Goal: Feedback & Contribution: Submit feedback/report problem

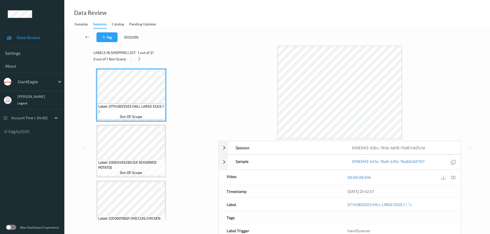
click at [88, 39] on icon at bounding box center [87, 36] width 5 height 5
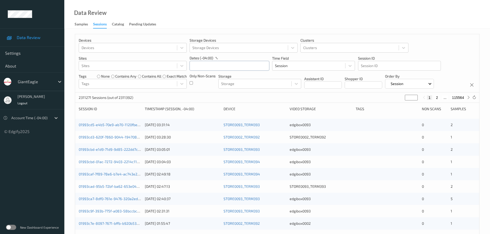
click at [223, 65] on input "text" at bounding box center [230, 66] width 80 height 10
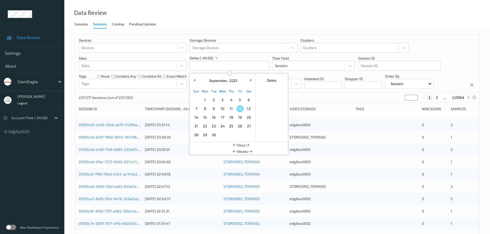
click at [221, 109] on span "10" at bounding box center [222, 108] width 7 height 7
type input "10/09/2025 00:00 -> 10/09/2025 23:59"
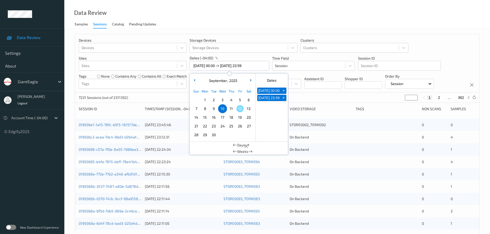
click at [217, 25] on div "Data Review Samples Sessions Catalog Pending Updates" at bounding box center [277, 14] width 426 height 29
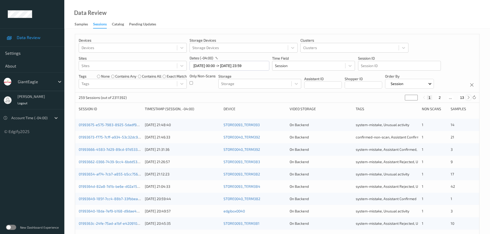
click at [469, 99] on icon at bounding box center [469, 98] width 4 height 4
type input "*"
click at [469, 99] on icon at bounding box center [469, 98] width 4 height 4
type input "*"
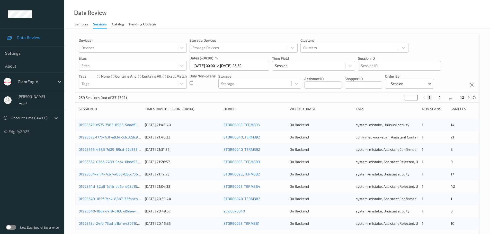
type input "*"
click at [469, 99] on icon at bounding box center [469, 98] width 4 height 4
type input "*"
click at [469, 99] on icon at bounding box center [469, 98] width 4 height 4
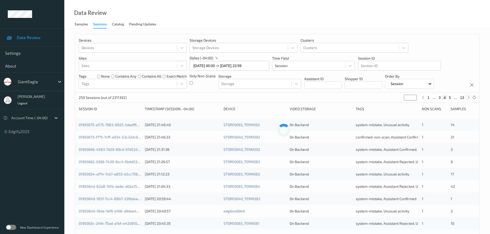
type input "*"
click at [469, 99] on icon at bounding box center [469, 98] width 4 height 4
type input "*"
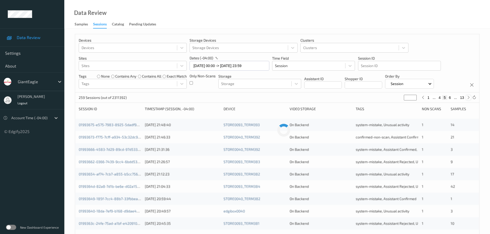
click at [469, 99] on icon at bounding box center [469, 98] width 4 height 4
type input "*"
click at [469, 99] on icon at bounding box center [469, 98] width 4 height 4
type input "*"
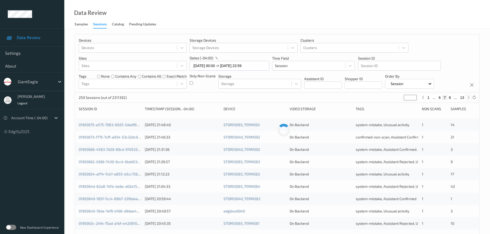
type input "*"
click at [469, 99] on icon at bounding box center [469, 98] width 4 height 4
type input "*"
click at [469, 99] on icon at bounding box center [469, 98] width 4 height 4
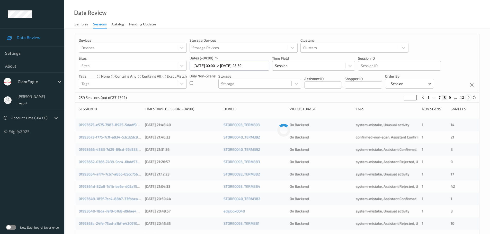
type input "**"
click at [469, 99] on icon at bounding box center [469, 98] width 4 height 4
type input "**"
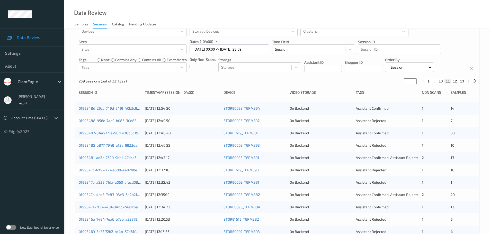
scroll to position [26, 0]
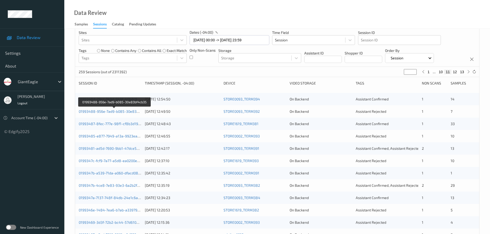
drag, startPoint x: 120, startPoint y: 113, endPoint x: 127, endPoint y: 116, distance: 7.6
click at [127, 116] on div "01993488-956e-7ad9-b085-30e83bf4cb35 10/09/2025 12:49:50 STORE0093_TERM392 On B…" at bounding box center [277, 111] width 404 height 12
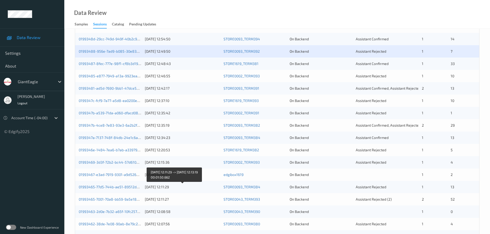
scroll to position [0, 0]
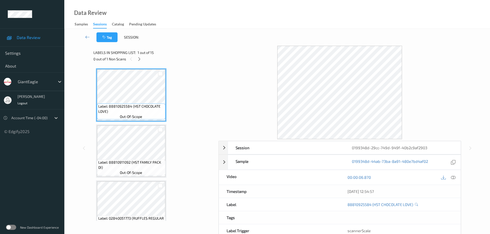
click at [143, 60] on div "0 out of 1 Non Scans" at bounding box center [153, 59] width 121 height 6
click at [139, 58] on icon at bounding box center [139, 59] width 4 height 5
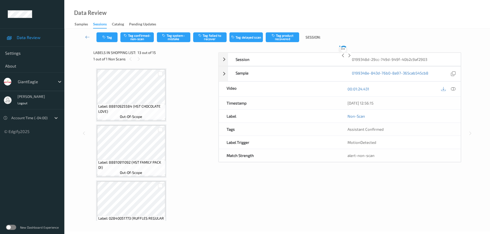
scroll to position [619, 0]
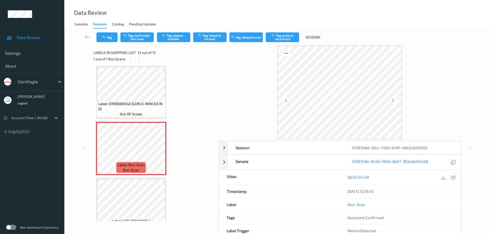
click at [455, 175] on icon at bounding box center [453, 177] width 5 height 5
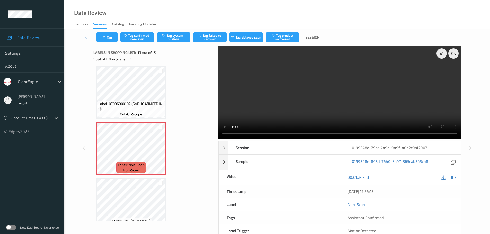
click at [144, 178] on div "Label: 4011 (BANANAS ) out-of-scope" at bounding box center [131, 205] width 70 height 54
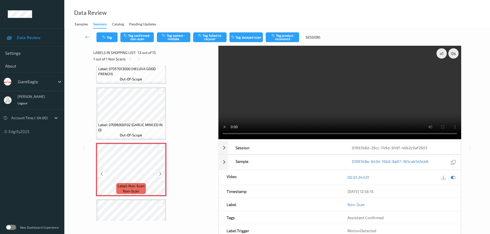
scroll to position [594, 0]
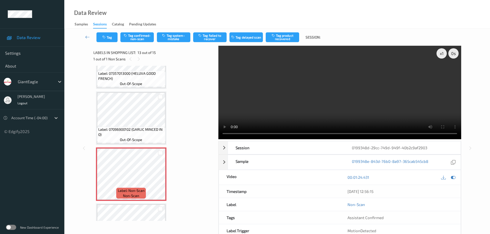
click at [150, 132] on span "Label: 07096900102 (GARLIC MINCED IN O)" at bounding box center [131, 132] width 66 height 10
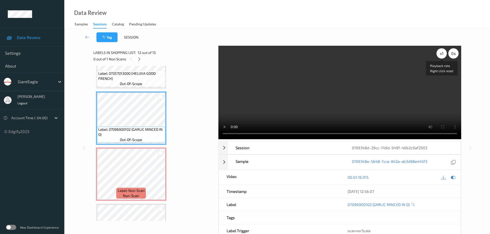
click at [440, 53] on div "x 1" at bounding box center [442, 53] width 10 height 10
click at [440, 53] on div "x 2" at bounding box center [442, 53] width 10 height 10
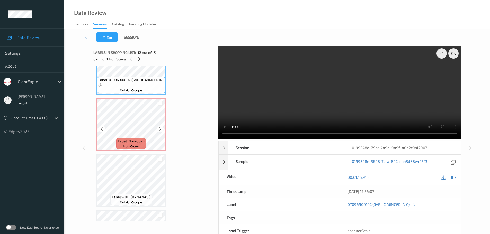
scroll to position [645, 0]
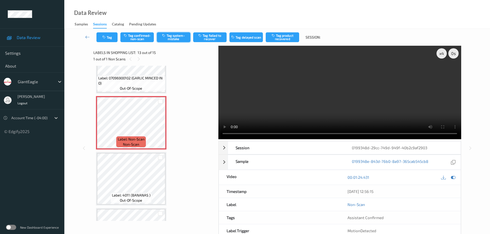
click at [169, 37] on button "Tag system-mistake" at bounding box center [173, 37] width 33 height 10
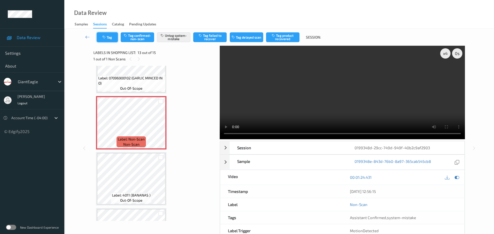
click at [107, 34] on button "Tag" at bounding box center [107, 37] width 21 height 10
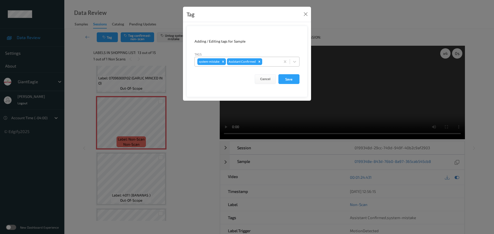
drag, startPoint x: 264, startPoint y: 63, endPoint x: 263, endPoint y: 61, distance: 2.7
click at [264, 63] on input "text" at bounding box center [263, 61] width 1 height 5
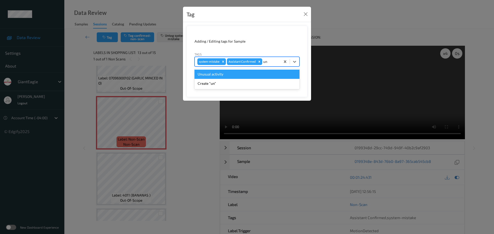
type input "unu"
drag, startPoint x: 219, startPoint y: 71, endPoint x: 223, endPoint y: 74, distance: 4.6
click at [219, 71] on div "Unusual activity" at bounding box center [246, 74] width 105 height 9
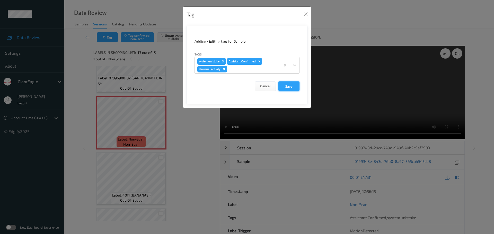
click at [286, 85] on button "Save" at bounding box center [288, 87] width 21 height 10
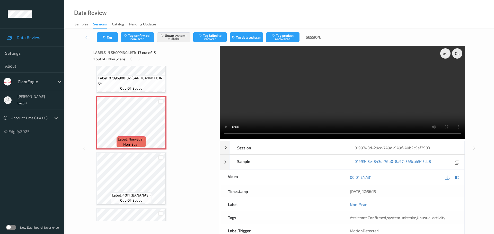
click at [97, 191] on div "Label: 4011 (BANANAS ) out-of-scope" at bounding box center [131, 179] width 70 height 54
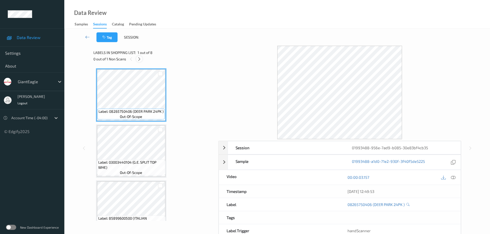
click at [137, 61] on icon at bounding box center [139, 59] width 4 height 5
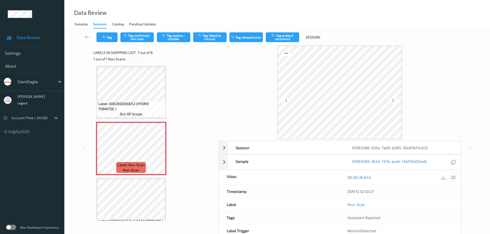
click at [455, 178] on icon at bounding box center [453, 177] width 5 height 5
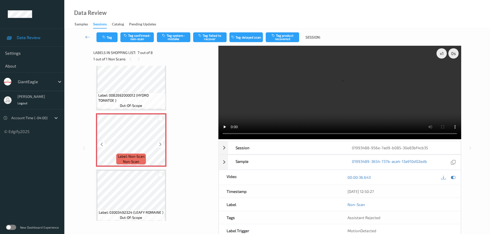
scroll to position [296, 0]
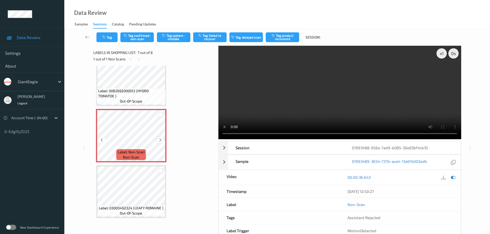
click at [160, 141] on icon at bounding box center [160, 140] width 4 height 5
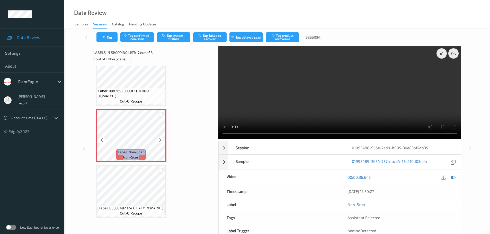
click at [160, 141] on icon at bounding box center [160, 140] width 4 height 5
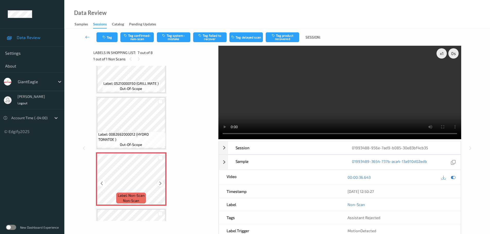
click at [158, 184] on div at bounding box center [160, 183] width 6 height 6
click at [159, 184] on icon at bounding box center [160, 183] width 4 height 5
click at [171, 41] on button "Tag system-mistake" at bounding box center [173, 37] width 33 height 10
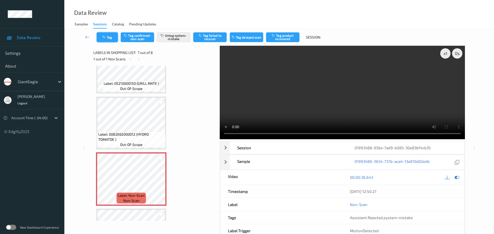
click at [100, 40] on button "Tag" at bounding box center [107, 37] width 21 height 10
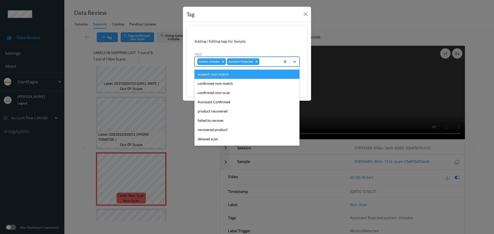
click at [265, 62] on div at bounding box center [268, 62] width 17 height 6
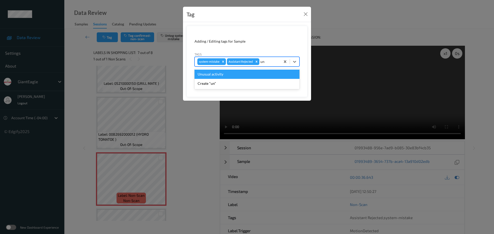
type input "unu"
click at [237, 73] on div "Unusual activity" at bounding box center [246, 74] width 105 height 9
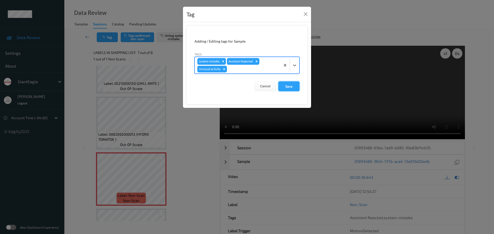
click at [287, 85] on button "Save" at bounding box center [288, 87] width 21 height 10
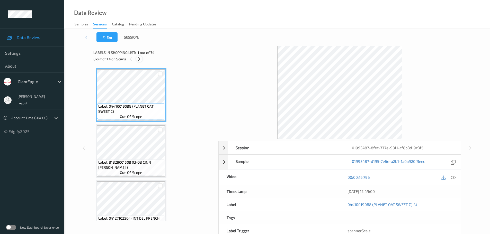
click at [137, 61] on div at bounding box center [139, 59] width 6 height 6
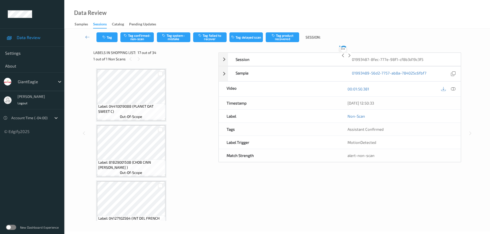
scroll to position [844, 0]
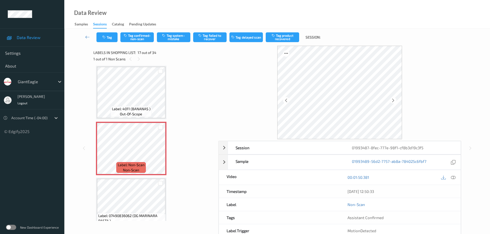
click at [452, 182] on div "00:01:50.381" at bounding box center [400, 177] width 121 height 15
click at [454, 180] on icon at bounding box center [453, 177] width 5 height 5
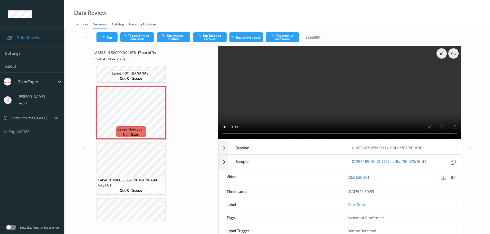
scroll to position [870, 0]
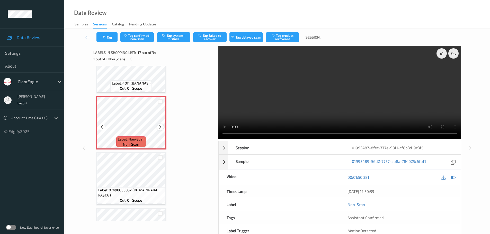
click at [159, 130] on div at bounding box center [160, 127] width 6 height 6
click at [440, 55] on div "x 1" at bounding box center [442, 53] width 10 height 10
click at [440, 55] on div "x 2" at bounding box center [442, 53] width 10 height 10
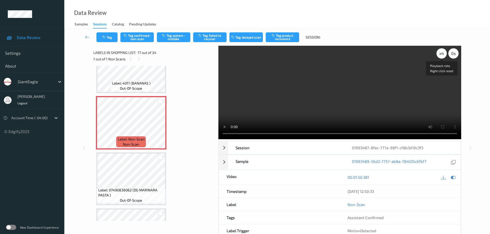
click at [440, 55] on div "x 4" at bounding box center [442, 53] width 10 height 10
click at [441, 55] on div "x 8" at bounding box center [442, 53] width 10 height 10
click at [441, 55] on div "x 1" at bounding box center [442, 53] width 10 height 10
click at [441, 55] on div "x 2" at bounding box center [442, 53] width 10 height 10
click at [441, 55] on div "x 4" at bounding box center [442, 53] width 10 height 10
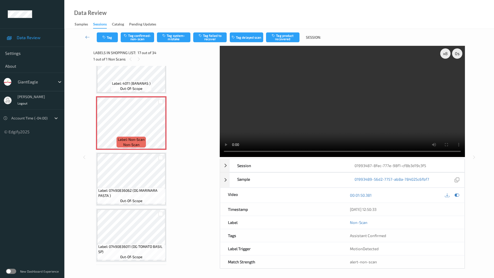
click at [220, 157] on video at bounding box center [342, 101] width 245 height 111
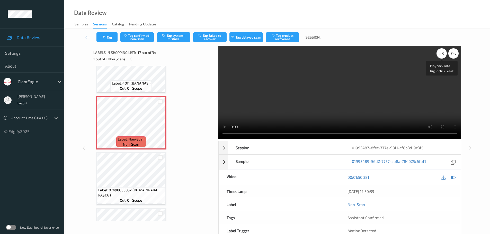
click at [443, 54] on div "x 8" at bounding box center [442, 53] width 10 height 10
click at [443, 54] on div "x 1" at bounding box center [442, 53] width 10 height 10
click at [443, 54] on div "x 2" at bounding box center [442, 53] width 10 height 10
click at [443, 54] on div "x 4" at bounding box center [442, 53] width 10 height 10
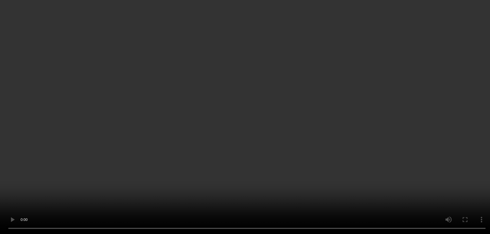
scroll to position [895, 0]
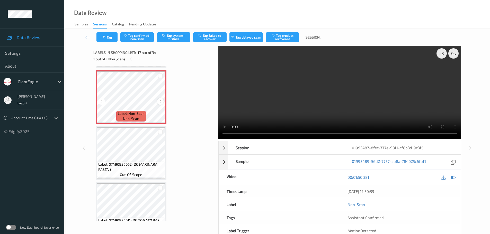
click at [163, 101] on div at bounding box center [160, 101] width 6 height 6
click at [142, 37] on button "Tag confirmed-non-scan" at bounding box center [136, 37] width 33 height 10
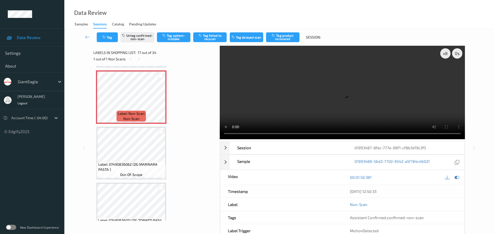
drag, startPoint x: 279, startPoint y: 36, endPoint x: 246, endPoint y: 70, distance: 47.5
click at [279, 36] on button "Tag product recovered" at bounding box center [282, 37] width 33 height 10
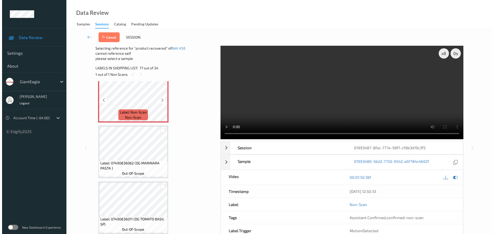
scroll to position [921, 0]
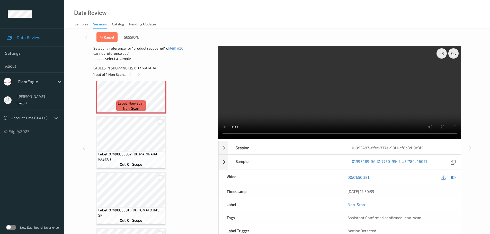
click at [159, 121] on div at bounding box center [160, 121] width 5 height 5
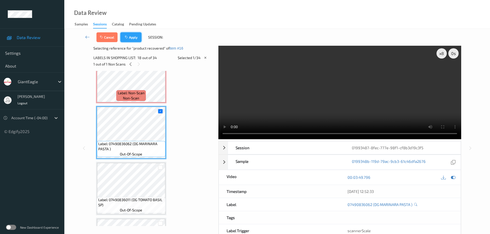
click at [135, 39] on button "Apply" at bounding box center [130, 37] width 21 height 10
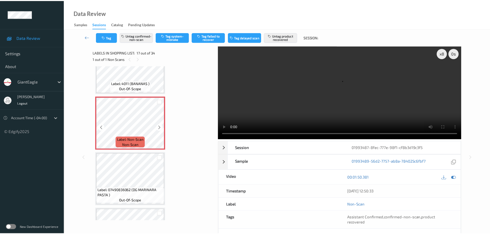
scroll to position [870, 0]
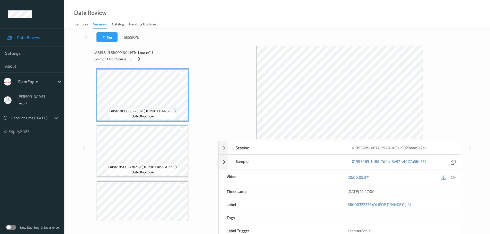
drag, startPoint x: 141, startPoint y: 58, endPoint x: 217, endPoint y: 114, distance: 95.3
click at [140, 58] on icon at bounding box center [139, 59] width 4 height 5
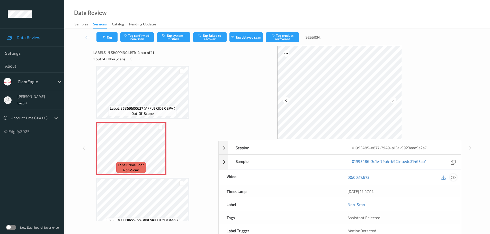
click at [454, 177] on icon at bounding box center [453, 177] width 5 height 5
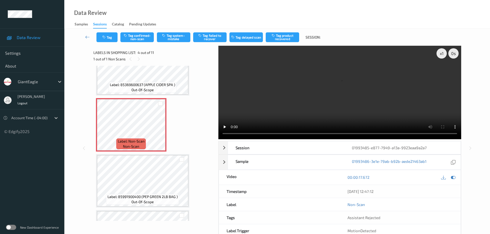
scroll to position [104, 0]
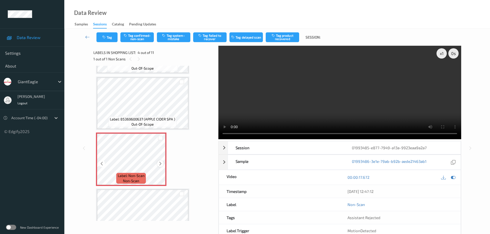
click at [163, 164] on div at bounding box center [160, 164] width 6 height 6
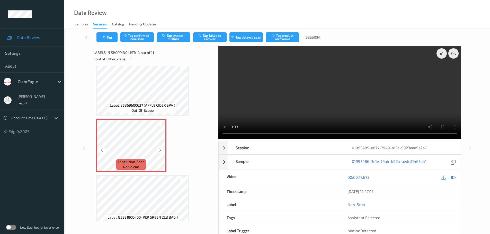
scroll to position [130, 0]
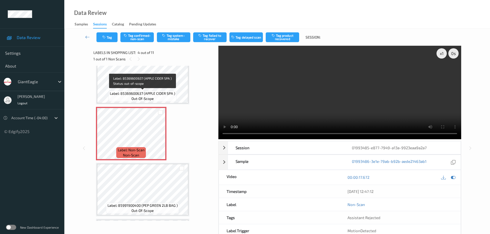
click at [155, 93] on span "Label: 85369600637 (APPLE CIDER SPA )" at bounding box center [142, 93] width 65 height 5
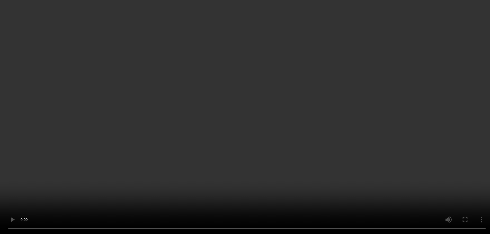
scroll to position [155, 0]
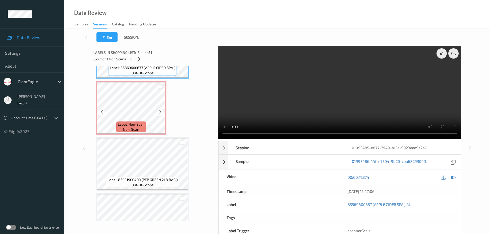
click at [145, 123] on div "Label: Non-Scan non-scan" at bounding box center [130, 127] width 29 height 11
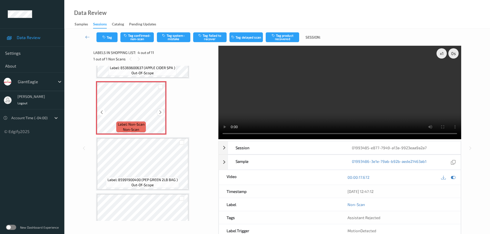
click at [158, 114] on div at bounding box center [160, 112] width 6 height 6
click at [159, 113] on icon at bounding box center [160, 112] width 4 height 5
click at [182, 38] on button "Tag system-mistake" at bounding box center [173, 37] width 33 height 10
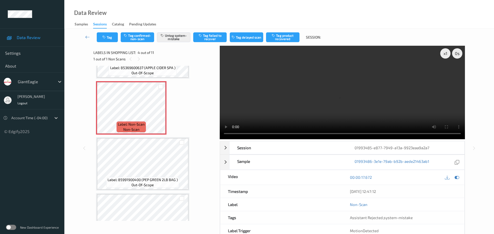
click at [113, 30] on div "Tag Tag confirmed-non-scan Untag system-mistake Tag failed to recover Tag delay…" at bounding box center [279, 37] width 409 height 17
click at [108, 35] on button "Tag" at bounding box center [107, 37] width 21 height 10
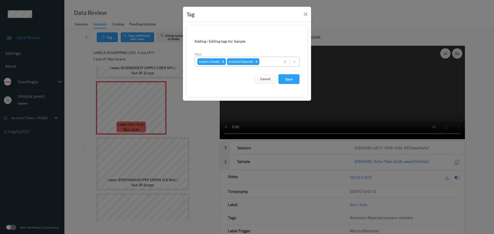
click at [266, 60] on div at bounding box center [268, 62] width 17 height 6
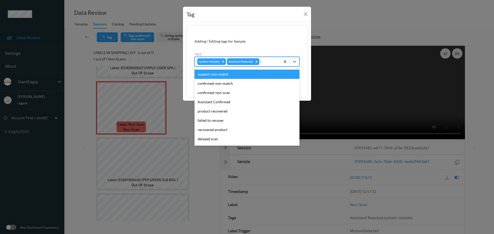
type input "unu"
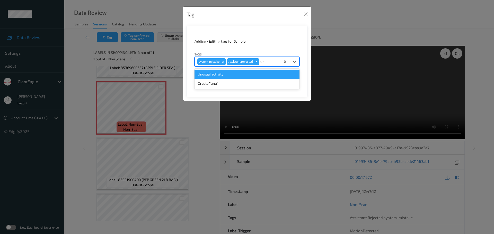
click at [240, 69] on div "Unusual activity Create "unu"" at bounding box center [246, 79] width 105 height 21
click at [272, 76] on div "Unusual activity" at bounding box center [246, 74] width 105 height 9
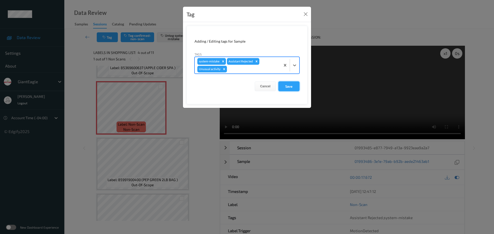
click at [289, 84] on button "Save" at bounding box center [288, 87] width 21 height 10
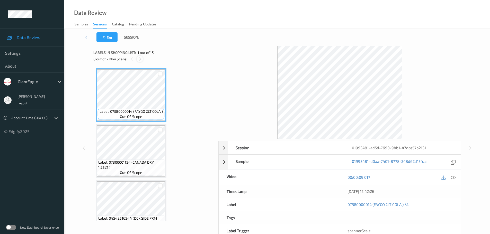
click at [139, 59] on icon at bounding box center [140, 59] width 4 height 5
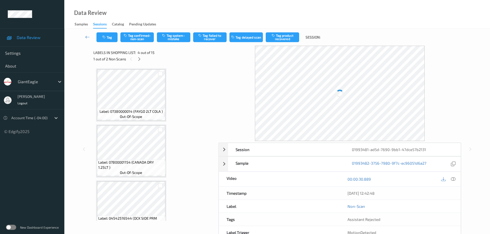
scroll to position [115, 0]
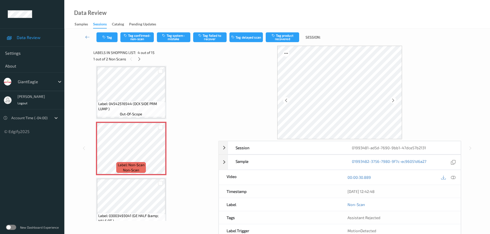
click at [453, 177] on icon at bounding box center [453, 177] width 5 height 5
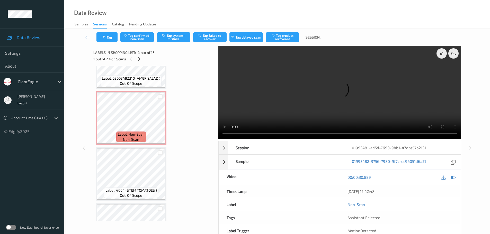
scroll to position [586, 0]
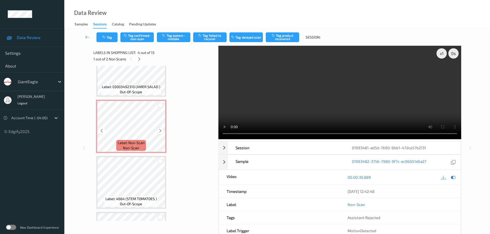
click at [159, 128] on div at bounding box center [160, 131] width 6 height 6
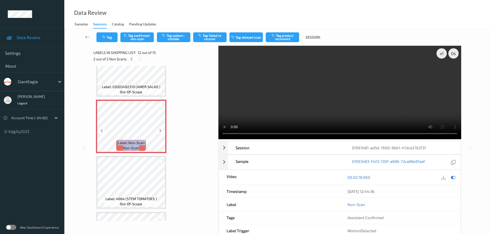
click at [159, 128] on div at bounding box center [160, 131] width 6 height 6
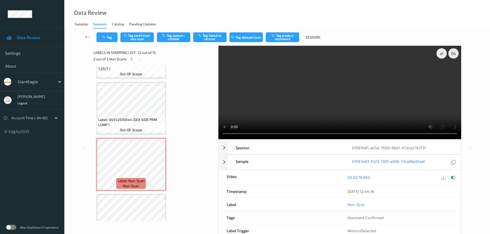
scroll to position [103, 0]
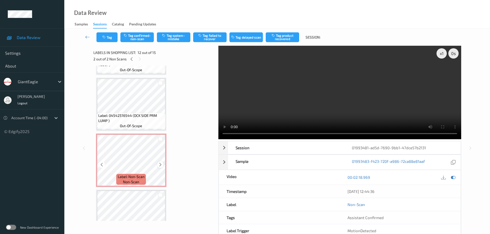
click at [160, 167] on icon at bounding box center [160, 165] width 4 height 5
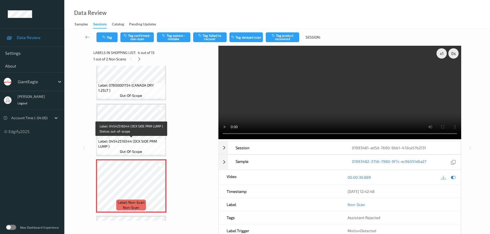
click at [149, 140] on span "Label: 04542516544 (DCK SIDE PRM LUMP )" at bounding box center [131, 144] width 66 height 10
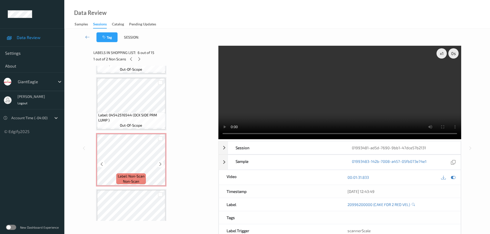
scroll to position [103, 0]
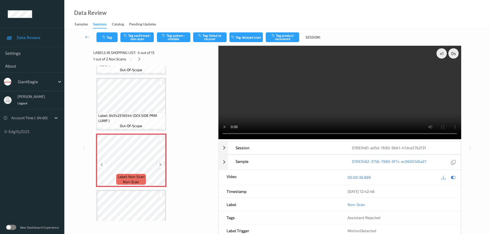
click at [158, 166] on icon at bounding box center [160, 165] width 4 height 5
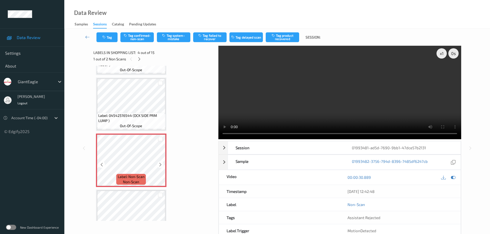
click at [158, 166] on icon at bounding box center [160, 165] width 4 height 5
click at [133, 36] on button "Tag confirmed-non-scan" at bounding box center [136, 37] width 33 height 10
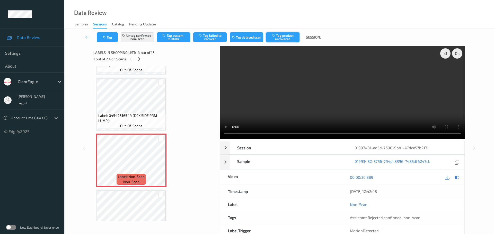
click at [288, 34] on button "Tag product recovered" at bounding box center [282, 37] width 33 height 10
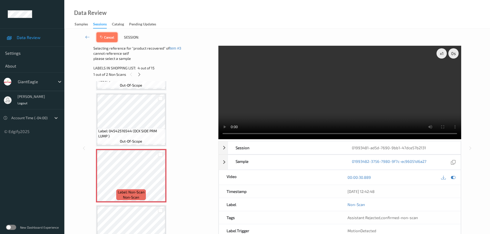
click at [109, 39] on button "Cancel" at bounding box center [106, 37] width 21 height 10
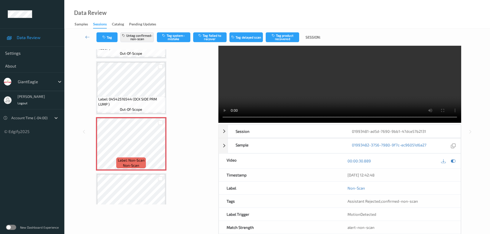
scroll to position [26, 0]
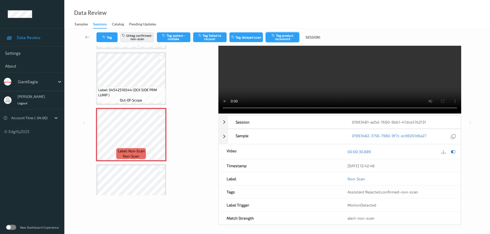
click at [281, 36] on button "Tag product recovered" at bounding box center [282, 37] width 33 height 10
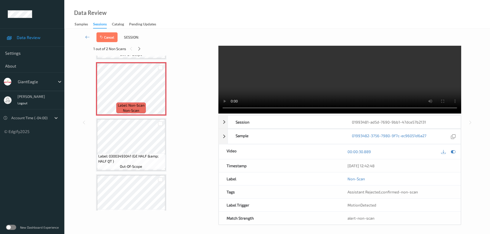
scroll to position [180, 0]
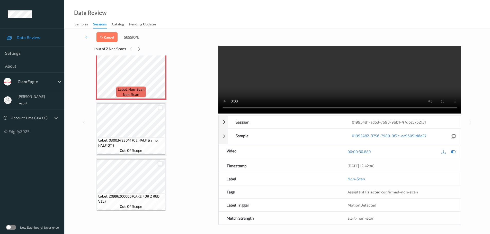
click at [159, 164] on div at bounding box center [160, 164] width 5 height 5
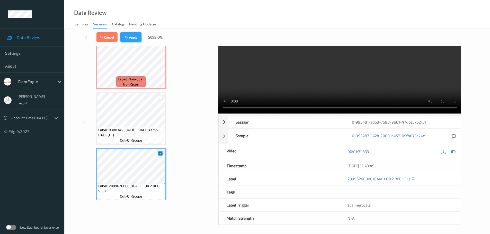
click at [131, 39] on button "Apply" at bounding box center [130, 37] width 21 height 10
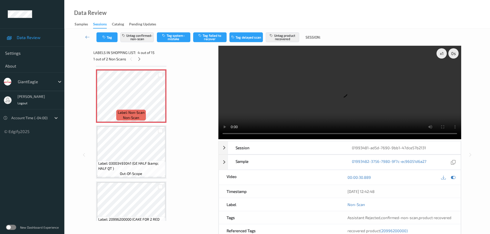
scroll to position [166, 0]
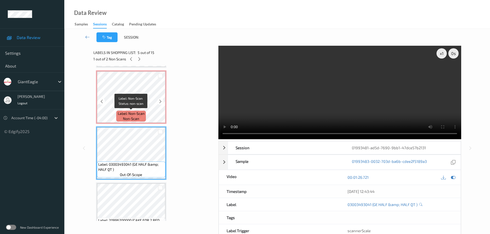
click at [135, 116] on span "Label: Non-Scan" at bounding box center [131, 113] width 27 height 5
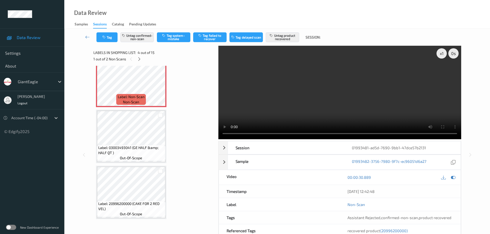
scroll to position [192, 0]
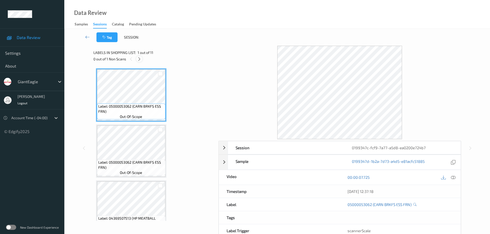
click at [138, 58] on icon at bounding box center [139, 59] width 4 height 5
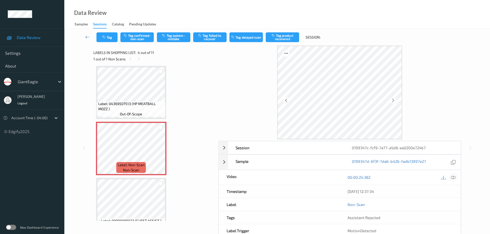
click at [453, 180] on div at bounding box center [453, 177] width 7 height 7
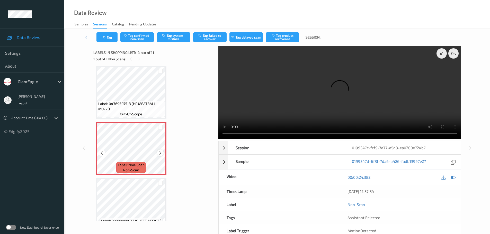
click at [161, 152] on icon at bounding box center [160, 153] width 4 height 5
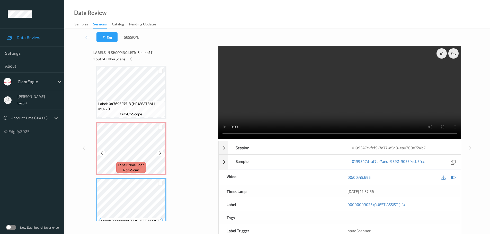
scroll to position [166, 0]
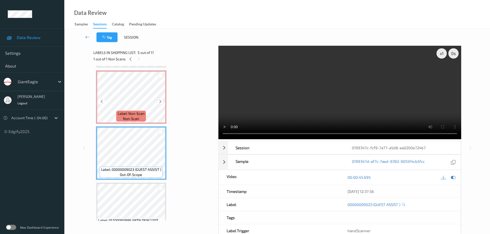
click at [160, 101] on icon at bounding box center [160, 101] width 4 height 5
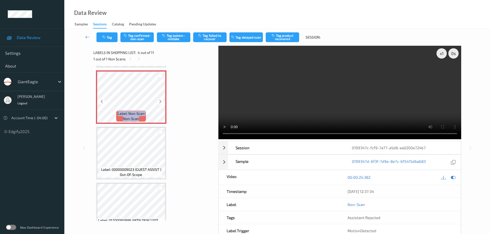
click at [160, 101] on icon at bounding box center [160, 101] width 4 height 5
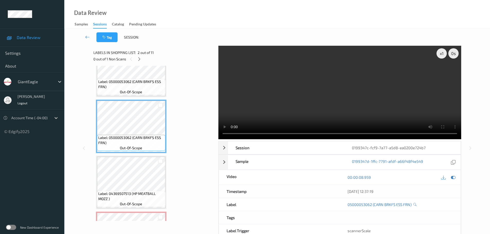
scroll to position [77, 0]
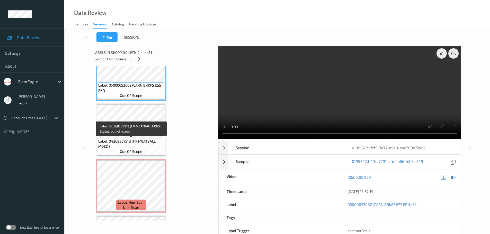
click at [137, 147] on span "Label: 04369507513 (HP MEATBALL MOZZ )" at bounding box center [131, 144] width 66 height 10
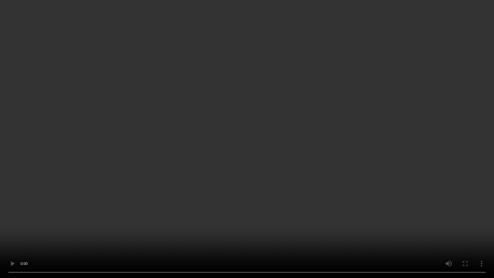
click at [255, 19] on video at bounding box center [247, 139] width 494 height 278
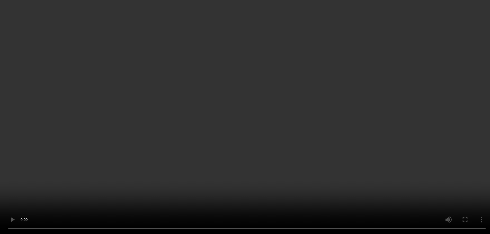
scroll to position [103, 0]
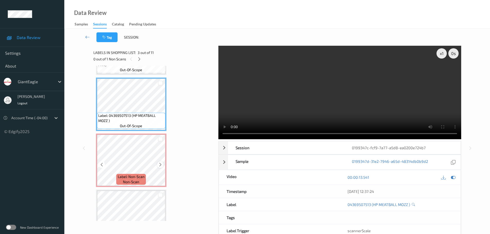
click at [161, 167] on icon at bounding box center [160, 165] width 4 height 5
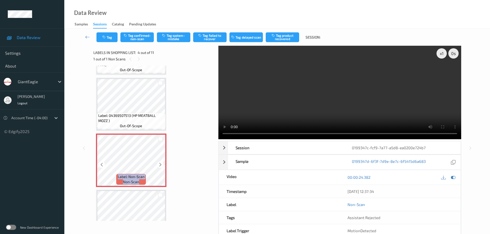
click at [161, 167] on icon at bounding box center [160, 165] width 4 height 5
click at [160, 167] on icon at bounding box center [160, 165] width 4 height 5
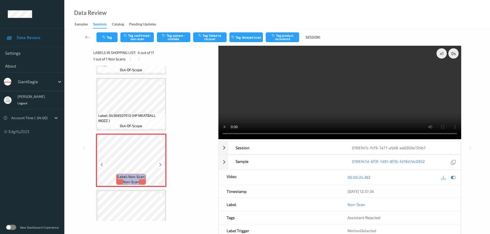
click at [160, 167] on icon at bounding box center [160, 165] width 4 height 5
click at [179, 36] on button "Tag system-mistake" at bounding box center [173, 37] width 33 height 10
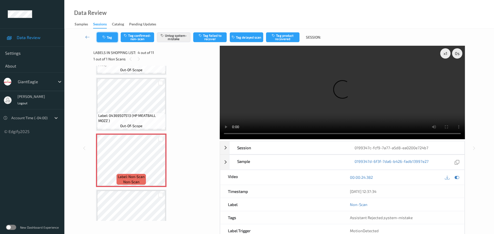
click at [105, 42] on button "Tag" at bounding box center [107, 37] width 21 height 10
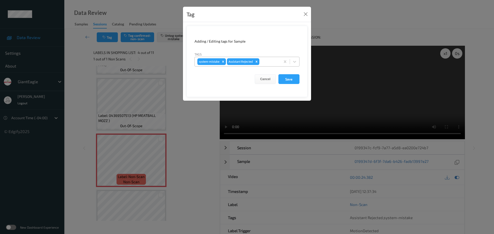
click at [269, 61] on div at bounding box center [268, 62] width 17 height 6
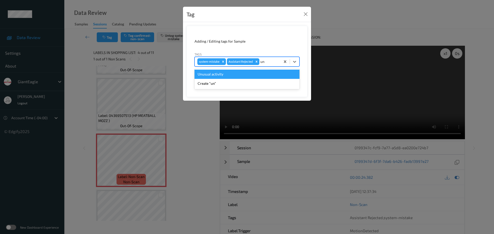
type input "unu"
click at [248, 73] on div "Unusual activity" at bounding box center [246, 74] width 105 height 9
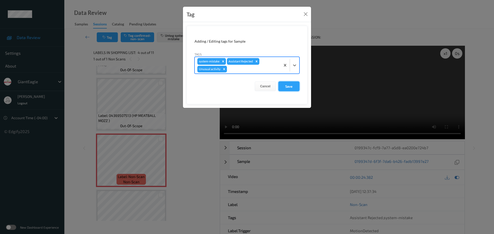
click at [286, 79] on form "Adding / Editing tags for Sample Tags option Unusual activity, selected. Select…" at bounding box center [247, 65] width 121 height 79
click at [286, 85] on button "Save" at bounding box center [288, 87] width 21 height 10
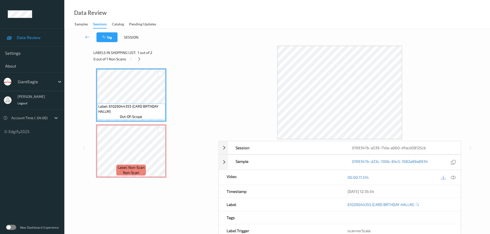
click at [144, 57] on div "0 out of 1 Non Scans" at bounding box center [153, 59] width 121 height 6
click at [136, 61] on div "0 out of 1 Non Scans" at bounding box center [153, 59] width 121 height 6
click at [140, 58] on icon at bounding box center [139, 59] width 4 height 5
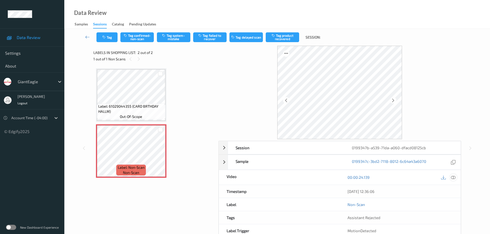
click at [454, 181] on div at bounding box center [453, 177] width 7 height 7
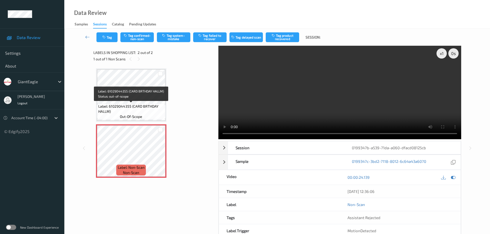
click at [131, 108] on span "Label: 61029044355 (CARD BRTHDAY HALLM)" at bounding box center [131, 109] width 66 height 10
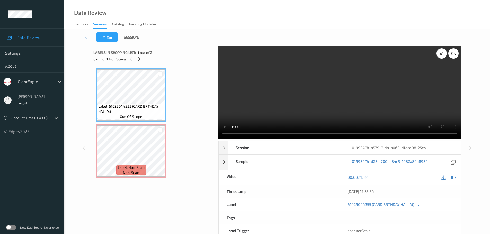
click at [442, 54] on div "x 1" at bounding box center [442, 53] width 10 height 10
click at [442, 54] on div "x 2" at bounding box center [442, 53] width 10 height 10
click at [440, 55] on div "x 4" at bounding box center [442, 53] width 10 height 10
click at [442, 52] on div "x 8" at bounding box center [442, 53] width 10 height 10
click at [442, 52] on div "x 1" at bounding box center [442, 53] width 10 height 10
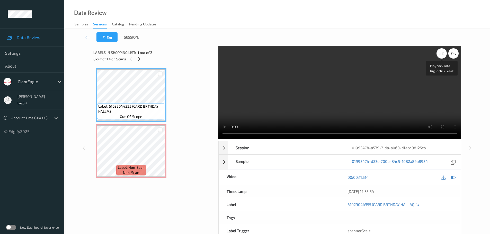
click at [442, 52] on div "x 2" at bounding box center [442, 53] width 10 height 10
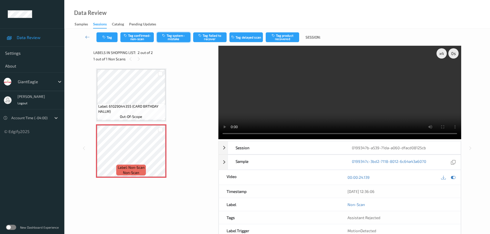
click at [179, 37] on button "Tag system-mistake" at bounding box center [173, 37] width 33 height 10
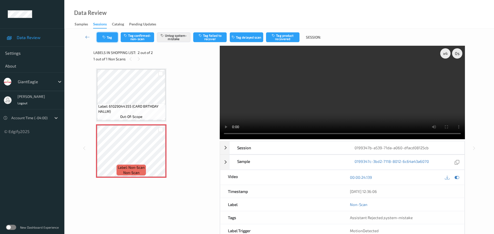
click at [107, 39] on button "Tag" at bounding box center [107, 37] width 21 height 10
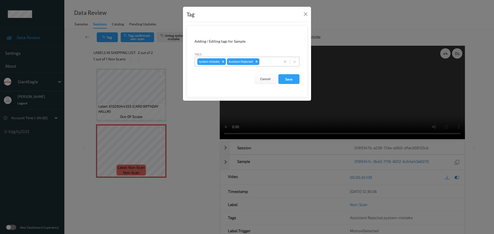
click at [271, 61] on div at bounding box center [268, 62] width 17 height 6
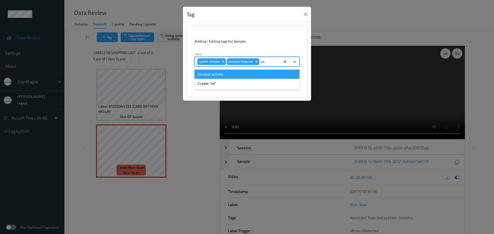
type input "unu"
click at [262, 76] on div "Unusual activity" at bounding box center [246, 74] width 105 height 9
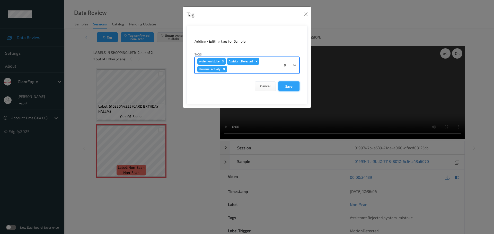
click at [288, 85] on button "Save" at bounding box center [288, 87] width 21 height 10
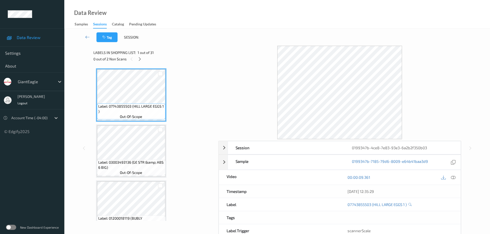
click at [142, 56] on div "0 out of 2 Non Scans" at bounding box center [153, 59] width 121 height 6
drag, startPoint x: 142, startPoint y: 59, endPoint x: 200, endPoint y: 107, distance: 75.3
click at [141, 59] on icon at bounding box center [140, 59] width 4 height 5
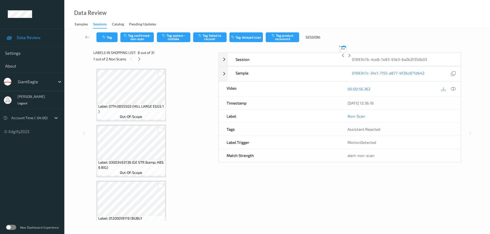
scroll to position [339, 0]
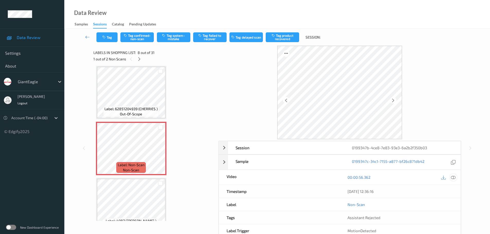
click at [455, 176] on icon at bounding box center [453, 177] width 5 height 5
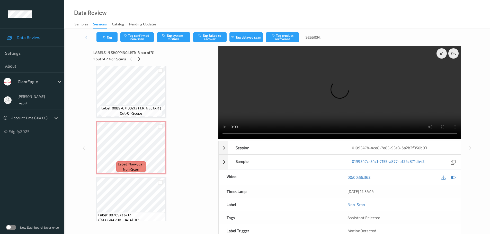
scroll to position [1586, 0]
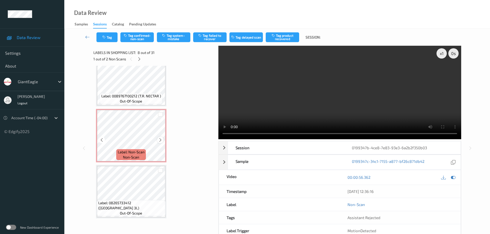
click at [161, 141] on icon at bounding box center [160, 140] width 4 height 5
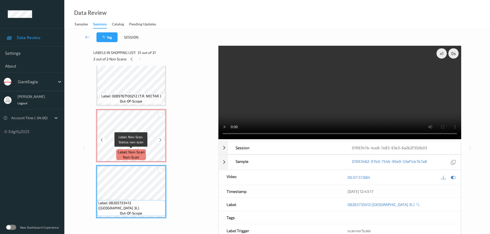
click at [139, 153] on span "Label: Non-Scan" at bounding box center [131, 152] width 27 height 5
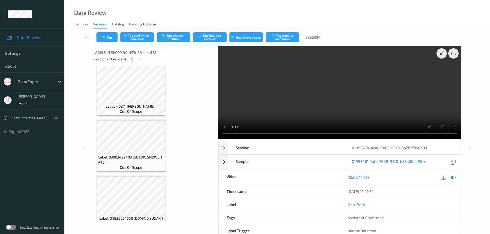
scroll to position [222, 0]
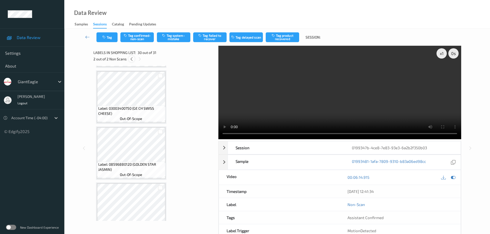
click at [132, 60] on icon at bounding box center [131, 59] width 4 height 5
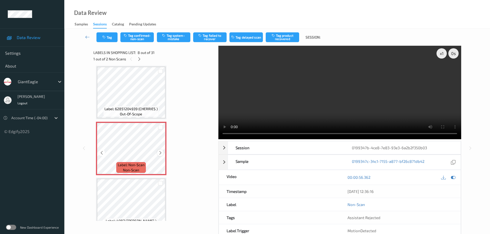
click at [160, 152] on icon at bounding box center [160, 153] width 4 height 5
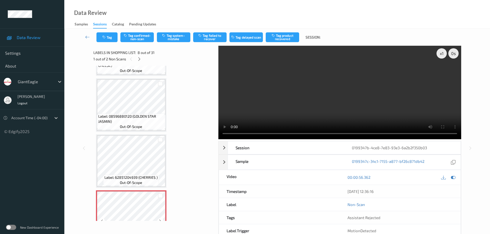
scroll to position [262, 0]
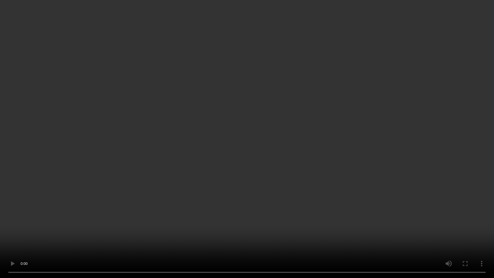
click at [481, 234] on video at bounding box center [247, 139] width 494 height 278
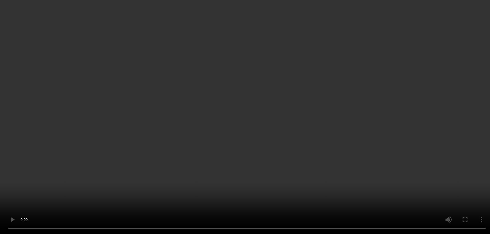
scroll to position [391, 0]
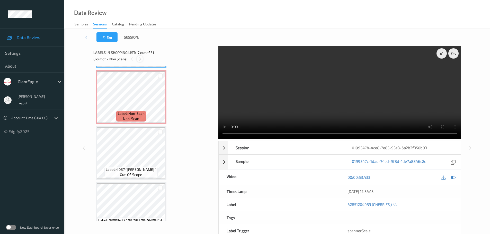
click at [139, 59] on icon at bounding box center [140, 59] width 4 height 5
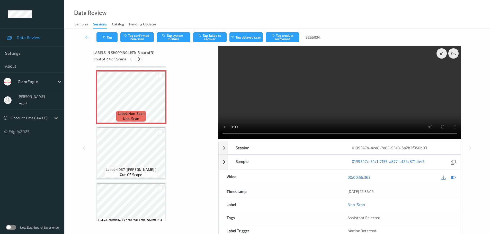
click at [140, 59] on icon at bounding box center [139, 59] width 4 height 5
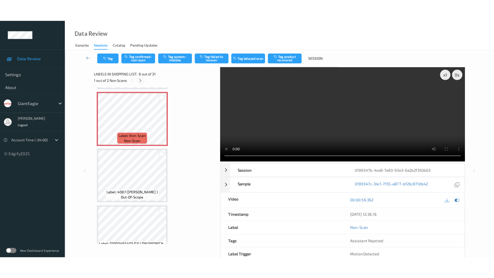
scroll to position [1573, 0]
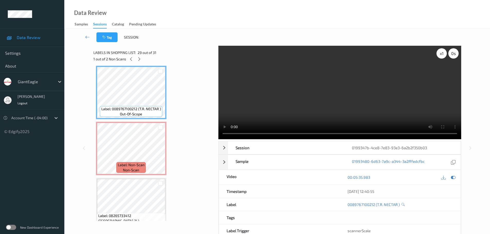
click at [439, 56] on div "x 1" at bounding box center [442, 53] width 10 height 10
click at [439, 56] on div "x 2" at bounding box center [442, 53] width 10 height 10
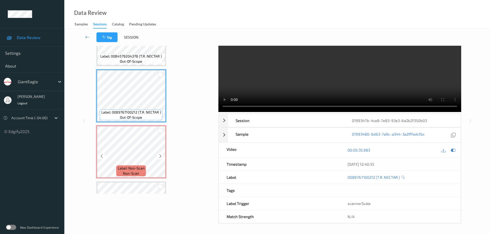
scroll to position [1586, 0]
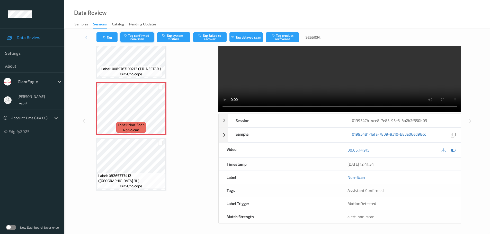
click at [142, 38] on button "Tag confirmed-non-scan" at bounding box center [136, 37] width 33 height 10
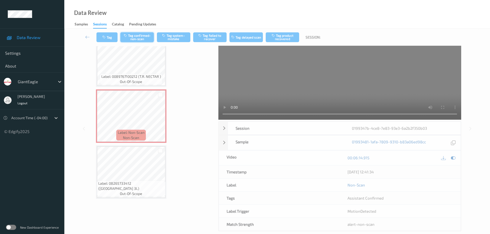
scroll to position [0, 0]
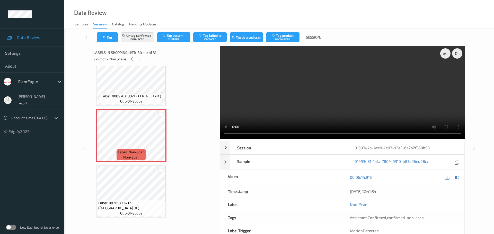
click at [279, 36] on button "Tag product recovered" at bounding box center [282, 37] width 33 height 10
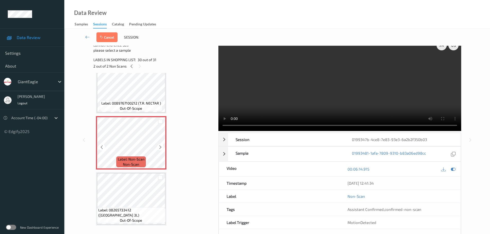
scroll to position [13, 0]
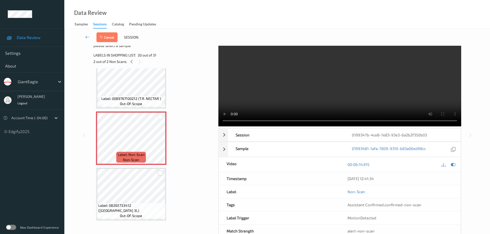
click at [161, 173] on div at bounding box center [160, 173] width 5 height 5
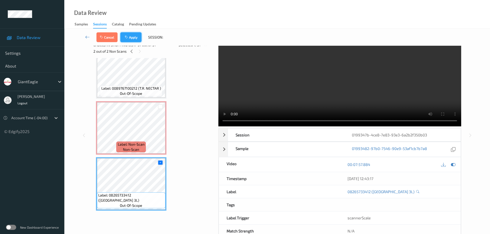
click at [136, 37] on button "Apply" at bounding box center [130, 37] width 21 height 10
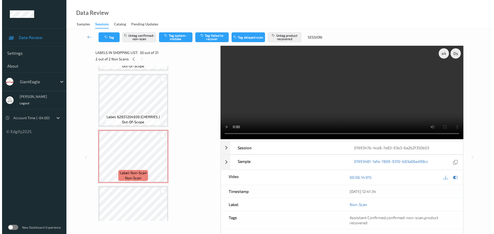
scroll to position [334, 0]
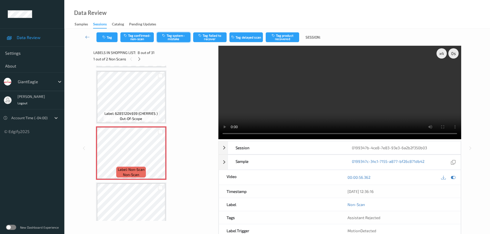
click at [174, 39] on button "Tag system-mistake" at bounding box center [173, 37] width 33 height 10
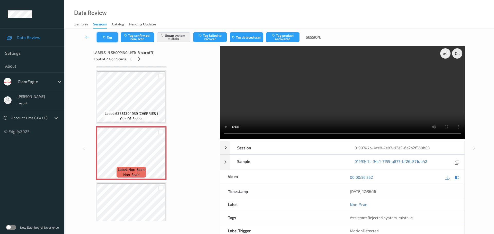
click at [107, 36] on button "Tag" at bounding box center [107, 37] width 21 height 10
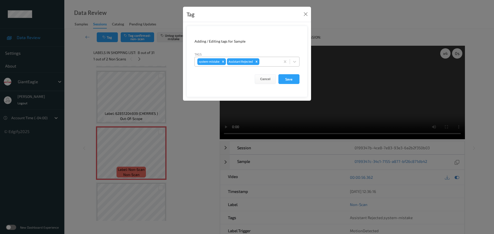
click at [266, 63] on div at bounding box center [268, 62] width 17 height 6
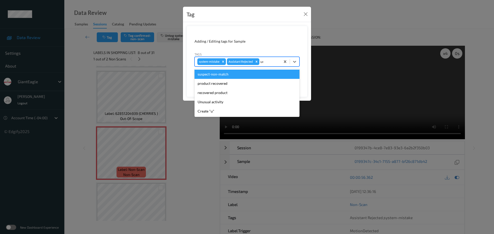
type input "unu"
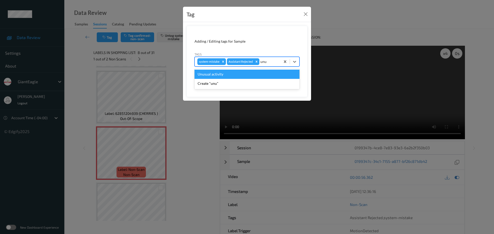
click at [258, 75] on div "Unusual activity" at bounding box center [246, 74] width 105 height 9
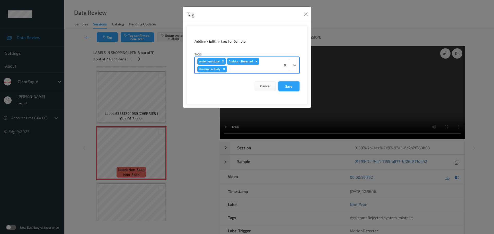
click at [288, 87] on button "Save" at bounding box center [288, 87] width 21 height 10
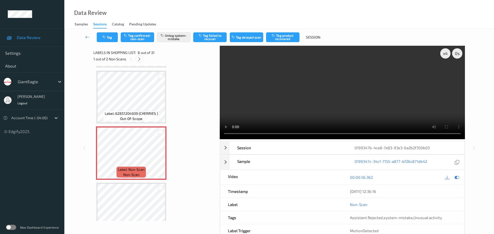
click at [138, 59] on icon at bounding box center [139, 59] width 4 height 5
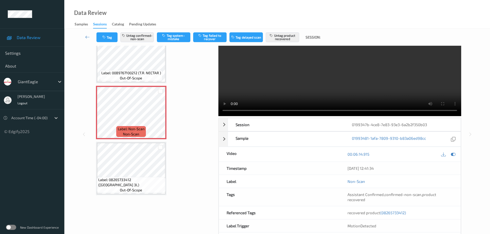
scroll to position [46, 0]
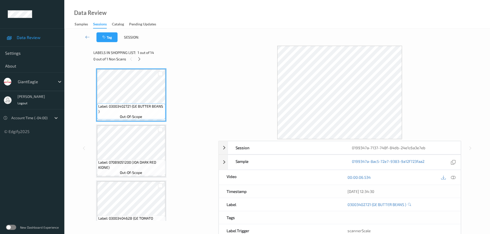
click at [140, 60] on icon at bounding box center [139, 59] width 4 height 5
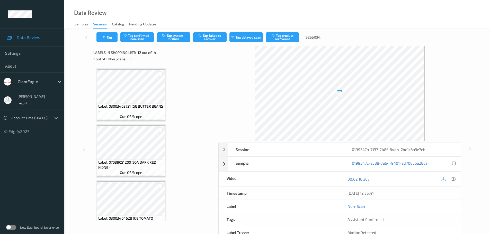
scroll to position [563, 0]
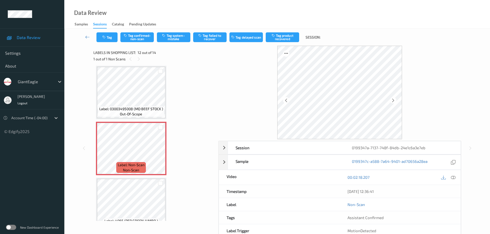
click at [451, 178] on div at bounding box center [453, 177] width 7 height 7
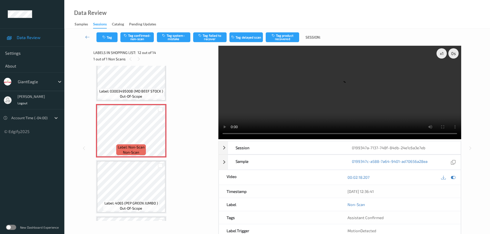
scroll to position [581, 0]
click at [158, 135] on div at bounding box center [160, 135] width 6 height 6
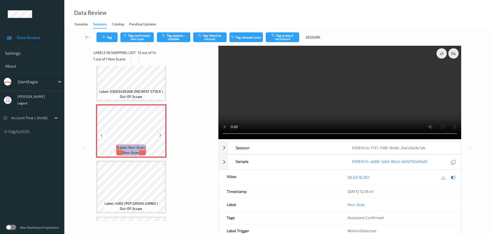
click at [158, 135] on div at bounding box center [160, 135] width 6 height 6
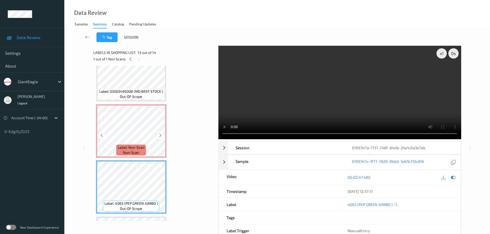
click at [136, 150] on span "Label: Non-Scan" at bounding box center [131, 147] width 27 height 5
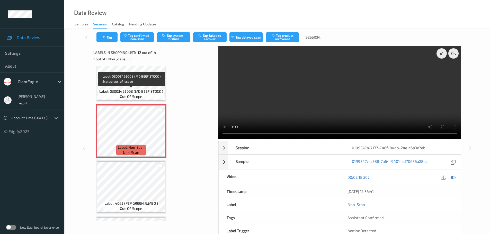
click at [128, 89] on div "Label: 03003495008 (MD BEEF STOCK ) out-of-scope" at bounding box center [131, 94] width 66 height 11
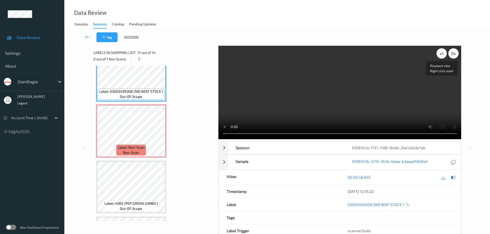
click at [441, 55] on div "x 1" at bounding box center [442, 53] width 10 height 10
click at [441, 55] on div "x 2" at bounding box center [442, 53] width 10 height 10
click at [160, 136] on icon at bounding box center [160, 135] width 4 height 5
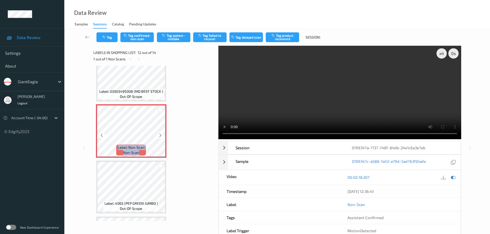
click at [160, 136] on icon at bounding box center [160, 135] width 4 height 5
click at [159, 136] on icon at bounding box center [160, 135] width 4 height 5
click at [173, 41] on button "Tag system-mistake" at bounding box center [173, 37] width 33 height 10
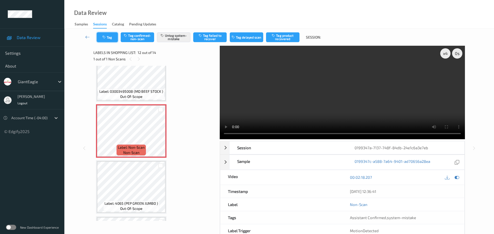
click at [110, 39] on button "Tag" at bounding box center [107, 37] width 21 height 10
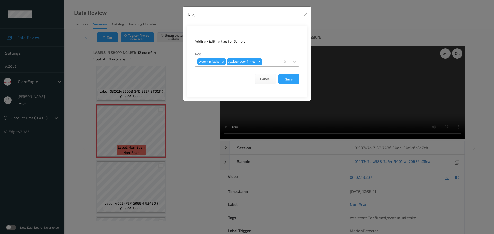
click at [270, 60] on div at bounding box center [270, 62] width 15 height 6
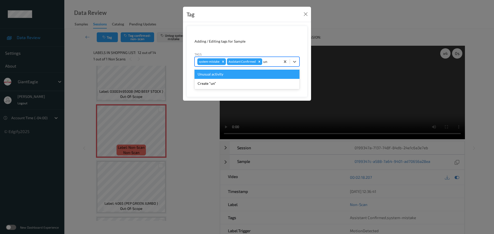
type input "unu"
click at [249, 77] on div "Unusual activity" at bounding box center [246, 74] width 105 height 9
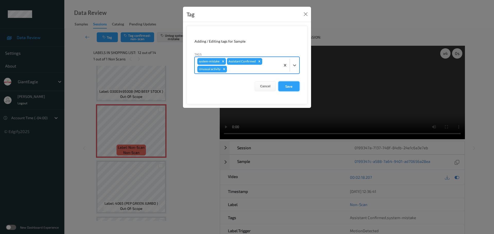
click at [286, 86] on button "Save" at bounding box center [288, 87] width 21 height 10
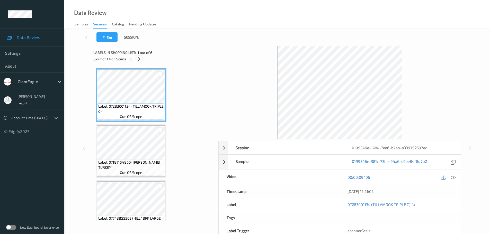
click at [139, 60] on icon at bounding box center [139, 59] width 4 height 5
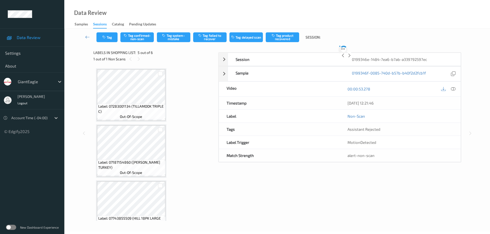
scroll to position [171, 0]
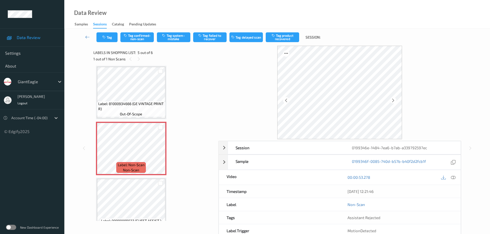
drag, startPoint x: 454, startPoint y: 176, endPoint x: 454, endPoint y: 185, distance: 9.3
click at [454, 176] on icon at bounding box center [453, 177] width 5 height 5
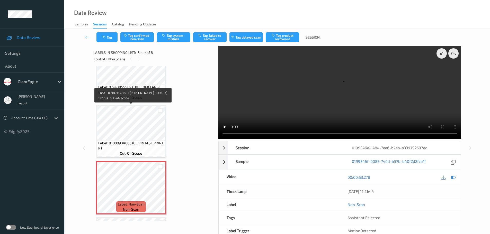
scroll to position [184, 0]
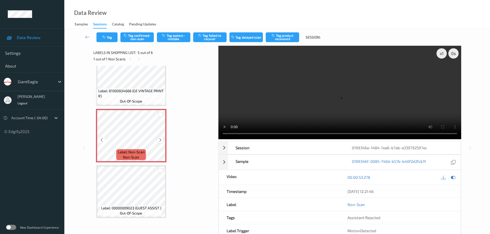
click at [158, 139] on div "Label: Non-Scan non-scan" at bounding box center [131, 136] width 70 height 54
click at [161, 138] on icon at bounding box center [160, 140] width 4 height 5
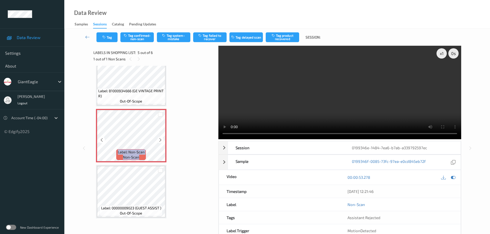
click at [161, 138] on icon at bounding box center [160, 140] width 4 height 5
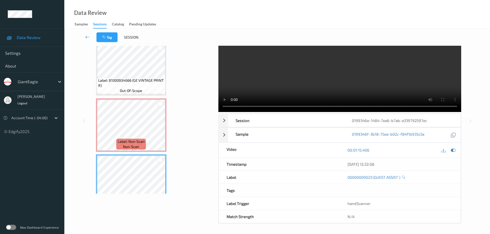
scroll to position [158, 0]
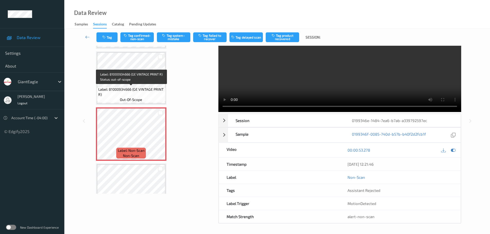
click at [148, 95] on span "Label: 81000934666 (GE VINTAGE PRINT R)" at bounding box center [131, 92] width 66 height 10
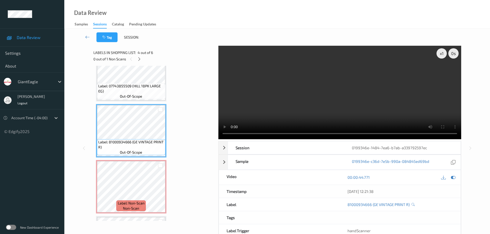
scroll to position [184, 0]
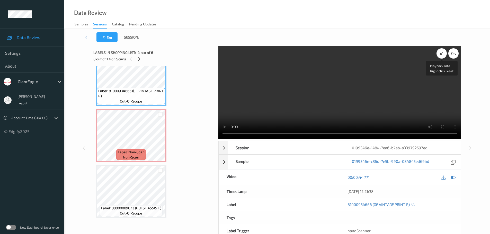
click at [443, 55] on div "x 1" at bounding box center [442, 53] width 10 height 10
click at [443, 55] on div "x 2" at bounding box center [442, 53] width 10 height 10
click at [160, 141] on icon at bounding box center [160, 140] width 4 height 5
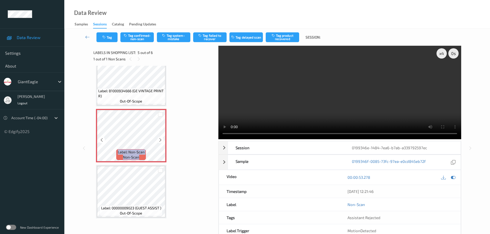
click at [160, 141] on icon at bounding box center [160, 140] width 4 height 5
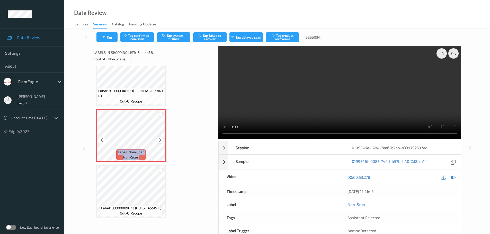
click at [158, 138] on icon at bounding box center [160, 140] width 4 height 5
click at [176, 41] on button "Tag system-mistake" at bounding box center [173, 37] width 33 height 10
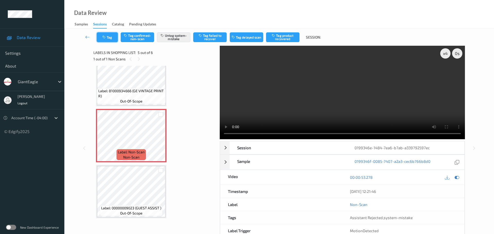
click at [107, 38] on button "Tag" at bounding box center [107, 37] width 21 height 10
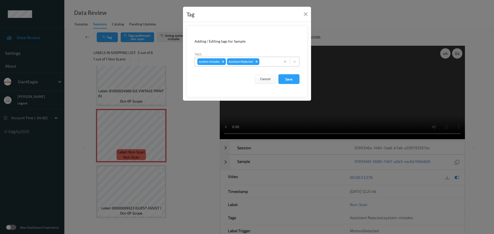
click at [262, 64] on div at bounding box center [268, 62] width 17 height 6
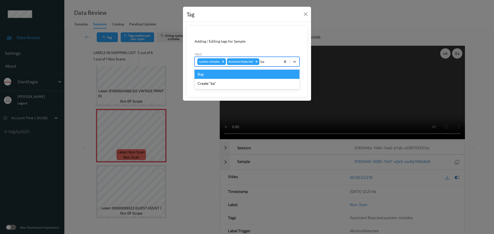
type input "bag"
click at [260, 72] on div "Bag" at bounding box center [246, 74] width 105 height 9
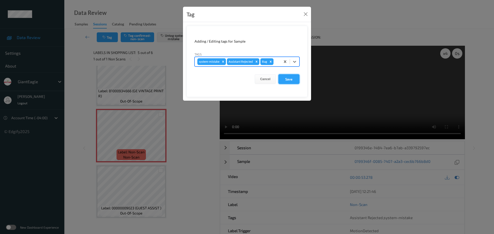
click at [287, 80] on button "Save" at bounding box center [288, 79] width 21 height 10
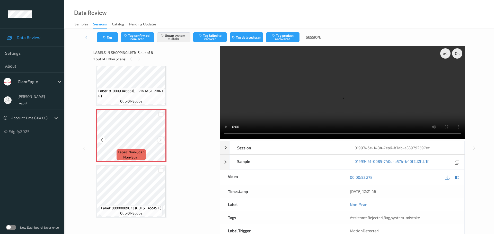
click at [161, 141] on icon at bounding box center [160, 140] width 4 height 5
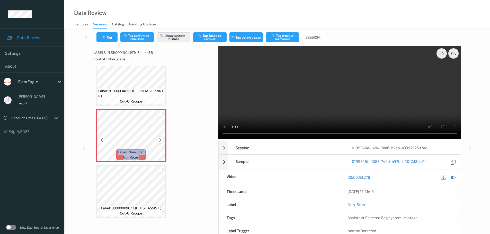
click at [158, 141] on div at bounding box center [160, 140] width 6 height 6
click at [158, 140] on div at bounding box center [160, 140] width 6 height 6
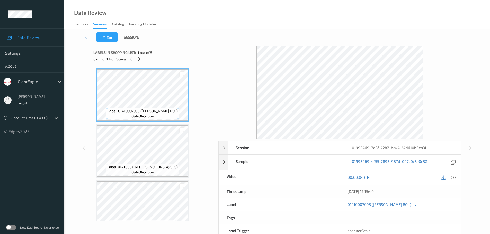
drag, startPoint x: 140, startPoint y: 60, endPoint x: 152, endPoint y: 65, distance: 12.9
click at [140, 60] on icon at bounding box center [139, 59] width 4 height 5
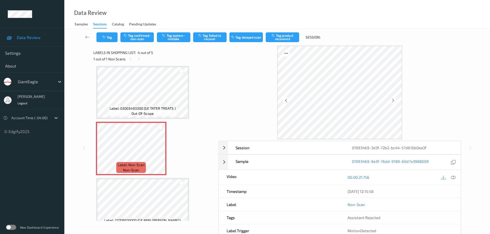
click at [451, 177] on div at bounding box center [453, 177] width 7 height 7
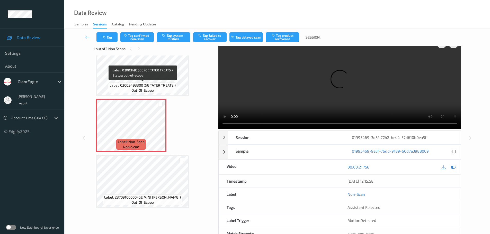
scroll to position [27, 0]
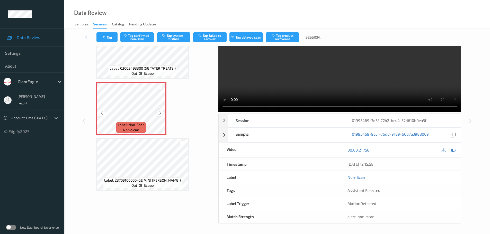
click at [161, 111] on icon at bounding box center [160, 113] width 4 height 5
click at [161, 110] on div at bounding box center [160, 113] width 6 height 6
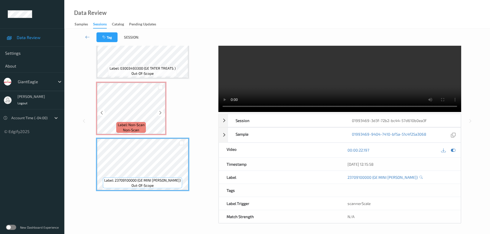
click at [137, 131] on span "non-scan" at bounding box center [131, 130] width 16 height 5
click at [144, 124] on span "Label: Non-Scan" at bounding box center [131, 124] width 27 height 5
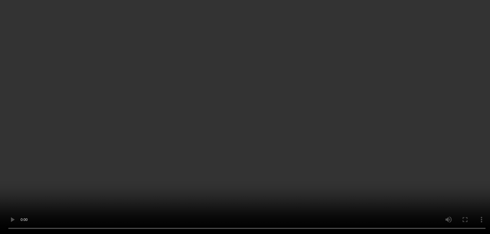
scroll to position [128, 0]
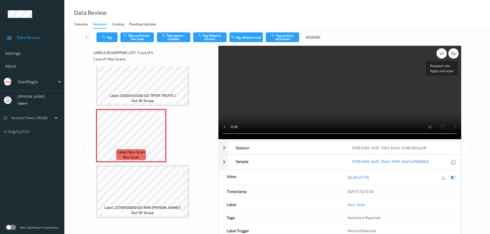
click at [441, 56] on div "x 1" at bounding box center [442, 53] width 10 height 10
click at [441, 56] on div "x 2" at bounding box center [442, 53] width 10 height 10
click at [172, 39] on button "Tag system-mistake" at bounding box center [173, 37] width 33 height 10
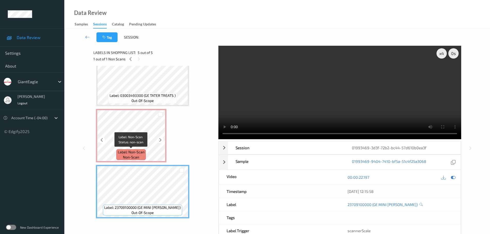
click at [136, 153] on span "Label: Non-Scan" at bounding box center [131, 152] width 27 height 5
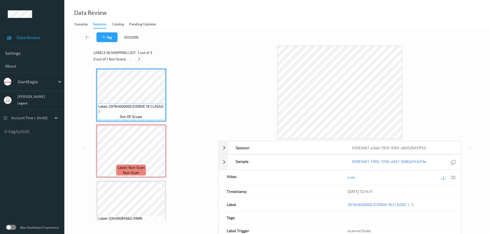
click at [139, 57] on icon at bounding box center [139, 59] width 4 height 5
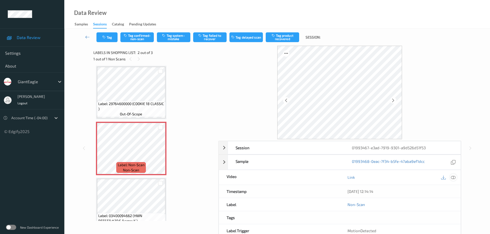
click at [453, 178] on icon at bounding box center [453, 177] width 5 height 5
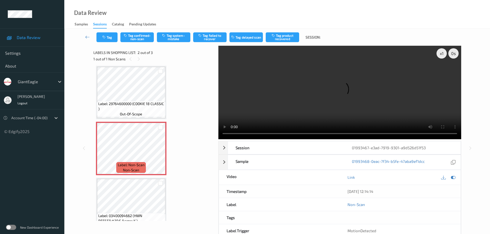
scroll to position [0, 0]
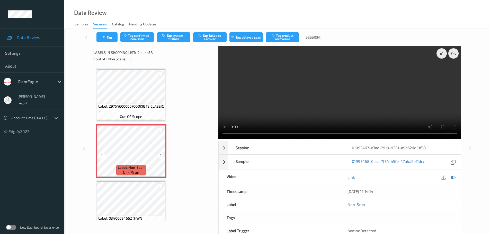
click at [160, 153] on div at bounding box center [160, 155] width 6 height 6
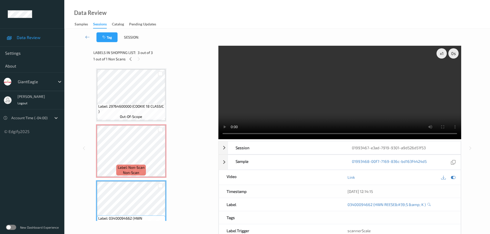
click at [148, 107] on span "Label: 29764600000 (COOKIE 18 CLASSIC )" at bounding box center [131, 109] width 66 height 10
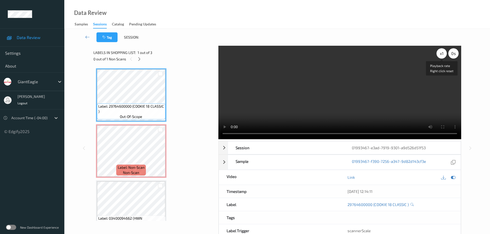
click at [443, 57] on div "x 1" at bounding box center [442, 53] width 10 height 10
click at [441, 57] on div "x 2" at bounding box center [442, 53] width 10 height 10
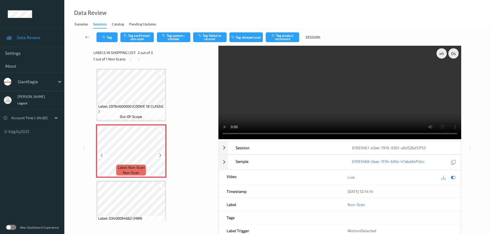
scroll to position [15, 0]
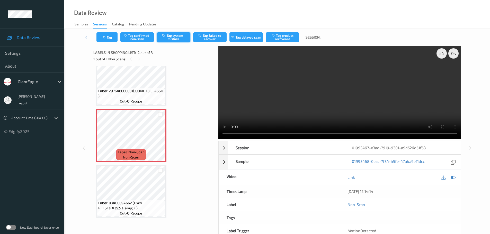
click at [175, 39] on button "Tag system-mistake" at bounding box center [173, 37] width 33 height 10
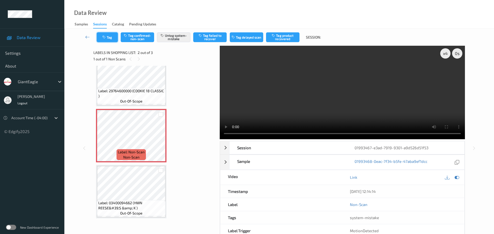
click at [106, 38] on icon "button" at bounding box center [104, 38] width 4 height 4
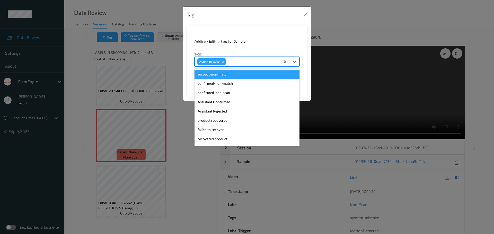
click at [250, 63] on div at bounding box center [252, 62] width 51 height 6
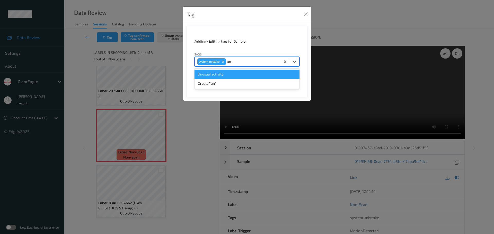
type input "unu"
click at [237, 73] on div "Unusual activity" at bounding box center [246, 74] width 105 height 9
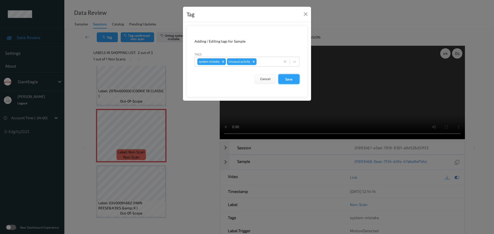
click at [285, 78] on button "Save" at bounding box center [288, 79] width 21 height 10
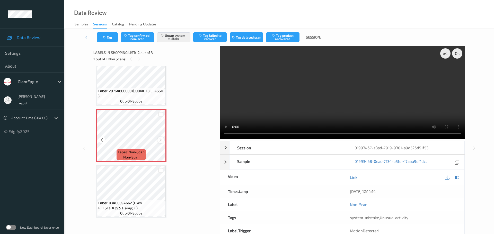
click at [161, 139] on icon at bounding box center [160, 140] width 4 height 5
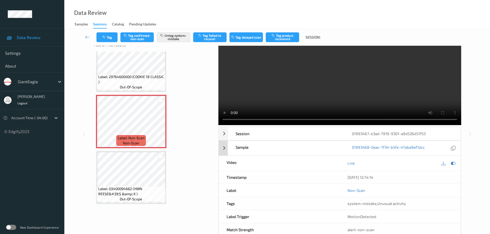
scroll to position [27, 0]
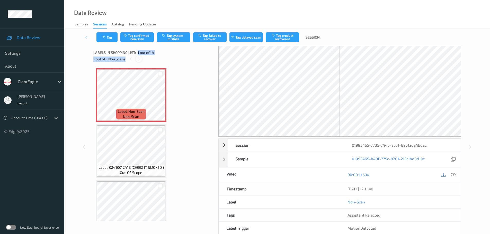
drag, startPoint x: 137, startPoint y: 56, endPoint x: 138, endPoint y: 62, distance: 6.4
click at [137, 58] on div "Labels in shopping list: 1 out of 14 1 out of 1 Non Scans" at bounding box center [153, 56] width 121 height 20
click at [138, 59] on icon at bounding box center [139, 59] width 4 height 5
click at [450, 179] on div "00:00:11.594" at bounding box center [400, 175] width 121 height 15
click at [452, 176] on icon at bounding box center [453, 175] width 5 height 5
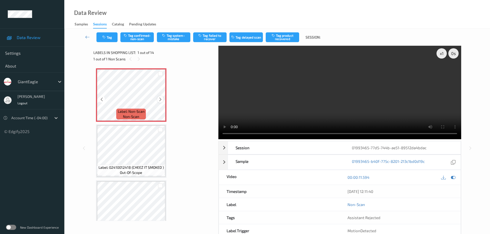
click at [158, 98] on icon at bounding box center [160, 99] width 4 height 5
click at [160, 101] on icon at bounding box center [160, 99] width 4 height 5
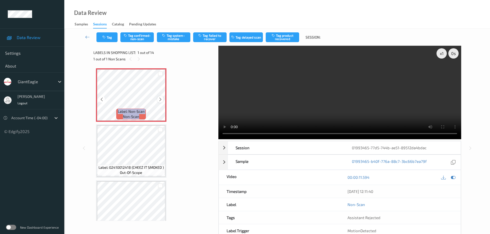
click at [160, 101] on icon at bounding box center [160, 99] width 4 height 5
click at [160, 100] on icon at bounding box center [160, 99] width 4 height 5
click at [160, 99] on icon at bounding box center [160, 99] width 4 height 5
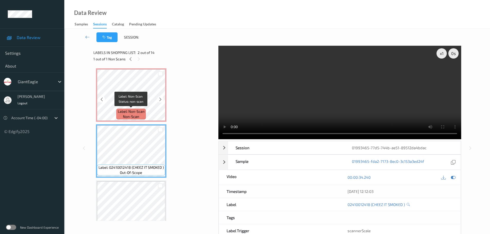
click at [144, 110] on span "Label: Non-Scan" at bounding box center [131, 111] width 27 height 5
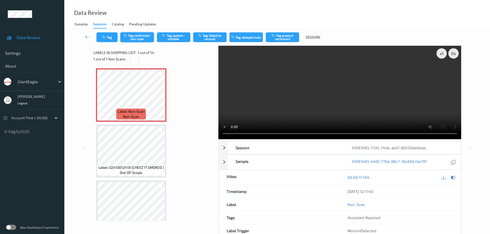
click at [137, 39] on button "Tag confirmed-non-scan" at bounding box center [136, 37] width 33 height 10
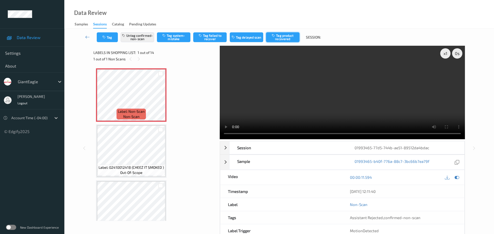
click at [276, 35] on icon "button" at bounding box center [274, 36] width 4 height 4
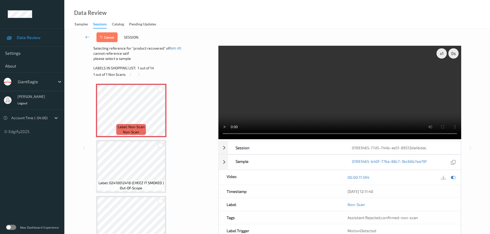
click at [160, 145] on div at bounding box center [160, 145] width 5 height 5
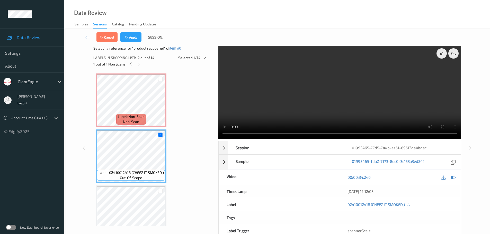
click at [130, 36] on button "Apply" at bounding box center [130, 37] width 21 height 10
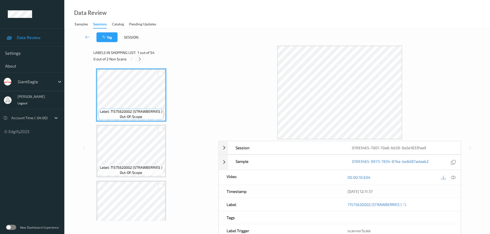
click at [139, 59] on icon at bounding box center [140, 59] width 4 height 5
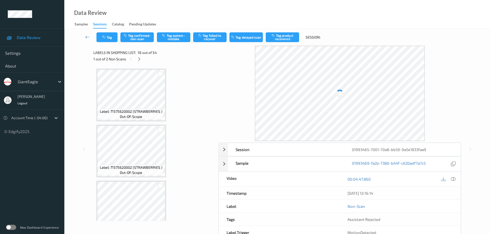
scroll to position [900, 0]
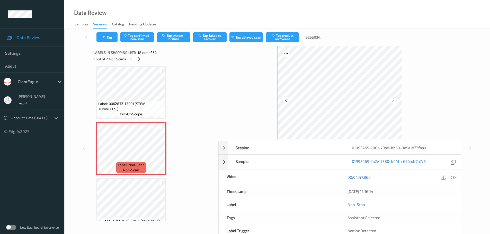
click at [453, 178] on icon at bounding box center [453, 177] width 5 height 5
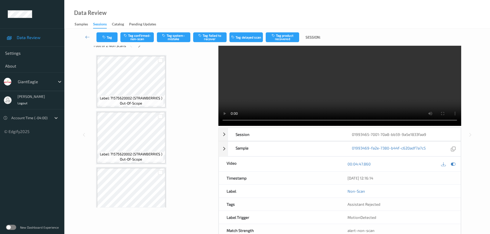
scroll to position [0, 0]
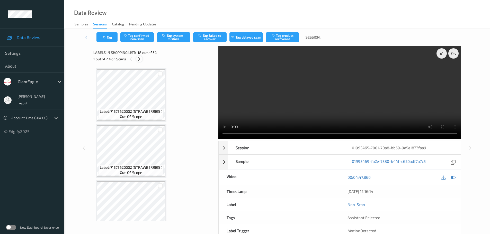
click at [137, 59] on icon at bounding box center [139, 59] width 4 height 5
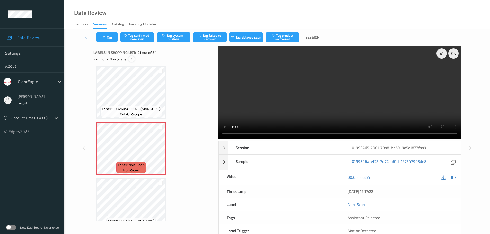
click at [133, 61] on icon at bounding box center [131, 59] width 4 height 5
click at [157, 153] on div at bounding box center [160, 153] width 6 height 6
click at [159, 153] on div at bounding box center [160, 153] width 6 height 6
click at [159, 153] on icon at bounding box center [160, 153] width 4 height 5
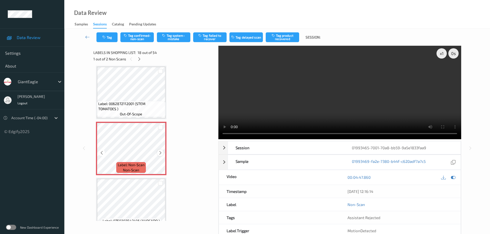
click at [162, 153] on icon at bounding box center [160, 153] width 4 height 5
click at [161, 153] on icon at bounding box center [160, 153] width 4 height 5
click at [143, 103] on span "Label: 0062872112001 (STEM TOMATOES )" at bounding box center [131, 106] width 66 height 10
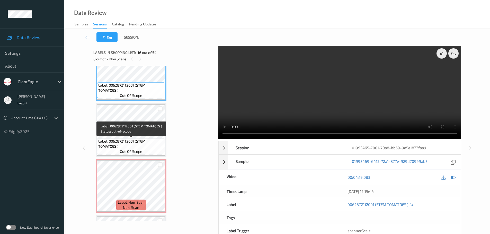
scroll to position [874, 0]
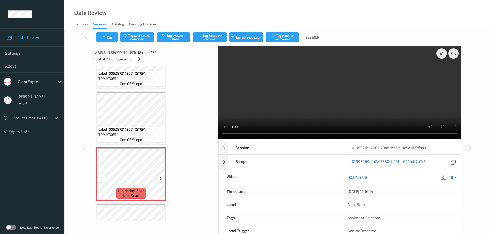
click at [159, 180] on icon at bounding box center [160, 178] width 4 height 5
click at [160, 180] on icon at bounding box center [160, 178] width 4 height 5
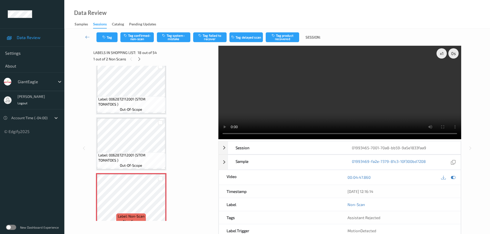
click at [135, 153] on span "Label: 0062872112001 (STEM TOMATOES )" at bounding box center [131, 158] width 66 height 10
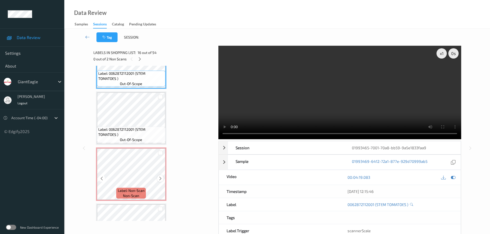
click at [160, 179] on icon at bounding box center [160, 178] width 4 height 5
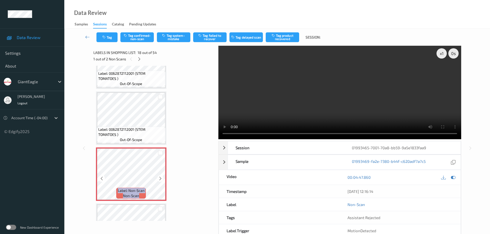
click at [160, 179] on icon at bounding box center [160, 178] width 4 height 5
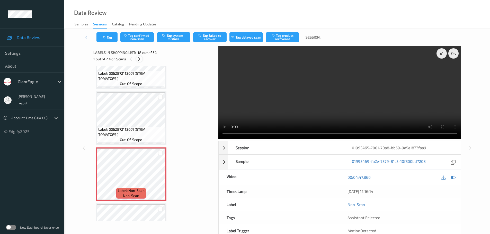
click at [137, 59] on div at bounding box center [139, 59] width 6 height 6
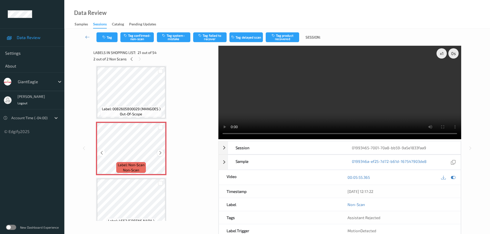
click at [160, 151] on icon at bounding box center [160, 153] width 4 height 5
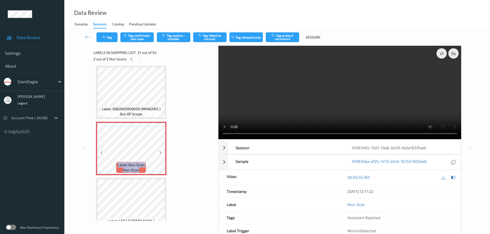
click at [160, 151] on icon at bounding box center [160, 153] width 4 height 5
click at [157, 155] on div at bounding box center [160, 153] width 6 height 6
click at [158, 154] on div at bounding box center [160, 153] width 6 height 6
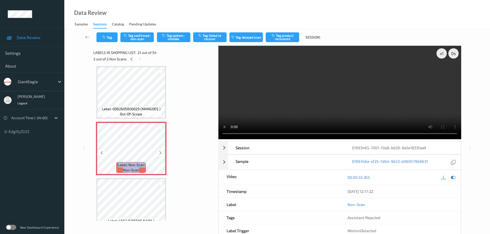
click at [158, 154] on div at bounding box center [160, 153] width 6 height 6
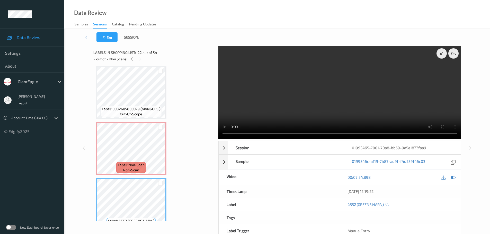
click at [143, 167] on span "Label: Non-Scan" at bounding box center [131, 165] width 27 height 5
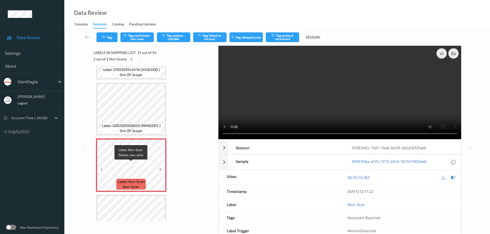
scroll to position [1042, 0]
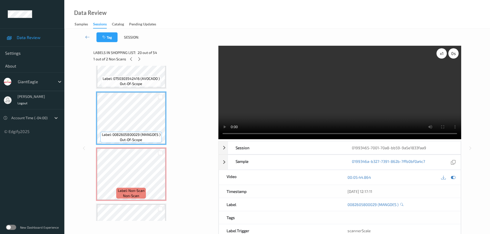
click at [443, 54] on div "x 1" at bounding box center [442, 53] width 10 height 10
click at [443, 54] on div "x 2" at bounding box center [442, 53] width 10 height 10
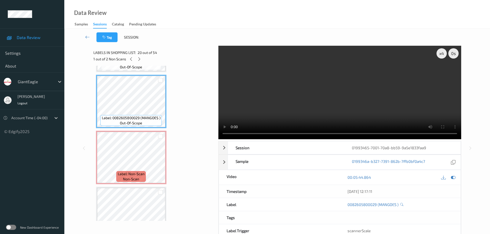
scroll to position [1068, 0]
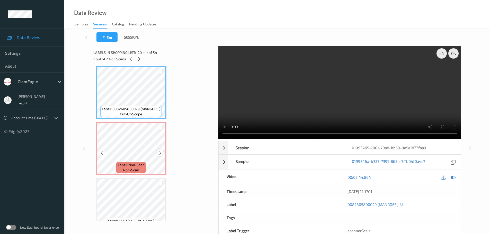
click at [161, 151] on icon at bounding box center [160, 153] width 4 height 5
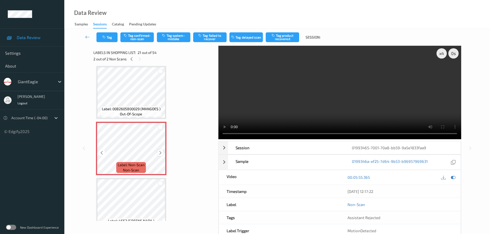
click at [159, 152] on icon at bounding box center [160, 153] width 4 height 5
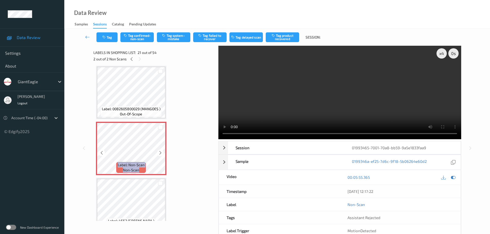
click at [159, 152] on icon at bounding box center [160, 153] width 4 height 5
click at [159, 155] on div at bounding box center [160, 153] width 6 height 6
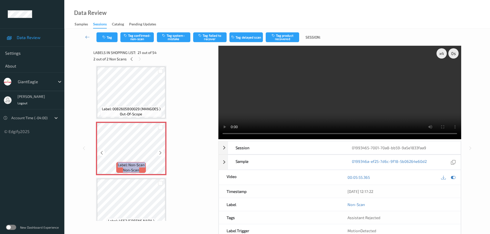
click at [159, 155] on div at bounding box center [160, 153] width 6 height 6
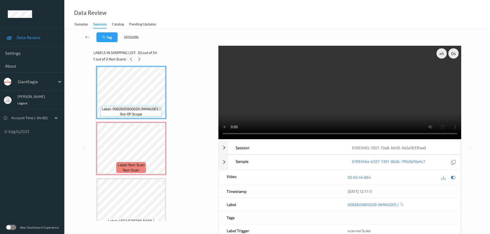
click at [131, 59] on icon at bounding box center [131, 59] width 4 height 5
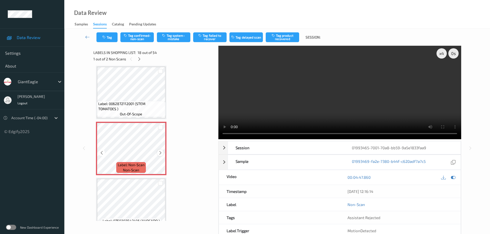
click at [162, 151] on icon at bounding box center [160, 153] width 4 height 5
click at [161, 151] on icon at bounding box center [160, 153] width 4 height 5
click at [175, 45] on div "Tag Tag confirmed-non-scan Tag system-mistake Tag failed to recover Tag delayed…" at bounding box center [277, 37] width 405 height 17
click at [177, 41] on button "Tag system-mistake" at bounding box center [173, 37] width 33 height 10
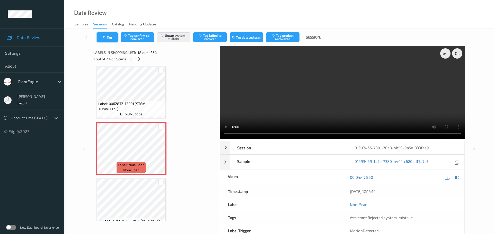
click at [109, 38] on button "Tag" at bounding box center [107, 37] width 21 height 10
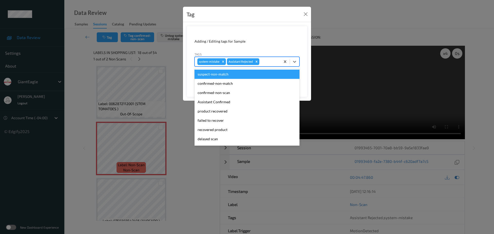
click at [267, 60] on div at bounding box center [268, 62] width 17 height 6
type input "unu"
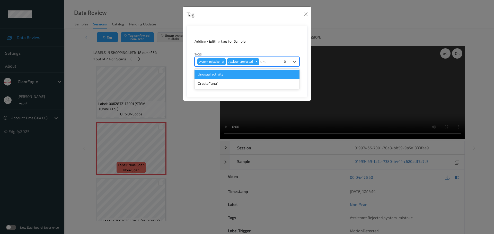
click at [230, 75] on div "Unusual activity" at bounding box center [246, 74] width 105 height 9
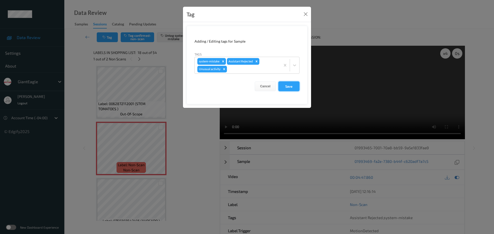
click at [284, 90] on button "Save" at bounding box center [288, 87] width 21 height 10
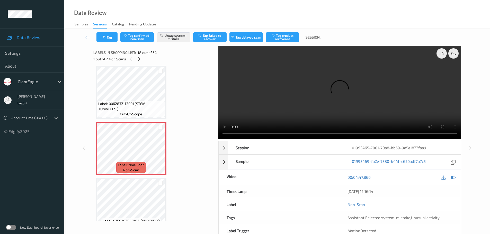
scroll to position [27, 0]
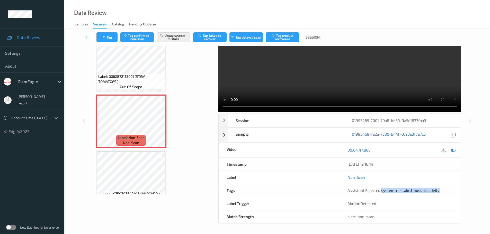
drag, startPoint x: 381, startPoint y: 191, endPoint x: 409, endPoint y: 188, distance: 28.0
click at [446, 187] on div "Assistant Rejected , system-mistake , Unusual activity" at bounding box center [400, 190] width 121 height 13
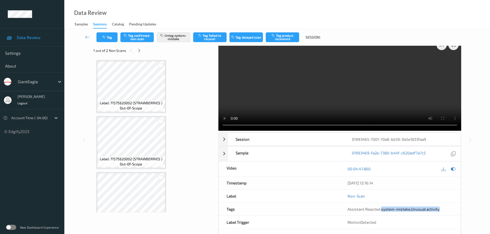
scroll to position [0, 0]
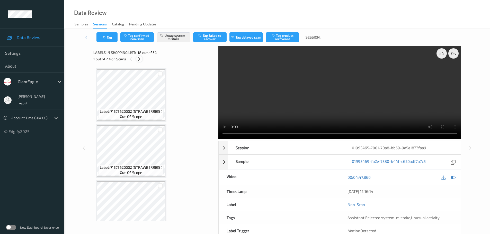
click at [138, 59] on icon at bounding box center [139, 59] width 4 height 5
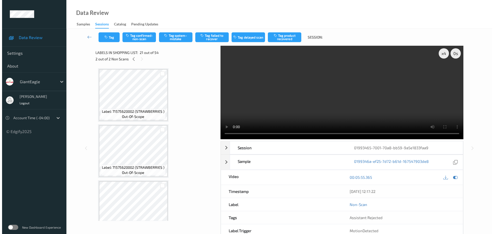
scroll to position [1068, 0]
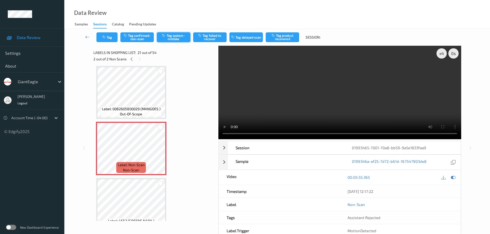
click at [178, 40] on button "Tag system-mistake" at bounding box center [173, 37] width 33 height 10
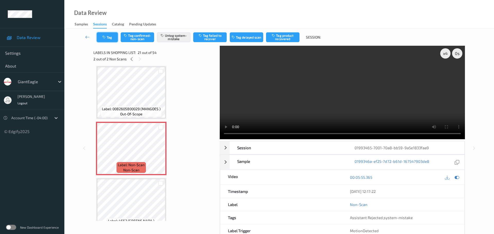
click at [108, 40] on button "Tag" at bounding box center [107, 37] width 21 height 10
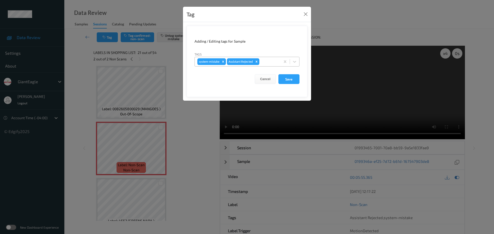
click at [265, 62] on div at bounding box center [268, 62] width 17 height 6
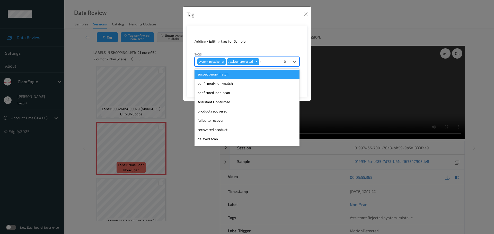
type input "unu"
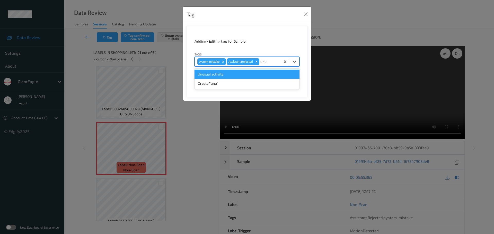
click at [246, 74] on div "Unusual activity" at bounding box center [246, 74] width 105 height 9
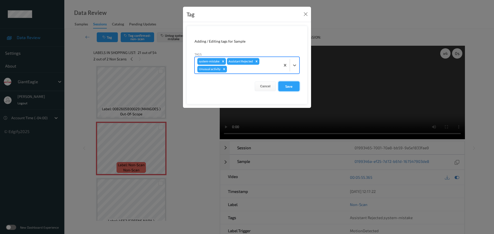
click at [283, 82] on button "Save" at bounding box center [288, 87] width 21 height 10
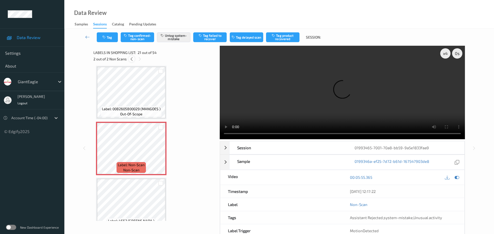
click at [130, 61] on div at bounding box center [131, 59] width 6 height 6
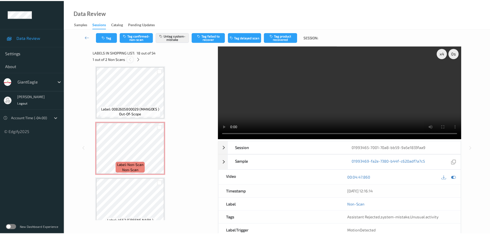
scroll to position [900, 0]
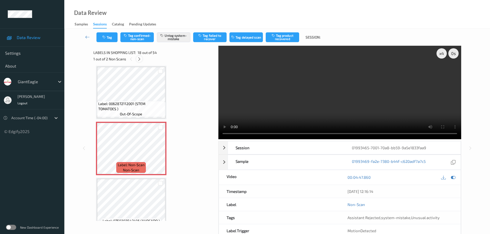
click at [141, 59] on div at bounding box center [139, 59] width 6 height 6
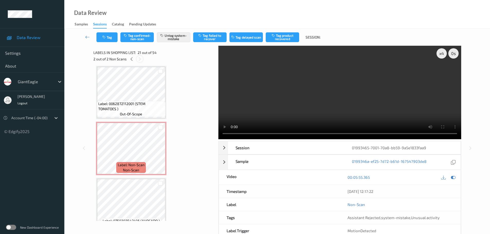
scroll to position [1068, 0]
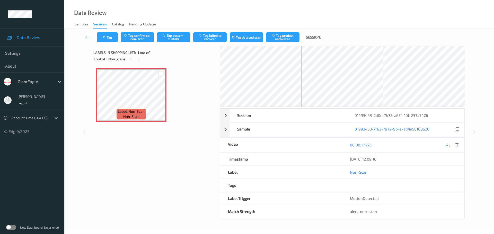
drag, startPoint x: 140, startPoint y: 58, endPoint x: 140, endPoint y: 64, distance: 5.7
click at [140, 59] on icon at bounding box center [139, 59] width 4 height 5
click at [457, 144] on icon at bounding box center [457, 145] width 5 height 5
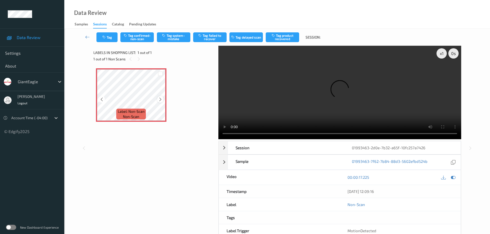
click at [160, 99] on icon at bounding box center [160, 99] width 4 height 5
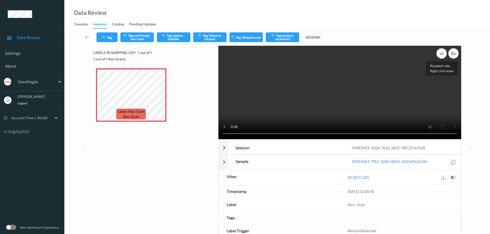
click at [441, 58] on div "x 1" at bounding box center [442, 53] width 10 height 10
click at [441, 57] on div "x 2" at bounding box center [442, 53] width 10 height 10
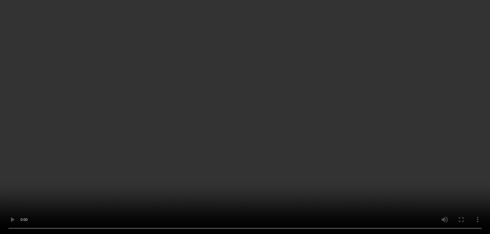
scroll to position [27, 0]
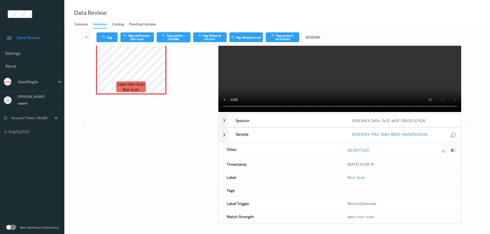
click at [178, 38] on button "Tag system-mistake" at bounding box center [173, 37] width 33 height 10
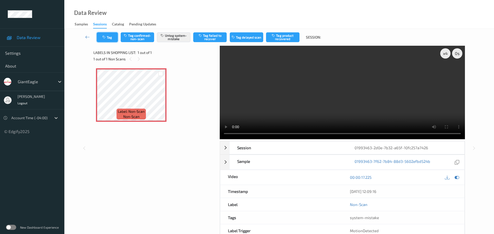
click at [114, 36] on button "Tag" at bounding box center [107, 37] width 21 height 10
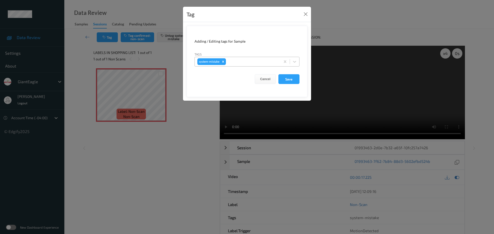
click at [239, 64] on div at bounding box center [252, 62] width 51 height 6
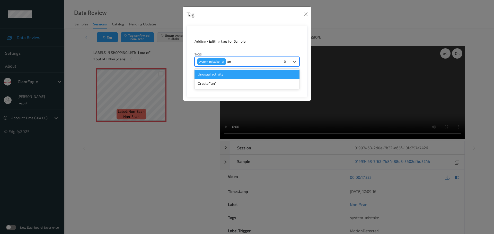
type input "unu"
click at [238, 74] on div "Unusual activity" at bounding box center [246, 74] width 105 height 9
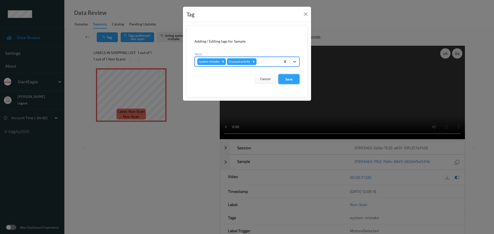
drag, startPoint x: 287, startPoint y: 84, endPoint x: 289, endPoint y: 82, distance: 2.8
click at [287, 84] on button "Save" at bounding box center [288, 79] width 21 height 10
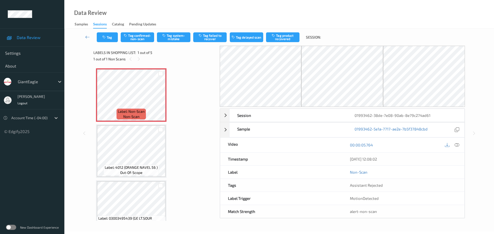
click at [141, 64] on div "Labels in shopping list: 1 out of 5 1 out of 1 Non Scans" at bounding box center [154, 56] width 123 height 20
click at [457, 144] on icon at bounding box center [457, 145] width 5 height 5
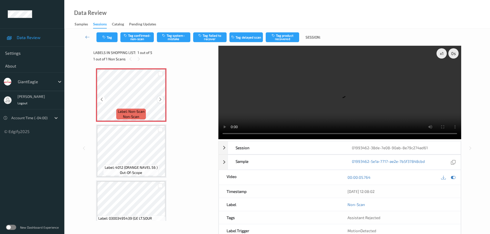
click at [160, 100] on icon at bounding box center [160, 99] width 4 height 5
click at [446, 54] on div "x 1" at bounding box center [442, 53] width 10 height 10
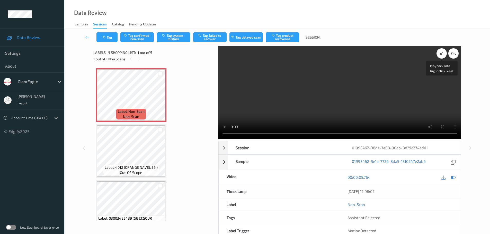
click at [446, 54] on div "x 1" at bounding box center [442, 53] width 10 height 10
click at [446, 54] on div "x 4" at bounding box center [442, 53] width 10 height 10
click at [440, 57] on div "x 8" at bounding box center [442, 53] width 10 height 10
click at [441, 56] on div "x 1" at bounding box center [442, 53] width 10 height 10
click at [441, 56] on div "x 2" at bounding box center [442, 53] width 10 height 10
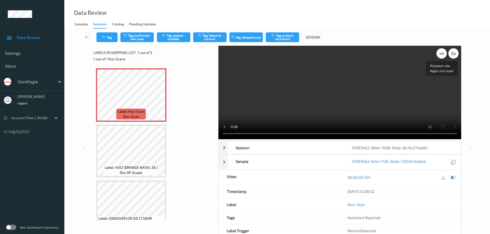
click at [441, 56] on div "x 4" at bounding box center [442, 53] width 10 height 10
click at [442, 57] on div "x 8" at bounding box center [442, 53] width 10 height 10
click at [442, 57] on div "x 1" at bounding box center [442, 53] width 10 height 10
click at [442, 57] on div "x 2" at bounding box center [442, 53] width 10 height 10
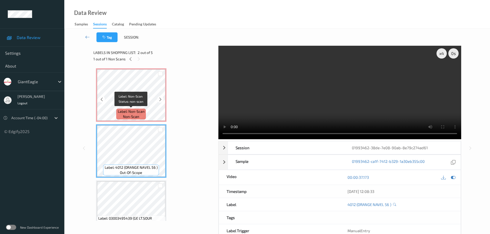
click at [146, 112] on div "Label: Non-Scan non-scan" at bounding box center [130, 114] width 29 height 11
click at [139, 111] on span "Label: Non-Scan" at bounding box center [131, 111] width 27 height 5
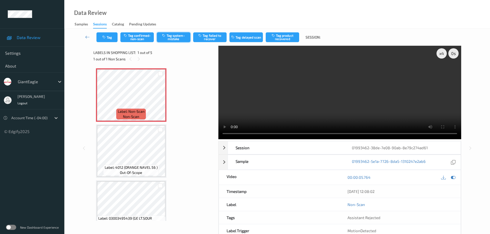
click at [180, 39] on button "Tag system-mistake" at bounding box center [173, 37] width 33 height 10
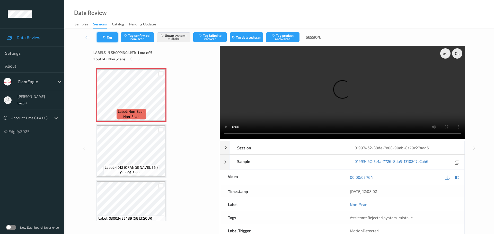
click at [106, 40] on button "Tag" at bounding box center [107, 37] width 21 height 10
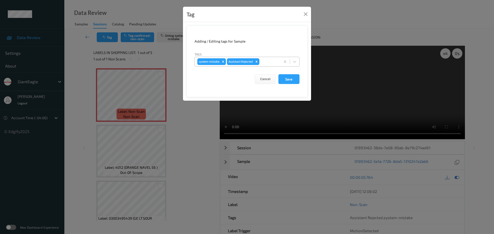
click at [268, 61] on div at bounding box center [268, 62] width 17 height 6
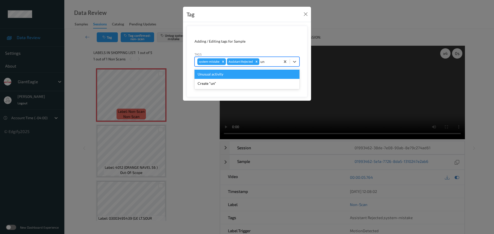
type input "unu"
click at [247, 71] on div "Unusual activity" at bounding box center [246, 74] width 105 height 9
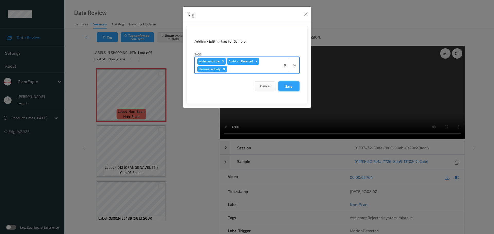
click at [286, 84] on button "Save" at bounding box center [288, 87] width 21 height 10
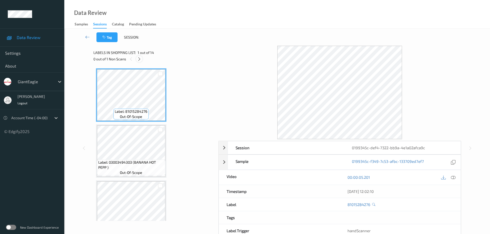
click at [138, 59] on icon at bounding box center [139, 59] width 4 height 5
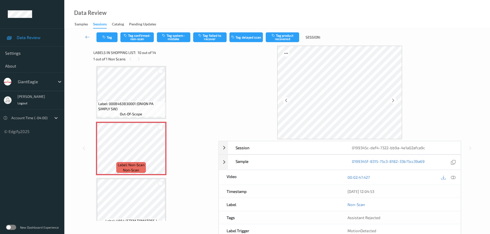
click at [452, 179] on icon at bounding box center [453, 177] width 5 height 5
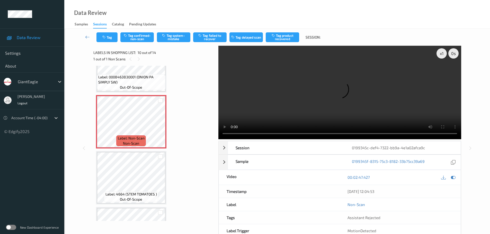
scroll to position [426, 0]
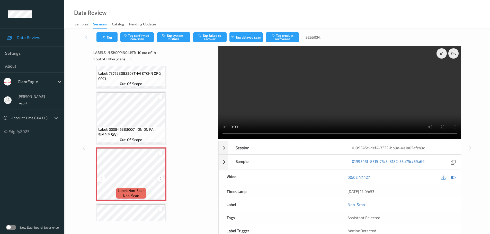
click at [161, 176] on div at bounding box center [160, 178] width 6 height 6
click at [161, 177] on icon at bounding box center [160, 178] width 4 height 5
click at [161, 178] on icon at bounding box center [160, 178] width 4 height 5
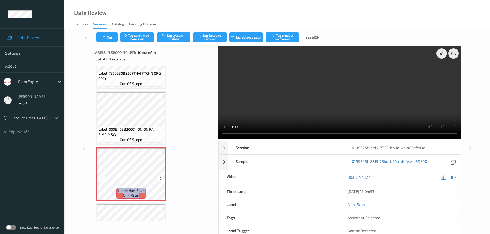
click at [161, 178] on icon at bounding box center [160, 178] width 4 height 5
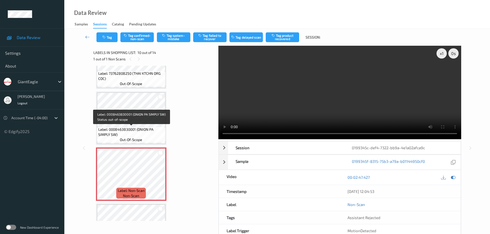
click at [143, 128] on span "Label: 0008463830001 (ONION PA SIMPLY SW)" at bounding box center [131, 132] width 66 height 10
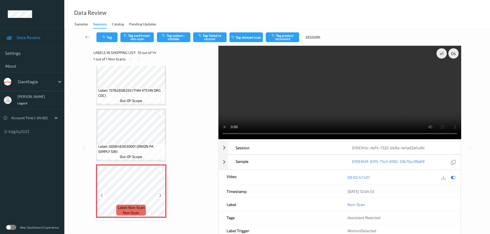
scroll to position [400, 0]
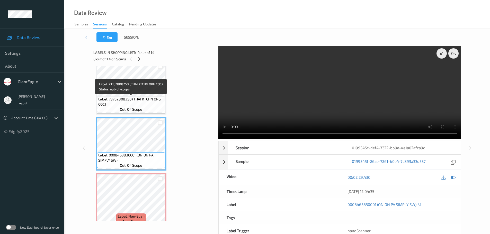
click at [164, 102] on div "Label: 73762808250 (THAI KTCHN ORG COC) out-of-scope" at bounding box center [131, 104] width 68 height 16
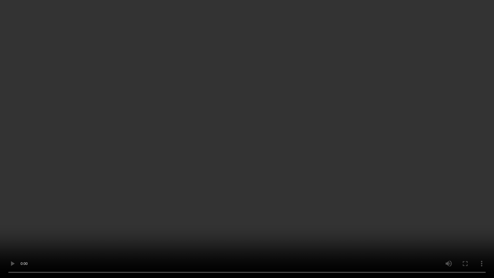
click at [254, 16] on video at bounding box center [247, 139] width 494 height 278
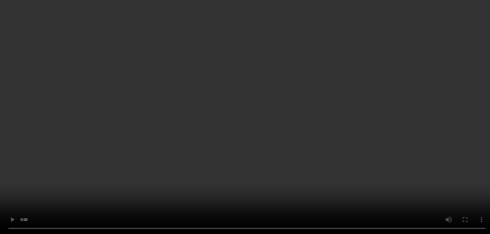
scroll to position [528, 0]
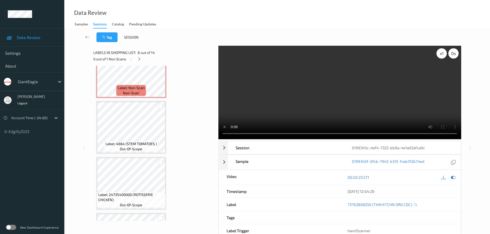
click at [440, 55] on div "x 1" at bounding box center [442, 53] width 10 height 10
click at [440, 55] on div "x 2" at bounding box center [442, 53] width 10 height 10
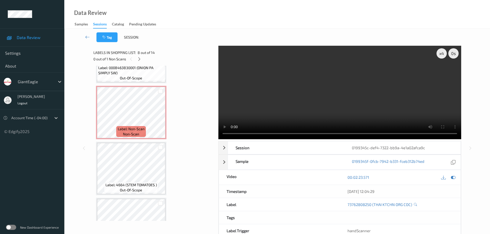
scroll to position [477, 0]
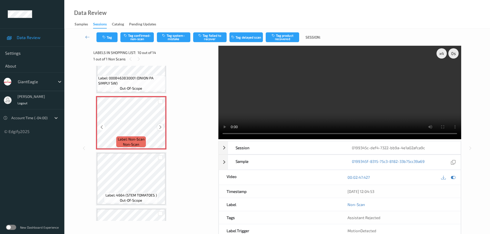
click at [158, 127] on div at bounding box center [160, 127] width 6 height 6
click at [169, 38] on button "Tag system-mistake" at bounding box center [173, 37] width 33 height 10
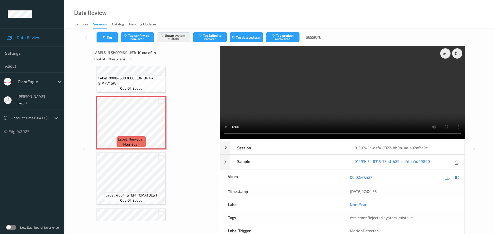
click at [106, 36] on icon "button" at bounding box center [104, 38] width 4 height 4
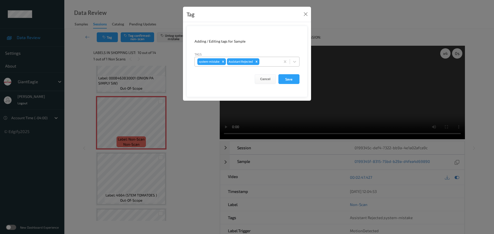
click at [267, 60] on div at bounding box center [268, 62] width 17 height 6
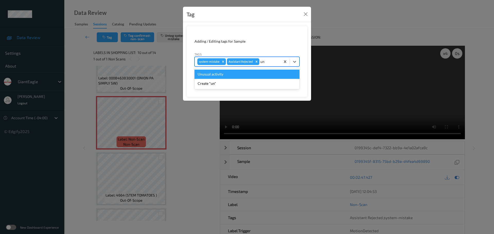
type input "unu"
click at [253, 73] on div "Unusual activity" at bounding box center [246, 74] width 105 height 9
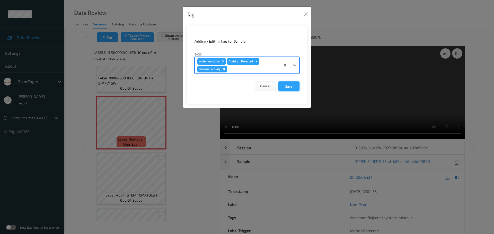
click at [291, 83] on button "Save" at bounding box center [288, 87] width 21 height 10
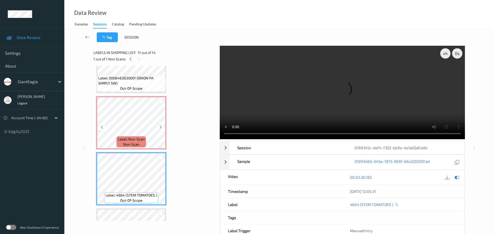
click at [135, 142] on span "Label: Non-Scan" at bounding box center [131, 139] width 27 height 5
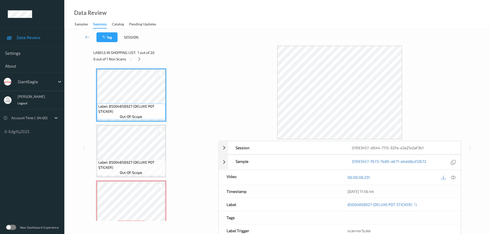
drag, startPoint x: 139, startPoint y: 60, endPoint x: 145, endPoint y: 66, distance: 8.7
click at [139, 60] on icon at bounding box center [139, 59] width 4 height 5
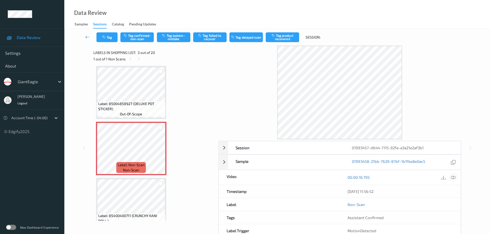
click at [453, 180] on icon at bounding box center [453, 177] width 5 height 5
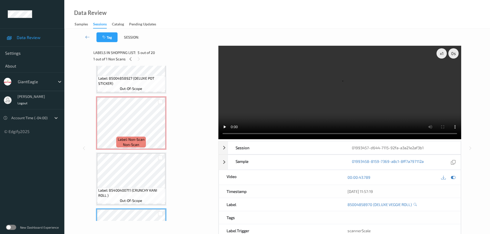
scroll to position [77, 0]
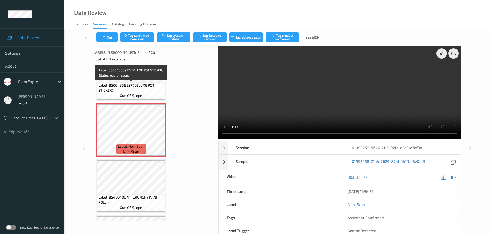
click at [145, 91] on span "Label: 85004858927 (DELUXE POT STICKER)" at bounding box center [131, 88] width 66 height 10
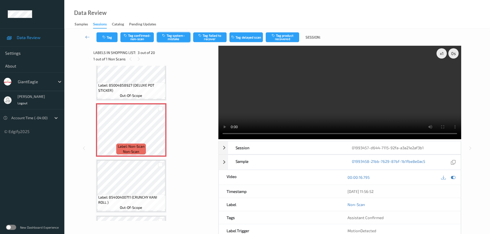
click at [170, 38] on button "Tag system-mistake" at bounding box center [173, 37] width 33 height 10
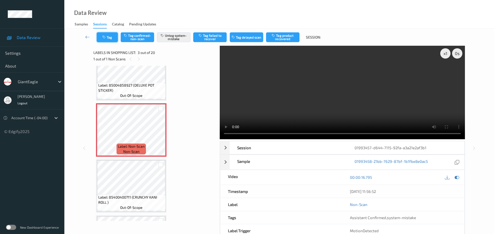
click at [111, 40] on button "Tag" at bounding box center [107, 37] width 21 height 10
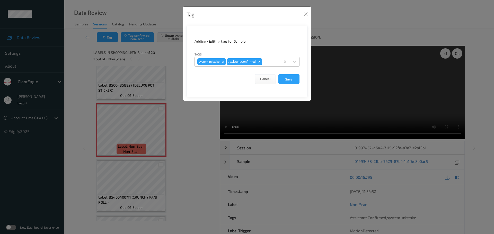
click at [272, 62] on div at bounding box center [270, 62] width 15 height 6
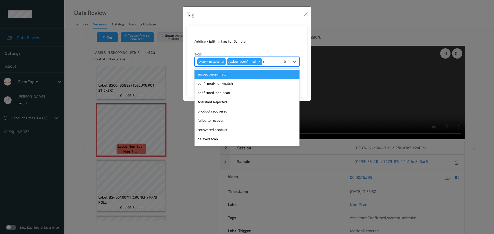
type input "unu"
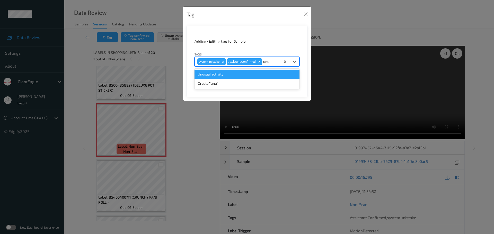
click at [247, 73] on div "Unusual activity" at bounding box center [246, 74] width 105 height 9
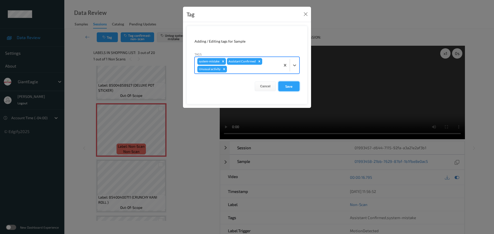
click at [286, 84] on button "Save" at bounding box center [288, 87] width 21 height 10
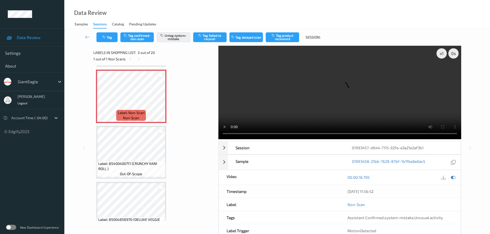
scroll to position [103, 0]
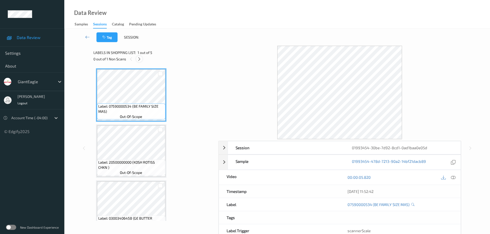
click at [137, 60] on div at bounding box center [139, 59] width 6 height 6
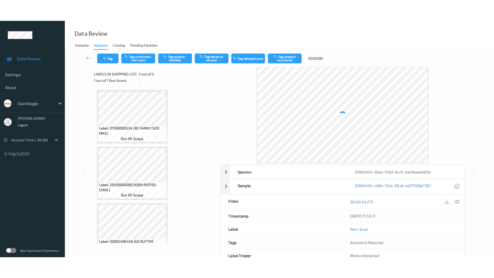
scroll to position [128, 0]
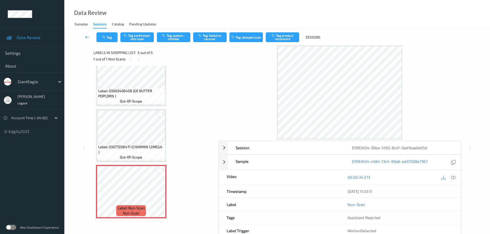
click at [454, 176] on icon at bounding box center [453, 177] width 5 height 5
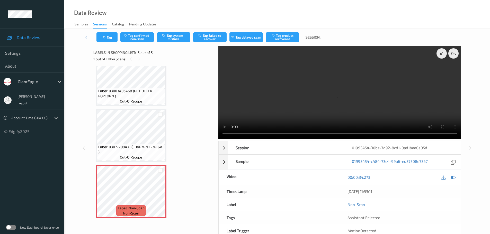
click at [138, 147] on span "Label: 03077208471 (CHARMIN 12MEGA )" at bounding box center [131, 150] width 66 height 10
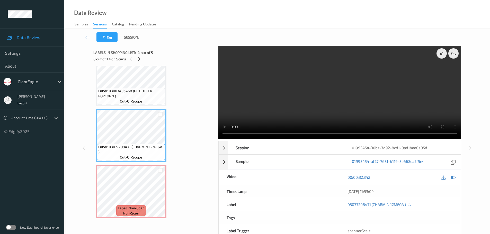
click at [154, 96] on span "Label: 03003406458 (GE BUTTER POPCORN )" at bounding box center [131, 93] width 66 height 10
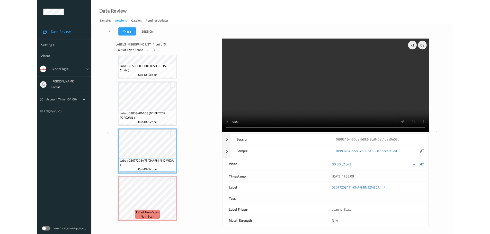
scroll to position [84, 0]
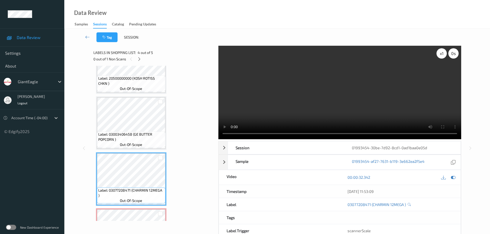
click at [440, 53] on div "x 1" at bounding box center [442, 53] width 10 height 10
click at [440, 53] on div "x 2" at bounding box center [442, 53] width 10 height 10
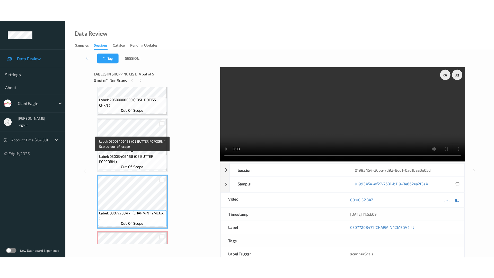
scroll to position [128, 0]
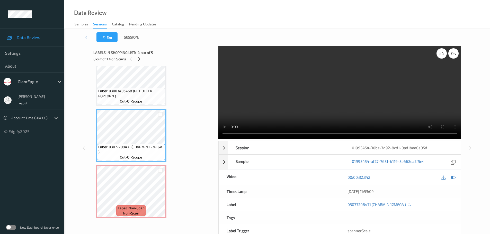
click at [441, 57] on div "x 4" at bounding box center [442, 53] width 10 height 10
click at [441, 57] on div "x 8" at bounding box center [442, 53] width 10 height 10
click at [441, 57] on div "x 1" at bounding box center [442, 53] width 10 height 10
click at [442, 53] on div "x 2" at bounding box center [442, 53] width 10 height 10
click at [442, 53] on div "x 4" at bounding box center [442, 53] width 10 height 10
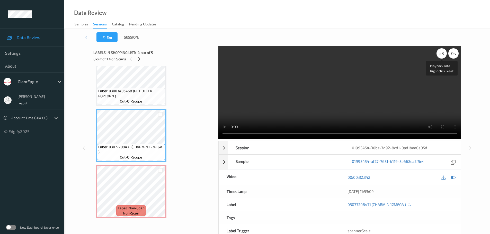
click at [442, 53] on div "x 8" at bounding box center [442, 53] width 10 height 10
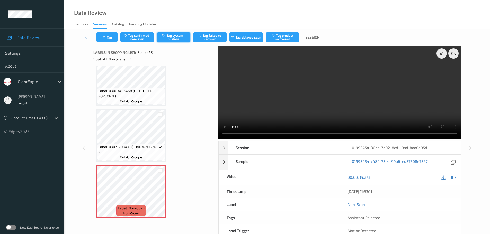
click at [177, 38] on button "Tag system-mistake" at bounding box center [173, 37] width 33 height 10
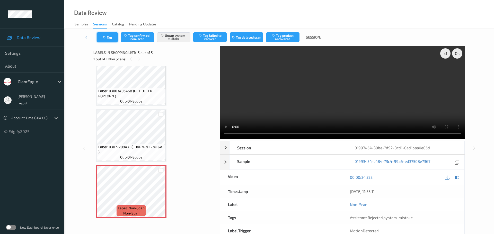
click at [109, 38] on button "Tag" at bounding box center [107, 37] width 21 height 10
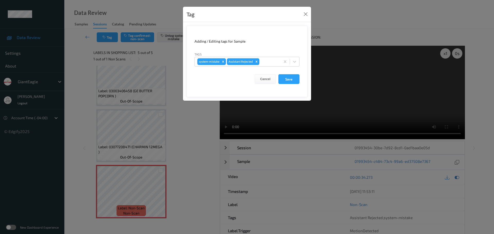
click at [265, 62] on div at bounding box center [268, 62] width 17 height 6
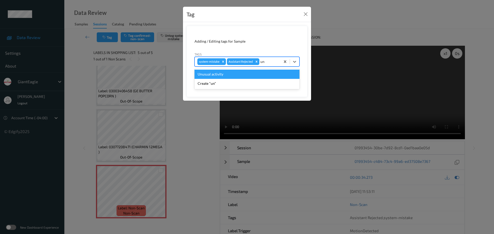
type input "unu"
click at [252, 73] on div "Unusual activity" at bounding box center [246, 74] width 105 height 9
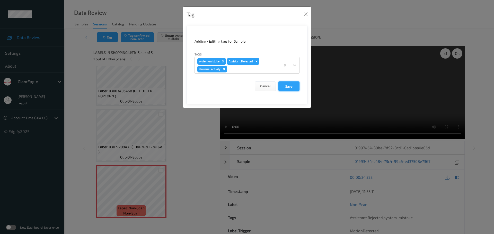
click at [281, 86] on button "Save" at bounding box center [288, 87] width 21 height 10
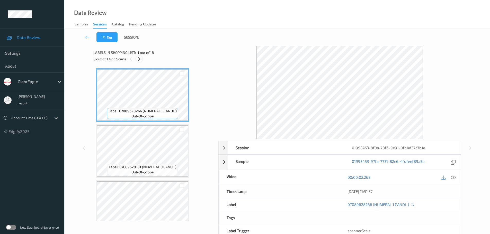
click at [139, 58] on icon at bounding box center [139, 59] width 4 height 5
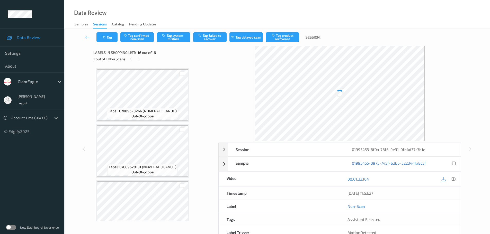
scroll to position [745, 0]
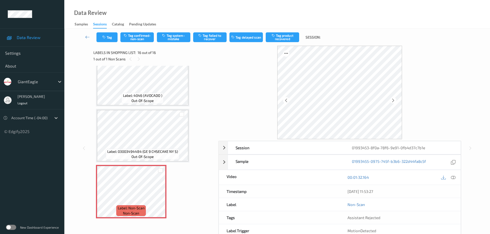
click at [455, 180] on icon at bounding box center [453, 177] width 5 height 5
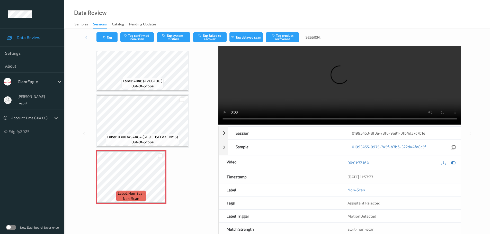
scroll to position [27, 0]
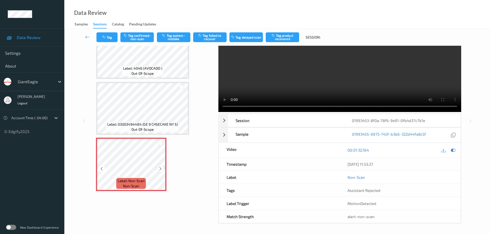
click at [163, 169] on div at bounding box center [160, 169] width 6 height 6
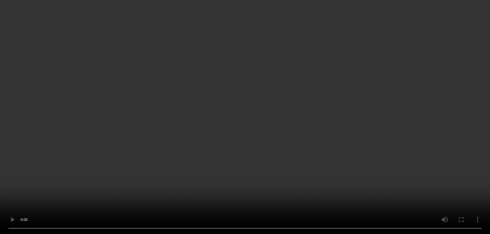
scroll to position [701, 0]
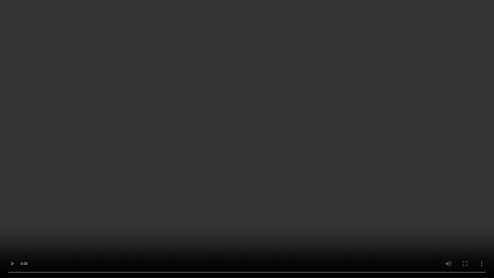
click at [240, 16] on video at bounding box center [247, 139] width 494 height 278
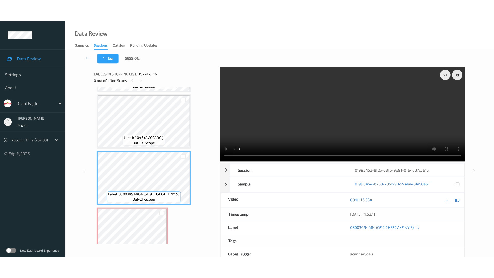
scroll to position [745, 0]
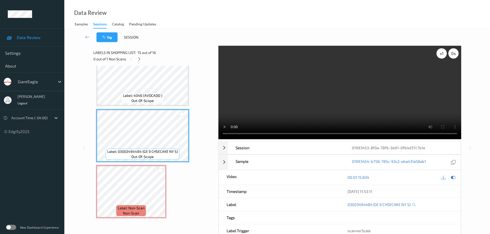
click at [439, 55] on div "x 1" at bounding box center [442, 53] width 10 height 10
click at [439, 55] on div "x 2" at bounding box center [442, 53] width 10 height 10
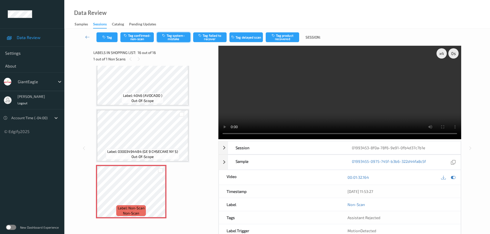
click at [182, 36] on button "Tag system-mistake" at bounding box center [173, 37] width 33 height 10
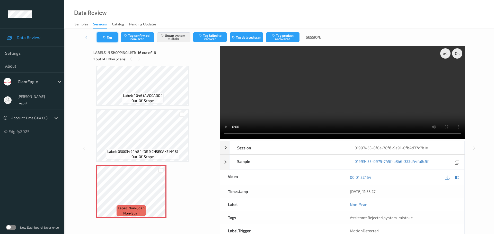
click at [113, 34] on button "Tag" at bounding box center [107, 37] width 21 height 10
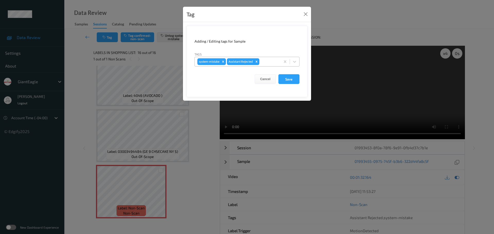
click at [269, 62] on div at bounding box center [268, 62] width 17 height 6
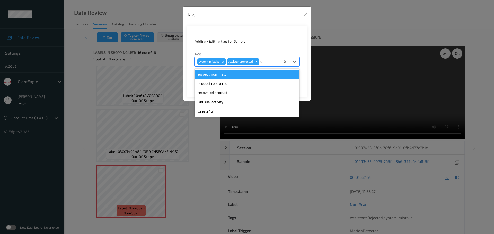
type input "unu"
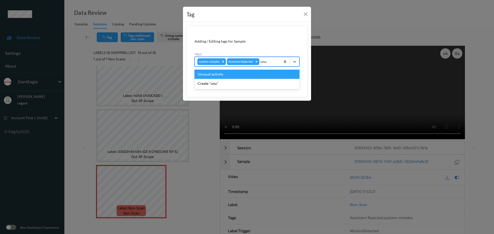
click at [254, 72] on div "Unusual activity" at bounding box center [246, 74] width 105 height 9
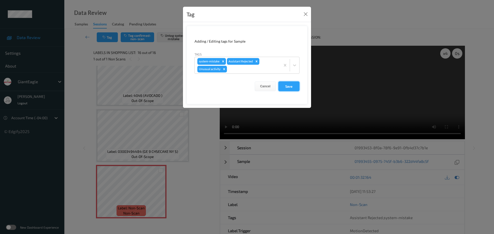
click at [290, 87] on button "Save" at bounding box center [288, 87] width 21 height 10
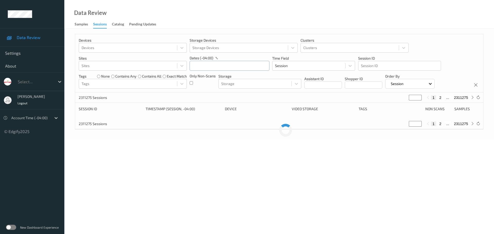
click at [216, 66] on input "text" at bounding box center [230, 66] width 80 height 10
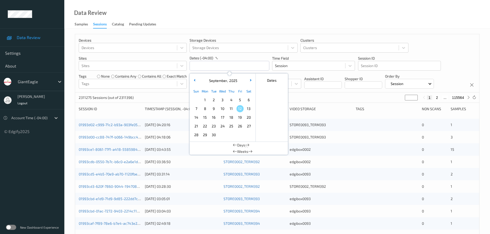
click at [221, 108] on span "10" at bounding box center [222, 108] width 7 height 7
type input "10/09/2025 00:00 -> 10/09/2025 23:59"
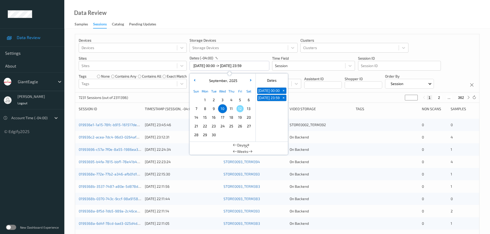
click at [219, 18] on div "Data Review Samples Sessions Catalog Pending Updates" at bounding box center [277, 14] width 426 height 29
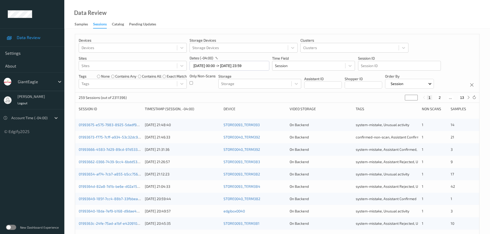
click at [412, 99] on input "*" at bounding box center [411, 98] width 13 height 6
type input "**"
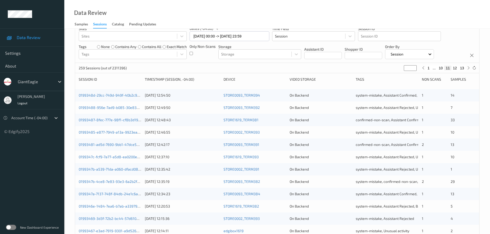
scroll to position [153, 0]
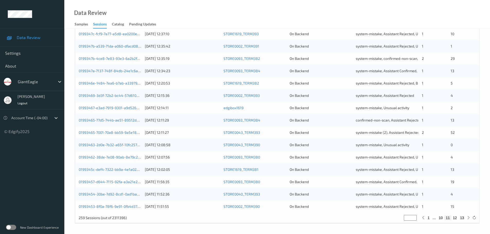
type input "**"
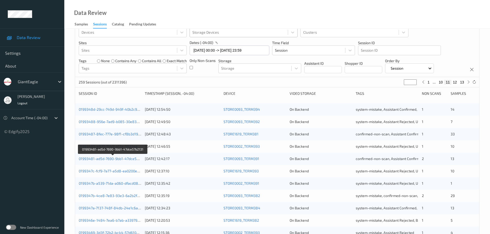
scroll to position [0, 0]
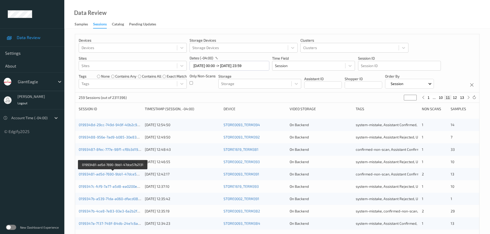
click at [204, 58] on p "dates (-04:00)" at bounding box center [202, 58] width 24 height 5
click at [200, 67] on input "10/09/2025 00:00 -> 10/09/2025 23:59" at bounding box center [230, 66] width 80 height 10
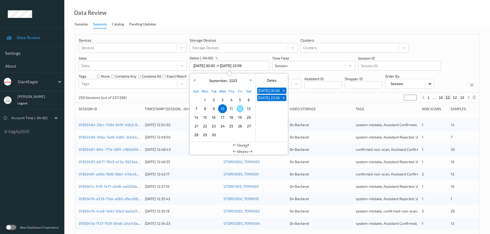
click at [232, 111] on span "11" at bounding box center [231, 108] width 7 height 7
type input "11/09/2025 00:00"
type input "*"
click at [232, 111] on span "11" at bounding box center [231, 108] width 7 height 7
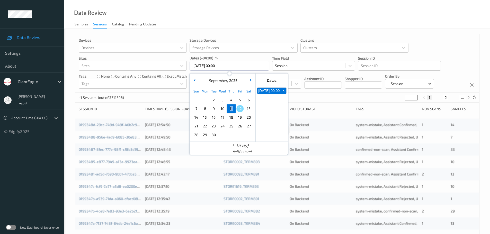
type input "11/09/2025 00:00 -> 11/09/2025 23:59"
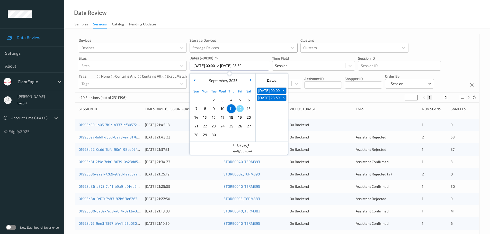
drag, startPoint x: 221, startPoint y: 29, endPoint x: 211, endPoint y: 50, distance: 23.3
click at [221, 29] on div "Devices Devices Storage Devices Storage Devices Clusters Clusters Sites Sites d…" at bounding box center [277, 208] width 426 height 358
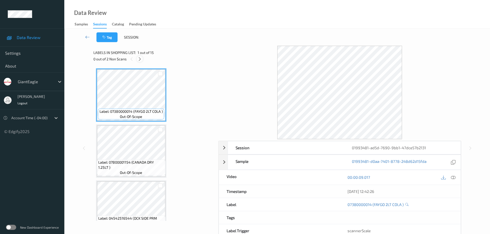
click at [139, 56] on div at bounding box center [140, 59] width 6 height 6
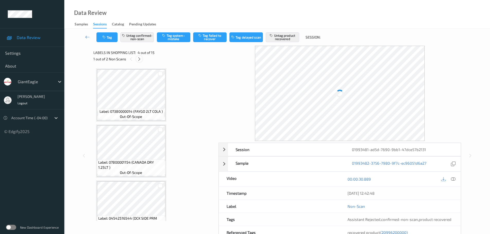
scroll to position [115, 0]
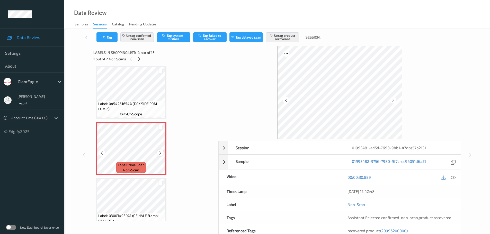
click at [161, 155] on icon at bounding box center [160, 153] width 4 height 5
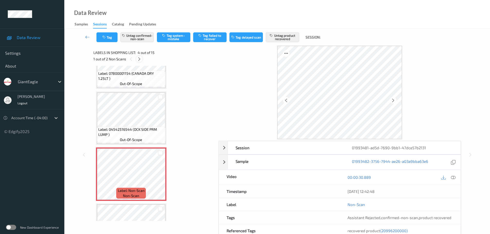
click at [140, 57] on icon at bounding box center [139, 59] width 4 height 5
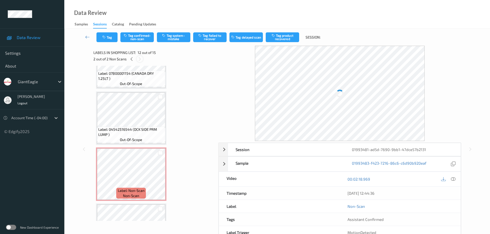
scroll to position [563, 0]
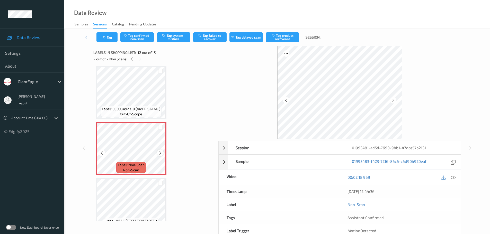
click at [160, 154] on icon at bounding box center [160, 153] width 4 height 5
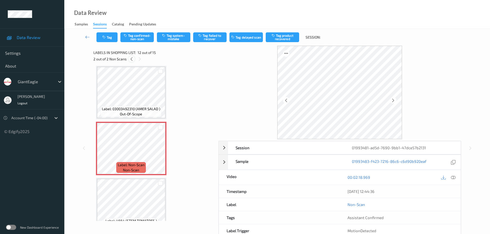
click at [133, 60] on icon at bounding box center [131, 59] width 4 height 5
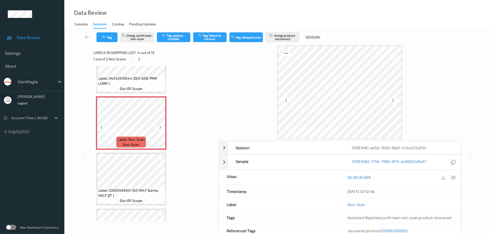
scroll to position [166, 0]
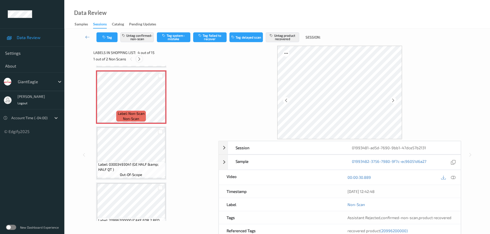
click at [140, 60] on icon at bounding box center [139, 59] width 4 height 5
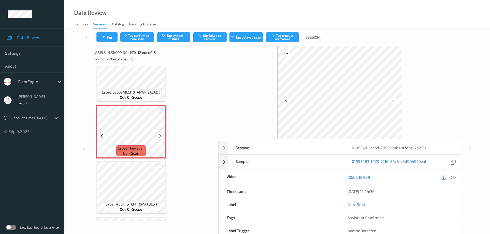
scroll to position [589, 0]
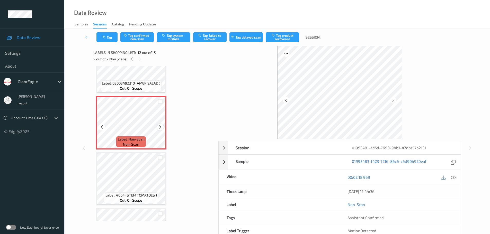
click at [160, 128] on icon at bounding box center [160, 127] width 4 height 5
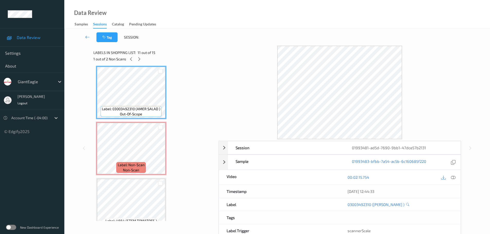
click at [452, 179] on icon at bounding box center [453, 177] width 5 height 5
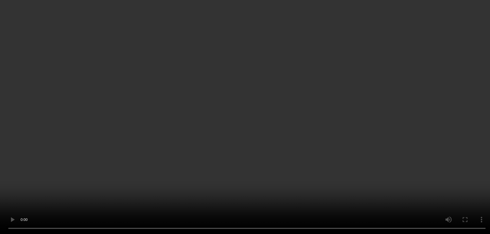
scroll to position [586, 0]
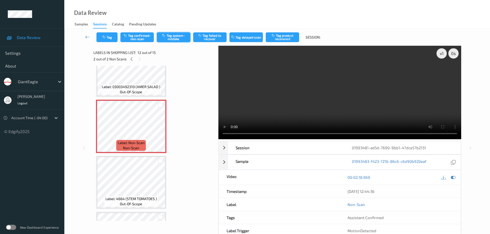
click at [170, 40] on button "Tag system-mistake" at bounding box center [173, 37] width 33 height 10
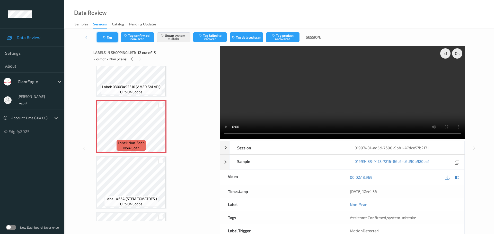
click at [112, 38] on button "Tag" at bounding box center [107, 37] width 21 height 10
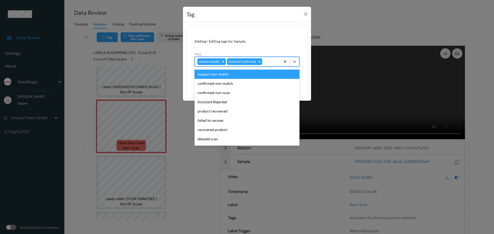
click at [265, 61] on div at bounding box center [270, 62] width 15 height 6
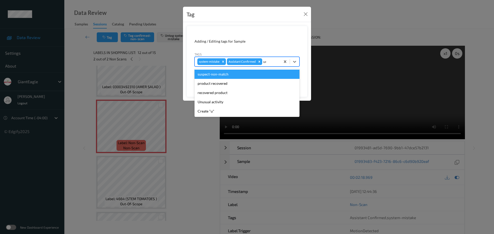
type input "unu"
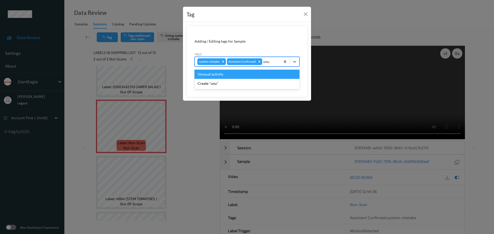
drag, startPoint x: 235, startPoint y: 72, endPoint x: 232, endPoint y: 73, distance: 3.8
click at [234, 72] on div "Unusual activity" at bounding box center [246, 74] width 105 height 9
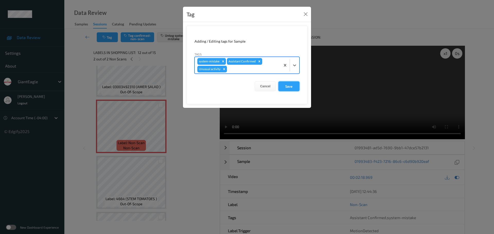
click at [281, 85] on button "Save" at bounding box center [288, 87] width 21 height 10
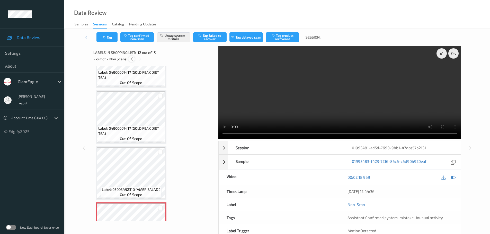
click at [131, 57] on icon at bounding box center [131, 59] width 4 height 5
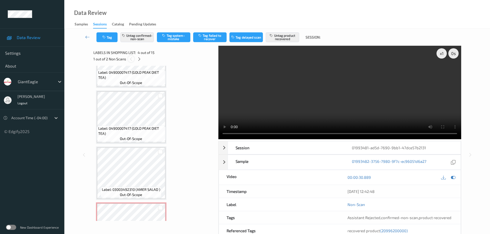
scroll to position [115, 0]
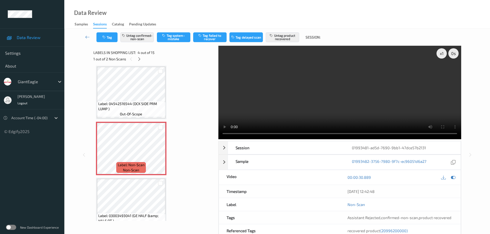
click at [142, 57] on div "1 out of 2 Non Scans" at bounding box center [153, 59] width 121 height 6
click at [138, 59] on icon at bounding box center [139, 59] width 4 height 5
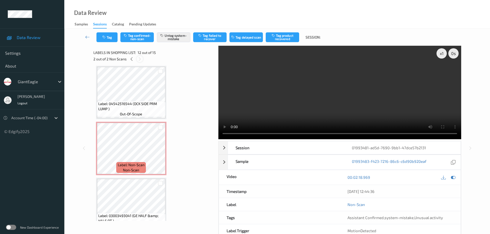
scroll to position [563, 0]
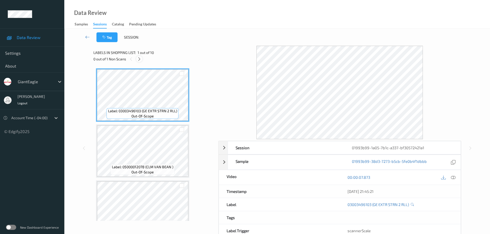
click at [139, 59] on icon at bounding box center [139, 59] width 4 height 5
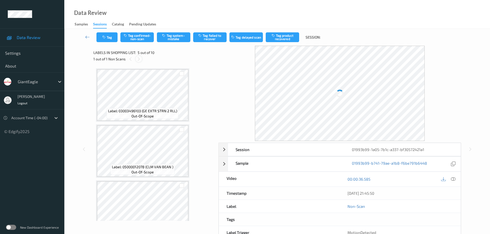
scroll to position [171, 0]
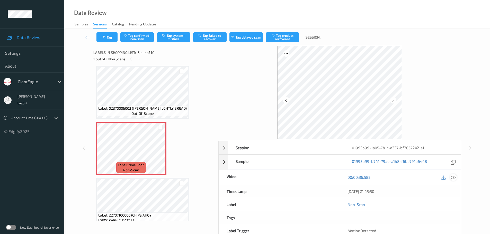
click at [454, 178] on icon at bounding box center [453, 177] width 5 height 5
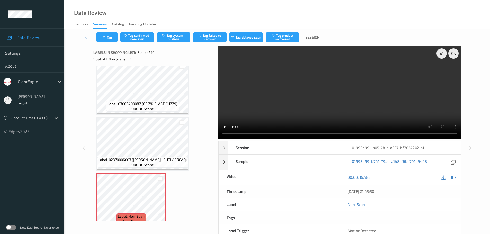
scroll to position [197, 0]
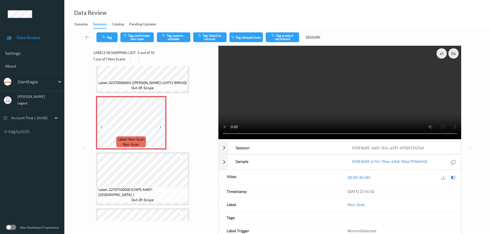
click at [160, 128] on icon at bounding box center [160, 127] width 4 height 5
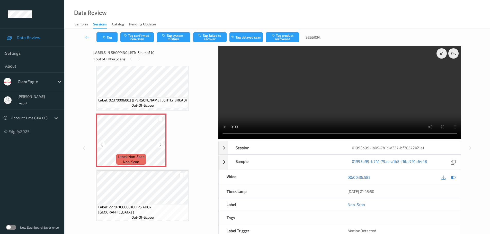
scroll to position [171, 0]
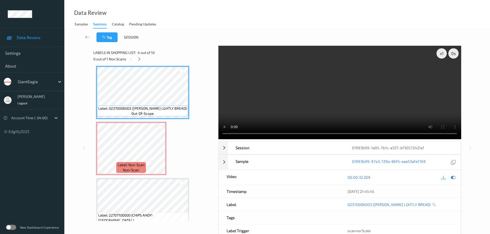
click at [173, 146] on div "Label: 03003496103 (GE EXTR STRN 2 RLL) out-of-scope Label: 05000012078 (CLM VA…" at bounding box center [154, 177] width 116 height 558
click at [159, 131] on div at bounding box center [160, 127] width 10 height 8
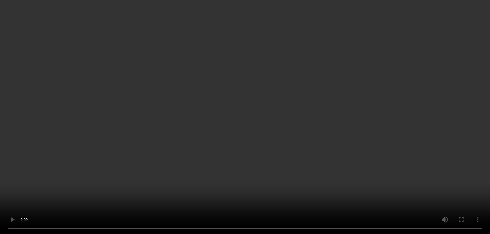
scroll to position [197, 0]
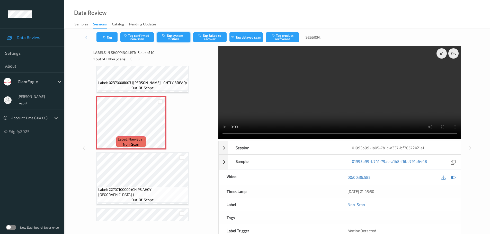
click at [176, 36] on button "Tag system-mistake" at bounding box center [173, 37] width 33 height 10
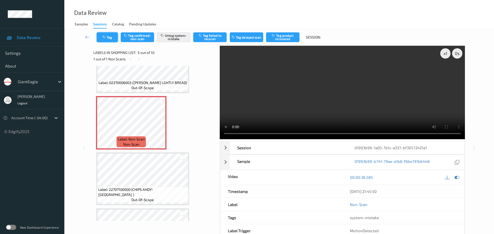
click at [112, 36] on button "Tag" at bounding box center [107, 37] width 21 height 10
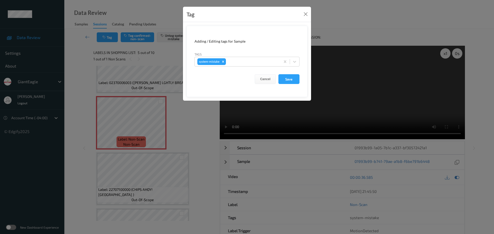
drag, startPoint x: 238, startPoint y: 59, endPoint x: 233, endPoint y: 56, distance: 6.0
click at [239, 59] on div at bounding box center [252, 62] width 51 height 6
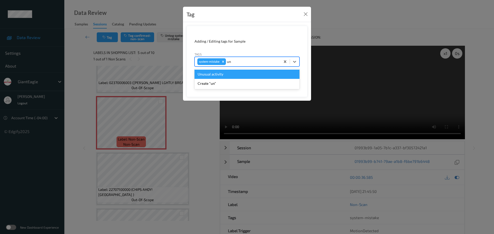
type input "unu"
click at [226, 72] on div "Unusual activity" at bounding box center [246, 74] width 105 height 9
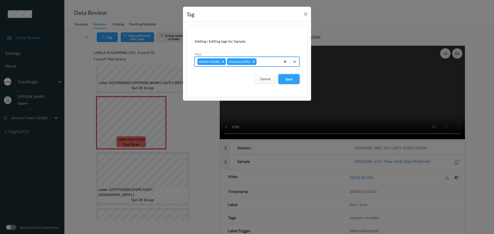
click at [284, 82] on button "Save" at bounding box center [288, 79] width 21 height 10
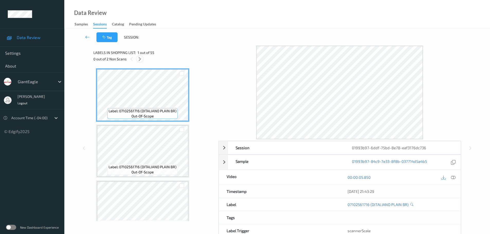
click at [138, 59] on icon at bounding box center [140, 59] width 4 height 5
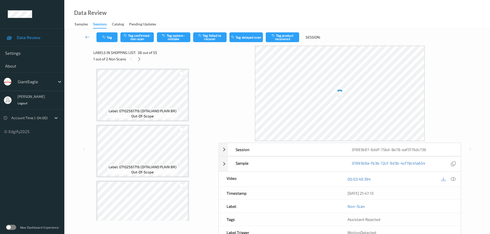
scroll to position [2022, 0]
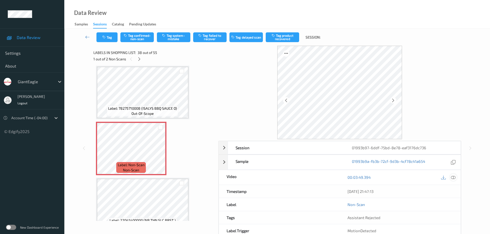
click at [452, 179] on icon at bounding box center [453, 177] width 5 height 5
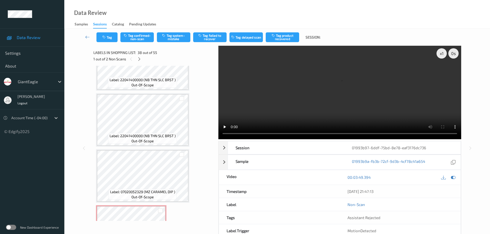
scroll to position [2160, 0]
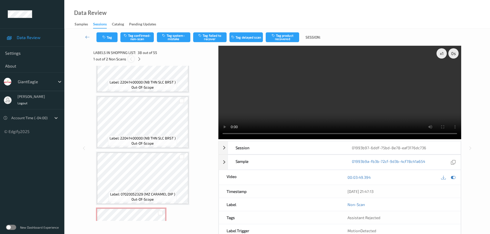
click at [132, 58] on icon at bounding box center [131, 59] width 4 height 5
click at [141, 60] on icon at bounding box center [139, 59] width 4 height 5
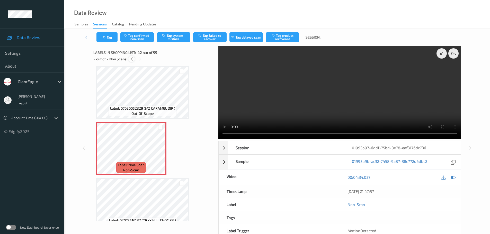
click at [132, 57] on icon at bounding box center [131, 59] width 4 height 5
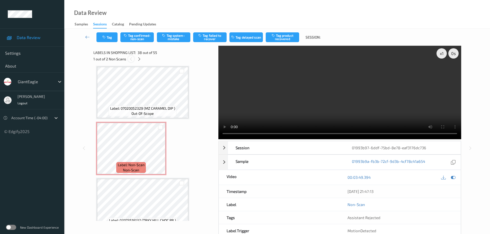
scroll to position [2022, 0]
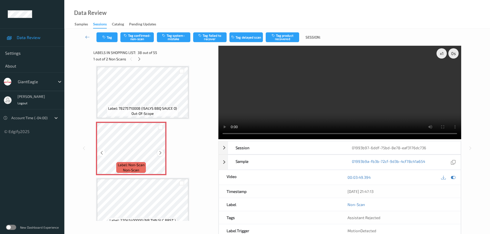
click at [162, 154] on icon at bounding box center [160, 153] width 4 height 5
click at [161, 154] on icon at bounding box center [160, 153] width 4 height 5
click at [161, 153] on icon at bounding box center [160, 153] width 4 height 5
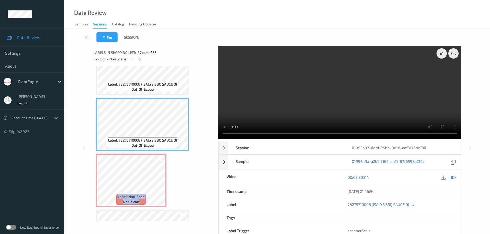
scroll to position [1996, 0]
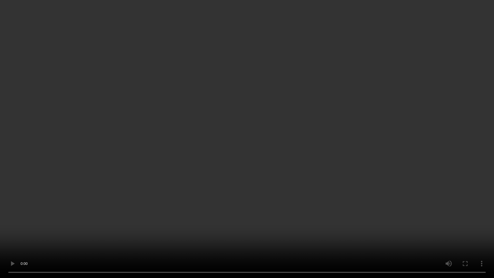
drag, startPoint x: 257, startPoint y: 19, endPoint x: 254, endPoint y: 19, distance: 3.6
click at [256, 19] on video at bounding box center [247, 139] width 494 height 278
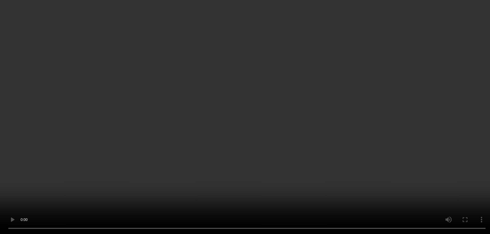
scroll to position [2022, 0]
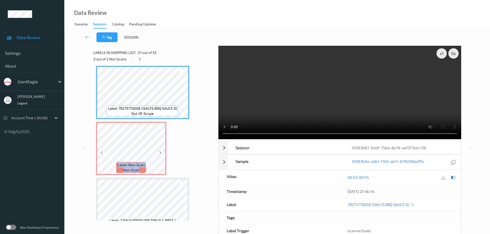
click at [160, 155] on icon at bounding box center [160, 153] width 4 height 5
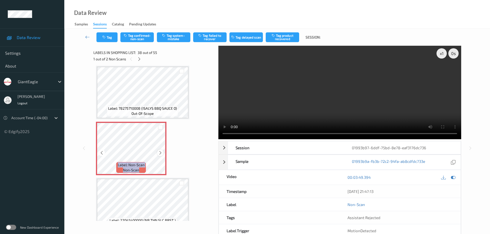
click at [160, 155] on icon at bounding box center [160, 153] width 4 height 5
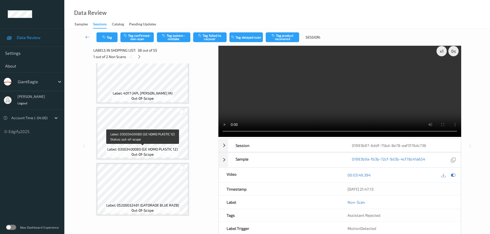
scroll to position [0, 0]
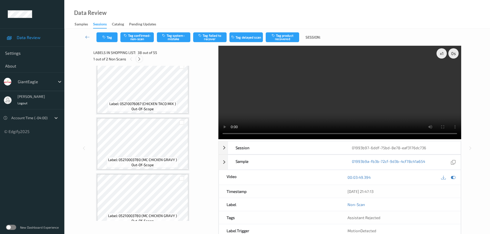
click at [139, 60] on icon at bounding box center [139, 59] width 4 height 5
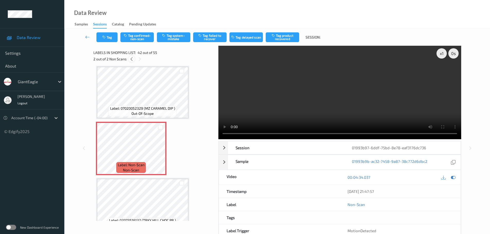
click at [132, 60] on icon at bounding box center [131, 59] width 4 height 5
click at [161, 153] on icon at bounding box center [160, 153] width 4 height 5
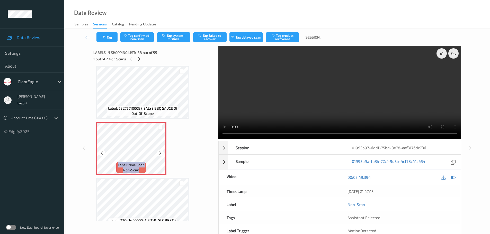
click at [161, 153] on icon at bounding box center [160, 153] width 4 height 5
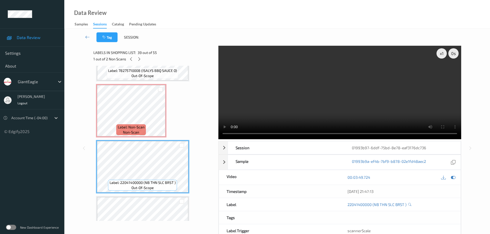
scroll to position [2047, 0]
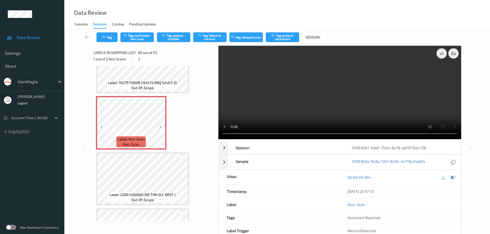
click at [161, 129] on icon at bounding box center [160, 127] width 4 height 5
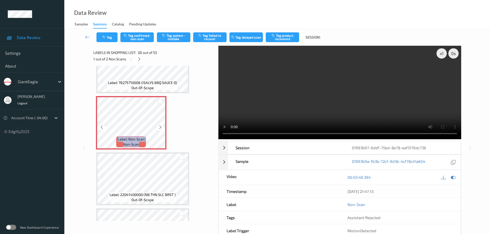
click at [161, 129] on icon at bounding box center [160, 127] width 4 height 5
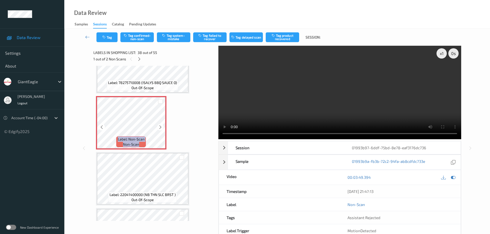
click at [161, 129] on icon at bounding box center [160, 127] width 4 height 5
click at [149, 86] on span "out-of-scope" at bounding box center [142, 87] width 22 height 5
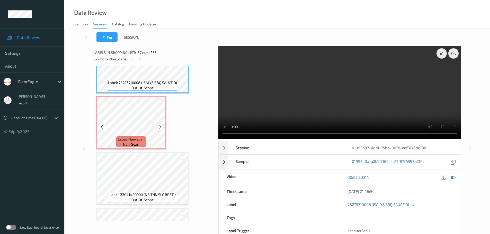
click at [160, 127] on icon at bounding box center [160, 127] width 4 height 5
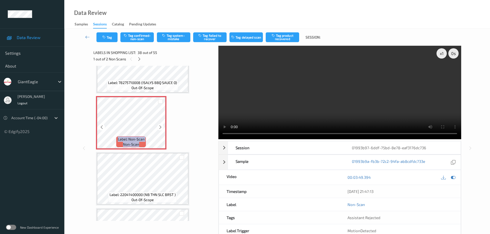
click at [160, 127] on icon at bounding box center [160, 127] width 4 height 5
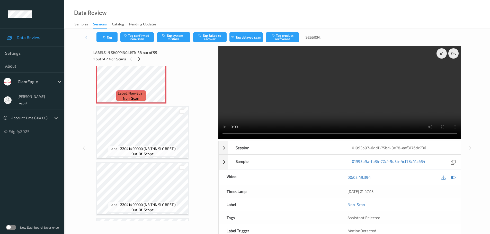
scroll to position [2099, 0]
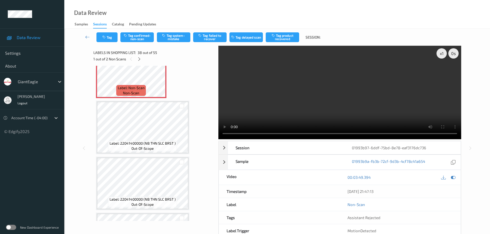
click at [161, 143] on span "Label: 22041400000 (NB THN SLC BRST )" at bounding box center [143, 143] width 66 height 5
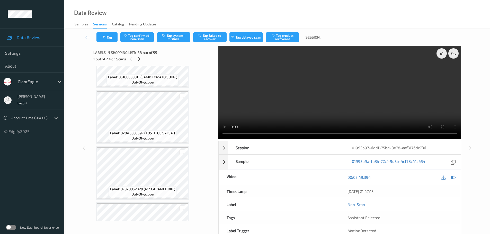
scroll to position [2572, 0]
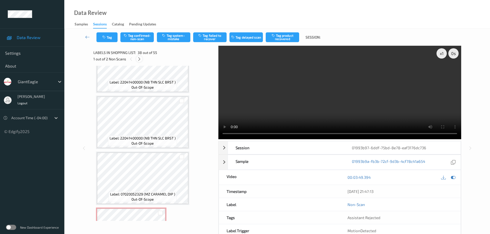
click at [140, 59] on icon at bounding box center [139, 59] width 4 height 5
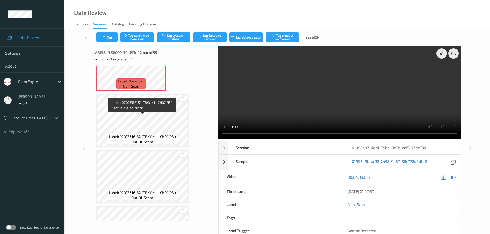
scroll to position [2297, 0]
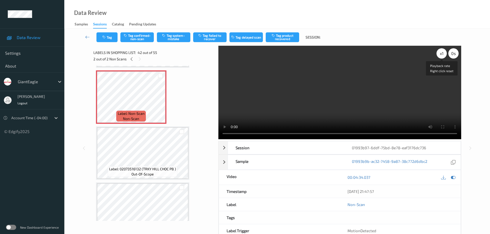
click at [440, 56] on div "x 1" at bounding box center [442, 53] width 10 height 10
click at [440, 56] on div "x 2" at bounding box center [442, 53] width 10 height 10
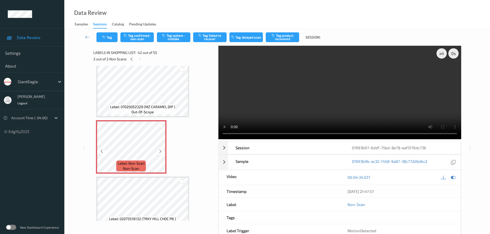
scroll to position [2246, 0]
click at [444, 55] on div "x 4" at bounding box center [442, 53] width 10 height 10
click at [444, 55] on div "x 8" at bounding box center [442, 53] width 10 height 10
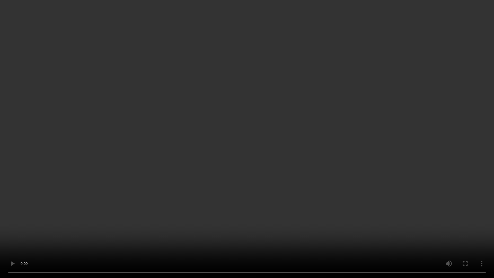
click at [241, 16] on video at bounding box center [247, 139] width 494 height 278
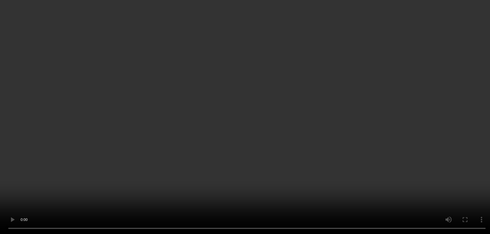
scroll to position [2349, 0]
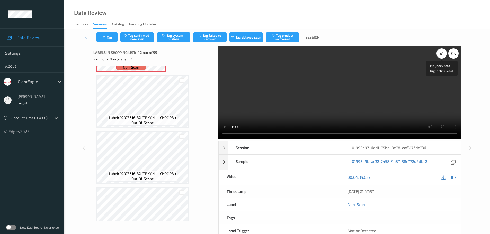
click at [440, 55] on div "x 1" at bounding box center [442, 53] width 10 height 10
click at [440, 55] on div "x 2" at bounding box center [442, 53] width 10 height 10
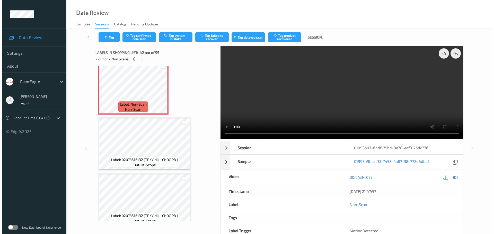
scroll to position [2272, 0]
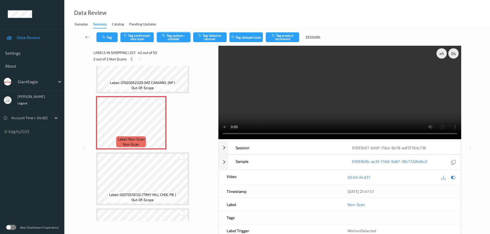
click at [172, 36] on button "Tag system-mistake" at bounding box center [173, 37] width 33 height 10
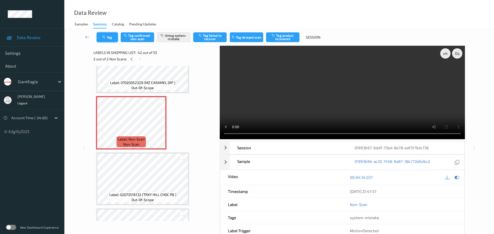
click at [110, 38] on button "Tag" at bounding box center [107, 37] width 21 height 10
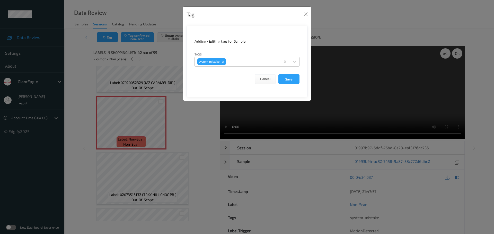
click at [239, 62] on div at bounding box center [252, 62] width 51 height 6
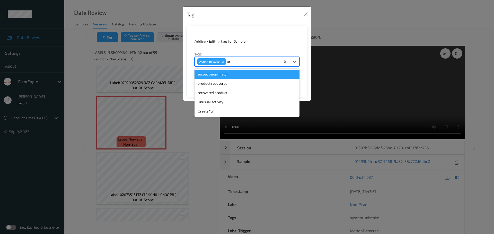
type input "unu"
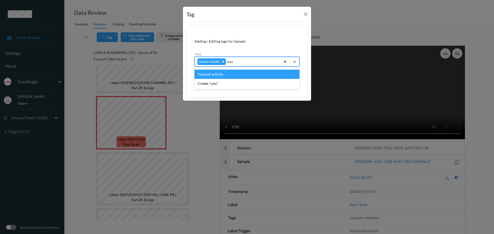
click at [231, 73] on div "Unusual activity" at bounding box center [246, 74] width 105 height 9
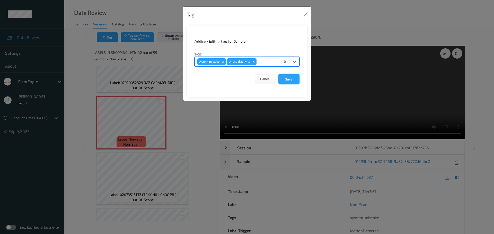
click at [286, 83] on button "Save" at bounding box center [288, 79] width 21 height 10
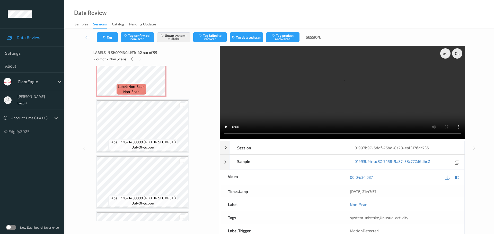
scroll to position [2066, 0]
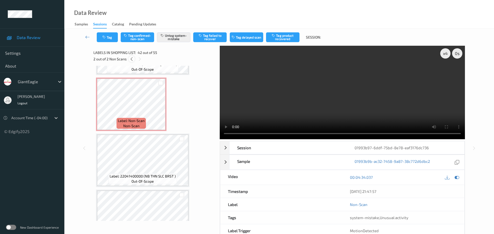
click at [132, 62] on div at bounding box center [131, 59] width 6 height 6
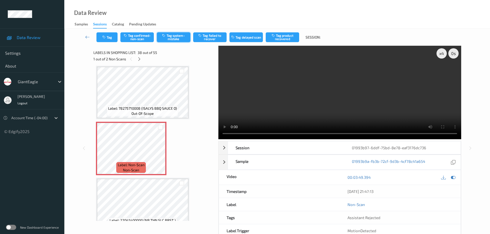
click at [173, 37] on button "Tag system-mistake" at bounding box center [173, 37] width 33 height 10
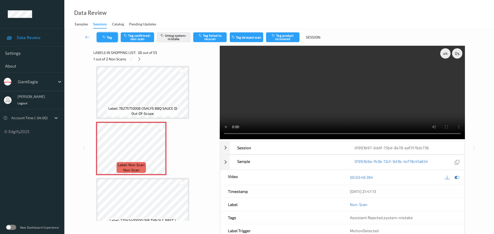
click at [110, 38] on button "Tag" at bounding box center [107, 37] width 21 height 10
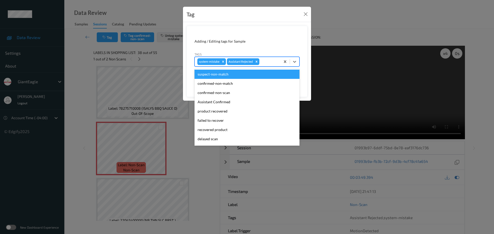
click at [270, 61] on div at bounding box center [268, 62] width 17 height 6
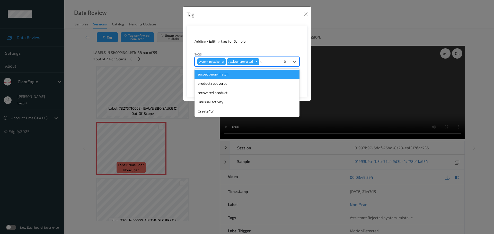
type input "unu"
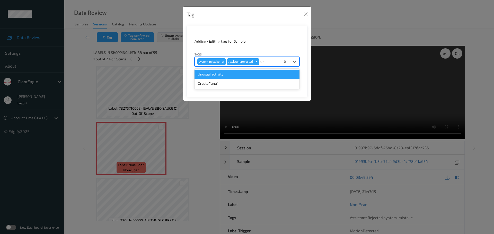
click at [242, 74] on div "Unusual activity" at bounding box center [246, 74] width 105 height 9
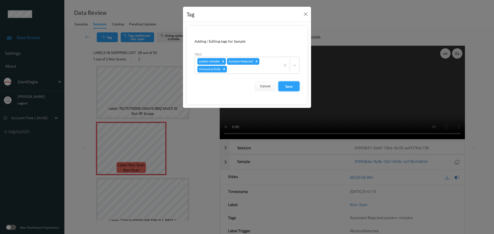
click at [290, 84] on button "Save" at bounding box center [288, 87] width 21 height 10
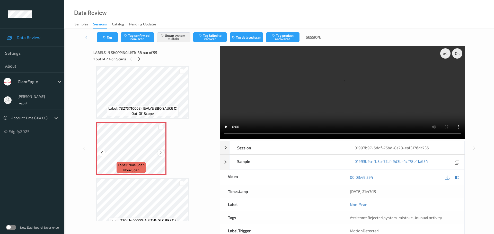
click at [159, 151] on icon at bounding box center [160, 153] width 4 height 5
click at [161, 151] on icon at bounding box center [160, 153] width 4 height 5
click at [140, 58] on icon at bounding box center [139, 59] width 4 height 5
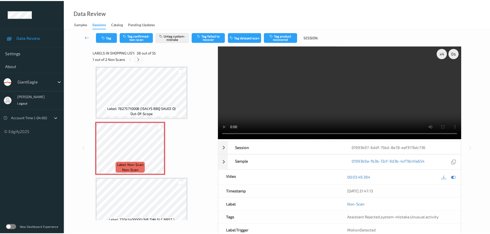
scroll to position [2246, 0]
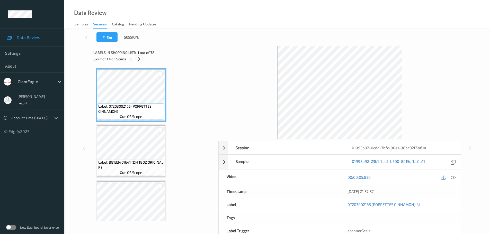
click at [139, 59] on icon at bounding box center [139, 59] width 4 height 5
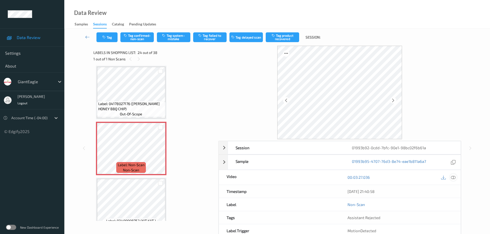
click at [453, 178] on icon at bounding box center [453, 177] width 5 height 5
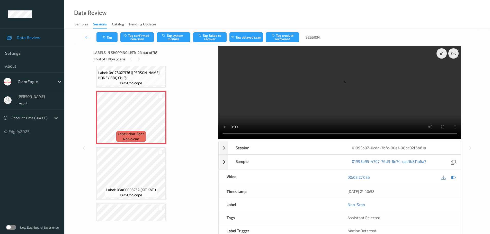
scroll to position [1262, 0]
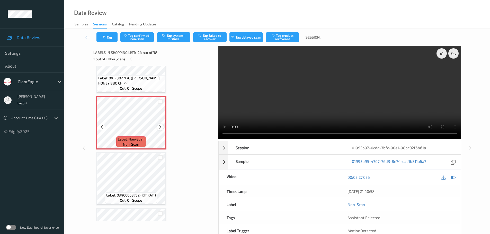
click at [159, 128] on icon at bounding box center [160, 127] width 4 height 5
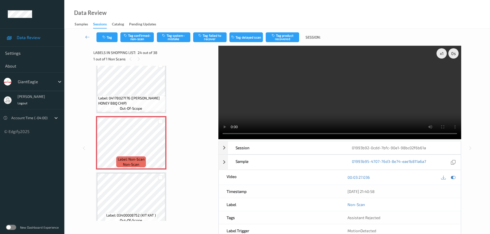
scroll to position [1236, 0]
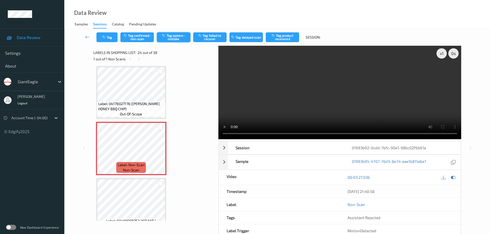
click at [180, 37] on button "Tag system-mistake" at bounding box center [173, 37] width 33 height 10
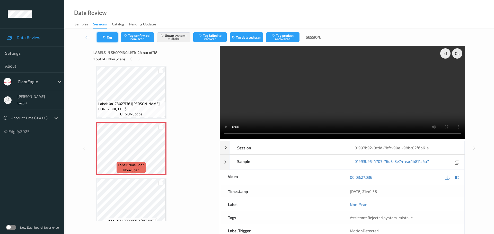
click at [107, 40] on button "Tag" at bounding box center [107, 37] width 21 height 10
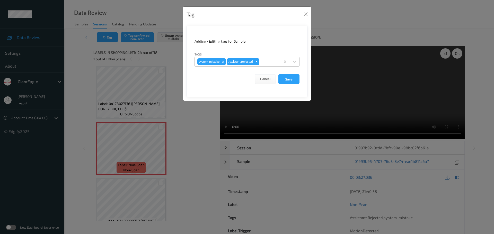
click at [266, 62] on div at bounding box center [268, 62] width 17 height 6
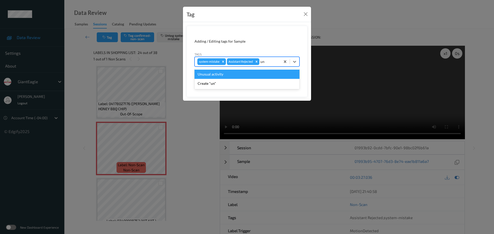
type input "unu"
click at [246, 73] on div "Unusual activity" at bounding box center [246, 74] width 105 height 9
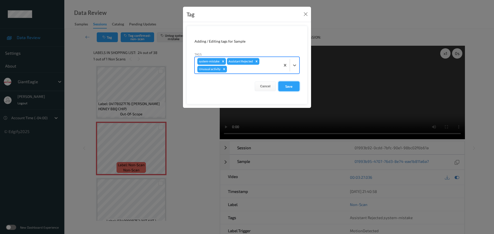
click at [287, 83] on button "Save" at bounding box center [288, 87] width 21 height 10
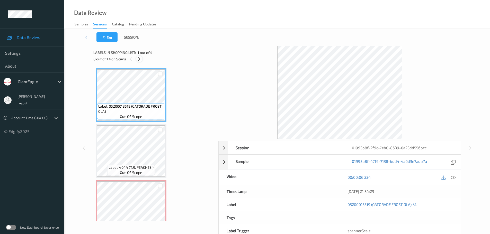
click at [139, 58] on icon at bounding box center [139, 59] width 4 height 5
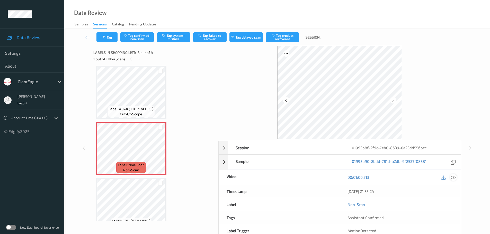
click at [453, 177] on icon at bounding box center [453, 177] width 5 height 5
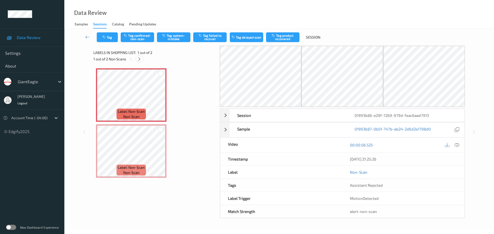
click at [138, 60] on icon at bounding box center [139, 59] width 4 height 5
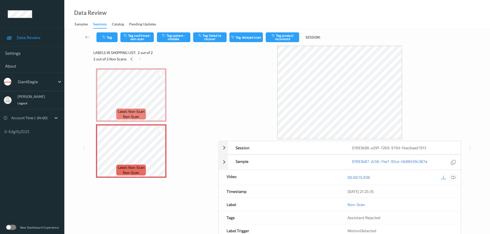
click at [452, 177] on icon at bounding box center [453, 177] width 5 height 5
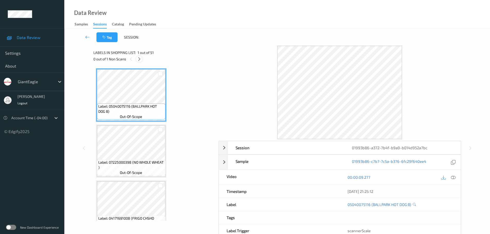
click at [139, 61] on icon at bounding box center [139, 59] width 4 height 5
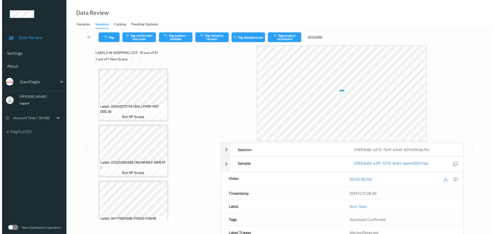
scroll to position [788, 0]
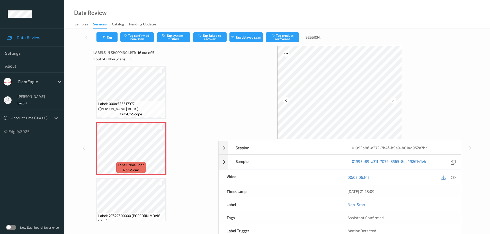
click at [453, 179] on icon at bounding box center [453, 177] width 5 height 5
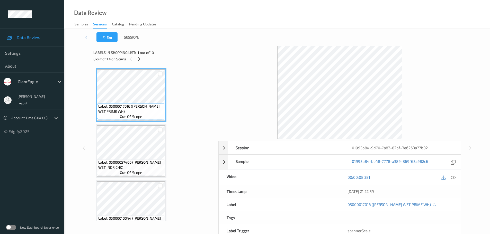
click at [136, 56] on div "0 out of 1 Non Scans" at bounding box center [153, 59] width 121 height 6
click at [140, 59] on icon at bounding box center [139, 59] width 4 height 5
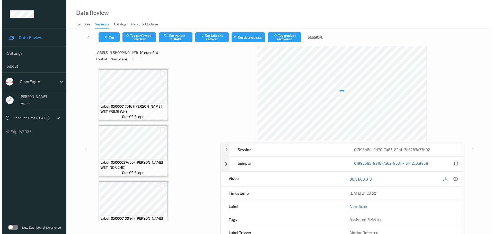
scroll to position [408, 0]
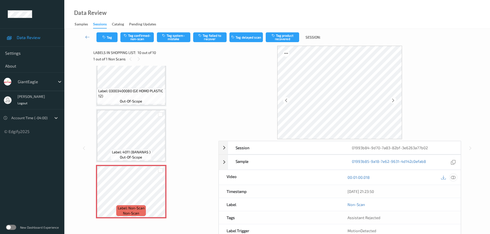
click at [453, 178] on icon at bounding box center [453, 177] width 5 height 5
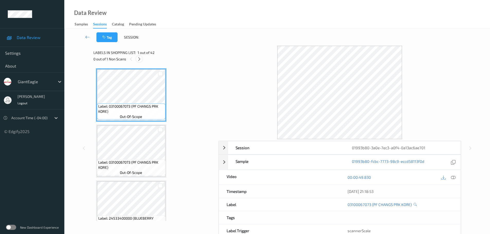
click at [140, 58] on icon at bounding box center [139, 59] width 4 height 5
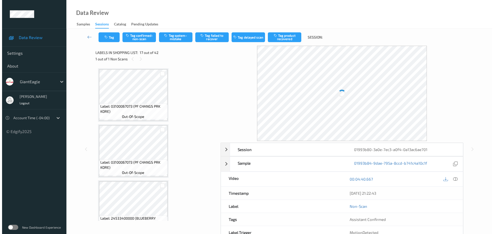
scroll to position [844, 0]
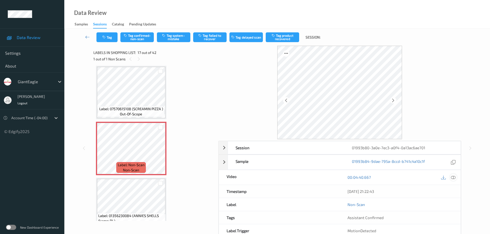
click at [453, 179] on icon at bounding box center [453, 177] width 5 height 5
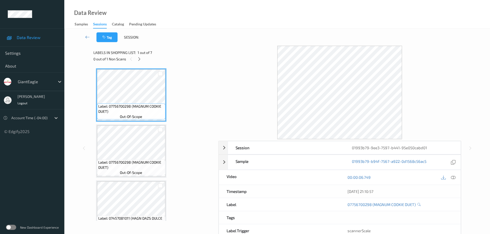
click at [138, 56] on div "Labels in shopping list: 1 out of 7" at bounding box center [153, 52] width 121 height 6
click at [137, 63] on div "Labels in shopping list: 1 out of 7 0 out of 1 Non Scans" at bounding box center [153, 56] width 121 height 20
click at [138, 59] on icon at bounding box center [139, 59] width 4 height 5
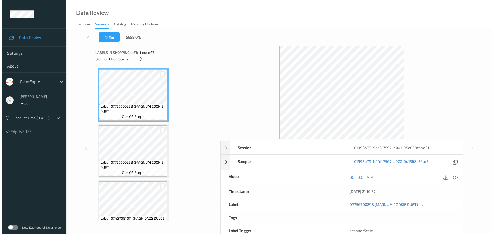
scroll to position [115, 0]
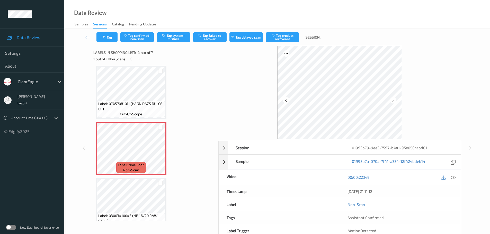
click at [454, 179] on icon at bounding box center [453, 177] width 5 height 5
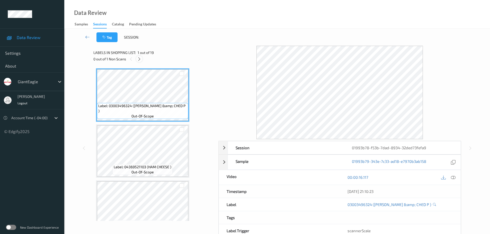
click at [137, 60] on icon at bounding box center [139, 59] width 4 height 5
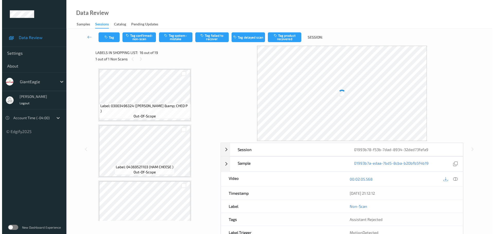
scroll to position [788, 0]
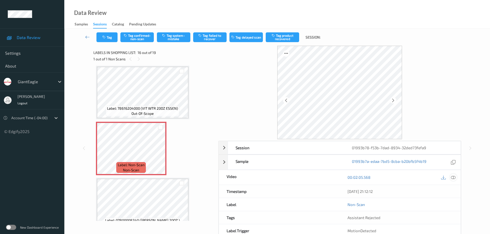
click at [454, 178] on icon at bounding box center [453, 177] width 5 height 5
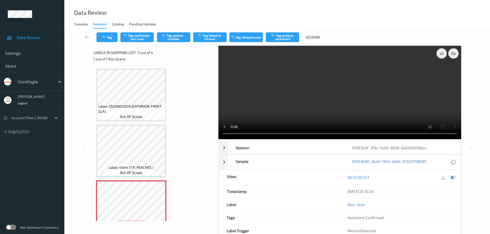
scroll to position [59, 0]
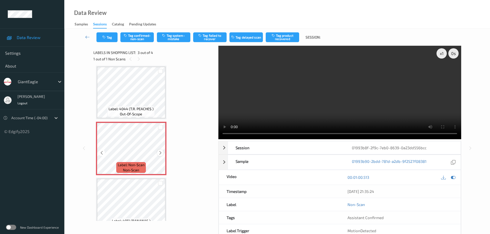
click at [158, 154] on icon at bounding box center [160, 153] width 4 height 5
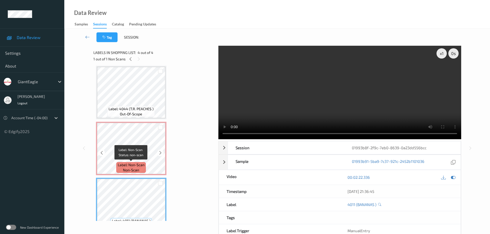
click at [132, 164] on span "Label: Non-Scan" at bounding box center [131, 165] width 27 height 5
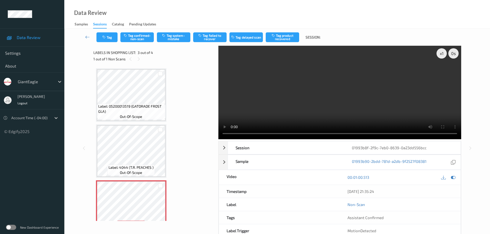
scroll to position [26, 0]
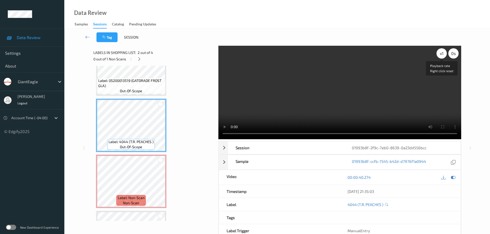
click at [445, 56] on div "x 1" at bounding box center [442, 53] width 10 height 10
click at [445, 56] on div "x 2" at bounding box center [442, 53] width 10 height 10
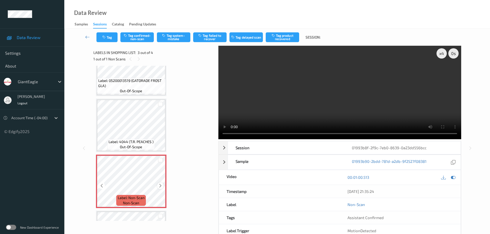
click at [158, 185] on div at bounding box center [160, 186] width 6 height 6
click at [158, 185] on icon at bounding box center [160, 186] width 4 height 5
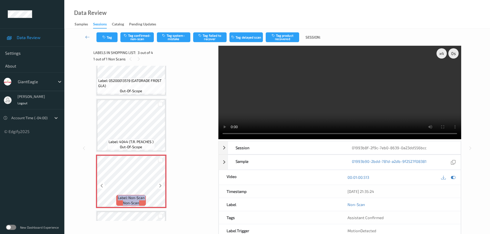
click at [158, 185] on icon at bounding box center [160, 186] width 4 height 5
click at [159, 185] on icon at bounding box center [160, 186] width 4 height 5
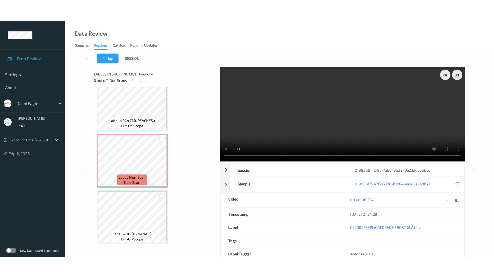
scroll to position [72, 0]
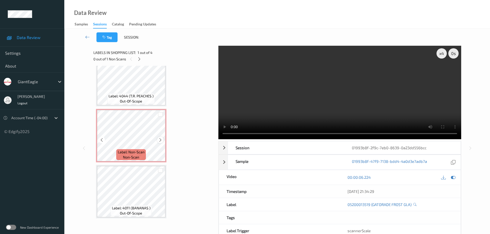
click at [160, 141] on icon at bounding box center [160, 140] width 4 height 5
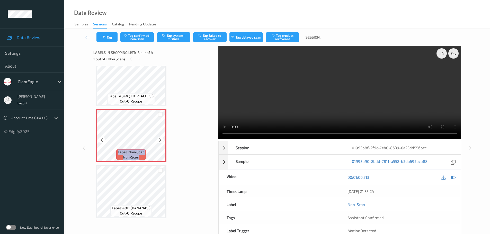
click at [160, 141] on icon at bounding box center [160, 140] width 4 height 5
click at [161, 138] on icon at bounding box center [160, 140] width 4 height 5
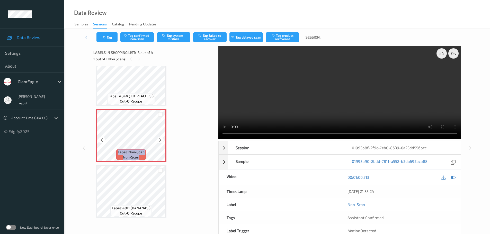
click at [161, 138] on icon at bounding box center [160, 140] width 4 height 5
click at [158, 140] on icon at bounding box center [160, 140] width 4 height 5
click at [173, 40] on button "Tag system-mistake" at bounding box center [173, 37] width 33 height 10
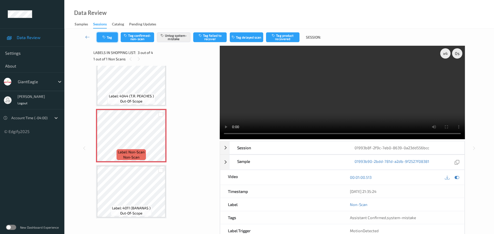
click at [113, 36] on button "Tag" at bounding box center [107, 37] width 21 height 10
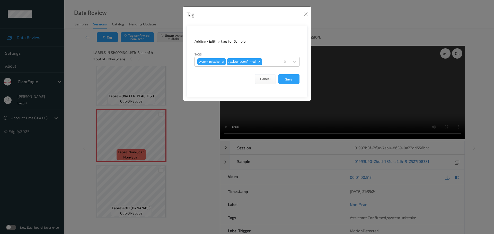
click at [271, 59] on div at bounding box center [270, 62] width 15 height 6
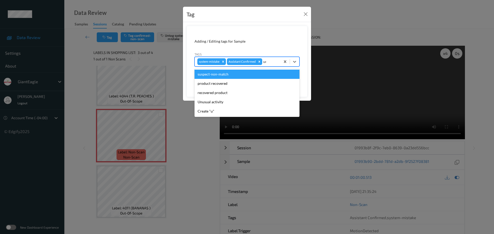
type input "unu"
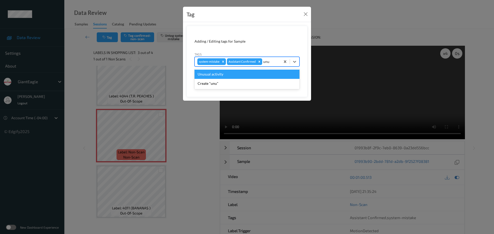
click at [237, 71] on div "Unusual activity" at bounding box center [246, 74] width 105 height 9
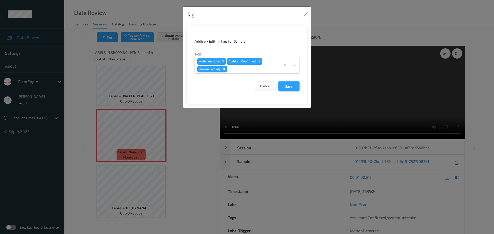
click at [288, 85] on button "Save" at bounding box center [288, 87] width 21 height 10
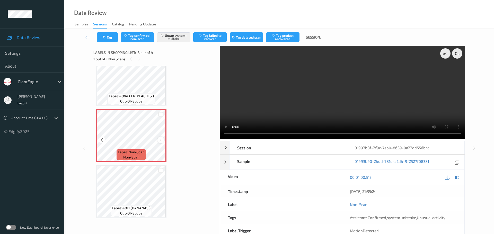
click at [160, 141] on icon at bounding box center [160, 140] width 4 height 5
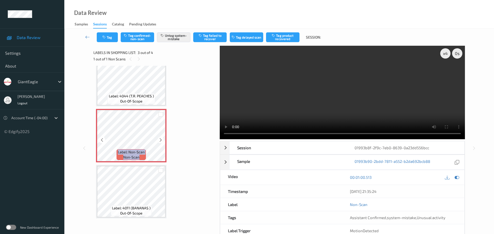
click at [160, 141] on icon at bounding box center [160, 140] width 4 height 5
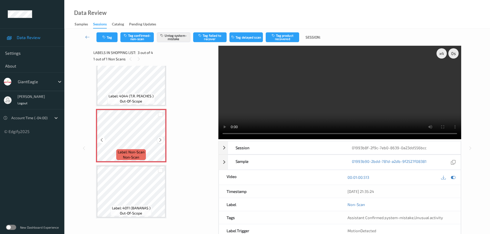
click at [160, 141] on icon at bounding box center [160, 140] width 4 height 5
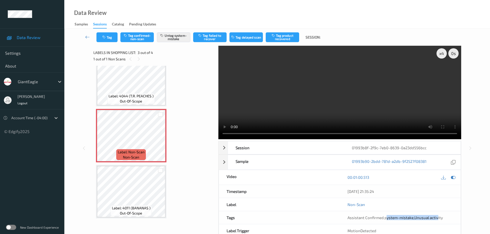
drag, startPoint x: 388, startPoint y: 218, endPoint x: 436, endPoint y: 221, distance: 47.9
click at [436, 221] on div "Assistant Confirmed , system-mistake , Unusual activity" at bounding box center [400, 217] width 121 height 13
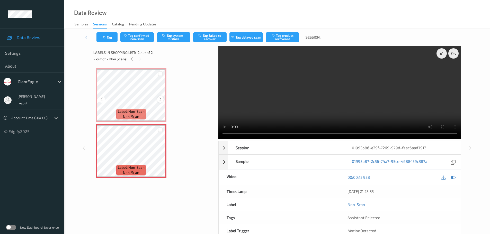
click at [160, 100] on icon at bounding box center [160, 99] width 4 height 5
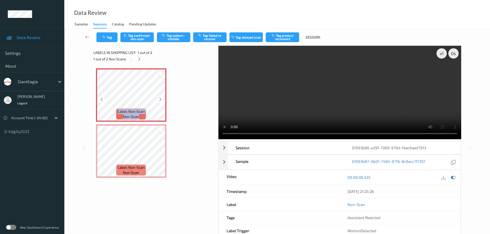
click at [160, 100] on icon at bounding box center [160, 99] width 4 height 5
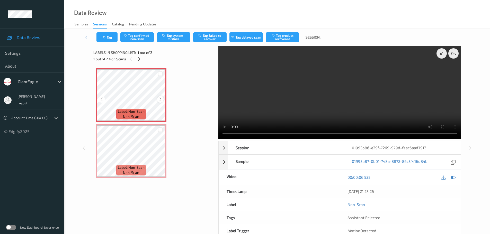
click at [162, 100] on icon at bounding box center [160, 99] width 4 height 5
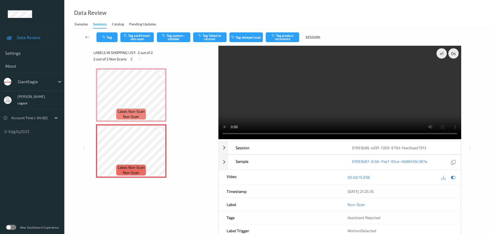
click at [170, 43] on div "Tag Tag confirmed-non-scan Tag system-mistake Tag failed to recover Tag delayed…" at bounding box center [277, 37] width 405 height 17
click at [175, 38] on button "Tag system-mistake" at bounding box center [173, 37] width 33 height 10
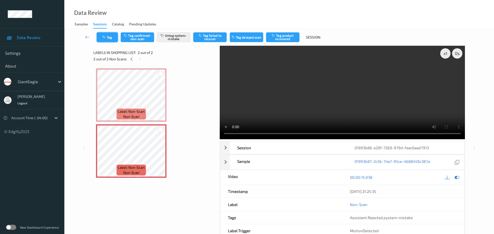
click at [104, 34] on button "Tag" at bounding box center [107, 37] width 21 height 10
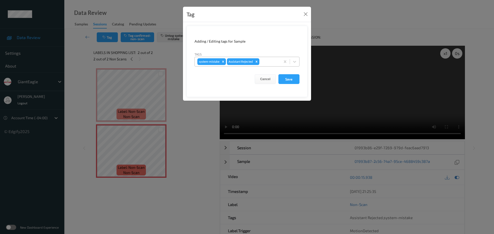
click at [267, 64] on div at bounding box center [268, 62] width 17 height 6
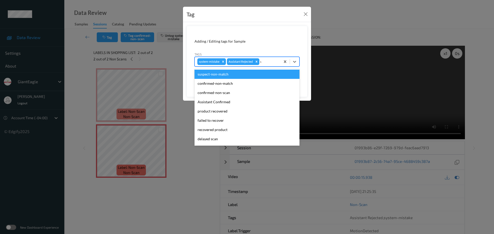
type input "unu"
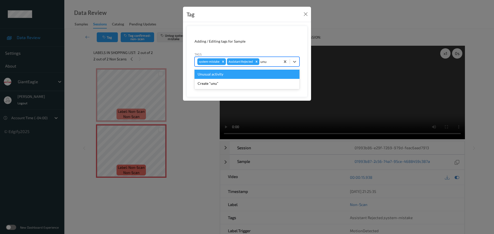
click at [260, 78] on div "Unusual activity" at bounding box center [246, 74] width 105 height 9
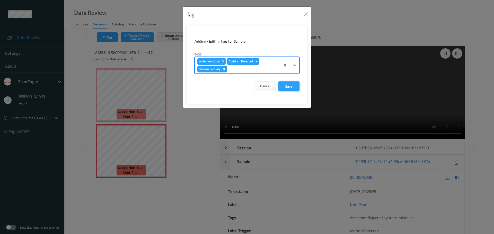
click at [285, 85] on button "Save" at bounding box center [288, 87] width 21 height 10
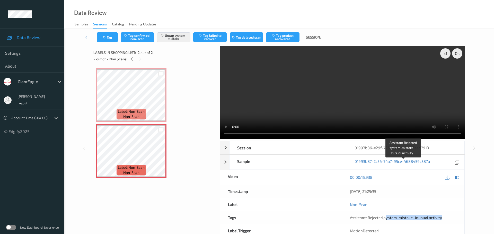
drag, startPoint x: 397, startPoint y: 166, endPoint x: 453, endPoint y: 162, distance: 56.2
click at [453, 215] on div "Assistant Rejected , system-mistake , Unusual activity" at bounding box center [403, 217] width 107 height 5
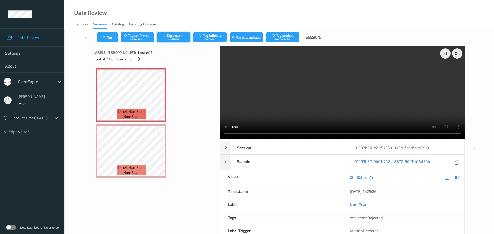
click at [170, 40] on button "Tag system-mistake" at bounding box center [173, 37] width 33 height 10
click at [108, 38] on button "Tag" at bounding box center [107, 37] width 21 height 10
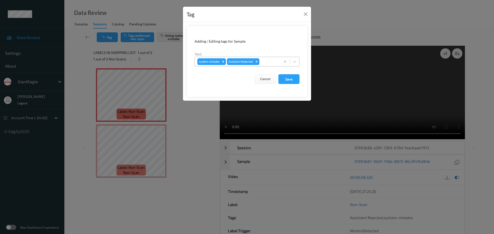
click at [272, 66] on div "system-mistake Assistant Rejected" at bounding box center [238, 61] width 86 height 9
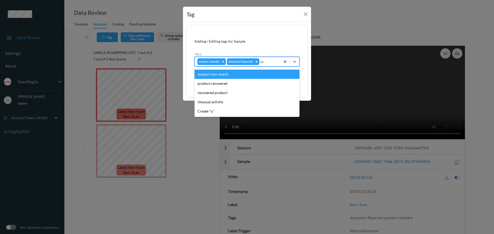
type input "unu"
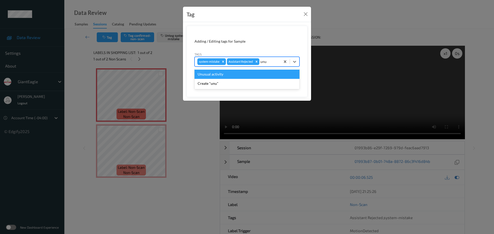
click at [256, 73] on div "Unusual activity" at bounding box center [246, 74] width 105 height 9
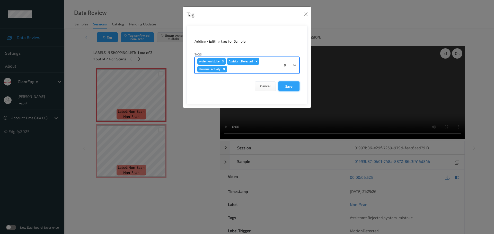
click at [281, 84] on button "Save" at bounding box center [288, 87] width 21 height 10
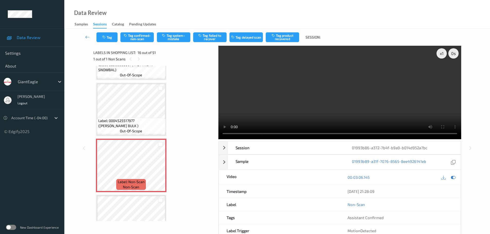
scroll to position [762, 0]
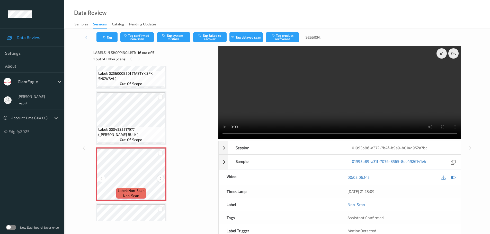
click at [162, 177] on icon at bounding box center [160, 178] width 4 height 5
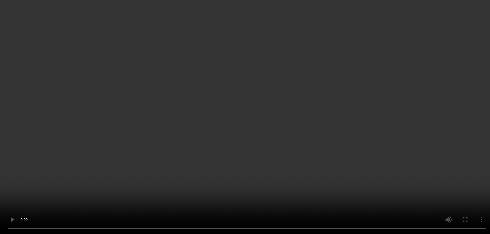
scroll to position [813, 0]
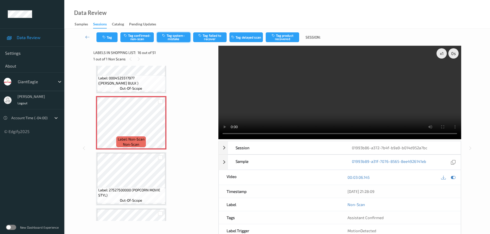
click at [180, 39] on button "Tag system-mistake" at bounding box center [173, 37] width 33 height 10
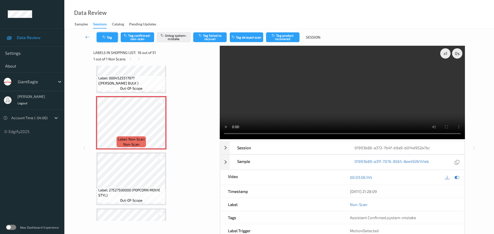
click at [112, 38] on button "Tag" at bounding box center [107, 37] width 21 height 10
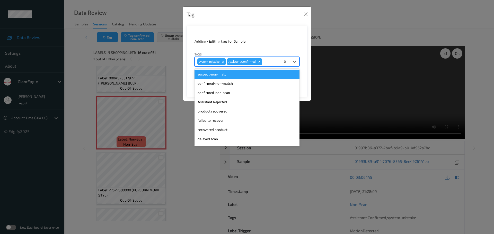
click at [268, 61] on div at bounding box center [270, 62] width 15 height 6
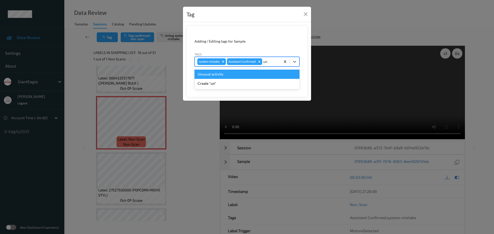
type input "unu"
click at [241, 71] on div "Unusual activity" at bounding box center [246, 74] width 105 height 9
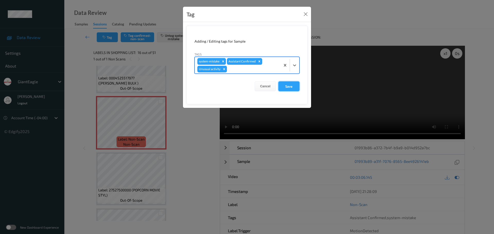
click at [285, 86] on button "Save" at bounding box center [288, 87] width 21 height 10
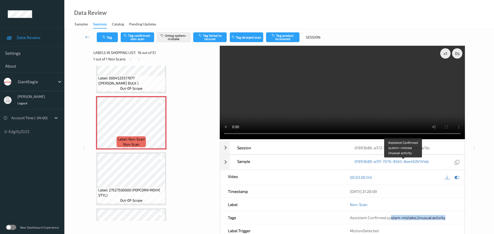
drag, startPoint x: 391, startPoint y: 163, endPoint x: 447, endPoint y: 160, distance: 56.6
click at [447, 215] on div "Assistant Confirmed , system-mistake , Unusual activity" at bounding box center [403, 217] width 107 height 5
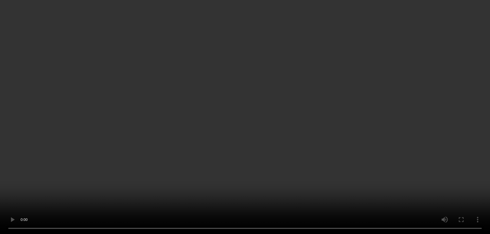
scroll to position [365, 0]
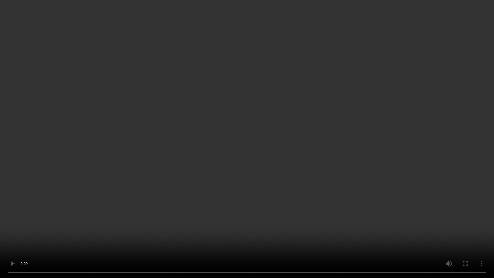
drag, startPoint x: 245, startPoint y: 15, endPoint x: 237, endPoint y: 30, distance: 16.8
click at [245, 15] on video at bounding box center [247, 139] width 494 height 278
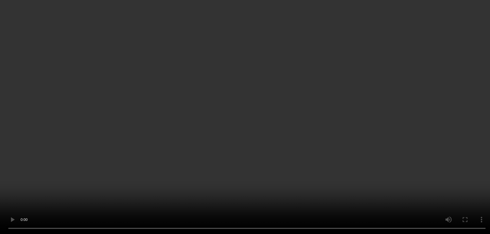
scroll to position [408, 0]
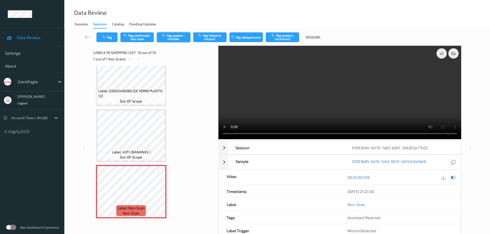
click at [169, 40] on button "Tag system-mistake" at bounding box center [173, 37] width 33 height 10
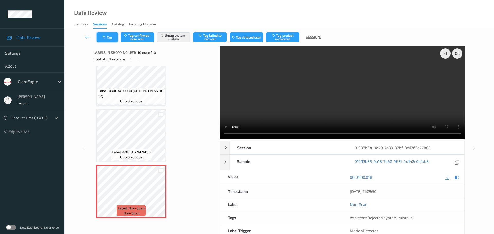
click at [105, 35] on button "Tag" at bounding box center [107, 37] width 21 height 10
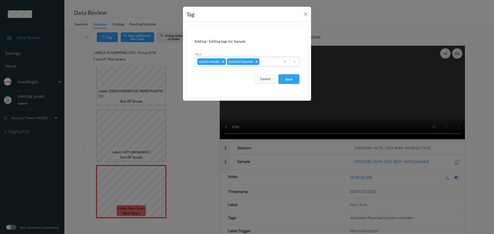
click at [265, 61] on div at bounding box center [268, 62] width 17 height 6
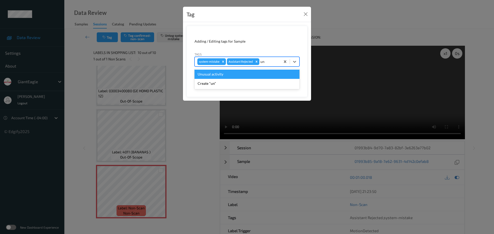
type input "unu"
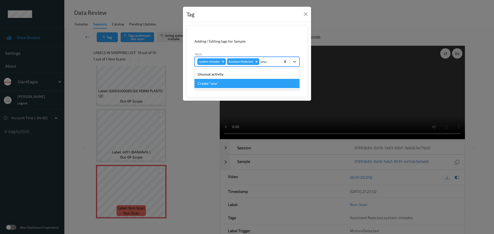
click at [220, 73] on div "Unusual activity" at bounding box center [246, 74] width 105 height 9
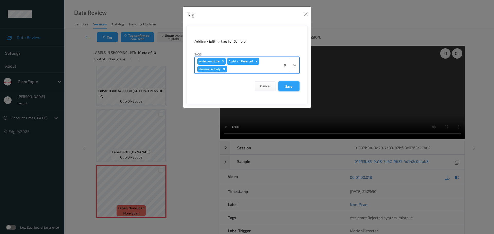
click at [282, 86] on button "Save" at bounding box center [288, 87] width 21 height 10
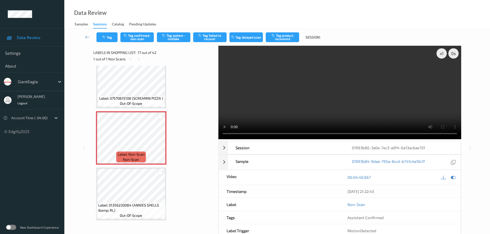
scroll to position [818, 0]
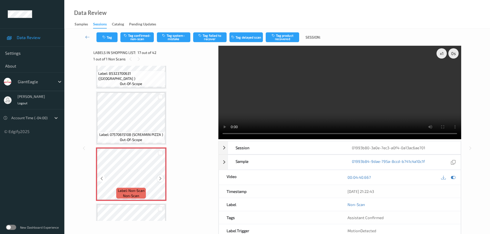
click at [160, 181] on icon at bounding box center [160, 178] width 4 height 5
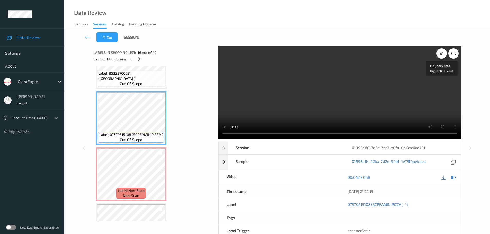
click at [442, 55] on div "x 1" at bounding box center [442, 53] width 10 height 10
click at [442, 55] on div "x 2" at bounding box center [442, 53] width 10 height 10
click at [442, 55] on div "x 4" at bounding box center [442, 53] width 10 height 10
click at [441, 57] on div "x 8" at bounding box center [442, 53] width 10 height 10
click at [441, 57] on div "x 1" at bounding box center [442, 53] width 10 height 10
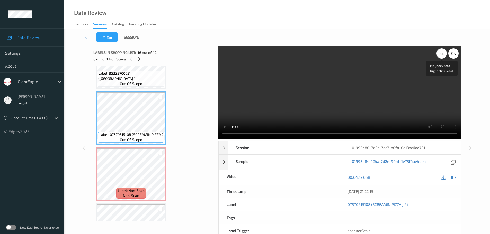
click at [441, 57] on div "x 2" at bounding box center [442, 53] width 10 height 10
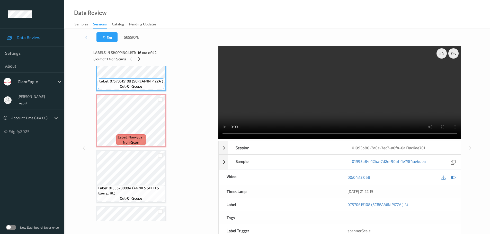
scroll to position [870, 0]
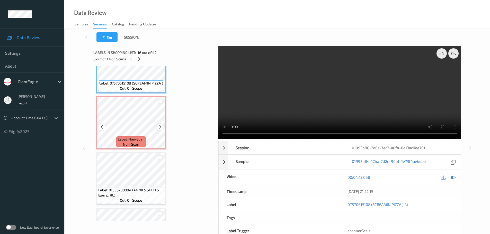
click at [161, 126] on icon at bounding box center [160, 127] width 4 height 5
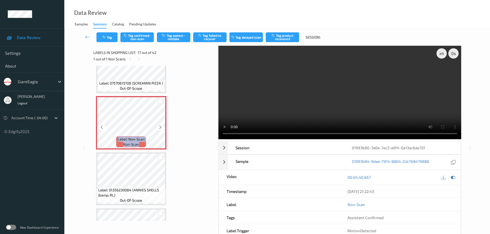
click at [161, 126] on icon at bounding box center [160, 127] width 4 height 5
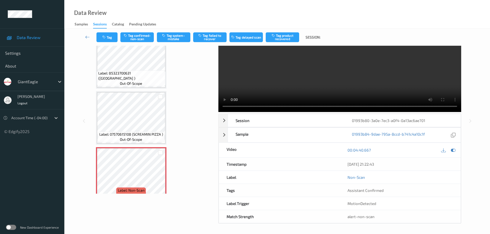
scroll to position [813, 0]
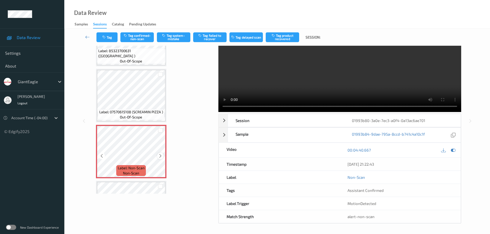
click at [160, 158] on icon at bounding box center [160, 156] width 4 height 5
click at [159, 158] on icon at bounding box center [160, 156] width 4 height 5
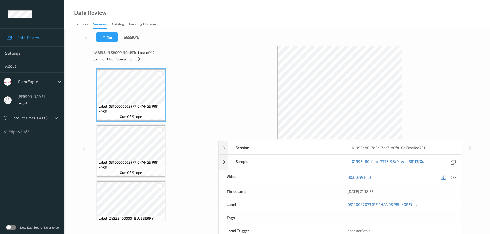
click at [139, 60] on icon at bounding box center [139, 59] width 4 height 5
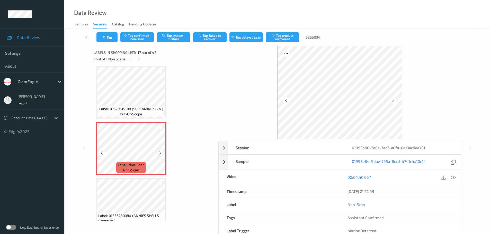
click at [162, 151] on icon at bounding box center [160, 153] width 4 height 5
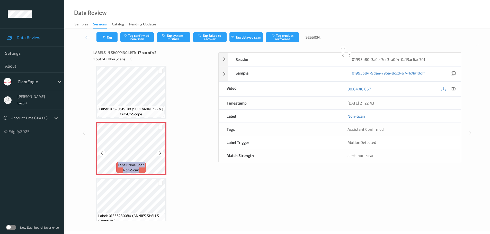
click at [162, 151] on icon at bounding box center [160, 153] width 4 height 5
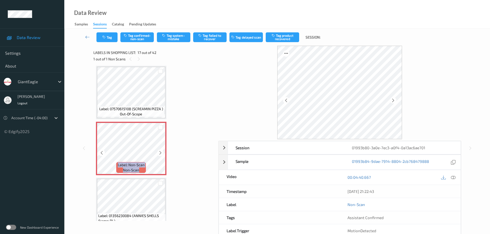
click at [162, 151] on icon at bounding box center [160, 153] width 4 height 5
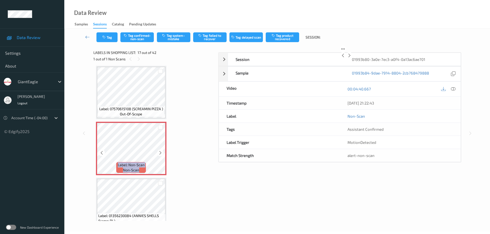
click at [162, 151] on icon at bounding box center [160, 153] width 4 height 5
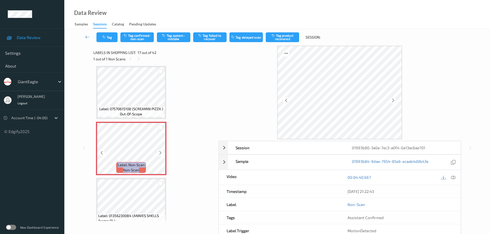
click at [162, 151] on icon at bounding box center [160, 153] width 4 height 5
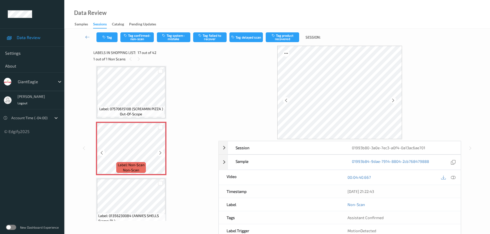
click at [162, 151] on icon at bounding box center [160, 153] width 4 height 5
click at [455, 176] on icon at bounding box center [453, 177] width 5 height 5
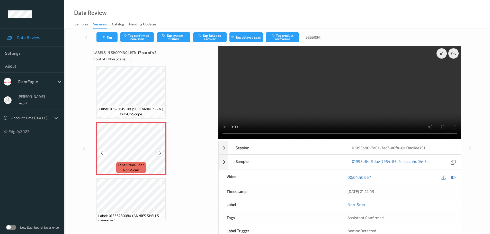
click at [158, 153] on icon at bounding box center [160, 153] width 4 height 5
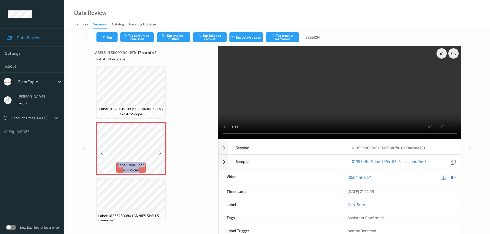
click at [158, 153] on icon at bounding box center [160, 153] width 4 height 5
click at [443, 56] on div "x 1" at bounding box center [442, 53] width 10 height 10
click at [443, 56] on div "x 2" at bounding box center [442, 53] width 10 height 10
click at [173, 36] on button "Tag system-mistake" at bounding box center [173, 37] width 33 height 10
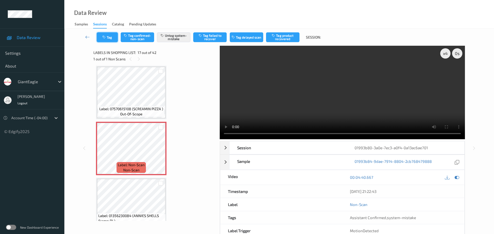
click at [103, 42] on button "Tag" at bounding box center [107, 37] width 21 height 10
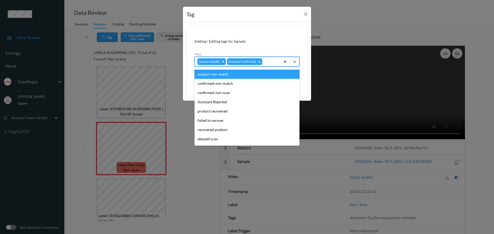
click at [274, 59] on div "system-mistake Assistant Confirmed" at bounding box center [238, 61] width 86 height 9
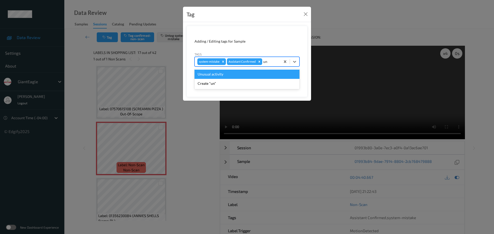
type input "unu"
click at [242, 73] on div "Unusual activity" at bounding box center [246, 74] width 105 height 9
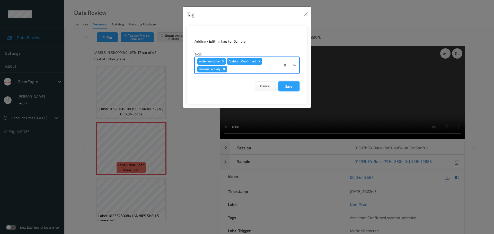
click at [291, 90] on button "Save" at bounding box center [288, 87] width 21 height 10
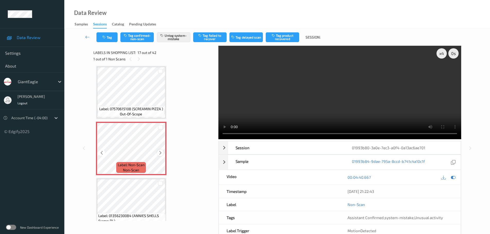
click at [160, 152] on icon at bounding box center [160, 153] width 4 height 5
click at [160, 151] on icon at bounding box center [160, 153] width 4 height 5
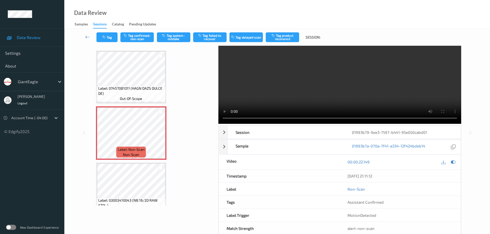
scroll to position [27, 0]
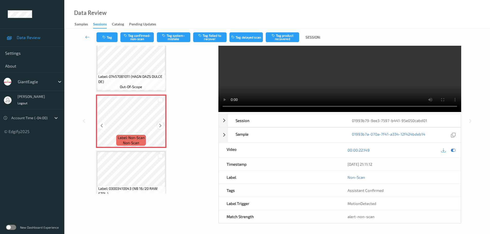
click at [159, 128] on icon at bounding box center [160, 125] width 4 height 5
click at [159, 126] on icon at bounding box center [160, 125] width 4 height 5
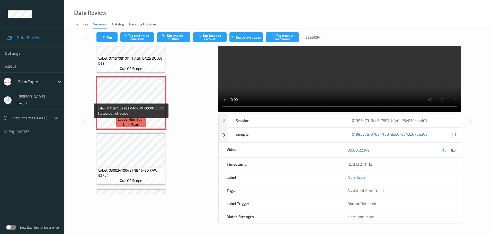
scroll to position [140, 0]
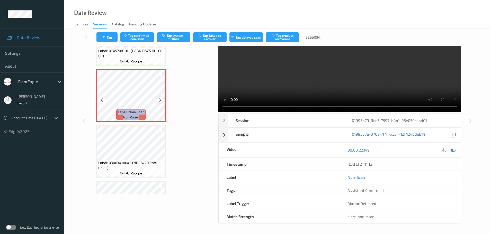
click at [159, 103] on div "Label: Non-Scan non-scan" at bounding box center [131, 96] width 70 height 54
click at [159, 103] on div at bounding box center [160, 100] width 6 height 6
click at [160, 103] on div at bounding box center [160, 100] width 6 height 6
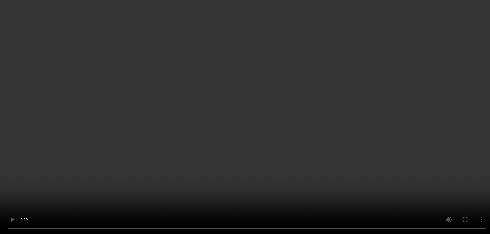
scroll to position [129, 0]
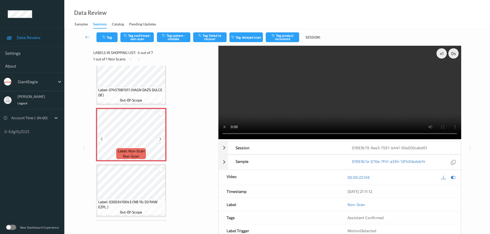
click at [159, 139] on icon at bounding box center [160, 139] width 4 height 5
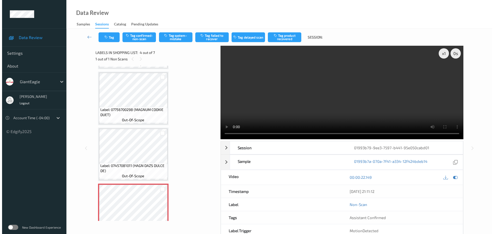
scroll to position [51, 0]
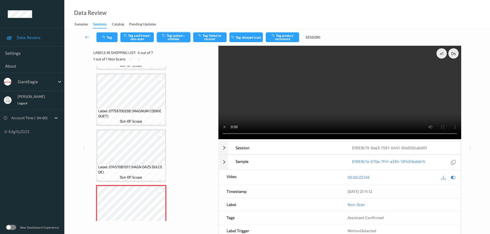
click at [175, 37] on button "Tag system-mistake" at bounding box center [173, 37] width 33 height 10
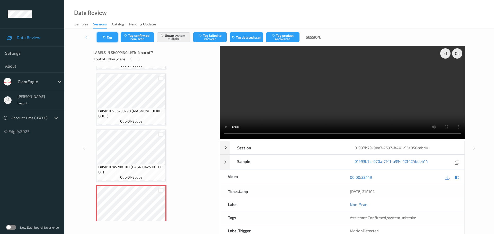
click at [113, 35] on button "Tag" at bounding box center [107, 37] width 21 height 10
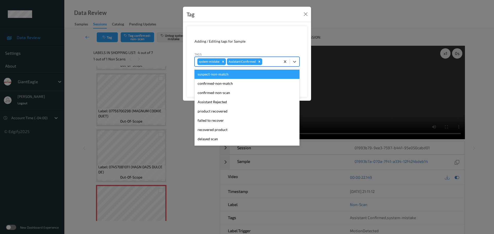
click at [267, 60] on div at bounding box center [270, 62] width 15 height 6
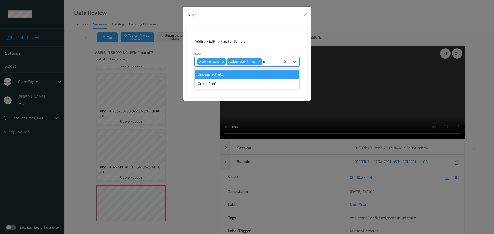
type input "unu"
click at [248, 72] on div "Unusual activity" at bounding box center [246, 74] width 105 height 9
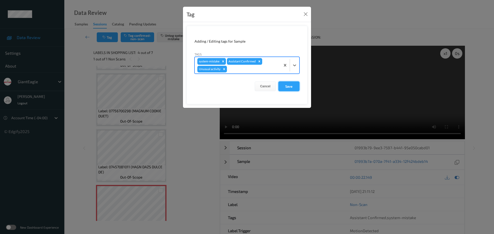
click at [289, 86] on button "Save" at bounding box center [288, 87] width 21 height 10
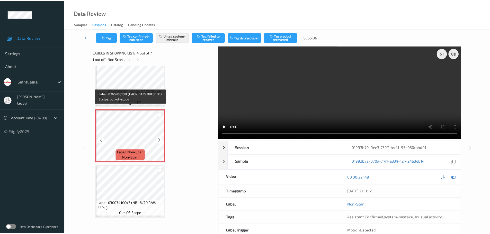
scroll to position [129, 0]
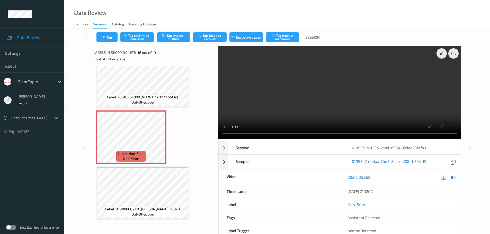
scroll to position [784, 0]
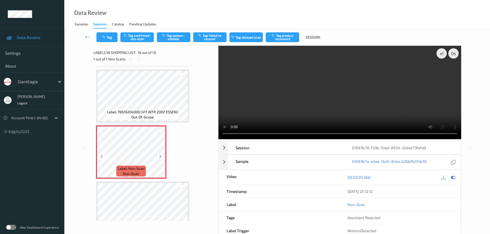
click at [160, 157] on icon at bounding box center [160, 156] width 4 height 5
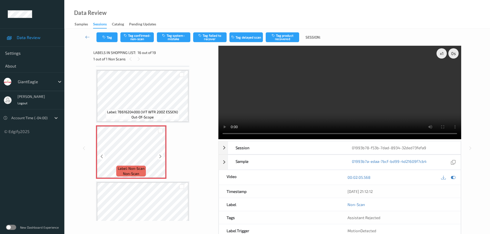
click at [160, 157] on icon at bounding box center [160, 156] width 4 height 5
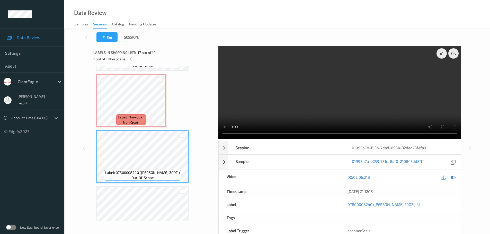
scroll to position [810, 0]
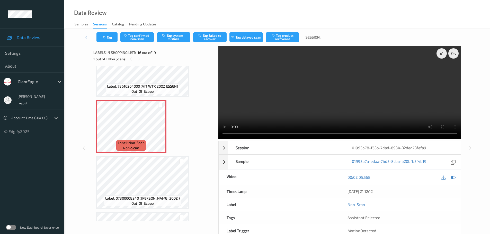
click at [172, 32] on div "Tag Tag confirmed-non-scan Tag system-mistake Tag failed to recover Tag delayed…" at bounding box center [277, 37] width 405 height 17
click at [171, 36] on button "Tag system-mistake" at bounding box center [173, 37] width 33 height 10
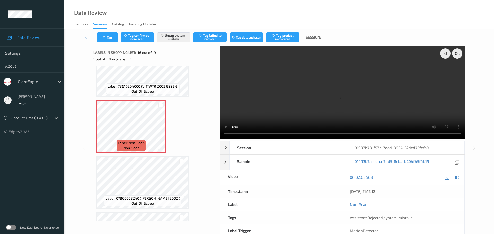
click at [104, 42] on div "Tag Tag confirmed-non-scan Untag system-mistake Tag failed to recover Tag delay…" at bounding box center [279, 37] width 409 height 17
click at [111, 34] on button "Tag" at bounding box center [107, 37] width 21 height 10
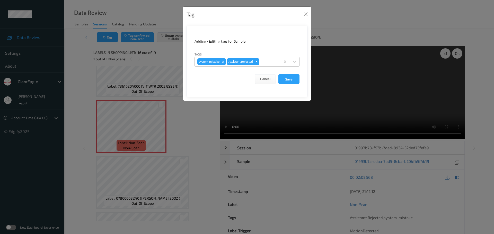
click at [264, 62] on div at bounding box center [268, 62] width 17 height 6
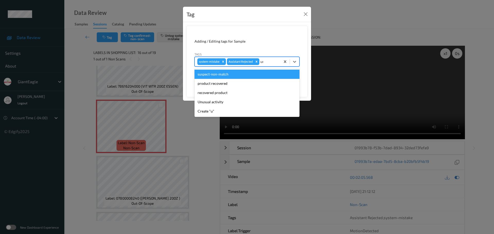
type input "unu"
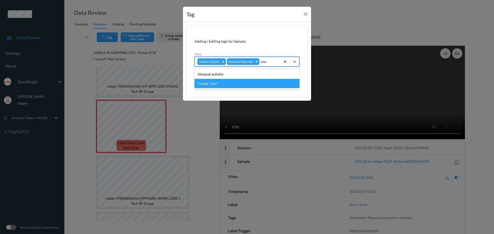
click at [226, 76] on div "Unusual activity" at bounding box center [246, 74] width 105 height 9
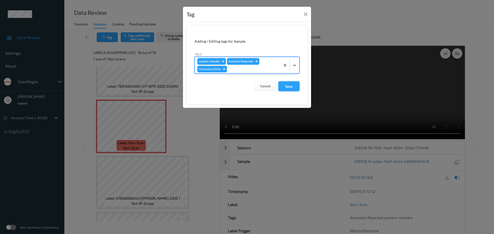
click at [282, 88] on button "Save" at bounding box center [288, 87] width 21 height 10
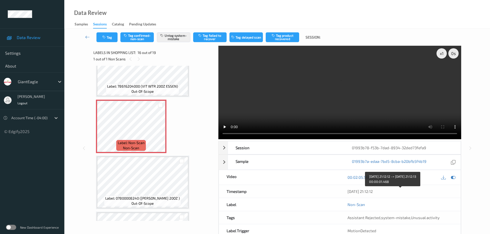
scroll to position [27, 0]
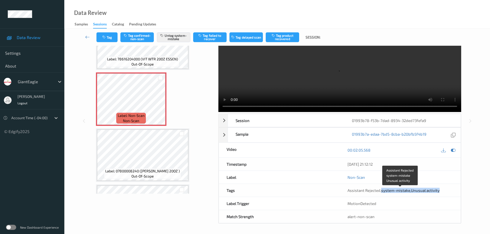
drag, startPoint x: 382, startPoint y: 191, endPoint x: 456, endPoint y: 194, distance: 74.4
click at [456, 194] on div "Assistant Rejected , system-mistake , Unusual activity" at bounding box center [400, 190] width 121 height 13
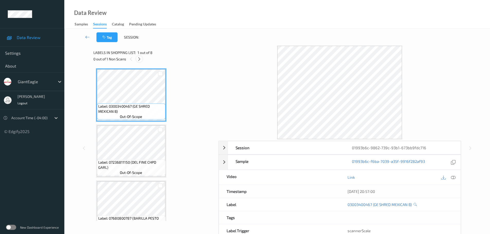
click at [139, 58] on icon at bounding box center [139, 59] width 4 height 5
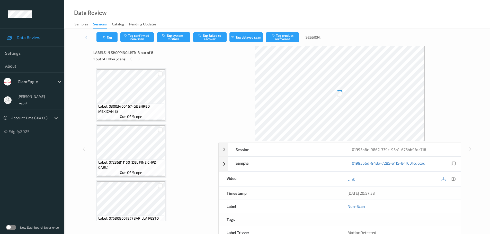
scroll to position [296, 0]
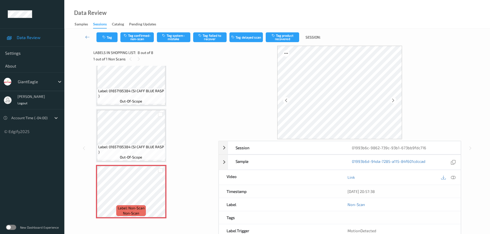
drag, startPoint x: 453, startPoint y: 176, endPoint x: 387, endPoint y: 129, distance: 81.3
click at [454, 176] on icon at bounding box center [453, 177] width 5 height 5
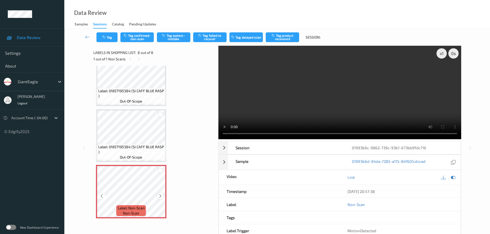
click at [162, 198] on icon at bounding box center [160, 196] width 4 height 5
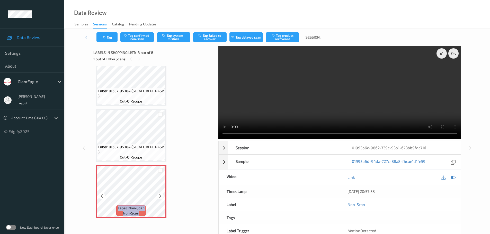
click at [162, 198] on icon at bounding box center [160, 196] width 4 height 5
click at [435, 56] on video at bounding box center [339, 93] width 243 height 94
click at [441, 56] on div "x 1" at bounding box center [442, 53] width 10 height 10
click at [441, 56] on div "x 2" at bounding box center [442, 53] width 10 height 10
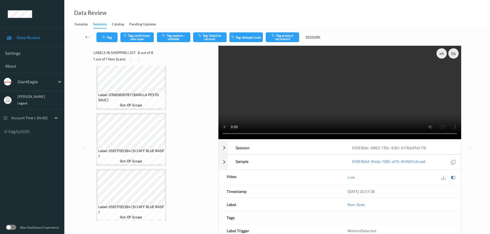
scroll to position [0, 0]
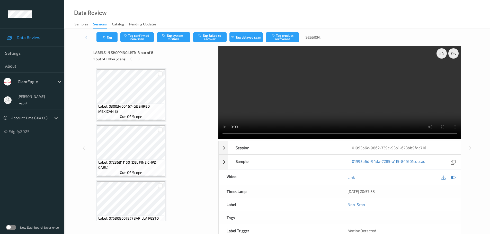
click at [152, 104] on span "Label: 03003400467 (GE SHRED MEXICAN B)" at bounding box center [131, 109] width 66 height 10
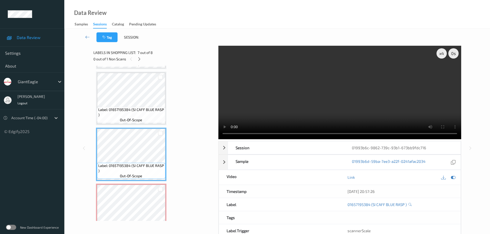
scroll to position [296, 0]
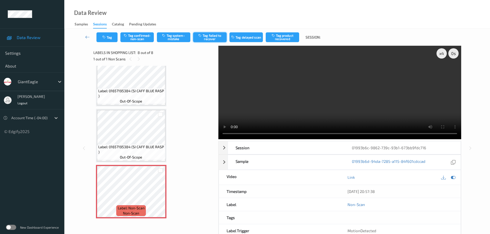
click at [206, 38] on button "Tag failed to recover" at bounding box center [209, 37] width 33 height 10
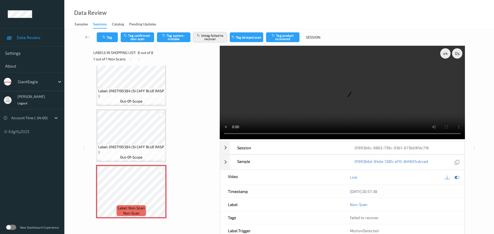
click at [214, 37] on button "Untag failed to recover" at bounding box center [209, 37] width 33 height 10
click at [175, 40] on button "Tag system-mistake" at bounding box center [173, 37] width 33 height 10
click at [112, 37] on button "Tag" at bounding box center [107, 37] width 21 height 10
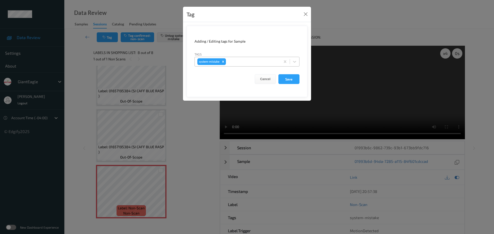
click at [248, 57] on div "system-mistake" at bounding box center [238, 61] width 86 height 9
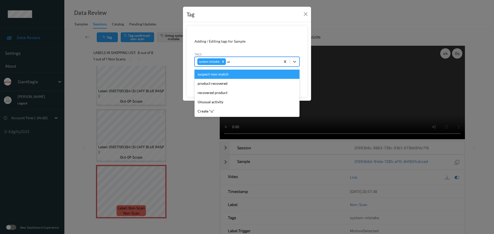
type input "unu"
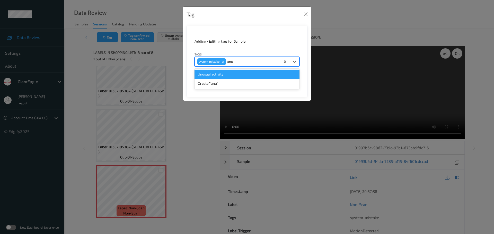
click at [240, 75] on div "Unusual activity" at bounding box center [246, 74] width 105 height 9
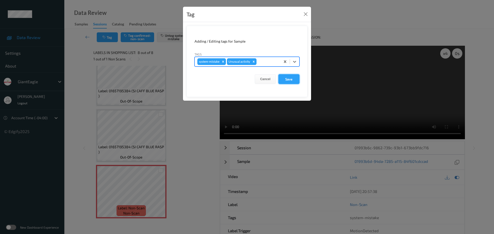
click at [280, 78] on button "Save" at bounding box center [288, 79] width 21 height 10
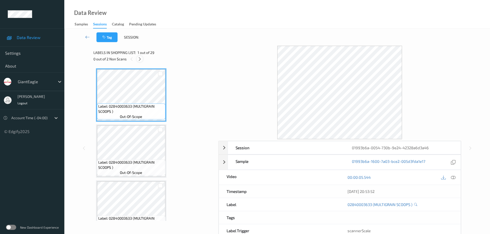
click at [142, 60] on icon at bounding box center [140, 59] width 4 height 5
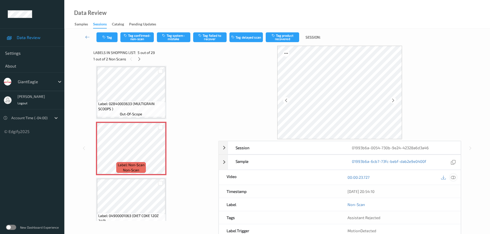
click at [453, 178] on icon at bounding box center [453, 177] width 5 height 5
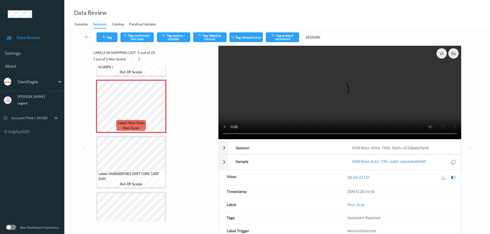
scroll to position [187, 0]
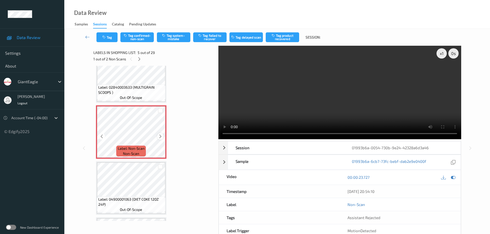
click at [162, 134] on icon at bounding box center [160, 136] width 4 height 5
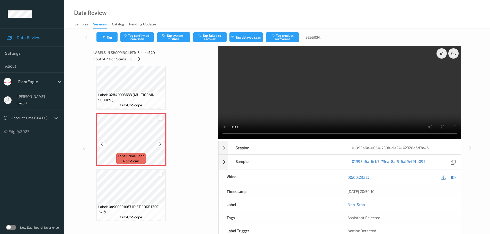
scroll to position [180, 0]
click at [441, 56] on div "x 1" at bounding box center [442, 53] width 10 height 10
click at [441, 56] on div "x 2" at bounding box center [442, 53] width 10 height 10
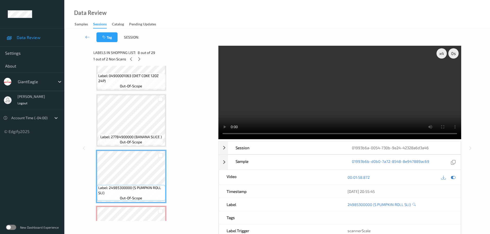
scroll to position [309, 0]
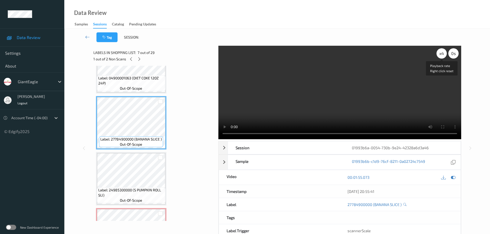
click at [444, 54] on div "x 4" at bounding box center [442, 53] width 10 height 10
click at [444, 54] on div "x 8" at bounding box center [442, 53] width 10 height 10
click at [444, 54] on div "x 1" at bounding box center [442, 53] width 10 height 10
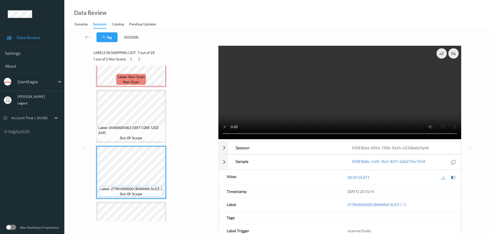
scroll to position [257, 0]
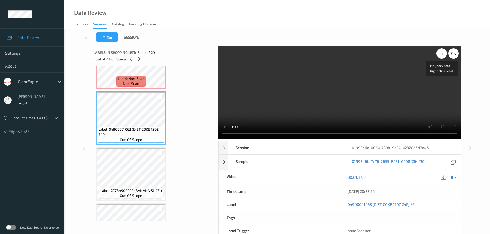
click at [443, 54] on div "x 2" at bounding box center [442, 53] width 10 height 10
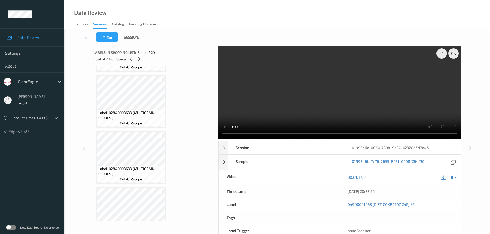
scroll to position [0, 0]
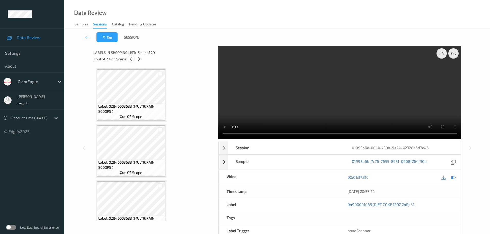
click at [132, 60] on icon at bounding box center [131, 59] width 4 height 5
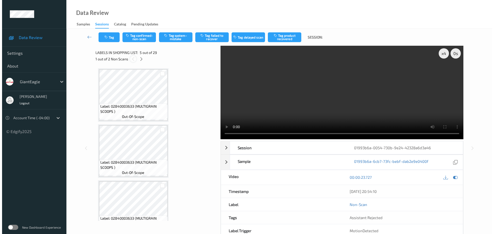
scroll to position [171, 0]
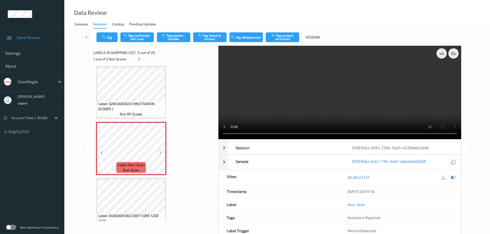
click at [160, 153] on icon at bounding box center [160, 153] width 4 height 5
click at [172, 36] on button "Tag system-mistake" at bounding box center [173, 37] width 33 height 10
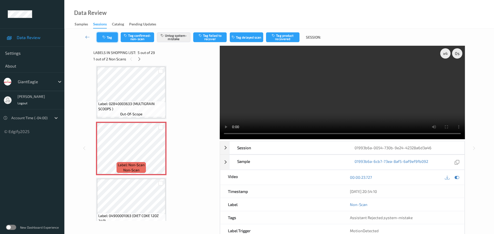
click at [107, 38] on button "Tag" at bounding box center [107, 37] width 21 height 10
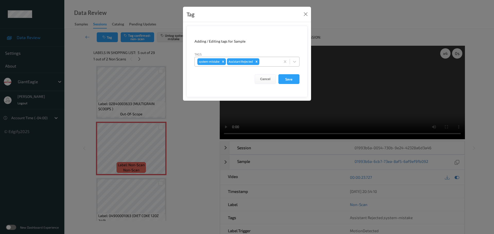
click at [266, 61] on div at bounding box center [268, 62] width 17 height 6
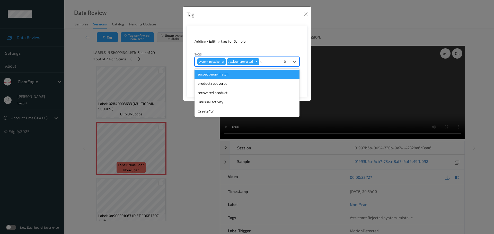
type input "unu"
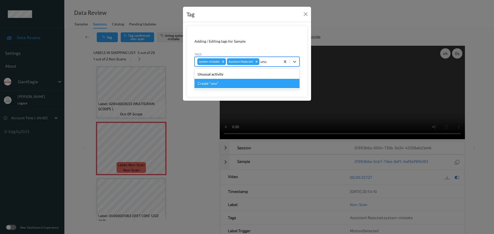
click at [233, 74] on div "Unusual activity" at bounding box center [246, 74] width 105 height 9
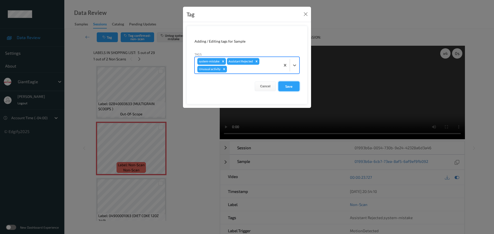
click at [283, 84] on button "Save" at bounding box center [288, 87] width 21 height 10
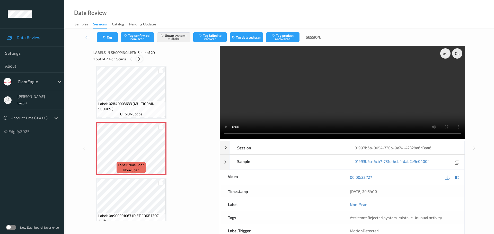
click at [139, 59] on icon at bounding box center [139, 59] width 4 height 5
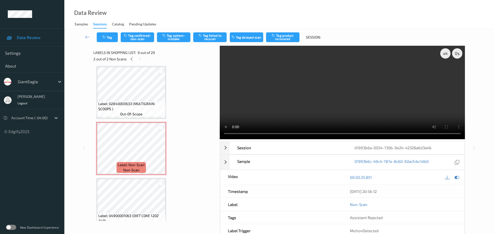
scroll to position [395, 0]
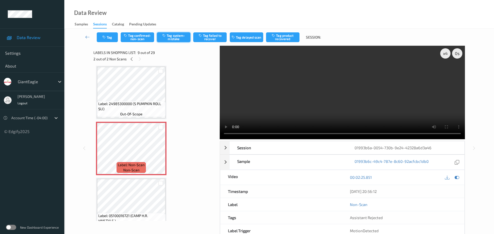
click at [175, 36] on button "Tag system-mistake" at bounding box center [173, 37] width 33 height 10
click at [104, 37] on icon "button" at bounding box center [104, 38] width 4 height 4
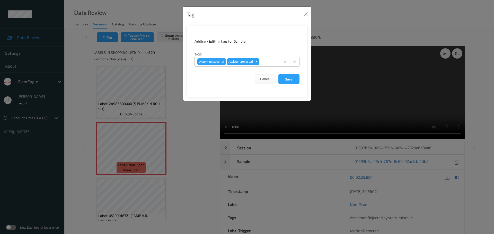
click at [263, 59] on div at bounding box center [268, 62] width 17 height 6
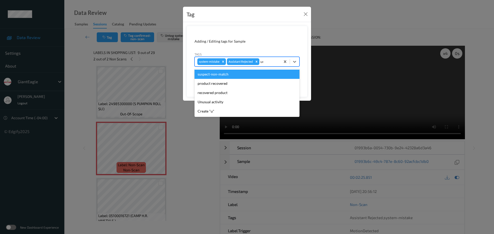
type input "unu"
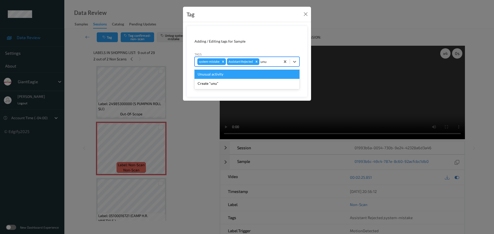
click at [252, 74] on div "Unusual activity" at bounding box center [246, 74] width 105 height 9
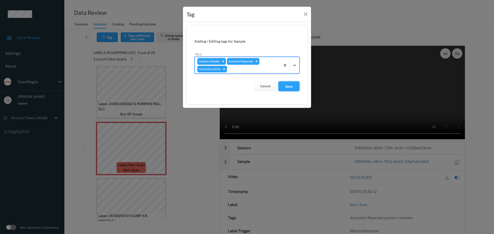
click at [283, 86] on button "Save" at bounding box center [288, 87] width 21 height 10
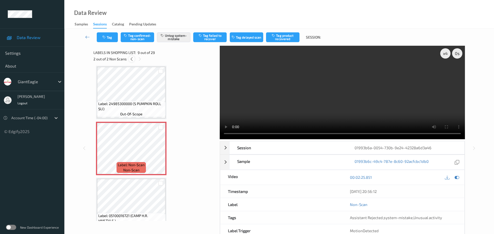
click at [132, 59] on icon at bounding box center [131, 59] width 4 height 5
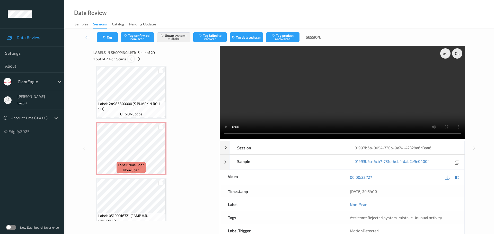
scroll to position [171, 0]
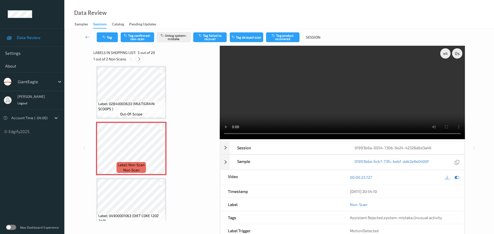
click at [141, 60] on icon at bounding box center [139, 59] width 4 height 5
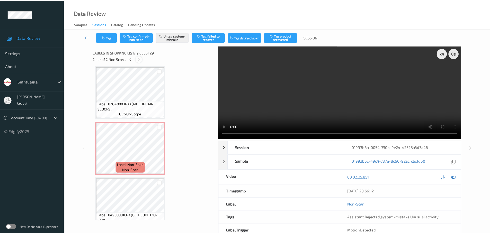
scroll to position [395, 0]
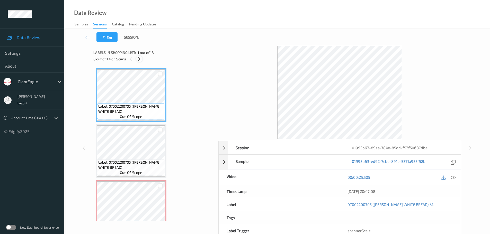
click at [140, 61] on icon at bounding box center [139, 59] width 4 height 5
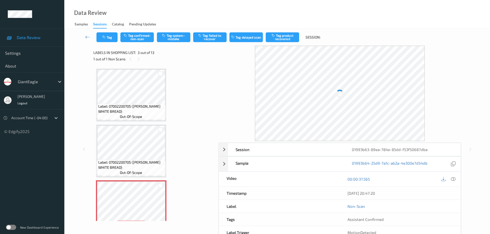
scroll to position [59, 0]
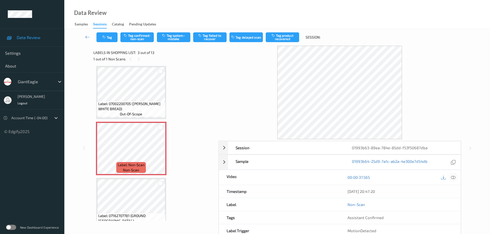
click at [453, 176] on icon at bounding box center [453, 177] width 5 height 5
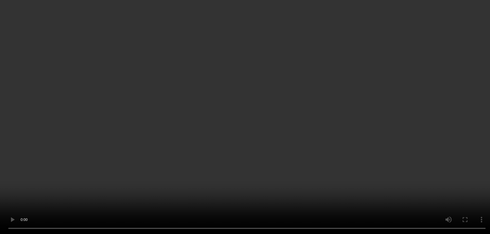
scroll to position [77, 0]
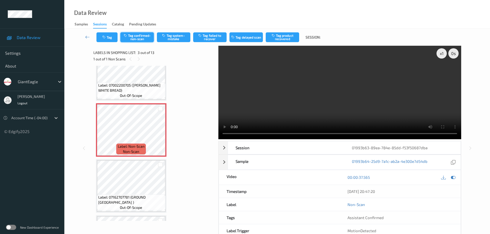
click at [137, 40] on button "Tag confirmed-non-scan" at bounding box center [136, 37] width 33 height 10
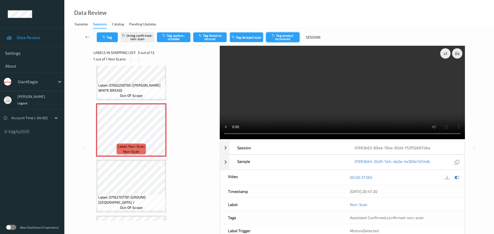
click at [281, 39] on button "Tag product recovered" at bounding box center [282, 37] width 33 height 10
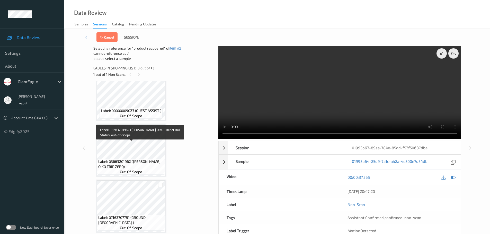
scroll to position [232, 0]
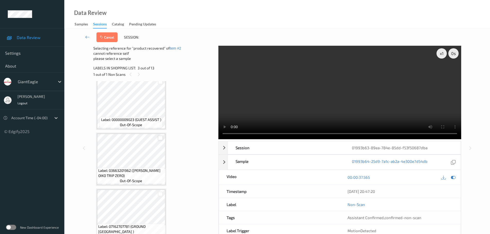
click at [160, 138] on div at bounding box center [160, 138] width 5 height 5
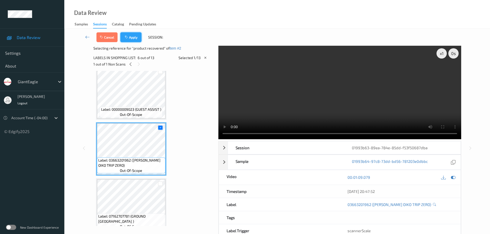
click at [134, 39] on button "Apply" at bounding box center [130, 37] width 21 height 10
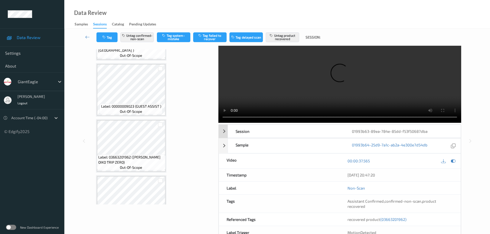
scroll to position [26, 0]
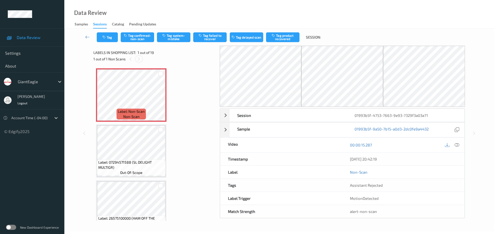
click at [141, 59] on icon at bounding box center [139, 59] width 4 height 5
click at [458, 147] on icon at bounding box center [457, 145] width 5 height 5
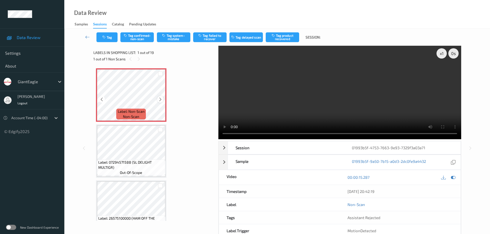
click at [163, 99] on div at bounding box center [160, 99] width 6 height 6
click at [162, 99] on icon at bounding box center [160, 99] width 4 height 5
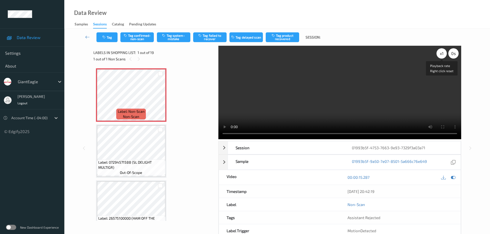
click at [445, 54] on div "x 1" at bounding box center [442, 53] width 10 height 10
click at [445, 54] on div "x 2" at bounding box center [442, 53] width 10 height 10
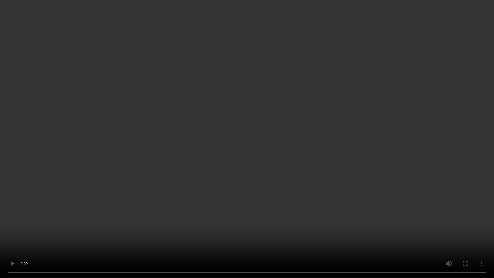
click at [246, 11] on video at bounding box center [247, 139] width 494 height 278
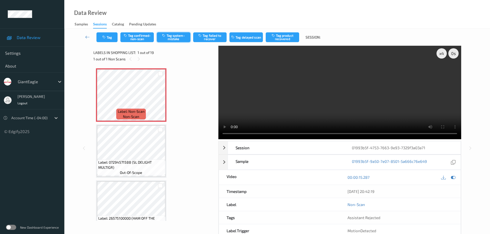
click at [184, 37] on button "Tag system-mistake" at bounding box center [173, 37] width 33 height 10
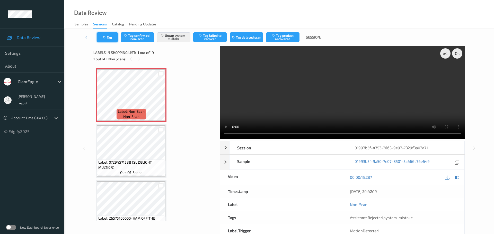
click at [100, 36] on button "Tag" at bounding box center [107, 37] width 21 height 10
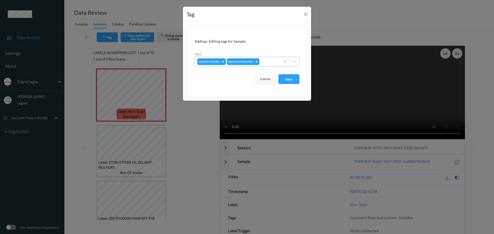
click at [261, 65] on div "system-mistake Assistant Rejected" at bounding box center [238, 61] width 86 height 9
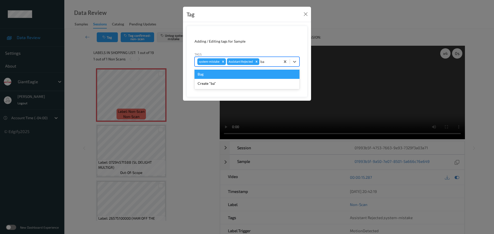
type input "bag"
click at [275, 73] on div "Bag" at bounding box center [246, 74] width 105 height 9
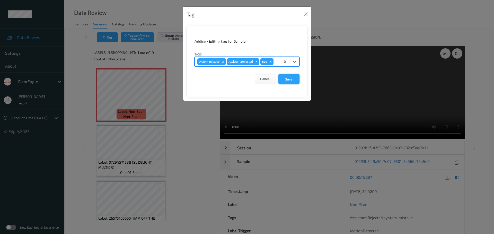
click at [287, 78] on button "Save" at bounding box center [288, 79] width 21 height 10
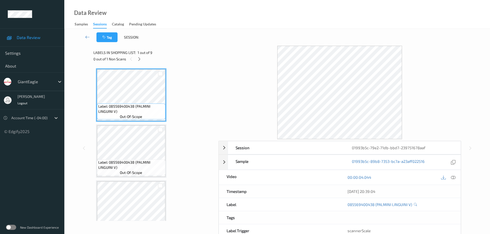
drag, startPoint x: 137, startPoint y: 62, endPoint x: 141, endPoint y: 59, distance: 5.1
click at [137, 62] on div "0 out of 1 Non Scans" at bounding box center [153, 59] width 121 height 6
click at [142, 58] on div at bounding box center [139, 59] width 6 height 6
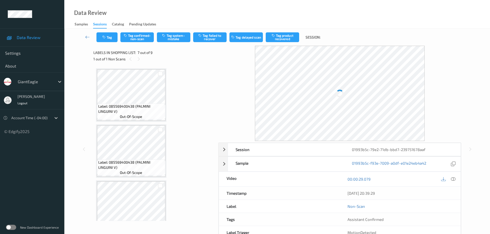
scroll to position [283, 0]
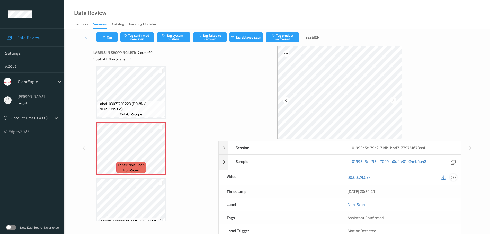
click at [451, 178] on icon at bounding box center [453, 177] width 5 height 5
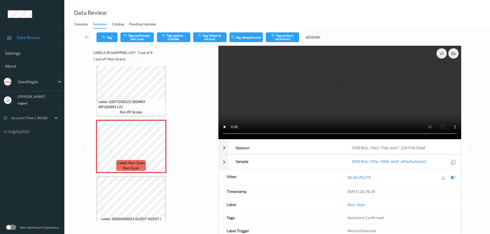
scroll to position [275, 0]
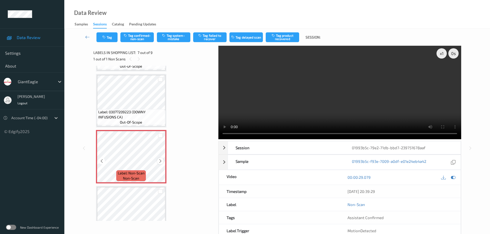
click at [161, 160] on icon at bounding box center [160, 161] width 4 height 5
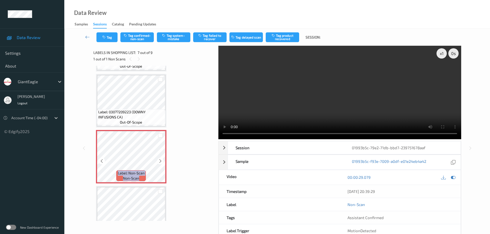
click at [161, 160] on icon at bounding box center [160, 161] width 4 height 5
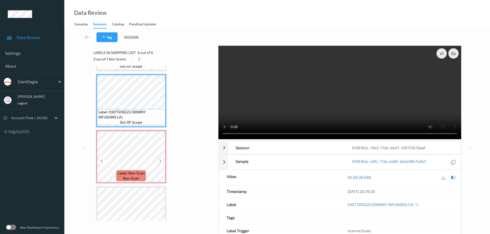
click at [157, 161] on div at bounding box center [160, 161] width 6 height 6
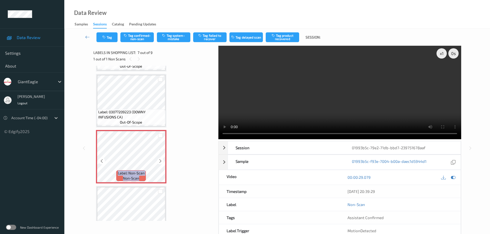
click at [157, 161] on div at bounding box center [160, 161] width 6 height 6
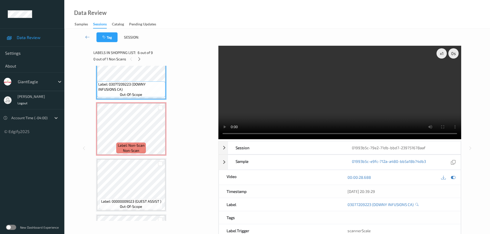
scroll to position [300, 0]
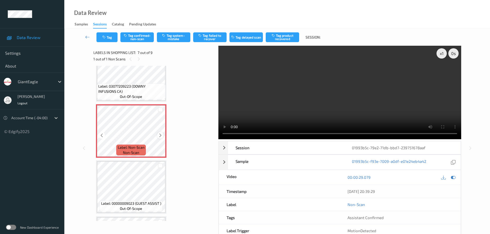
click at [162, 132] on div at bounding box center [160, 135] width 6 height 6
click at [160, 134] on icon at bounding box center [160, 135] width 4 height 5
click at [138, 160] on div "Label: 085569400438 (PALMINI LINGUINI V) out-of-scope Label: 085569400438 (PALM…" at bounding box center [154, 19] width 116 height 502
click at [159, 134] on icon at bounding box center [160, 135] width 4 height 5
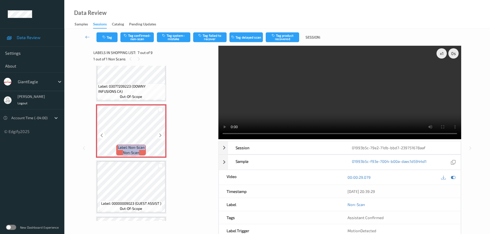
click at [159, 134] on icon at bounding box center [160, 135] width 4 height 5
click at [183, 41] on button "Tag system-mistake" at bounding box center [173, 37] width 33 height 10
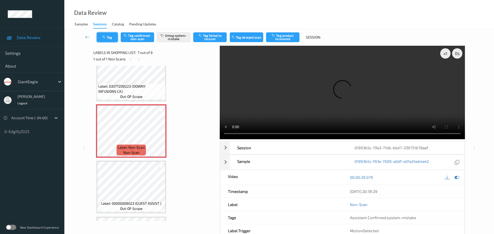
click at [109, 40] on button "Tag" at bounding box center [107, 37] width 21 height 10
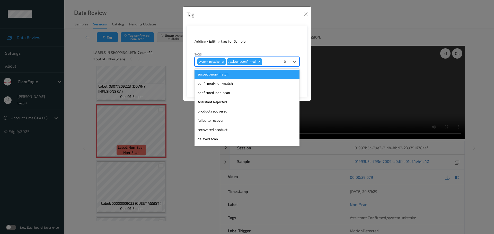
click at [271, 64] on div at bounding box center [270, 62] width 15 height 6
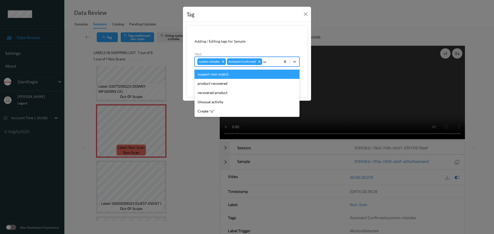
type input "unu"
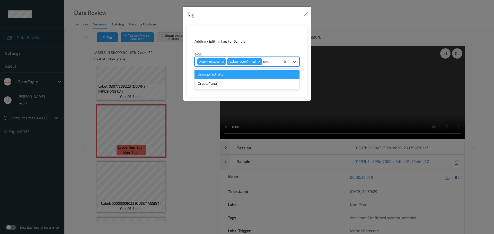
click at [226, 76] on div "Unusual activity" at bounding box center [246, 74] width 105 height 9
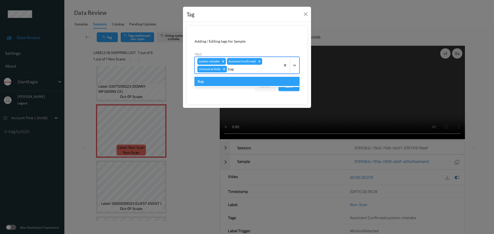
type input "bags"
click at [224, 83] on div "Create "bags"" at bounding box center [246, 81] width 105 height 9
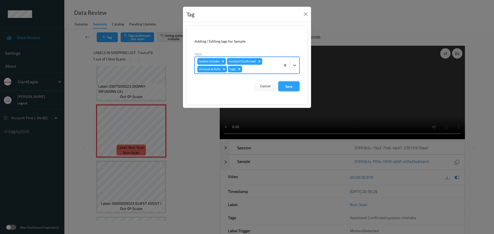
click at [290, 88] on button "Save" at bounding box center [288, 87] width 21 height 10
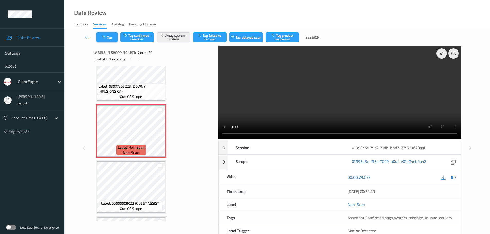
click at [116, 38] on button "Tag" at bounding box center [106, 37] width 21 height 10
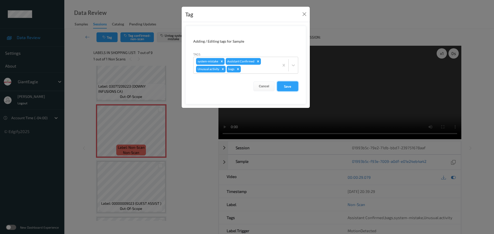
click at [287, 86] on button "Save" at bounding box center [287, 87] width 21 height 10
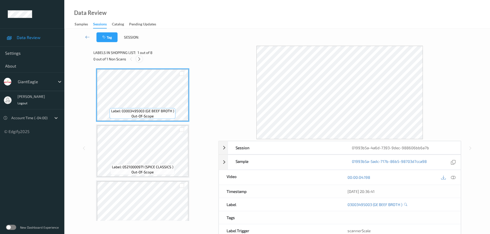
click at [139, 58] on icon at bounding box center [139, 59] width 4 height 5
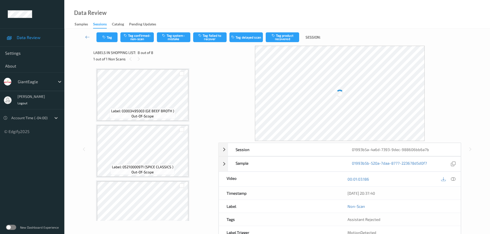
scroll to position [296, 0]
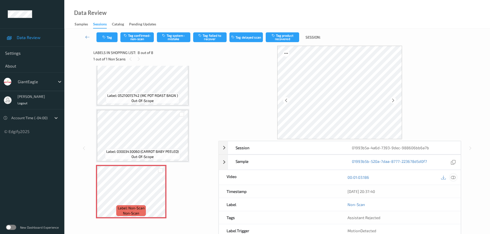
click at [452, 176] on icon at bounding box center [453, 177] width 5 height 5
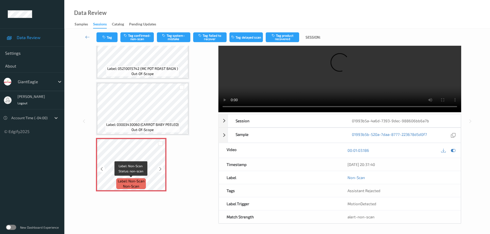
scroll to position [27, 0]
click at [159, 172] on div at bounding box center [160, 169] width 6 height 6
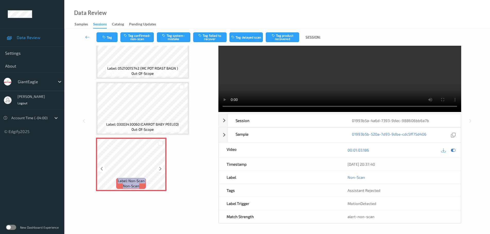
click at [159, 172] on div at bounding box center [160, 169] width 6 height 6
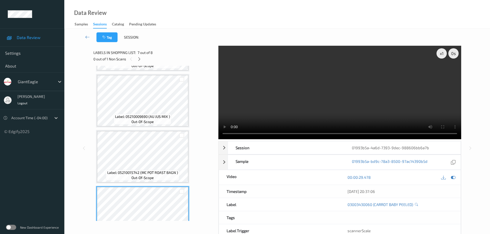
scroll to position [296, 0]
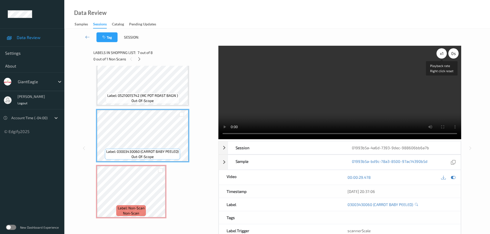
click at [442, 53] on div "x 1" at bounding box center [442, 53] width 10 height 10
click at [442, 53] on div "x 2" at bounding box center [442, 53] width 10 height 10
click at [444, 57] on div "x 4" at bounding box center [442, 53] width 10 height 10
click at [444, 57] on div "x 8" at bounding box center [442, 53] width 10 height 10
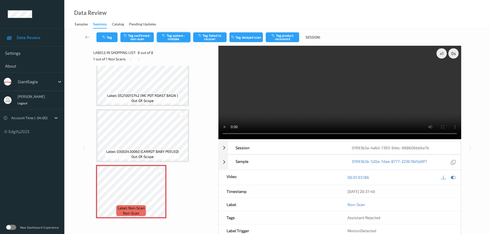
click at [173, 38] on button "Tag system-mistake" at bounding box center [173, 37] width 33 height 10
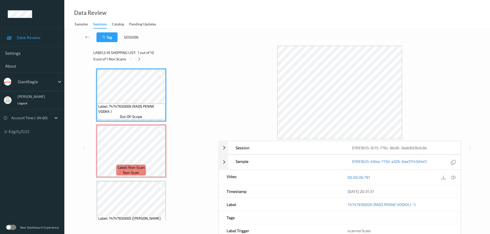
click at [138, 61] on icon at bounding box center [139, 59] width 4 height 5
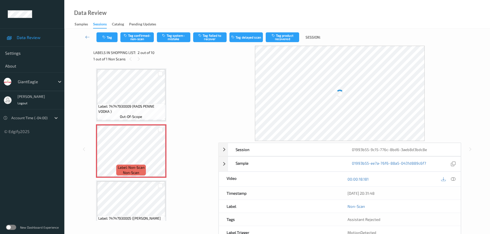
scroll to position [3, 0]
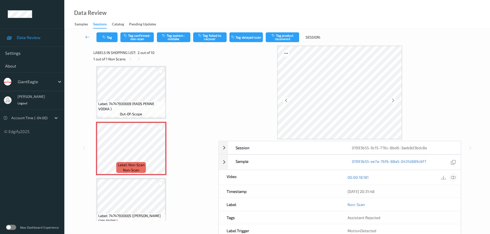
click at [453, 177] on icon at bounding box center [453, 177] width 5 height 5
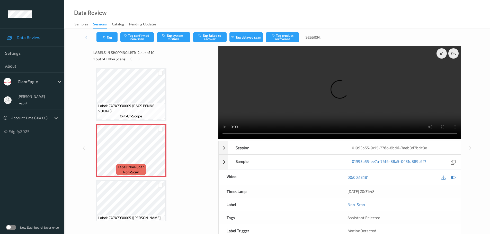
scroll to position [0, 0]
click at [161, 155] on icon at bounding box center [160, 155] width 4 height 5
click at [444, 52] on div "x 1" at bounding box center [442, 53] width 10 height 10
click at [444, 53] on div "x 2" at bounding box center [442, 53] width 10 height 10
click at [176, 37] on button "Tag system-mistake" at bounding box center [173, 37] width 33 height 10
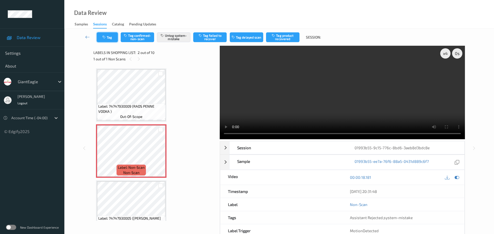
click at [110, 39] on button "Tag" at bounding box center [107, 37] width 21 height 10
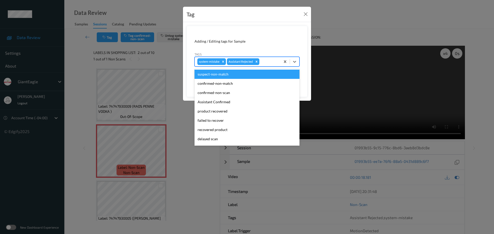
click at [276, 64] on div at bounding box center [268, 62] width 17 height 6
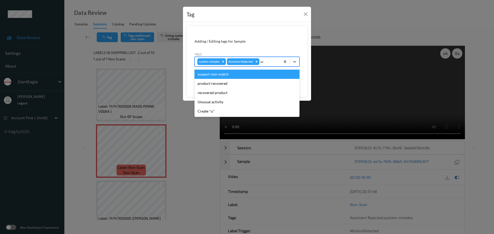
type input "unu"
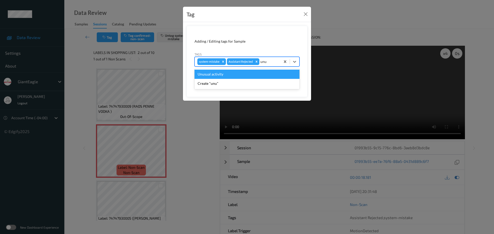
click at [261, 76] on div "Unusual activity" at bounding box center [246, 74] width 105 height 9
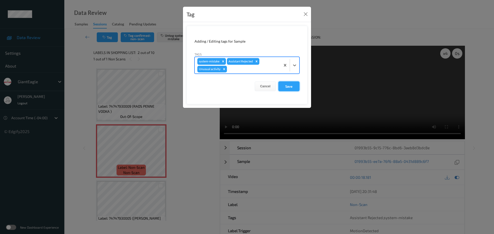
click at [289, 85] on button "Save" at bounding box center [288, 87] width 21 height 10
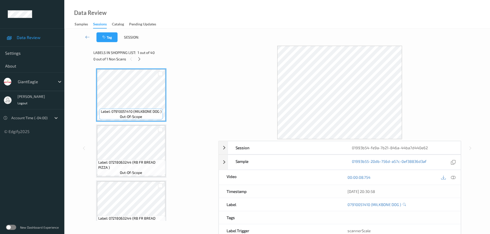
click at [135, 60] on div "0 out of 1 Non Scans" at bounding box center [153, 59] width 121 height 6
click at [137, 60] on div at bounding box center [139, 59] width 6 height 6
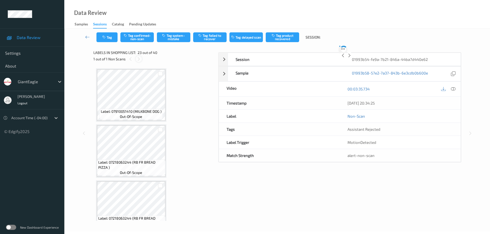
scroll to position [1180, 0]
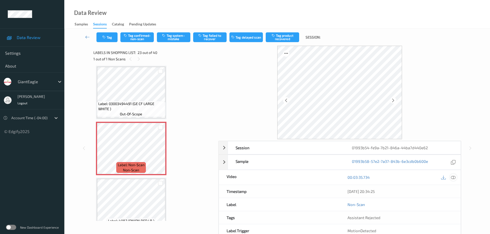
click at [453, 180] on icon at bounding box center [453, 177] width 5 height 5
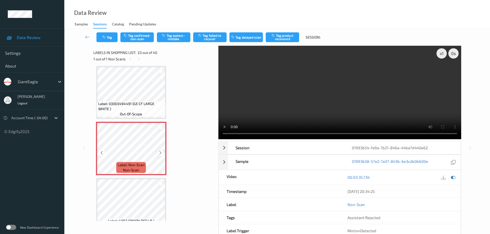
click at [158, 154] on icon at bounding box center [160, 153] width 4 height 5
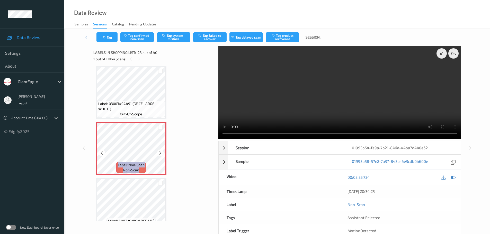
click at [158, 154] on icon at bounding box center [160, 153] width 4 height 5
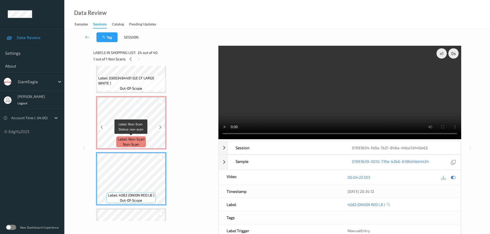
click at [143, 138] on span "Label: Non-Scan" at bounding box center [131, 139] width 27 height 5
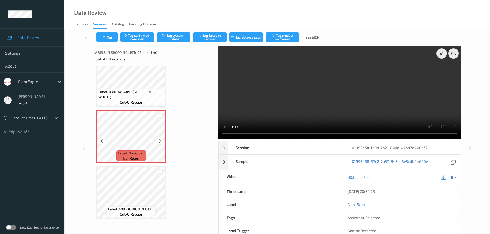
scroll to position [1180, 0]
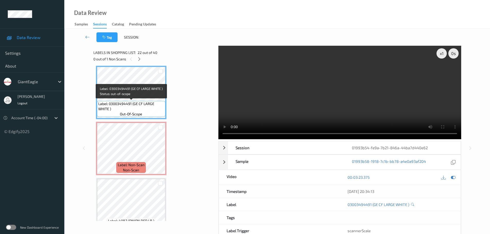
click at [131, 120] on div "Label: 07910051410 (MILKBONE DOG ) out-of-scope Label: 07218063244 (RB FR BREAD…" at bounding box center [154, 8] width 116 height 2241
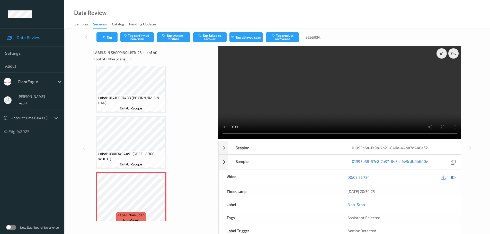
scroll to position [1129, 0]
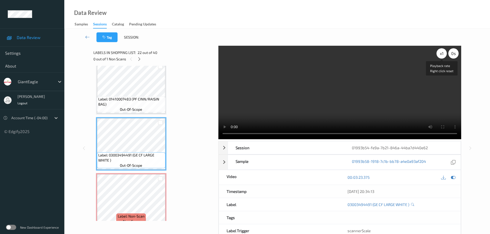
click at [442, 53] on div "x 1" at bounding box center [442, 53] width 10 height 10
click at [442, 53] on div "x 2" at bounding box center [442, 53] width 10 height 10
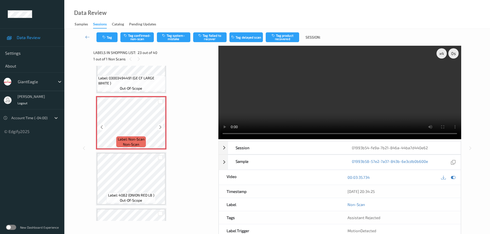
scroll to position [1180, 0]
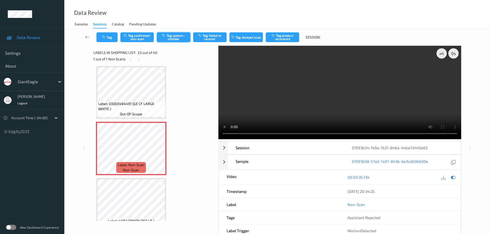
click at [179, 34] on button "Tag system-mistake" at bounding box center [173, 37] width 33 height 10
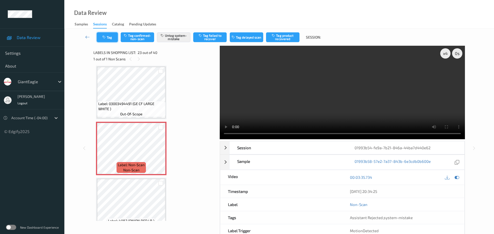
click at [112, 41] on button "Tag" at bounding box center [107, 37] width 21 height 10
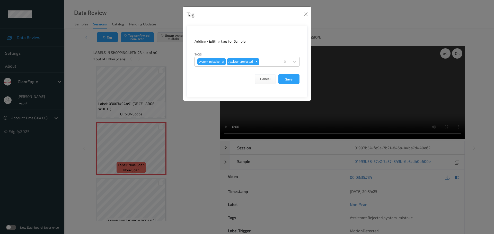
click at [265, 63] on div at bounding box center [268, 62] width 17 height 6
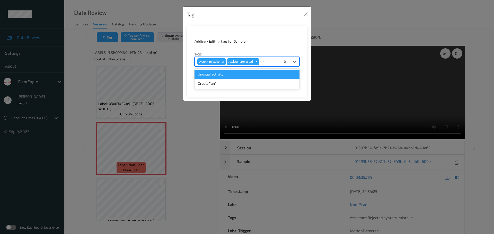
type input "unu"
click at [229, 76] on div "Unusual activity" at bounding box center [246, 74] width 105 height 9
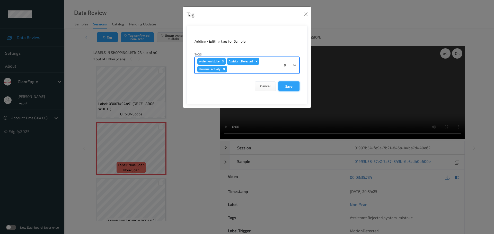
click at [283, 86] on button "Save" at bounding box center [288, 87] width 21 height 10
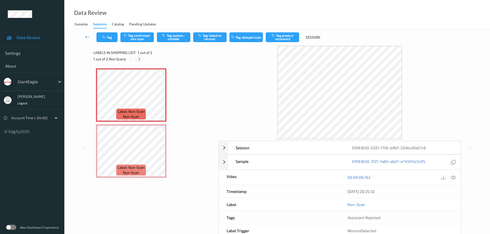
click at [141, 58] on icon at bounding box center [139, 59] width 4 height 5
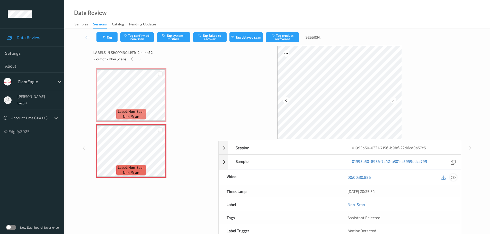
click at [452, 178] on icon at bounding box center [453, 177] width 5 height 5
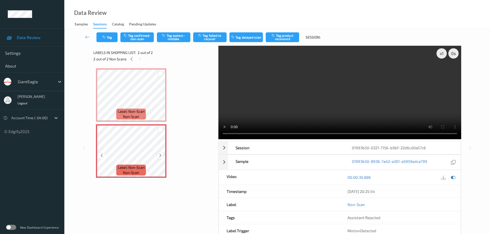
click at [162, 156] on icon at bounding box center [160, 155] width 4 height 5
click at [161, 156] on icon at bounding box center [160, 155] width 4 height 5
click at [162, 156] on icon at bounding box center [160, 155] width 4 height 5
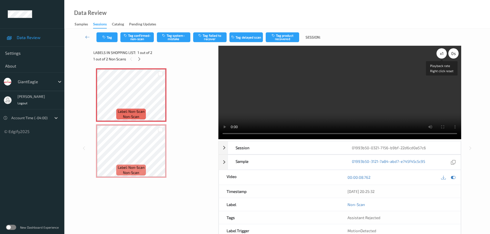
click at [441, 56] on div "x 1" at bounding box center [442, 53] width 10 height 10
click at [441, 56] on div "x 2" at bounding box center [442, 53] width 10 height 10
click at [174, 38] on button "Tag system-mistake" at bounding box center [173, 37] width 33 height 10
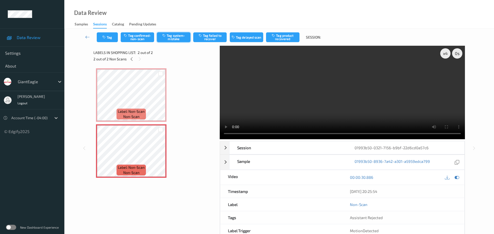
click at [169, 38] on button "Tag system-mistake" at bounding box center [173, 37] width 33 height 10
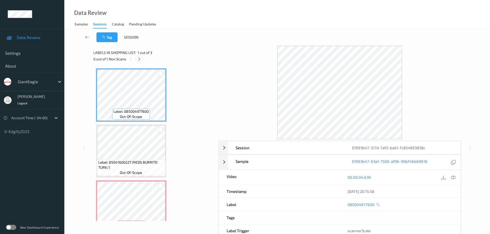
click at [137, 57] on div at bounding box center [139, 59] width 6 height 6
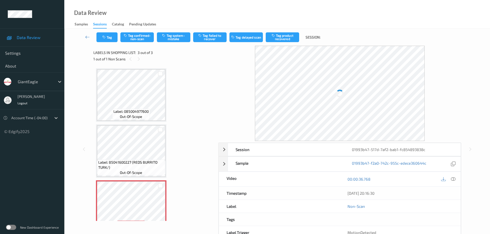
scroll to position [15, 0]
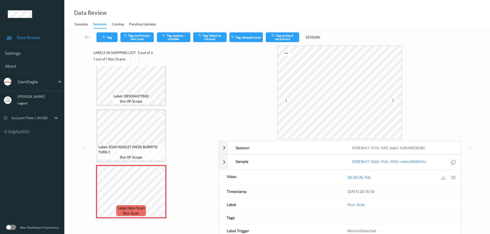
click at [453, 178] on icon at bounding box center [453, 177] width 5 height 5
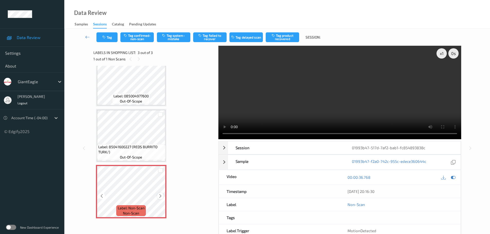
click at [159, 195] on icon at bounding box center [160, 196] width 4 height 5
click at [158, 197] on icon at bounding box center [160, 196] width 4 height 5
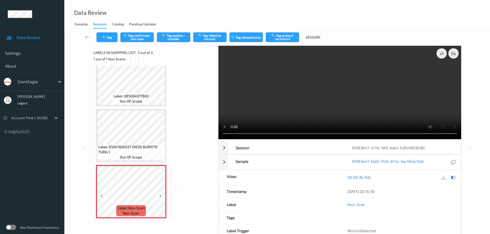
click at [159, 198] on icon at bounding box center [160, 196] width 4 height 5
click at [160, 199] on div at bounding box center [160, 196] width 6 height 6
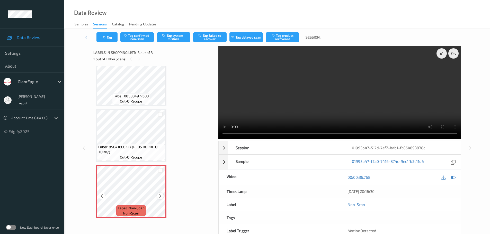
click at [159, 199] on div at bounding box center [160, 196] width 6 height 6
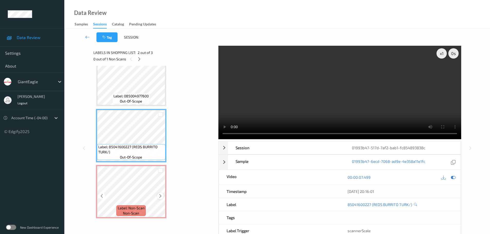
click at [160, 196] on icon at bounding box center [160, 196] width 4 height 5
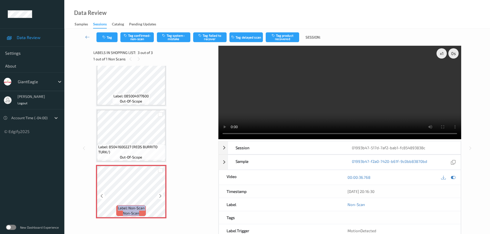
click at [161, 196] on icon at bounding box center [160, 196] width 4 height 5
click at [437, 56] on div "x 1" at bounding box center [442, 53] width 10 height 10
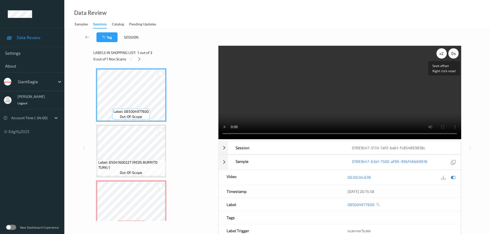
click at [445, 56] on div "x 2" at bounding box center [442, 53] width 10 height 10
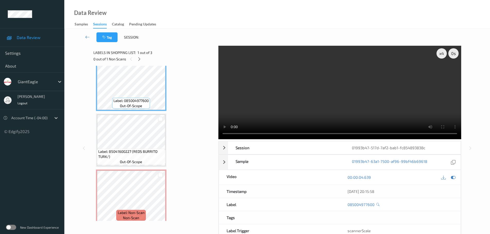
scroll to position [15, 0]
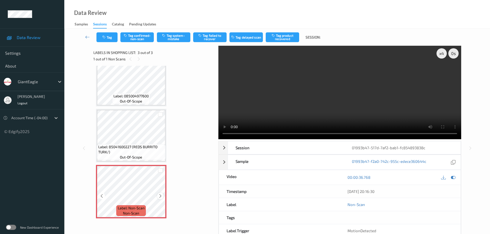
click at [160, 197] on icon at bounding box center [160, 196] width 4 height 5
click at [160, 196] on icon at bounding box center [160, 196] width 4 height 5
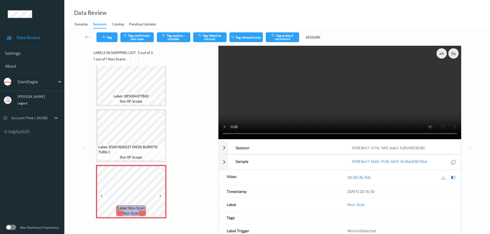
click at [160, 196] on icon at bounding box center [160, 196] width 4 height 5
click at [170, 39] on button "Tag system-mistake" at bounding box center [173, 37] width 33 height 10
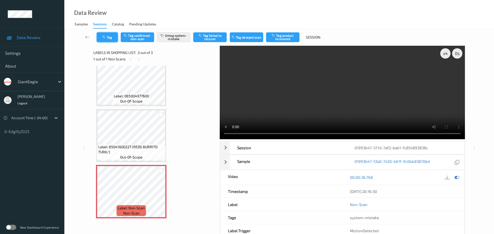
click at [110, 37] on button "Tag" at bounding box center [107, 37] width 21 height 10
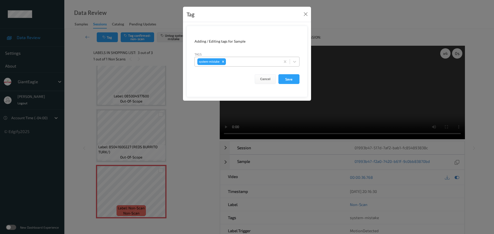
click at [249, 66] on div "system-mistake" at bounding box center [238, 61] width 86 height 9
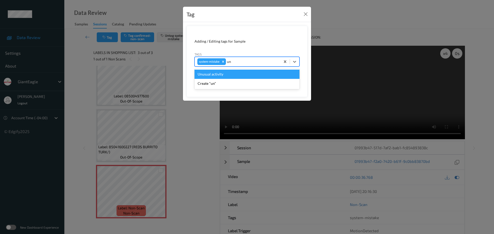
type input "unu"
click at [231, 71] on div "Unusual activity" at bounding box center [246, 74] width 105 height 9
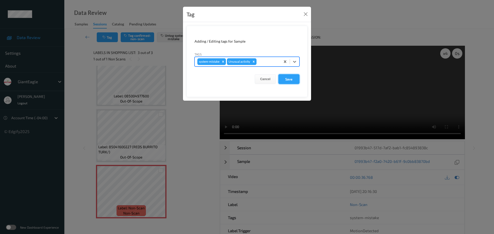
click at [281, 80] on button "Save" at bounding box center [288, 79] width 21 height 10
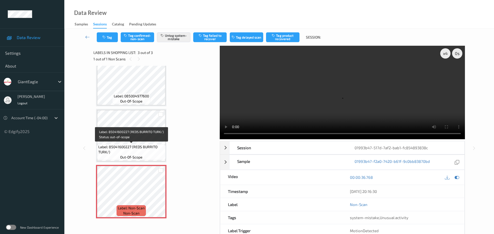
click at [139, 146] on span "Label: 85041600227 (REDS BURRITO TURK/)" at bounding box center [131, 150] width 66 height 10
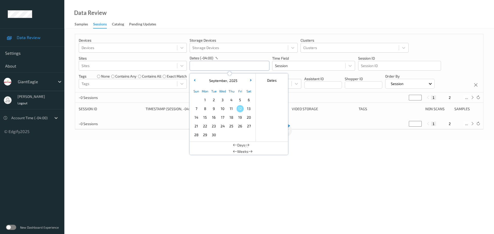
click at [223, 65] on input "text" at bounding box center [230, 66] width 80 height 10
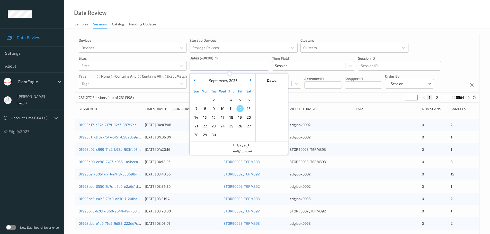
click at [232, 109] on span "11" at bounding box center [231, 108] width 7 height 7
type input "11/09/2025 00:00 -> 11/09/2025 23:59"
click at [223, 22] on div "Data Review Samples Sessions Catalog Pending Updates" at bounding box center [277, 14] width 426 height 29
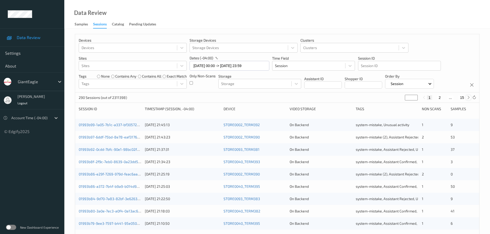
click at [466, 99] on div at bounding box center [469, 98] width 6 height 6
type input "*"
click at [466, 99] on div at bounding box center [469, 98] width 6 height 6
type input "*"
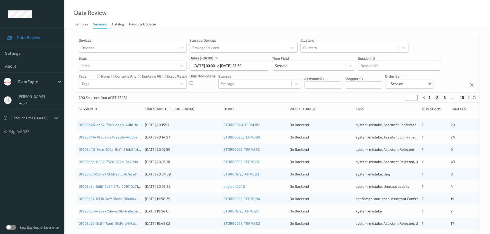
type input "*"
click at [466, 99] on div at bounding box center [469, 98] width 6 height 6
type input "*"
click at [466, 99] on div at bounding box center [469, 98] width 6 height 6
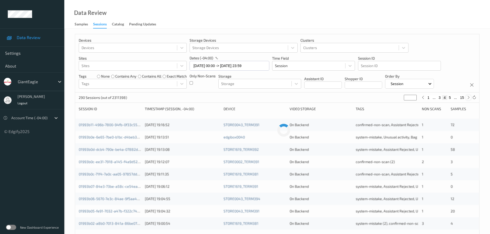
type input "*"
click at [466, 99] on div at bounding box center [469, 98] width 6 height 6
type input "*"
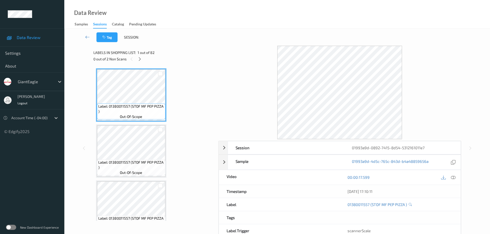
click at [141, 60] on icon at bounding box center [140, 59] width 4 height 5
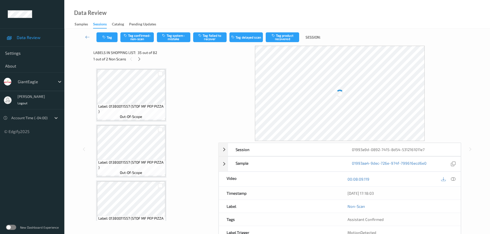
scroll to position [1853, 0]
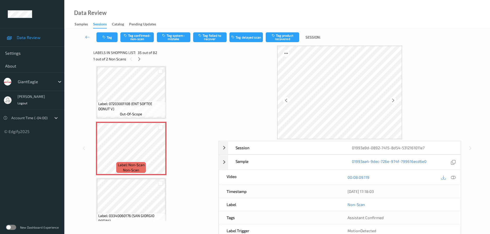
click at [456, 180] on div at bounding box center [453, 177] width 7 height 7
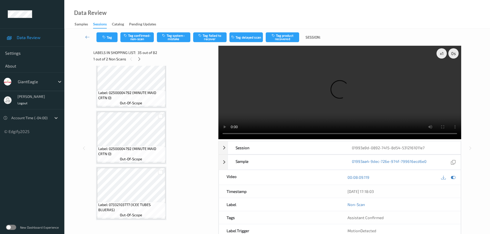
scroll to position [1159, 0]
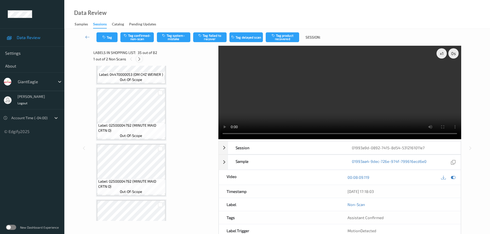
click at [139, 60] on icon at bounding box center [139, 59] width 4 height 5
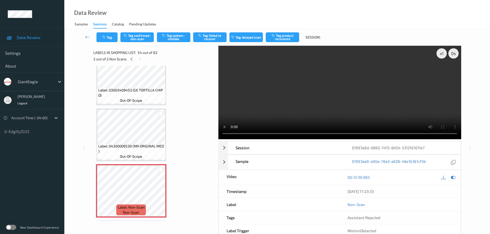
scroll to position [2867, 0]
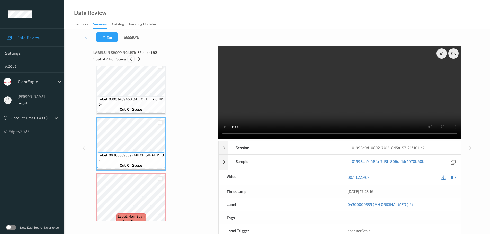
click at [130, 59] on icon at bounding box center [131, 59] width 4 height 5
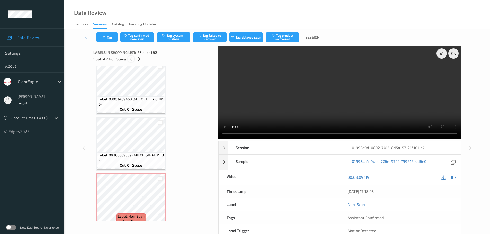
scroll to position [1853, 0]
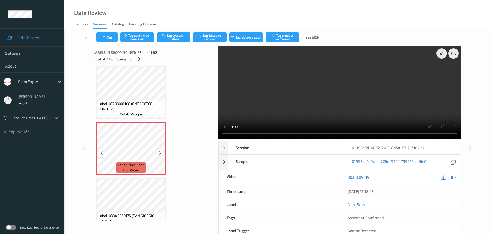
click at [160, 153] on icon at bounding box center [160, 153] width 4 height 5
click at [162, 153] on icon at bounding box center [160, 153] width 4 height 5
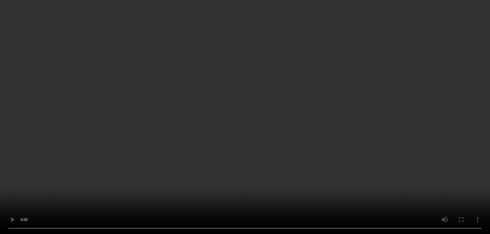
scroll to position [1879, 0]
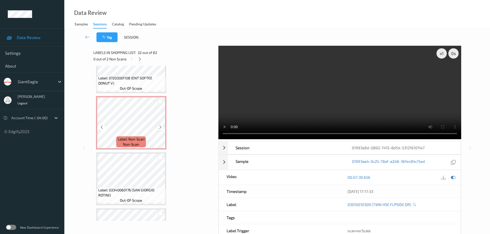
click at [162, 128] on icon at bounding box center [160, 127] width 4 height 5
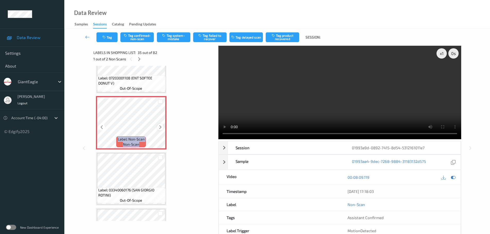
click at [162, 128] on icon at bounding box center [160, 127] width 4 height 5
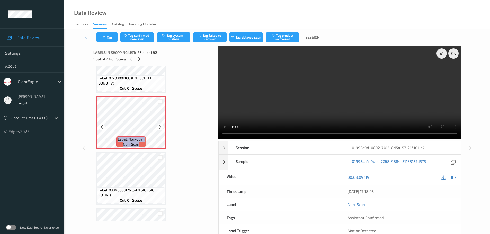
click at [162, 128] on icon at bounding box center [160, 127] width 4 height 5
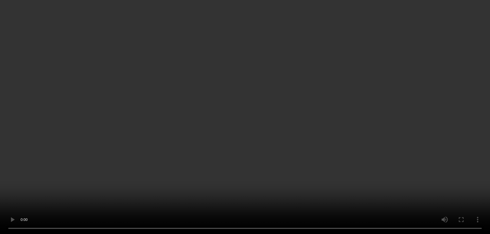
scroll to position [1982, 0]
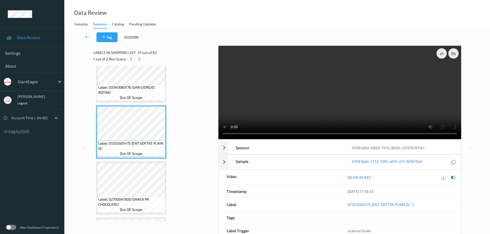
click at [129, 59] on icon at bounding box center [131, 59] width 4 height 5
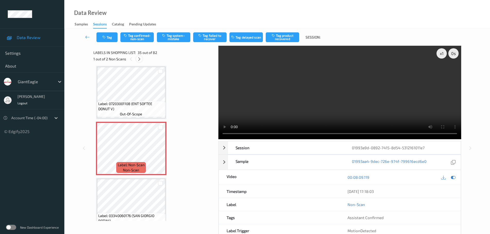
click at [138, 59] on icon at bounding box center [139, 59] width 4 height 5
click at [160, 153] on icon at bounding box center [160, 153] width 4 height 5
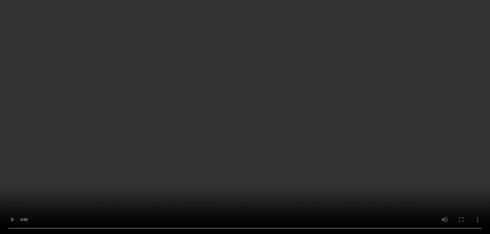
scroll to position [2945, 0]
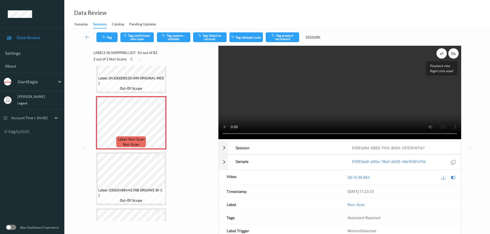
click at [441, 55] on div "x 1" at bounding box center [442, 53] width 10 height 10
click at [441, 55] on div "x 2" at bounding box center [442, 53] width 10 height 10
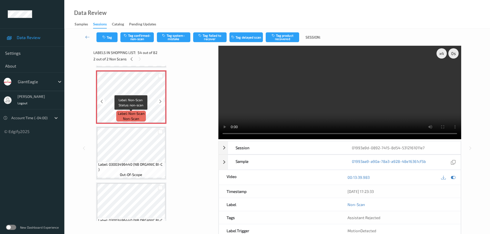
scroll to position [2816, 0]
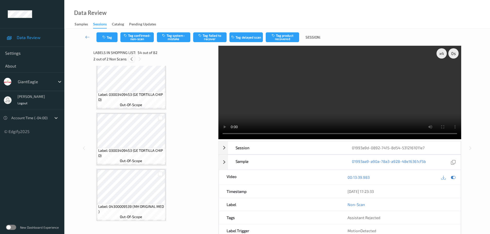
click at [130, 58] on icon at bounding box center [131, 59] width 4 height 5
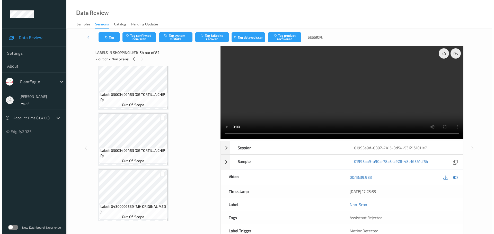
scroll to position [1853, 0]
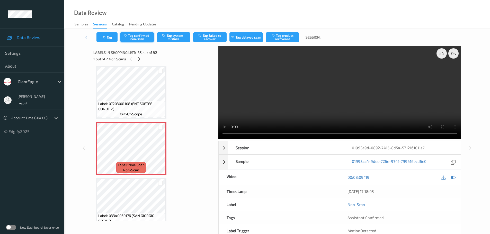
click at [138, 37] on button "Tag confirmed-non-scan" at bounding box center [136, 37] width 33 height 10
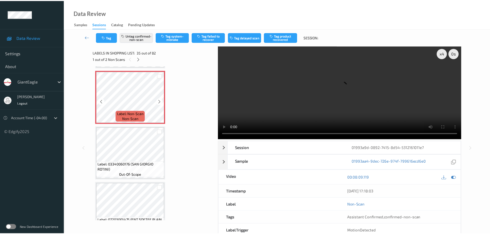
scroll to position [1931, 0]
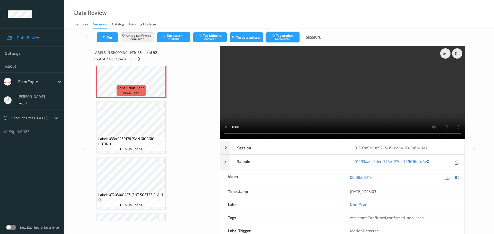
click at [286, 38] on button "Tag product recovered" at bounding box center [282, 37] width 33 height 10
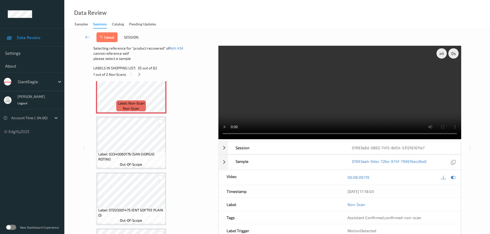
click at [157, 178] on div at bounding box center [160, 177] width 10 height 8
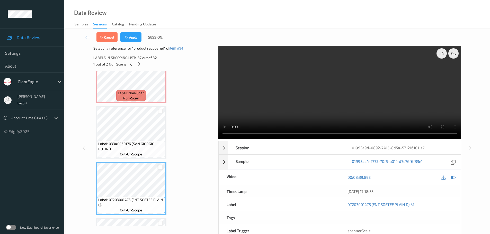
click at [161, 169] on div at bounding box center [160, 167] width 5 height 5
click at [136, 37] on button "Apply" at bounding box center [130, 37] width 21 height 10
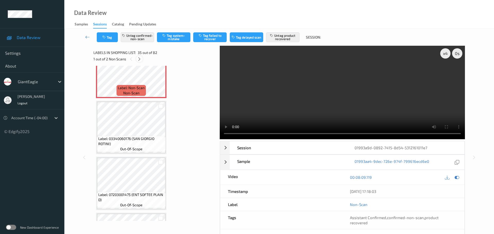
click at [137, 59] on icon at bounding box center [139, 59] width 4 height 5
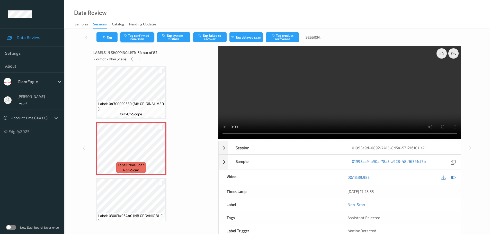
click at [141, 36] on button "Tag confirmed-non-scan" at bounding box center [136, 37] width 33 height 10
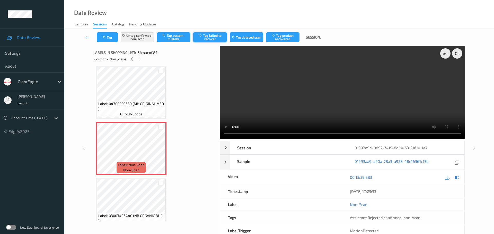
click at [213, 36] on button "Tag failed to recover" at bounding box center [209, 37] width 33 height 10
click at [131, 58] on icon at bounding box center [131, 59] width 4 height 5
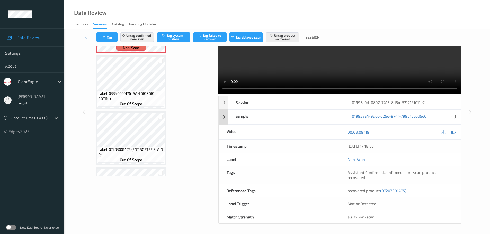
scroll to position [46, 0]
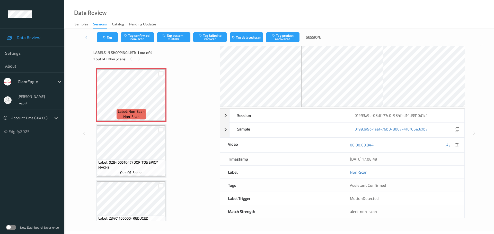
click at [138, 63] on div "Labels in shopping list: 1 out of 4 1 out of 1 Non Scans" at bounding box center [154, 56] width 123 height 20
click at [455, 147] on icon at bounding box center [457, 145] width 5 height 5
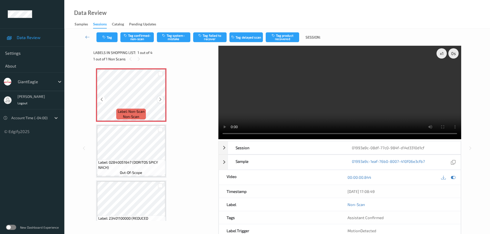
click at [163, 98] on div at bounding box center [160, 99] width 6 height 6
click at [162, 98] on icon at bounding box center [160, 99] width 4 height 5
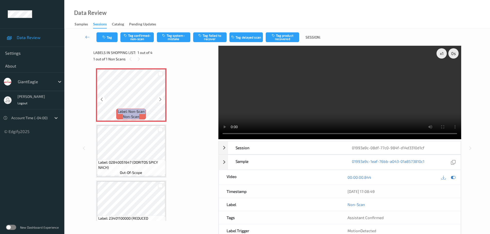
click at [162, 98] on icon at bounding box center [160, 99] width 4 height 5
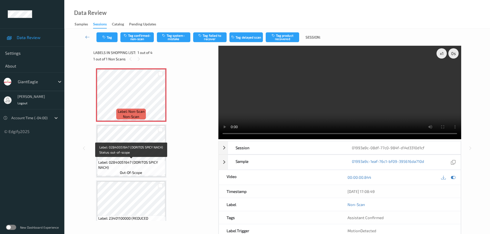
click at [139, 167] on span "Label: 02840051647 (DORITOS SPICY NACH)" at bounding box center [131, 165] width 66 height 10
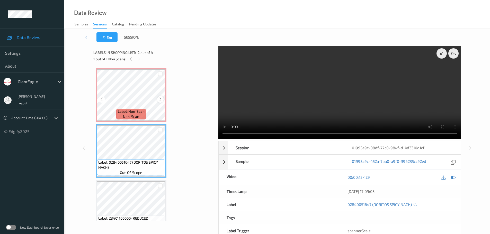
click at [158, 99] on icon at bounding box center [160, 99] width 4 height 5
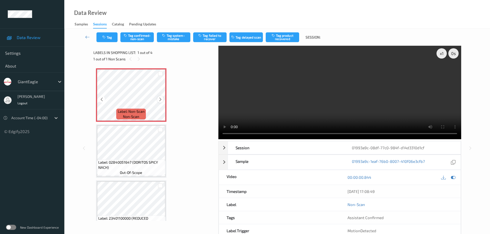
click at [159, 99] on icon at bounding box center [160, 99] width 4 height 5
click at [160, 99] on icon at bounding box center [160, 99] width 4 height 5
click at [445, 55] on div "x 1" at bounding box center [442, 53] width 10 height 10
click at [445, 55] on div "x 2" at bounding box center [442, 53] width 10 height 10
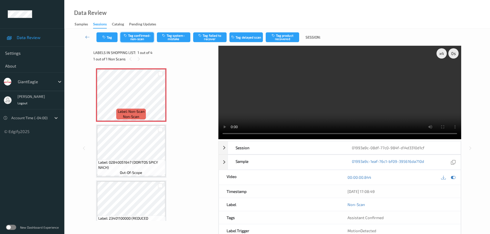
click at [138, 35] on button "Tag confirmed-non-scan" at bounding box center [136, 37] width 33 height 10
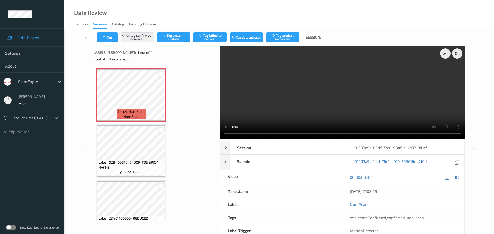
click at [281, 39] on button "Tag product recovered" at bounding box center [282, 37] width 33 height 10
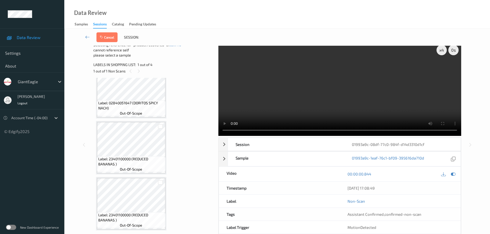
scroll to position [13, 0]
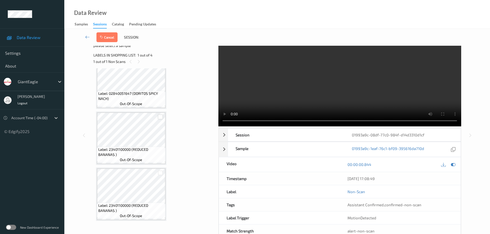
click at [161, 118] on div at bounding box center [160, 117] width 5 height 5
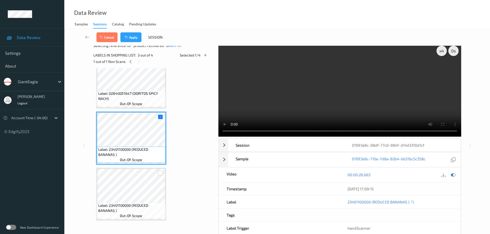
click at [161, 173] on div at bounding box center [160, 173] width 5 height 5
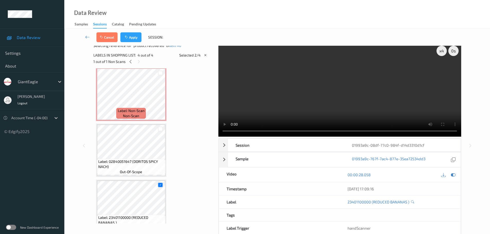
scroll to position [0, 0]
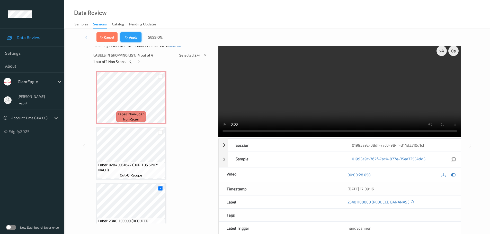
click at [134, 37] on button "Apply" at bounding box center [130, 37] width 21 height 10
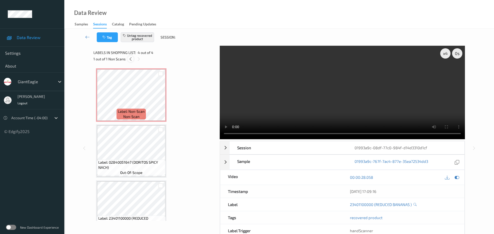
click at [131, 58] on icon at bounding box center [130, 59] width 4 height 5
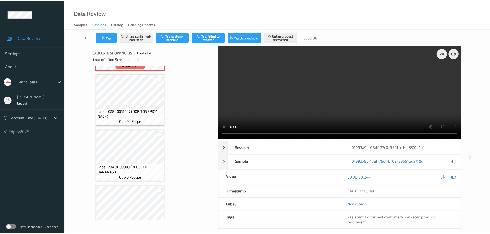
scroll to position [72, 0]
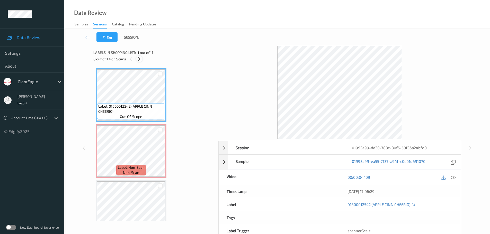
click at [139, 58] on icon at bounding box center [139, 59] width 4 height 5
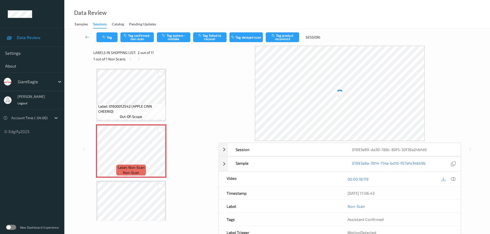
scroll to position [3, 0]
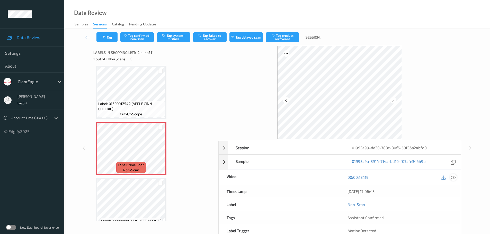
click at [455, 177] on icon at bounding box center [453, 177] width 5 height 5
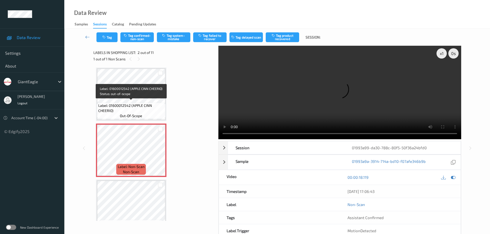
scroll to position [0, 0]
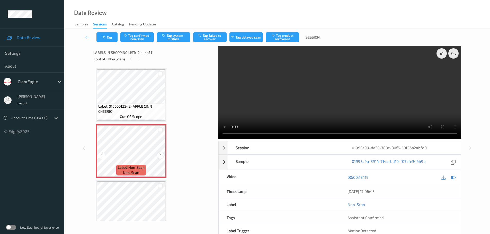
click at [159, 154] on icon at bounding box center [160, 155] width 4 height 5
click at [161, 157] on icon at bounding box center [160, 155] width 4 height 5
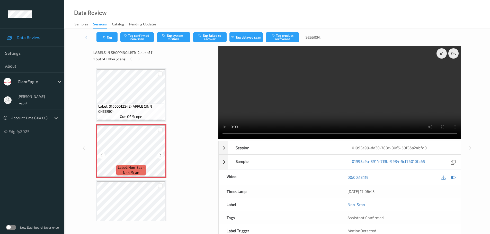
click at [161, 157] on icon at bounding box center [160, 155] width 4 height 5
click at [176, 34] on button "Tag system-mistake" at bounding box center [173, 37] width 33 height 10
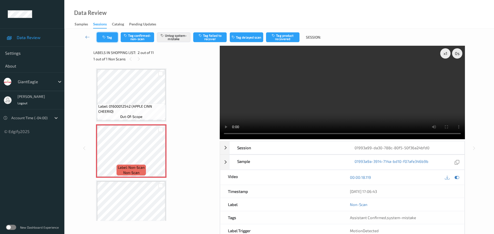
click at [108, 38] on button "Tag" at bounding box center [107, 37] width 21 height 10
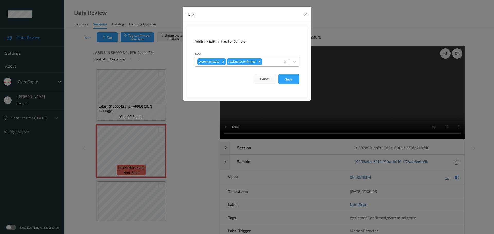
click at [270, 65] on div "system-mistake Assistant Confirmed" at bounding box center [238, 61] width 86 height 9
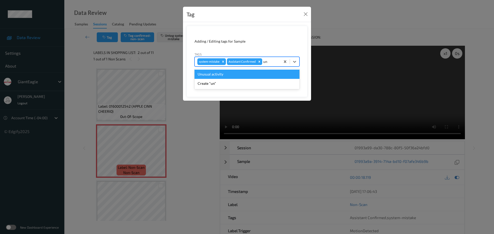
type input "unu"
click at [259, 72] on div "Unusual activity" at bounding box center [246, 74] width 105 height 9
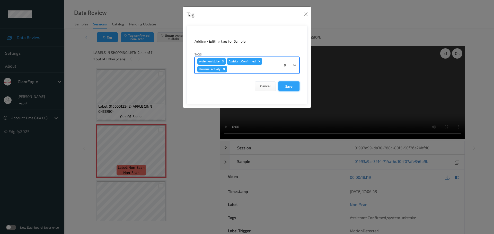
click at [291, 85] on button "Save" at bounding box center [288, 87] width 21 height 10
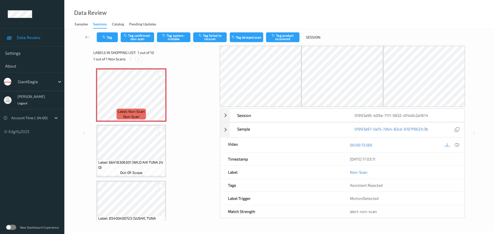
click at [138, 58] on icon at bounding box center [139, 59] width 4 height 5
drag, startPoint x: 456, startPoint y: 147, endPoint x: 383, endPoint y: 107, distance: 83.3
click at [455, 147] on icon at bounding box center [457, 145] width 5 height 5
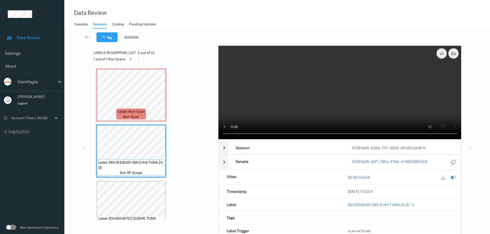
click at [121, 66] on div "Labels in shopping list: 2 out of 10 1 out of 1 Non Scans" at bounding box center [153, 56] width 121 height 20
click at [133, 109] on span "Label: Non-Scan" at bounding box center [131, 111] width 27 height 5
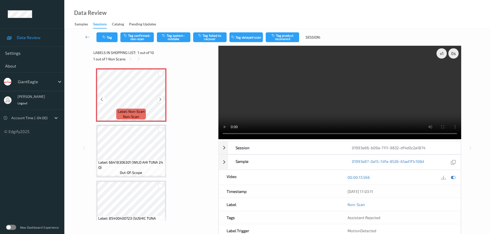
click at [159, 101] on icon at bounding box center [160, 99] width 4 height 5
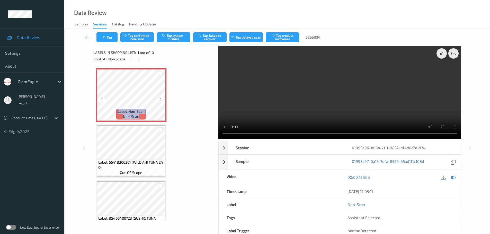
click at [159, 101] on icon at bounding box center [160, 99] width 4 height 5
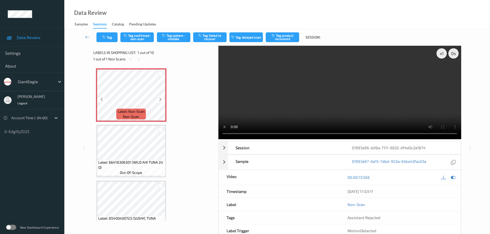
click at [159, 101] on icon at bounding box center [160, 99] width 4 height 5
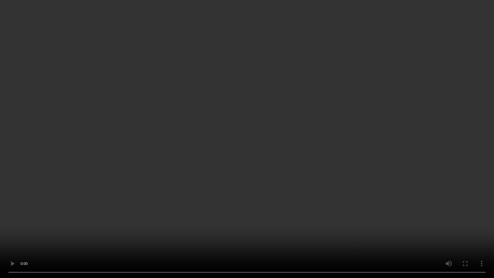
click at [481, 234] on video at bounding box center [247, 139] width 494 height 278
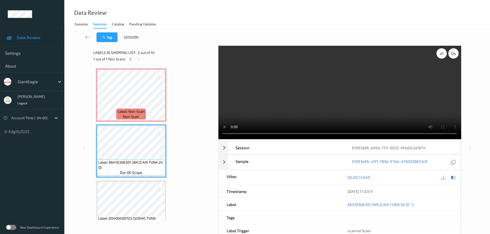
click at [441, 57] on div "x 1" at bounding box center [442, 53] width 10 height 10
click at [441, 57] on div "x 2" at bounding box center [442, 53] width 10 height 10
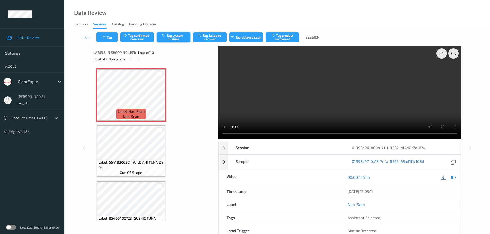
click at [182, 36] on button "Tag system-mistake" at bounding box center [173, 37] width 33 height 10
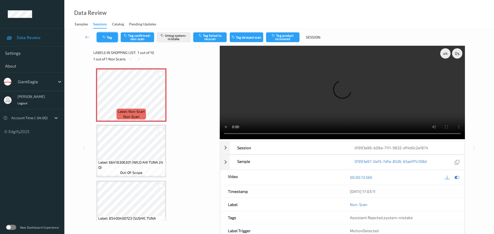
click at [106, 38] on icon "button" at bounding box center [104, 38] width 4 height 4
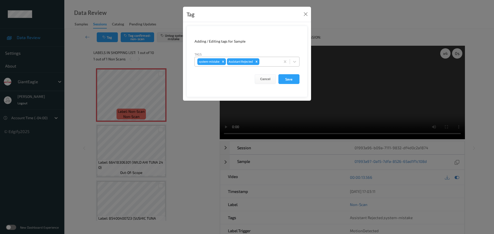
click at [267, 63] on div at bounding box center [268, 62] width 17 height 6
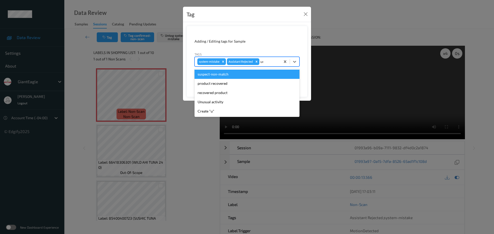
type input "unu"
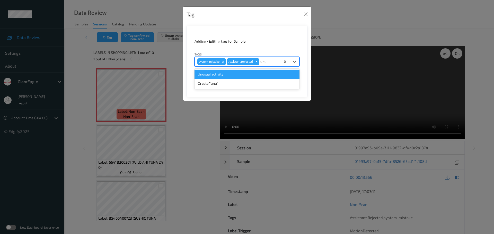
click at [251, 74] on div "Unusual activity" at bounding box center [246, 74] width 105 height 9
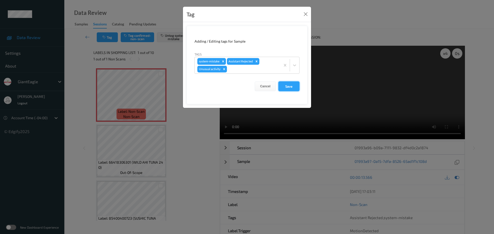
click at [291, 85] on button "Save" at bounding box center [288, 87] width 21 height 10
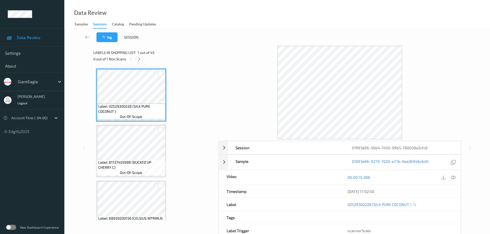
click at [139, 60] on icon at bounding box center [139, 59] width 4 height 5
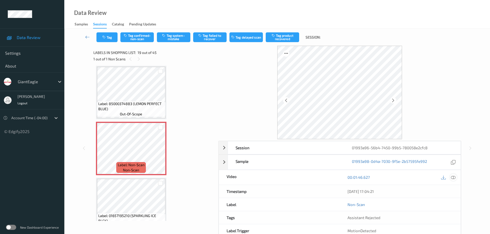
click at [451, 177] on icon at bounding box center [453, 177] width 5 height 5
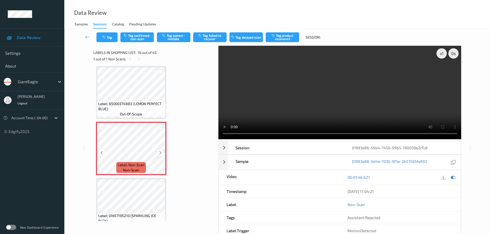
click at [160, 150] on div at bounding box center [160, 153] width 6 height 6
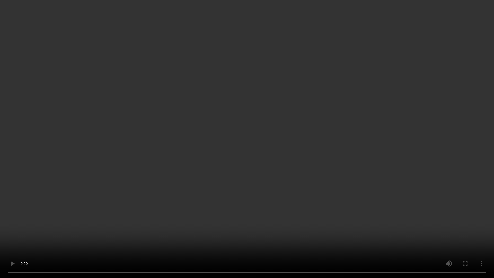
click at [240, 20] on video at bounding box center [247, 139] width 494 height 278
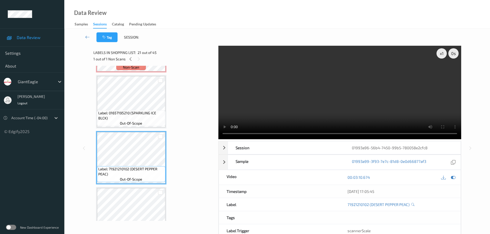
scroll to position [1033, 0]
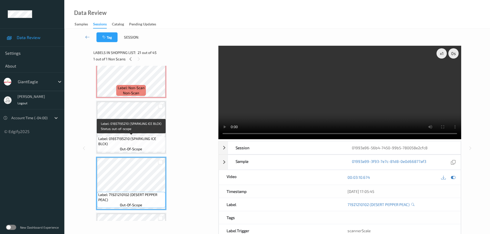
click at [147, 141] on span "Label: 01657195210 (SPARKLING ICE BLCK)" at bounding box center [131, 141] width 66 height 10
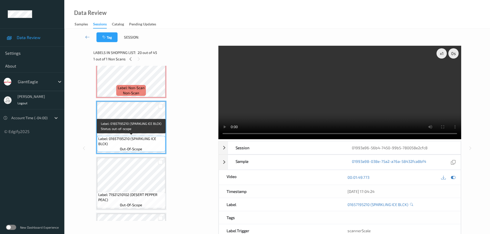
scroll to position [1007, 0]
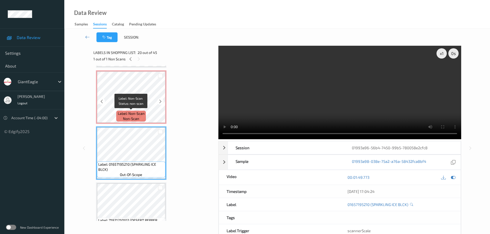
click at [145, 113] on div "Label: Non-Scan non-scan" at bounding box center [130, 116] width 29 height 11
click at [157, 100] on div at bounding box center [160, 101] width 6 height 6
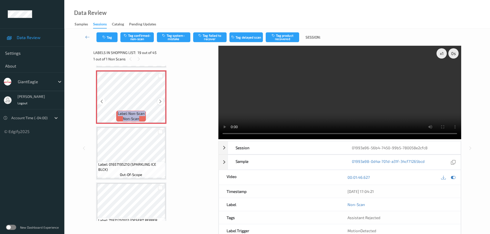
click at [158, 100] on div at bounding box center [160, 101] width 6 height 6
click at [158, 100] on icon at bounding box center [160, 101] width 4 height 5
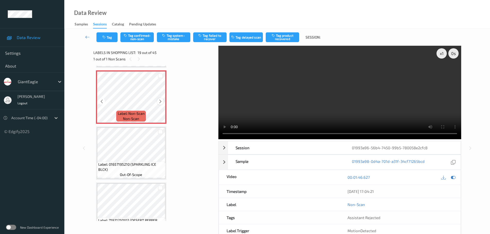
click at [160, 99] on div at bounding box center [160, 101] width 6 height 6
click at [441, 56] on div "x 1" at bounding box center [442, 53] width 10 height 10
click at [441, 57] on div "x 2" at bounding box center [442, 53] width 10 height 10
click at [133, 37] on button "Tag confirmed-non-scan" at bounding box center [136, 37] width 33 height 10
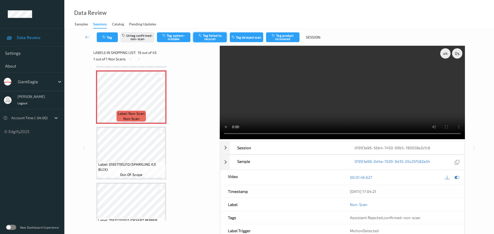
click at [208, 41] on button "Tag failed to recover" at bounding box center [209, 37] width 33 height 10
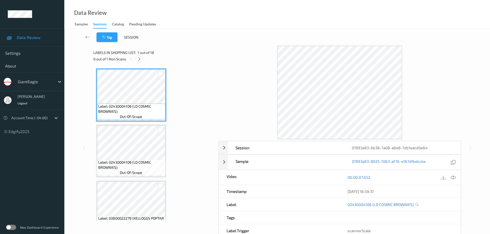
click at [137, 60] on div at bounding box center [139, 59] width 6 height 6
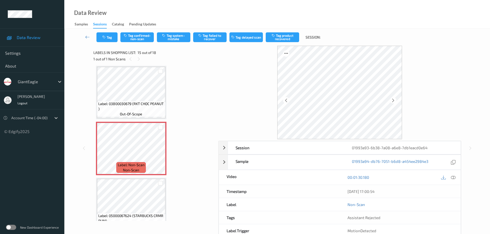
click at [457, 180] on div "00:01:30.180" at bounding box center [400, 177] width 121 height 15
click at [454, 178] on icon at bounding box center [453, 177] width 5 height 5
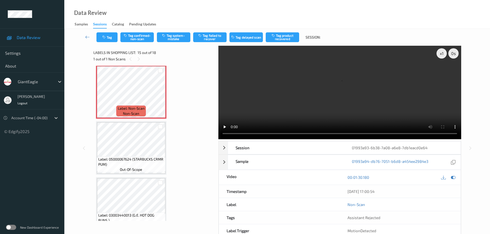
scroll to position [728, 0]
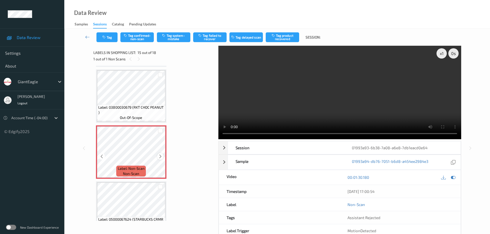
click at [161, 157] on icon at bounding box center [160, 156] width 4 height 5
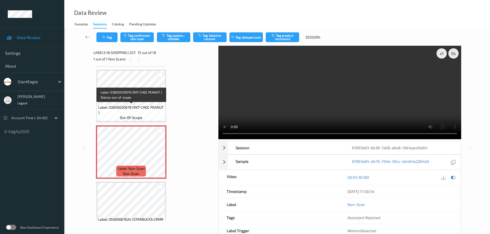
click at [153, 109] on span "Label: 03800030679 (RKT CHOC PEANUT )" at bounding box center [131, 110] width 66 height 10
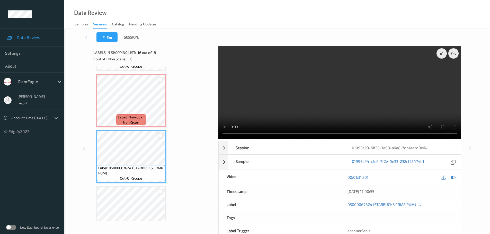
scroll to position [805, 0]
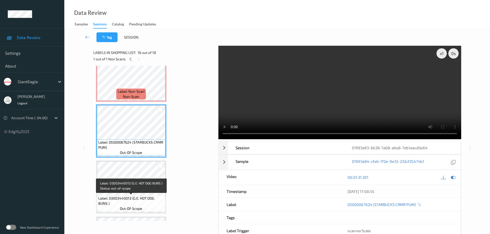
click at [129, 196] on span "Label: 03003440013 (G.E. HOT DOG BUNS )" at bounding box center [131, 201] width 66 height 10
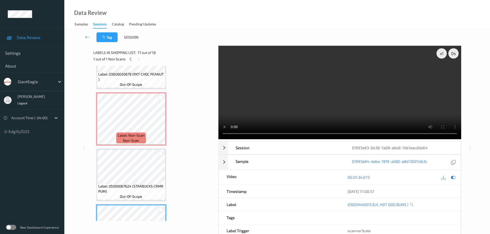
scroll to position [754, 0]
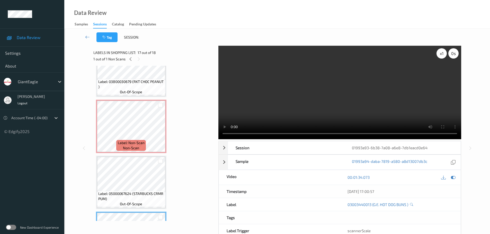
click at [439, 56] on div "x 1" at bounding box center [442, 53] width 10 height 10
click at [439, 56] on div "x 2" at bounding box center [442, 53] width 10 height 10
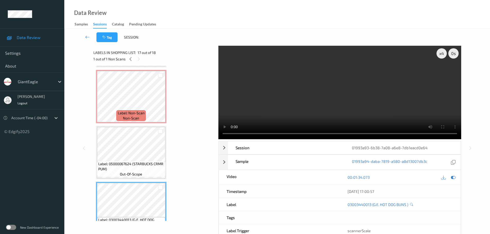
scroll to position [780, 0]
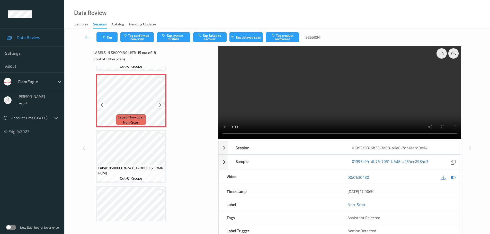
click at [161, 102] on div at bounding box center [160, 105] width 6 height 6
click at [166, 39] on button "Tag system-mistake" at bounding box center [173, 37] width 33 height 10
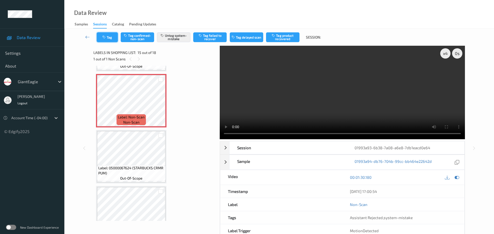
click at [107, 41] on button "Tag" at bounding box center [107, 37] width 21 height 10
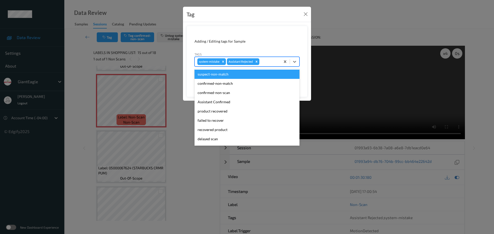
click at [266, 63] on div at bounding box center [268, 62] width 17 height 6
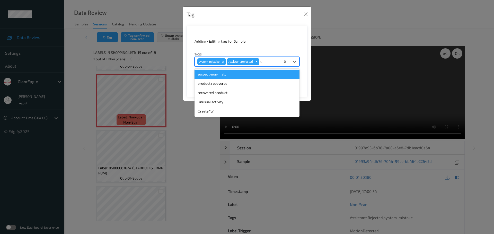
type input "unu"
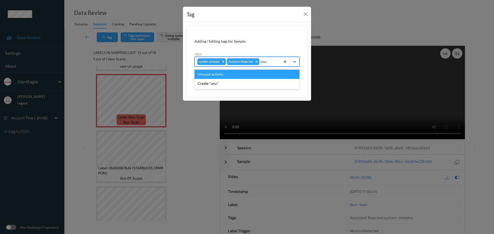
click at [259, 71] on div "Unusual activity" at bounding box center [246, 74] width 105 height 9
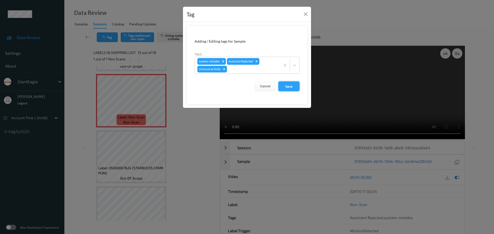
click at [294, 87] on button "Save" at bounding box center [288, 87] width 21 height 10
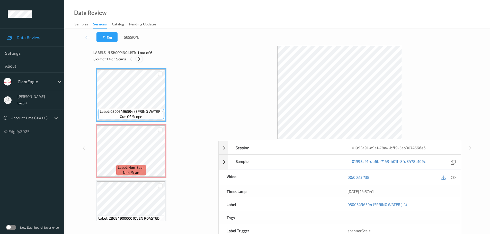
click at [139, 58] on icon at bounding box center [139, 59] width 4 height 5
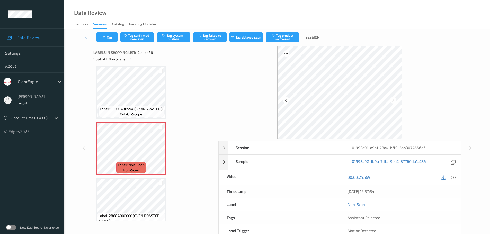
click at [453, 177] on icon at bounding box center [453, 177] width 5 height 5
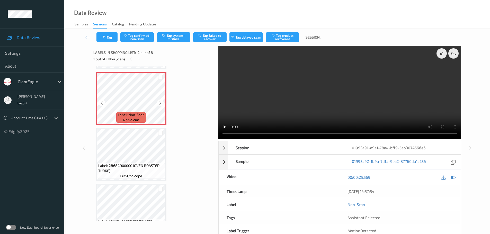
scroll to position [0, 0]
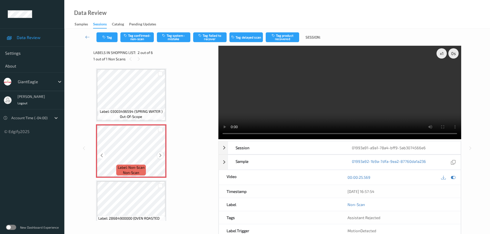
click at [160, 157] on icon at bounding box center [160, 155] width 4 height 5
click at [159, 157] on icon at bounding box center [160, 155] width 4 height 5
click at [440, 54] on div "x 1" at bounding box center [442, 53] width 10 height 10
click at [440, 54] on div "x 2" at bounding box center [442, 53] width 10 height 10
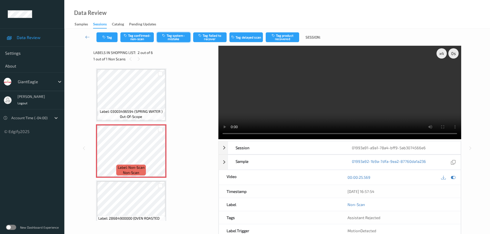
click at [176, 37] on button "Tag system-mistake" at bounding box center [173, 37] width 33 height 10
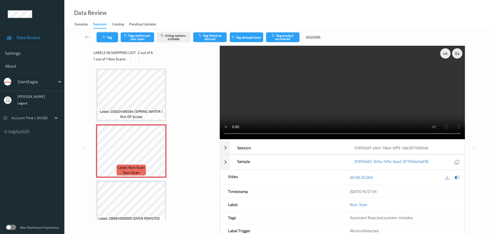
click at [110, 37] on button "Tag" at bounding box center [107, 37] width 21 height 10
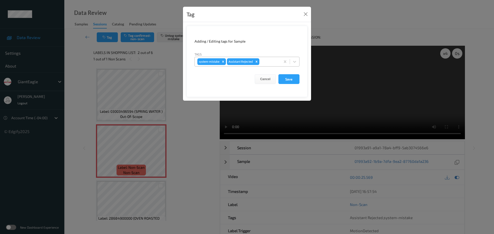
click at [269, 60] on div at bounding box center [268, 62] width 17 height 6
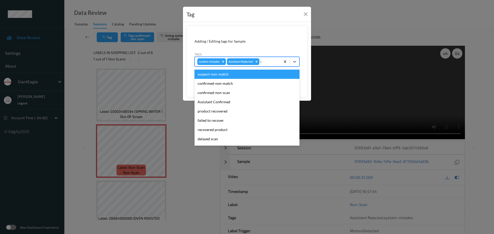
type input "unu"
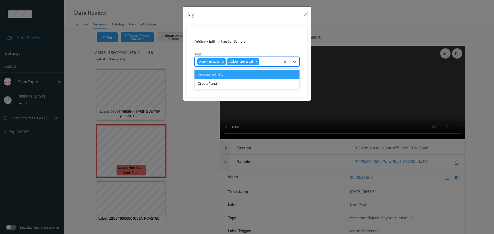
click at [246, 72] on div "Unusual activity" at bounding box center [246, 74] width 105 height 9
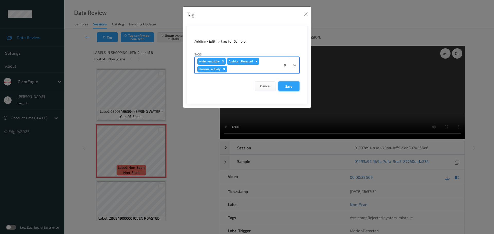
click at [288, 86] on button "Save" at bounding box center [288, 87] width 21 height 10
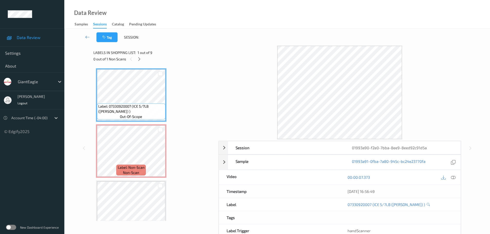
click at [143, 61] on div "0 out of 1 Non Scans" at bounding box center [153, 59] width 121 height 6
click at [140, 60] on icon at bounding box center [139, 59] width 4 height 5
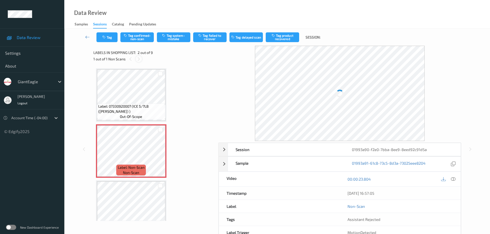
scroll to position [3, 0]
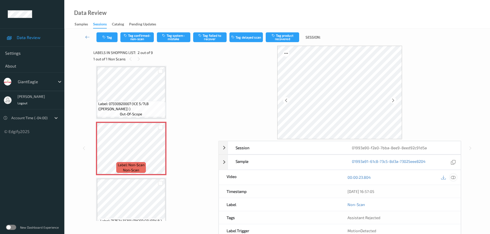
click at [454, 178] on div at bounding box center [453, 177] width 7 height 7
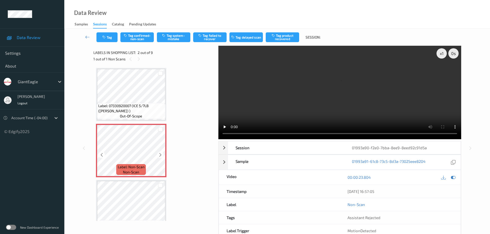
scroll to position [0, 0]
click at [158, 155] on div at bounding box center [160, 155] width 6 height 6
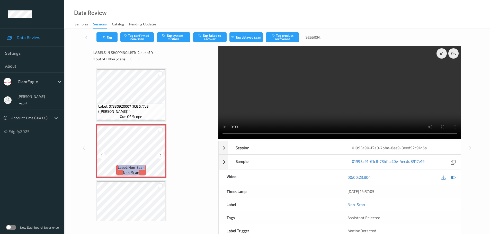
click at [158, 155] on div at bounding box center [160, 155] width 6 height 6
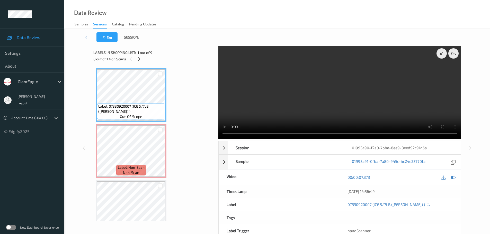
click at [433, 55] on video at bounding box center [339, 93] width 243 height 94
click at [438, 55] on div "x 1" at bounding box center [442, 53] width 10 height 10
click at [439, 55] on div "x 2" at bounding box center [442, 53] width 10 height 10
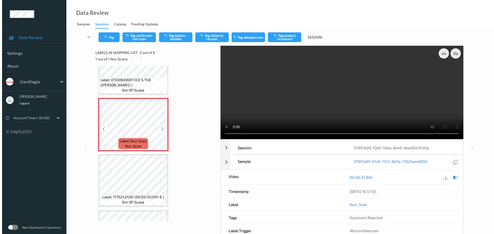
scroll to position [26, 0]
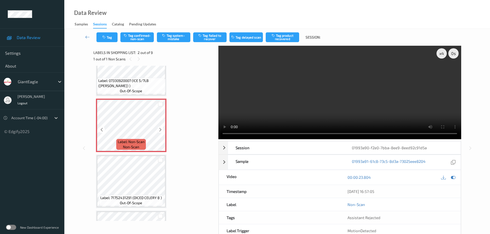
click at [143, 36] on button "Tag confirmed-non-scan" at bounding box center [136, 37] width 33 height 10
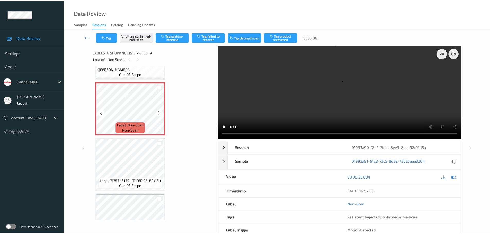
scroll to position [51, 0]
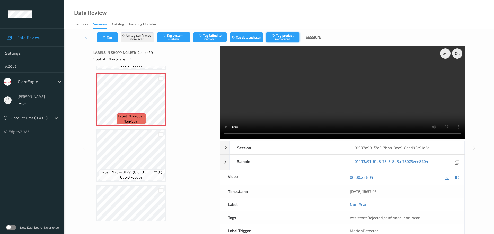
click at [278, 36] on button "Tag product recovered" at bounding box center [282, 37] width 33 height 10
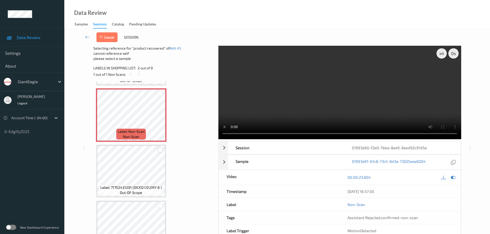
click at [158, 150] on div at bounding box center [160, 150] width 5 height 5
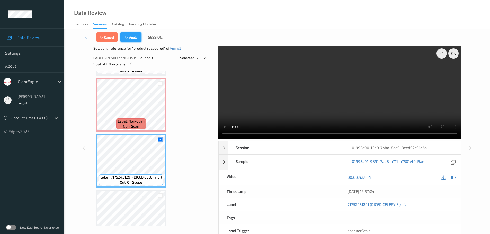
click at [132, 38] on button "Apply" at bounding box center [130, 37] width 21 height 10
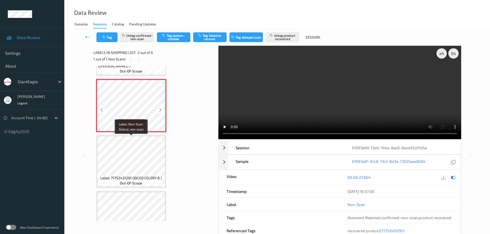
scroll to position [54, 0]
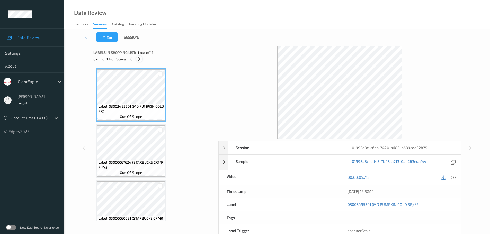
click at [138, 60] on icon at bounding box center [139, 59] width 4 height 5
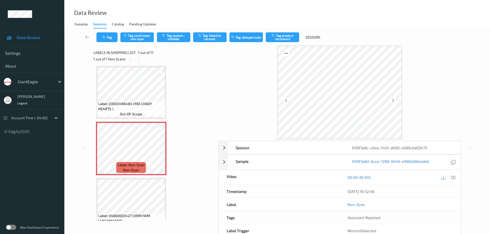
drag, startPoint x: 454, startPoint y: 177, endPoint x: 399, endPoint y: 174, distance: 54.9
click at [454, 177] on icon at bounding box center [453, 177] width 5 height 5
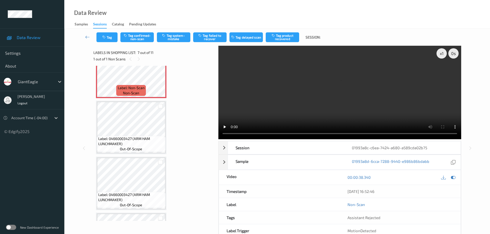
scroll to position [309, 0]
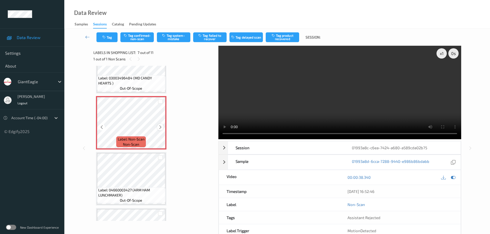
click at [160, 129] on icon at bounding box center [160, 127] width 4 height 5
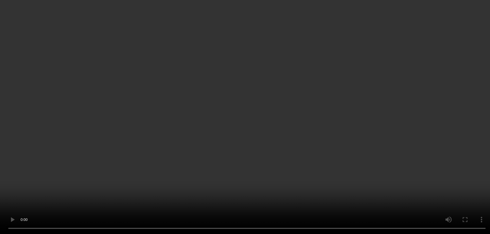
scroll to position [386, 0]
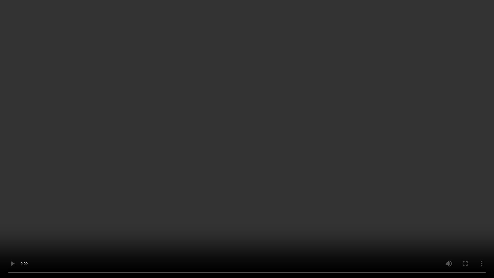
click at [198, 234] on video at bounding box center [247, 139] width 494 height 278
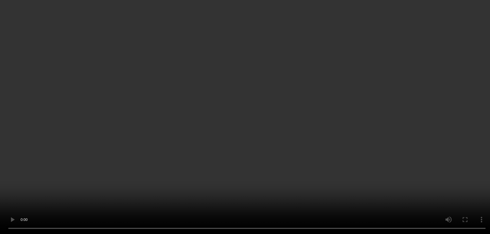
scroll to position [309, 0]
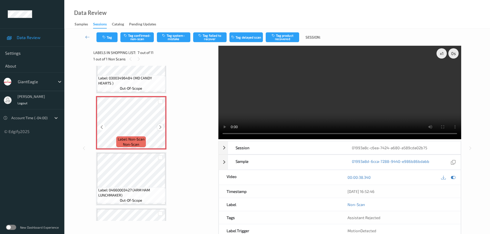
click at [161, 127] on icon at bounding box center [160, 127] width 4 height 5
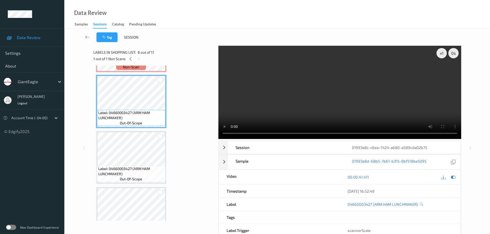
scroll to position [0, 0]
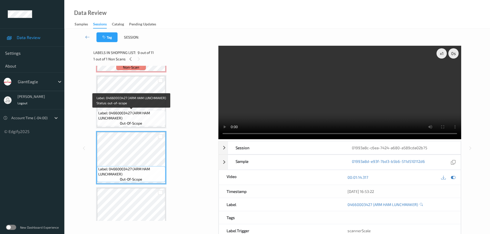
click at [138, 112] on span "Label: 04660003427 (ARM HAM LUNCHMAKER)" at bounding box center [131, 116] width 66 height 10
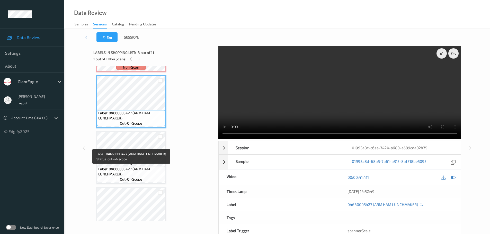
click at [143, 166] on div "Label: 04660003427 (ARM HAM LUNCHMAKER) out-of-scope" at bounding box center [131, 174] width 68 height 16
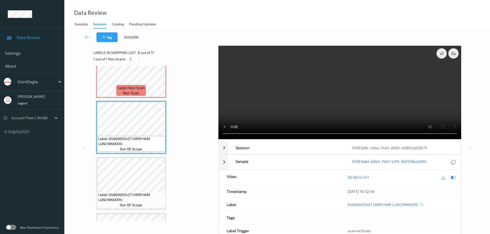
scroll to position [334, 0]
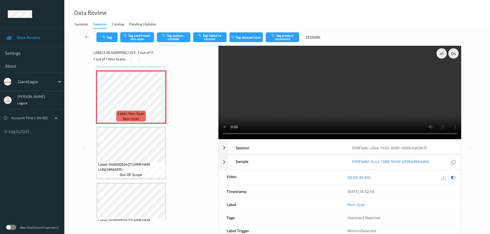
click at [133, 36] on button "Tag confirmed-non-scan" at bounding box center [136, 37] width 33 height 10
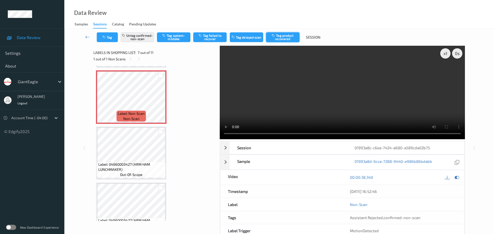
click at [287, 40] on button "Tag product recovered" at bounding box center [282, 37] width 33 height 10
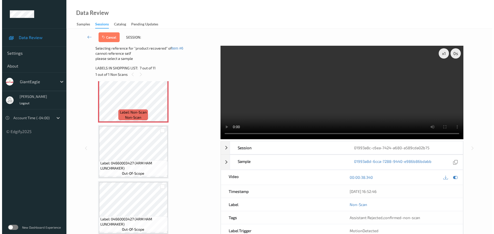
scroll to position [360, 0]
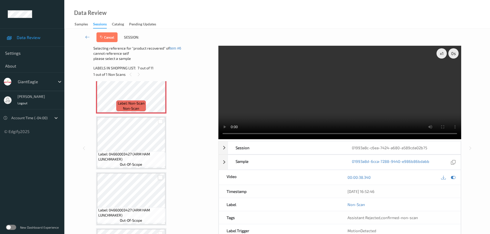
click at [161, 179] on div at bounding box center [160, 177] width 5 height 5
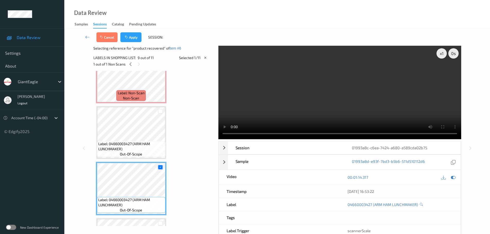
click at [134, 32] on div "Cancel Apply Session:" at bounding box center [277, 37] width 405 height 17
click at [131, 36] on button "Apply" at bounding box center [130, 37] width 21 height 10
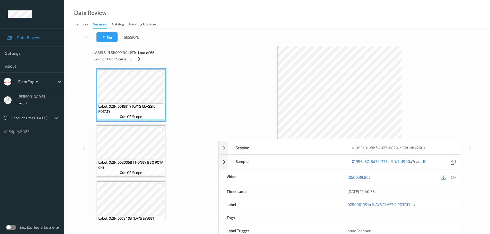
click at [138, 55] on span "1 out of 66" at bounding box center [146, 52] width 17 height 5
click at [140, 61] on icon at bounding box center [139, 59] width 4 height 5
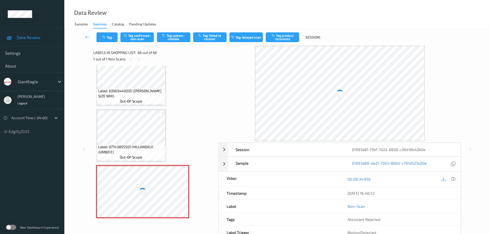
scroll to position [3544, 0]
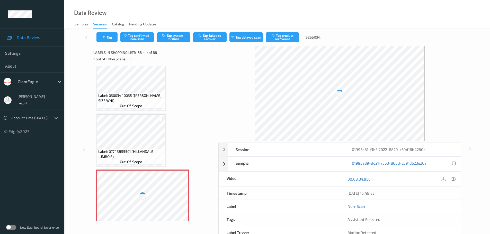
drag, startPoint x: 455, startPoint y: 181, endPoint x: 429, endPoint y: 168, distance: 28.7
click at [455, 181] on div at bounding box center [453, 179] width 7 height 7
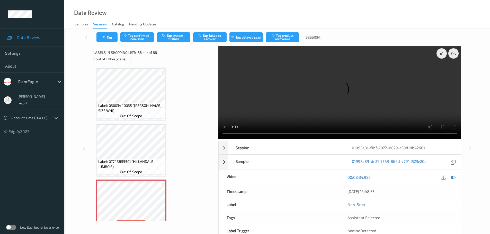
scroll to position [3549, 0]
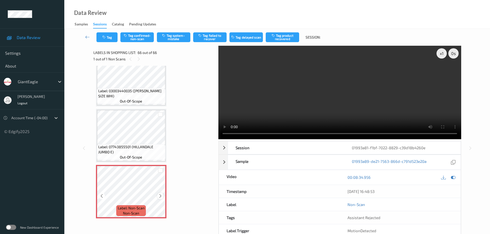
click at [162, 195] on icon at bounding box center [160, 196] width 4 height 5
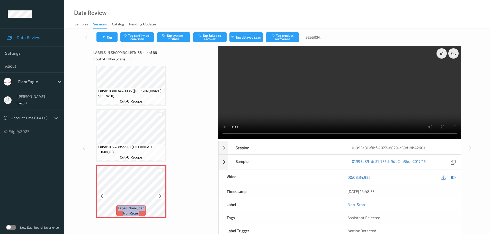
click at [162, 195] on icon at bounding box center [160, 196] width 4 height 5
click at [160, 195] on icon at bounding box center [160, 196] width 4 height 5
click at [162, 197] on icon at bounding box center [160, 196] width 4 height 5
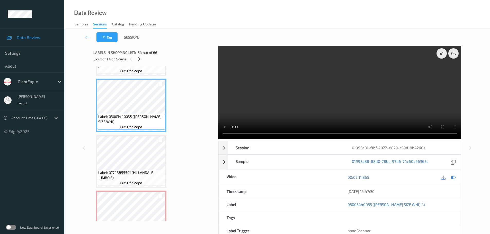
scroll to position [3505, 0]
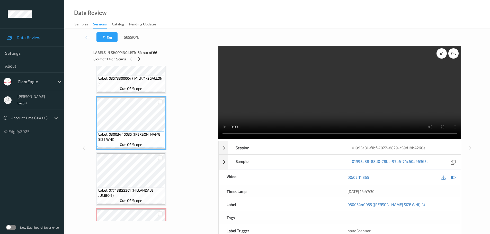
click at [443, 55] on div "x 1" at bounding box center [442, 53] width 10 height 10
click at [443, 55] on div "x 2" at bounding box center [442, 53] width 10 height 10
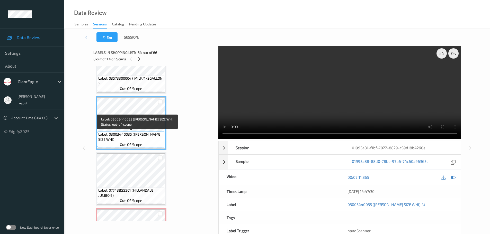
scroll to position [3549, 0]
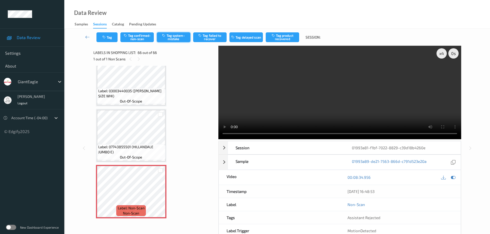
click at [168, 38] on button "Tag system-mistake" at bounding box center [173, 37] width 33 height 10
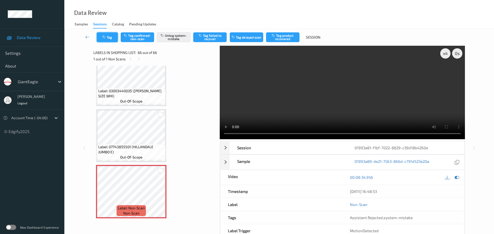
click at [104, 37] on icon "button" at bounding box center [104, 38] width 4 height 4
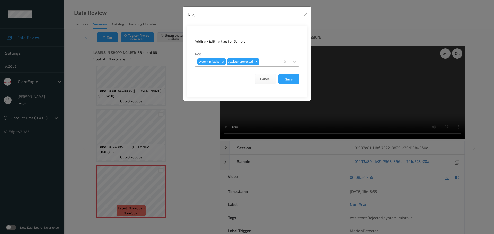
click at [270, 60] on div at bounding box center [268, 62] width 17 height 6
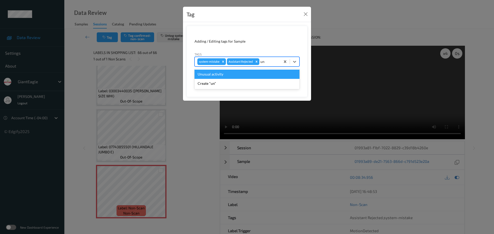
type input "unu"
click at [236, 74] on div "Unusual activity" at bounding box center [246, 74] width 105 height 9
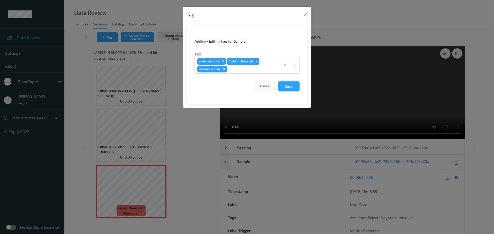
click at [289, 87] on button "Save" at bounding box center [288, 87] width 21 height 10
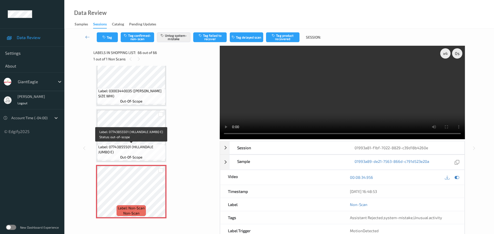
drag, startPoint x: 129, startPoint y: 145, endPoint x: 130, endPoint y: 160, distance: 14.4
click at [129, 145] on span "Label: 07743855501 (HILLANDALE JUMBO E)" at bounding box center [131, 150] width 66 height 10
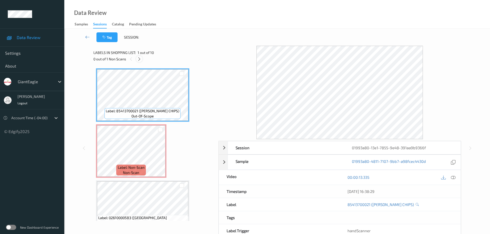
click at [138, 59] on icon at bounding box center [139, 59] width 4 height 5
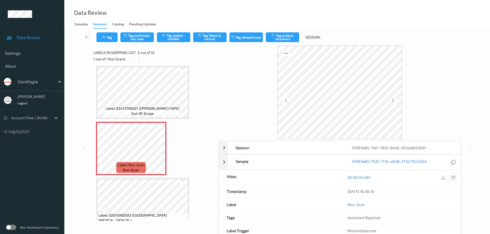
click at [454, 176] on icon at bounding box center [453, 177] width 5 height 5
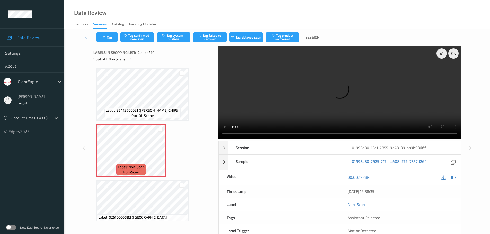
scroll to position [0, 0]
click at [160, 155] on icon at bounding box center [160, 155] width 4 height 5
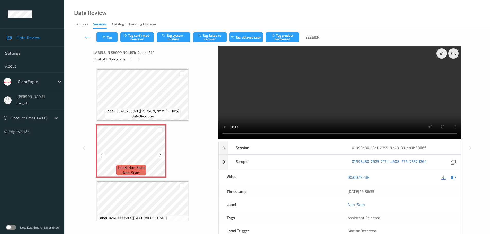
click at [157, 155] on div at bounding box center [160, 155] width 6 height 6
click at [159, 154] on icon at bounding box center [160, 155] width 4 height 5
click at [168, 34] on button "Tag system-mistake" at bounding box center [173, 37] width 33 height 10
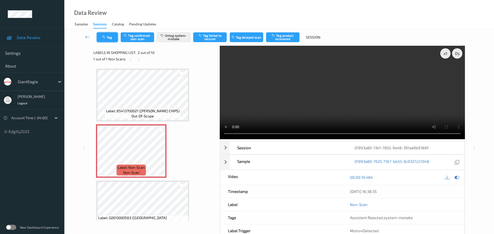
click at [111, 40] on button "Tag" at bounding box center [107, 37] width 21 height 10
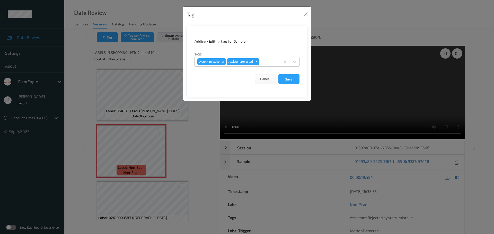
click at [270, 62] on div at bounding box center [268, 62] width 17 height 6
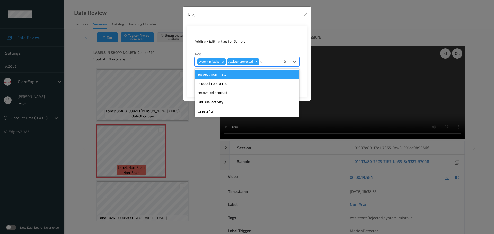
type input "unu"
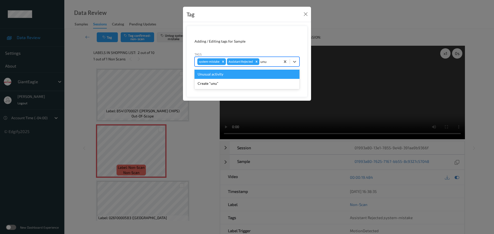
click at [249, 74] on div "Unusual activity" at bounding box center [246, 74] width 105 height 9
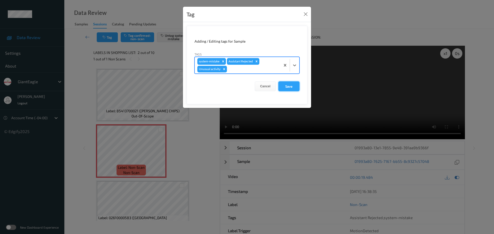
click at [288, 86] on button "Save" at bounding box center [288, 87] width 21 height 10
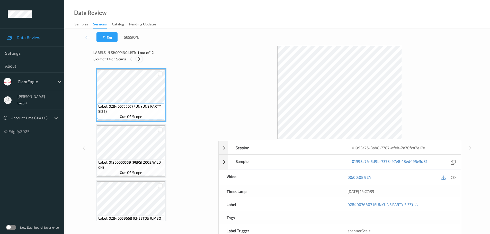
click at [138, 58] on icon at bounding box center [139, 59] width 4 height 5
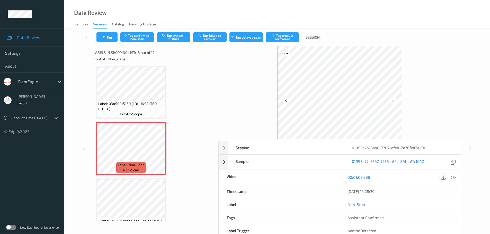
drag, startPoint x: 450, startPoint y: 181, endPoint x: 445, endPoint y: 175, distance: 7.8
click at [450, 181] on div "00:01:08.588" at bounding box center [400, 177] width 121 height 15
click at [454, 176] on icon at bounding box center [453, 177] width 5 height 5
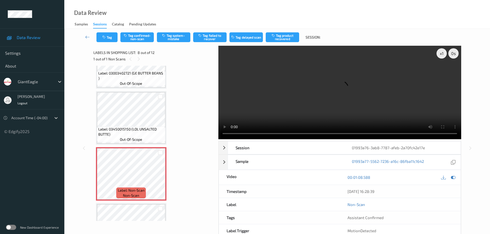
scroll to position [313, 0]
click at [161, 179] on icon at bounding box center [160, 178] width 4 height 5
click at [146, 129] on span "Label: 03450015150 (LOL UNSALTED BUTTE)" at bounding box center [131, 132] width 66 height 10
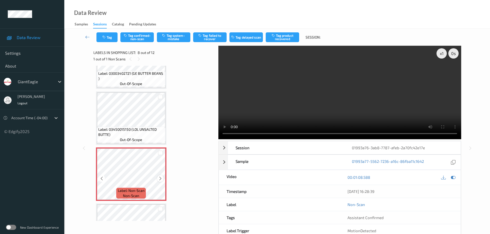
click at [159, 180] on icon at bounding box center [160, 178] width 4 height 5
click at [161, 180] on icon at bounding box center [160, 178] width 4 height 5
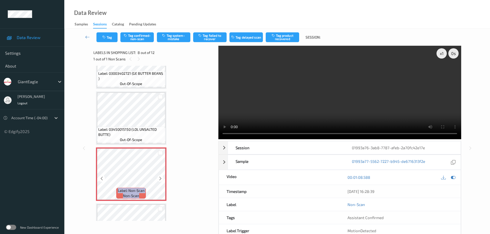
click at [161, 180] on icon at bounding box center [160, 178] width 4 height 5
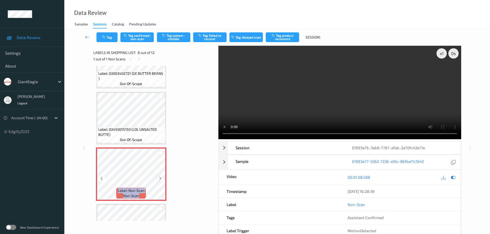
click at [159, 180] on icon at bounding box center [160, 178] width 4 height 5
click at [159, 179] on icon at bounding box center [160, 178] width 4 height 5
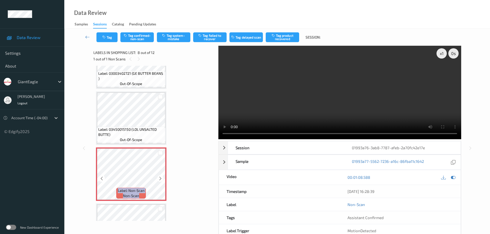
click at [159, 179] on icon at bounding box center [160, 178] width 4 height 5
click at [160, 177] on icon at bounding box center [160, 178] width 4 height 5
click at [441, 55] on div "x 1" at bounding box center [442, 53] width 10 height 10
click at [441, 55] on div "x 2" at bounding box center [442, 53] width 10 height 10
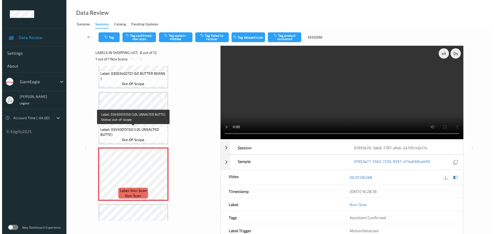
scroll to position [339, 0]
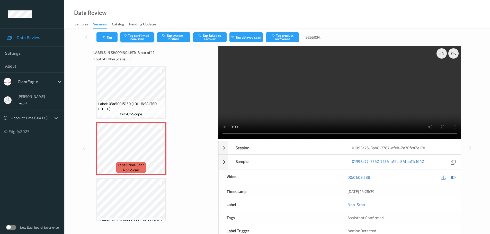
click at [132, 36] on button "Tag confirmed-non-scan" at bounding box center [136, 37] width 33 height 10
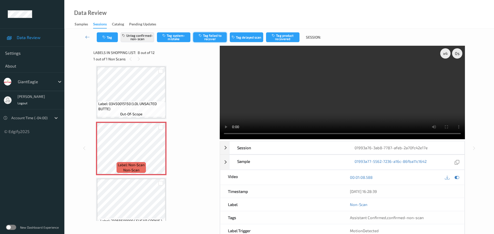
click at [208, 39] on button "Tag failed to recover" at bounding box center [209, 37] width 33 height 10
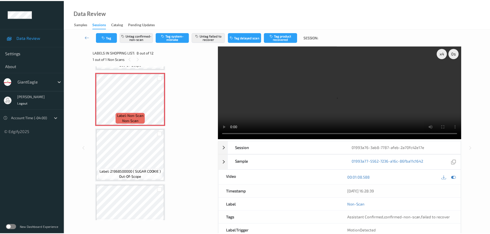
scroll to position [391, 0]
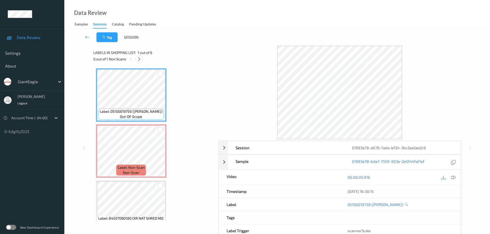
click at [139, 60] on icon at bounding box center [139, 59] width 4 height 5
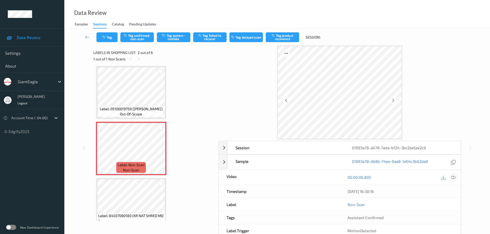
click at [453, 181] on div at bounding box center [453, 177] width 7 height 7
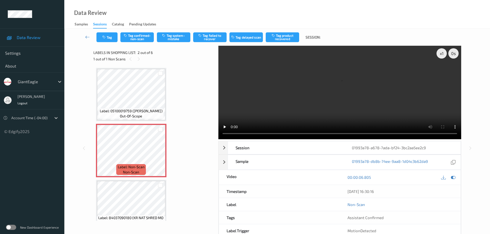
scroll to position [0, 0]
click at [162, 157] on icon at bounding box center [160, 155] width 4 height 5
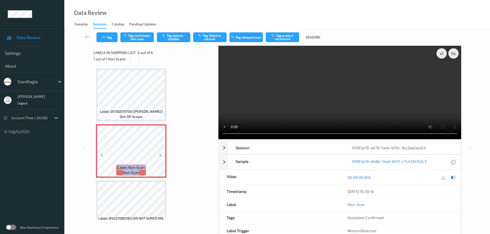
click at [162, 157] on icon at bounding box center [160, 155] width 4 height 5
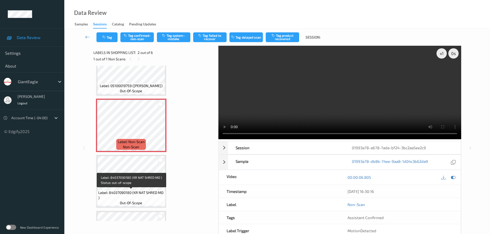
click at [136, 197] on span "Label: 84037090180 (KR NAT SHRED MO )" at bounding box center [131, 195] width 66 height 10
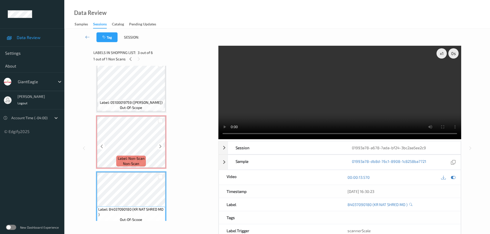
scroll to position [0, 0]
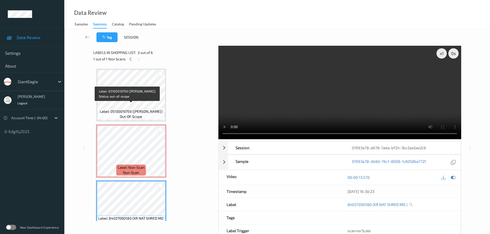
click at [130, 109] on span "Label: 05100019759 (PREGO ALFREDO SAUC)" at bounding box center [131, 111] width 63 height 5
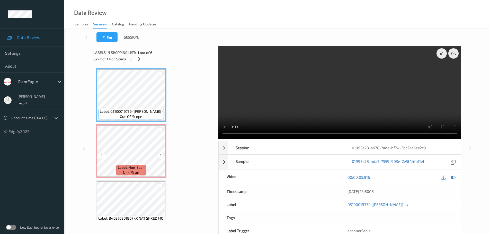
click at [160, 154] on icon at bounding box center [160, 155] width 4 height 5
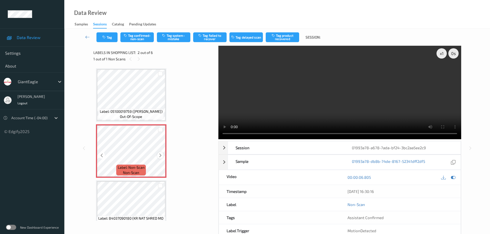
click at [161, 154] on icon at bounding box center [160, 155] width 4 height 5
click at [160, 157] on icon at bounding box center [160, 155] width 4 height 5
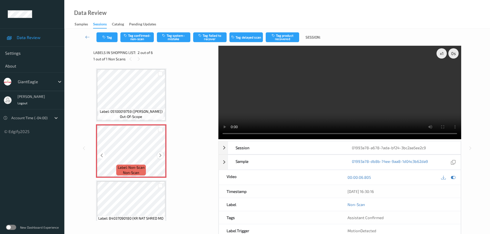
click at [159, 155] on icon at bounding box center [160, 155] width 4 height 5
click at [157, 156] on div at bounding box center [160, 155] width 6 height 6
click at [160, 156] on icon at bounding box center [160, 155] width 4 height 5
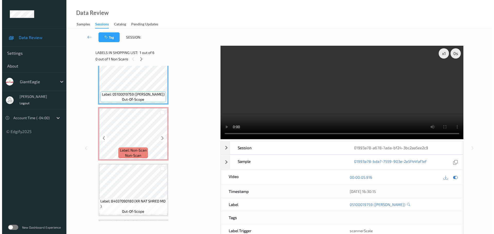
scroll to position [26, 0]
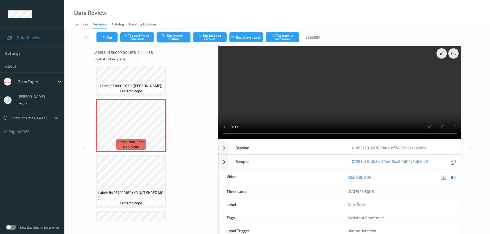
click at [179, 38] on button "Tag system-mistake" at bounding box center [173, 37] width 33 height 10
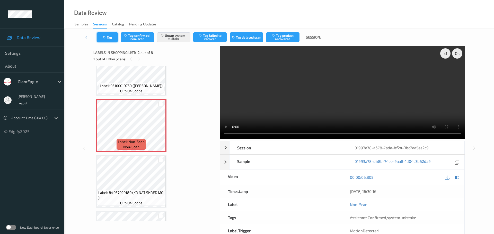
click at [111, 39] on button "Tag" at bounding box center [107, 37] width 21 height 10
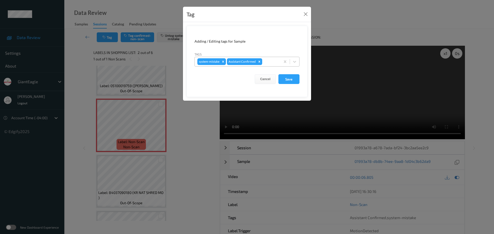
click at [271, 61] on div at bounding box center [270, 62] width 15 height 6
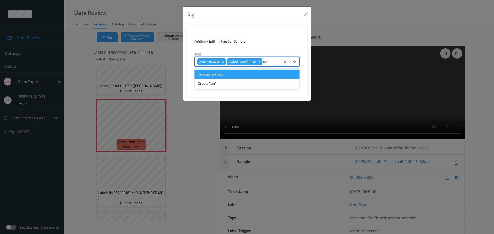
type input "unu"
click at [232, 74] on div "Unusual activity" at bounding box center [246, 74] width 105 height 9
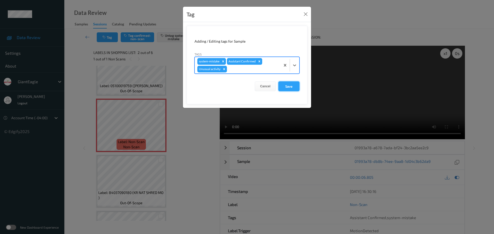
click at [283, 83] on button "Save" at bounding box center [288, 87] width 21 height 10
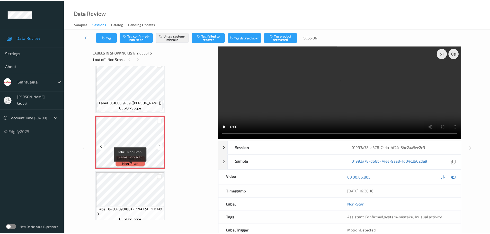
scroll to position [0, 0]
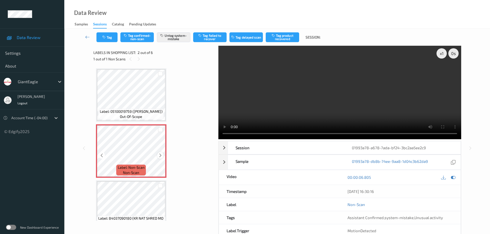
click at [162, 156] on icon at bounding box center [160, 155] width 4 height 5
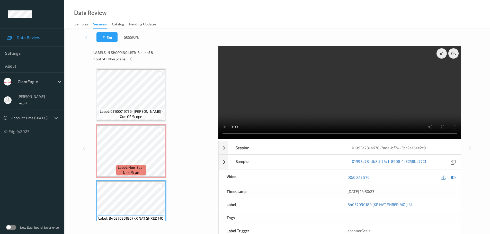
click at [141, 167] on span "Label: Non-Scan" at bounding box center [131, 167] width 27 height 5
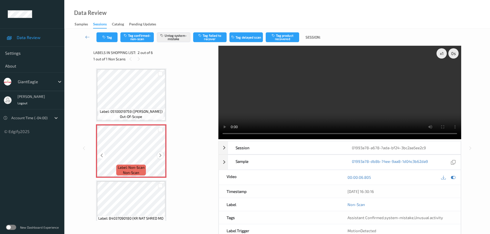
click at [160, 158] on div at bounding box center [160, 155] width 6 height 6
click at [160, 158] on icon at bounding box center [160, 155] width 4 height 5
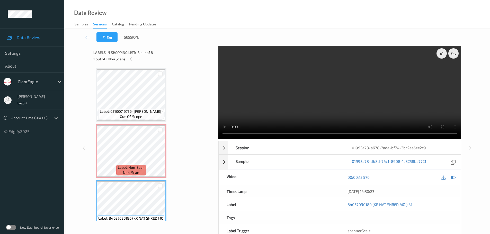
click at [145, 169] on div "Label: Non-Scan non-scan" at bounding box center [130, 170] width 29 height 11
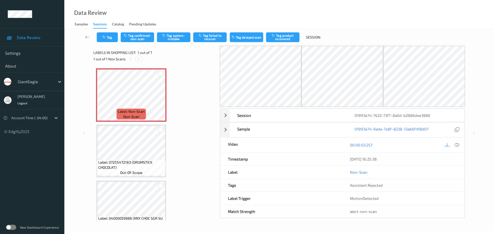
click at [138, 59] on icon at bounding box center [139, 59] width 4 height 5
click at [461, 145] on div "00:00:03.257" at bounding box center [403, 145] width 122 height 15
click at [455, 145] on div at bounding box center [457, 145] width 7 height 7
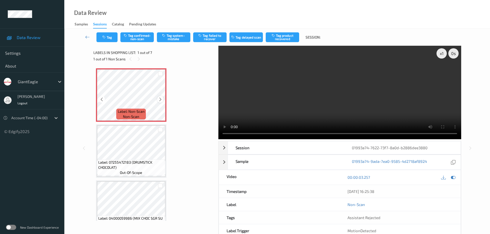
click at [161, 97] on div at bounding box center [160, 99] width 6 height 6
click at [166, 94] on div "Label: Non-Scan non-scan" at bounding box center [131, 95] width 70 height 54
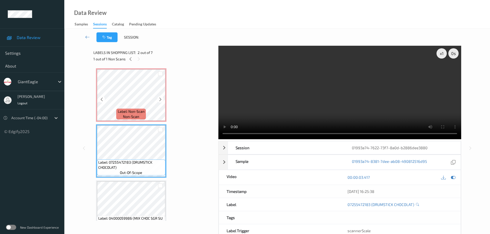
click at [136, 114] on span "Label: Non-Scan" at bounding box center [131, 111] width 27 height 5
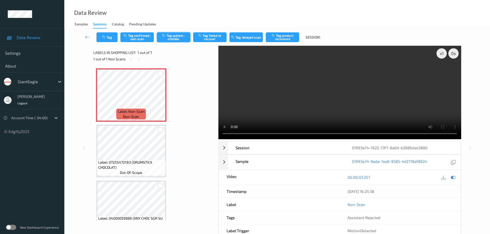
click at [172, 34] on button "Tag system-mistake" at bounding box center [173, 37] width 33 height 10
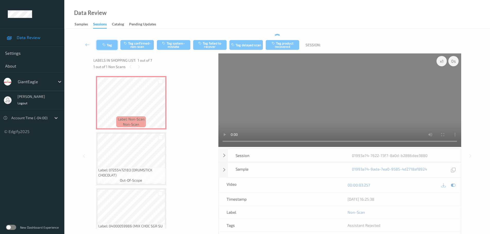
click at [113, 49] on button "Tag" at bounding box center [106, 45] width 21 height 10
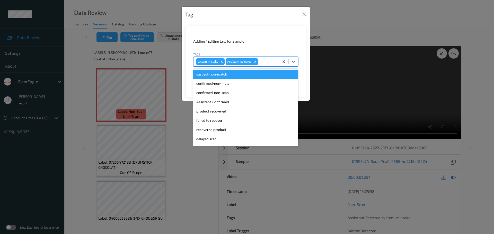
click at [262, 64] on div at bounding box center [267, 62] width 17 height 6
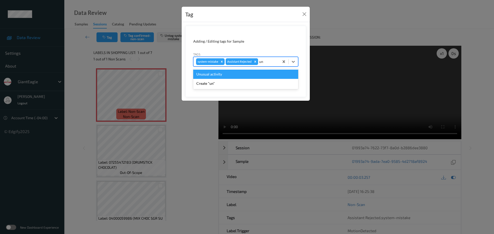
type input "unu"
click at [246, 73] on div "Unusual activity" at bounding box center [245, 74] width 105 height 9
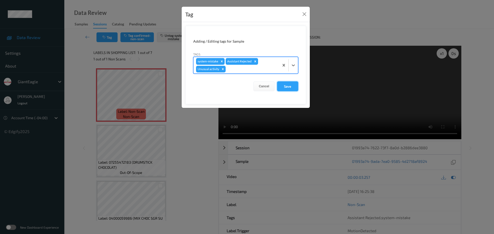
click at [292, 89] on button "Save" at bounding box center [287, 87] width 21 height 10
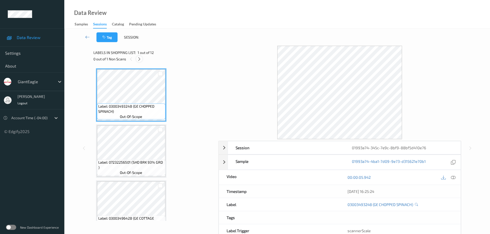
click at [137, 61] on icon at bounding box center [139, 59] width 4 height 5
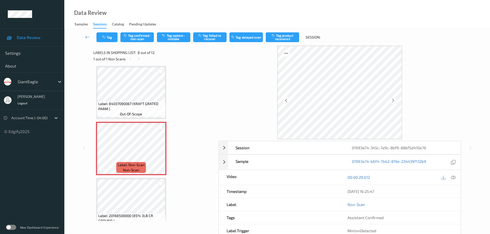
click at [452, 178] on icon at bounding box center [453, 177] width 5 height 5
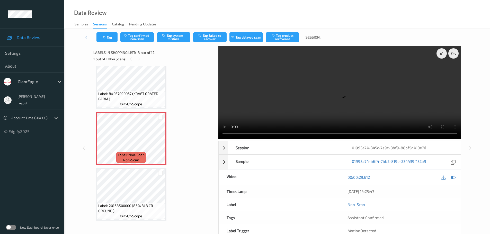
scroll to position [340, 0]
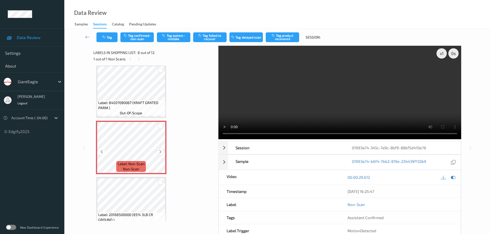
click at [160, 149] on div at bounding box center [160, 152] width 6 height 6
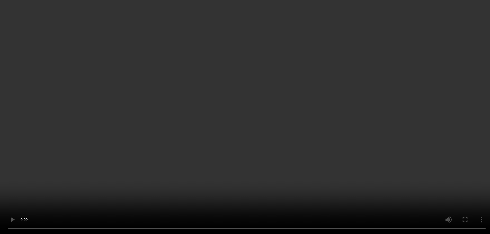
scroll to position [289, 0]
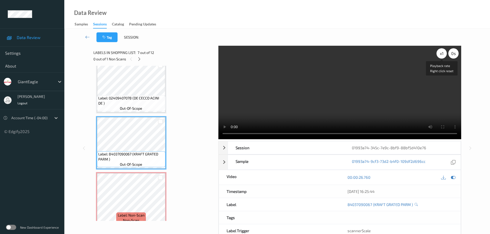
click at [438, 56] on div "x 1" at bounding box center [442, 53] width 10 height 10
click at [439, 56] on div "x 2" at bounding box center [442, 53] width 10 height 10
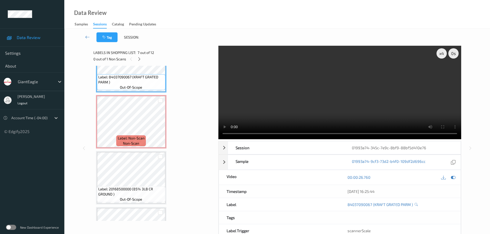
scroll to position [340, 0]
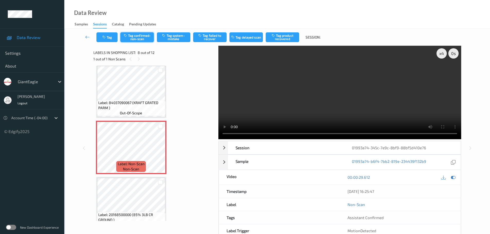
click at [138, 36] on button "Tag confirmed-non-scan" at bounding box center [136, 37] width 33 height 10
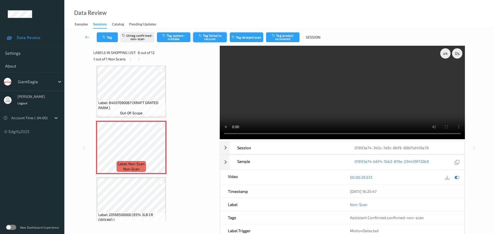
click at [213, 37] on button "Tag failed to recover" at bounding box center [209, 37] width 33 height 10
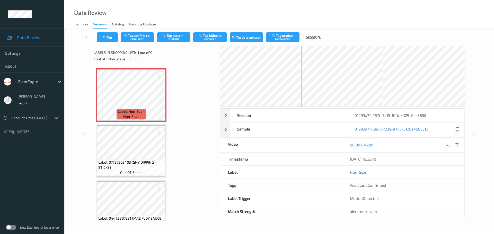
click at [137, 60] on icon at bounding box center [139, 59] width 4 height 5
click at [459, 147] on icon at bounding box center [457, 145] width 5 height 5
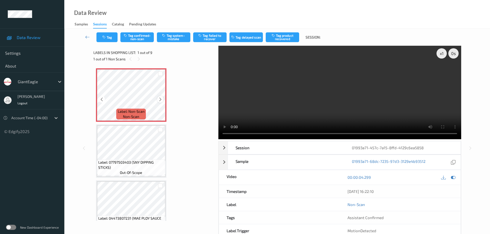
click at [160, 97] on div at bounding box center [160, 99] width 6 height 6
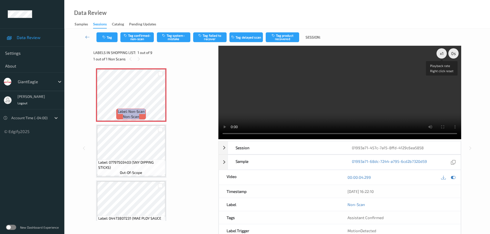
click at [441, 59] on video at bounding box center [339, 93] width 243 height 94
click at [443, 55] on div "x 1" at bounding box center [442, 53] width 10 height 10
click at [443, 55] on div "x 2" at bounding box center [442, 53] width 10 height 10
click at [181, 36] on button "Tag system-mistake" at bounding box center [173, 37] width 33 height 10
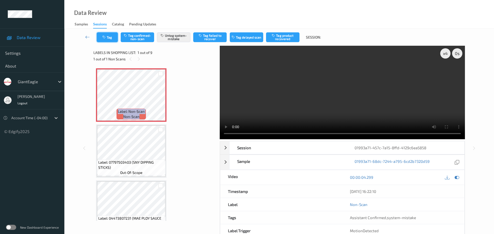
click at [112, 37] on button "Tag" at bounding box center [107, 37] width 21 height 10
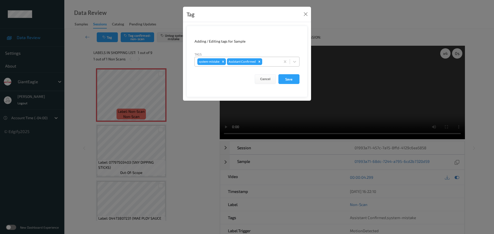
click at [268, 63] on div at bounding box center [270, 62] width 15 height 6
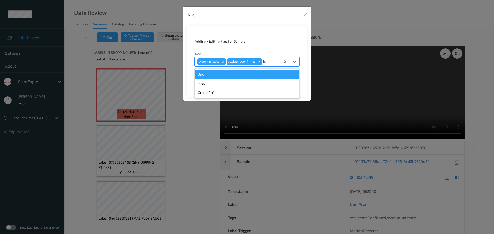
type input "bag"
click at [260, 71] on div "Bag" at bounding box center [246, 74] width 105 height 9
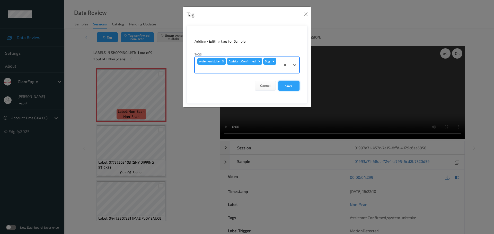
click at [289, 83] on button "Save" at bounding box center [288, 86] width 21 height 10
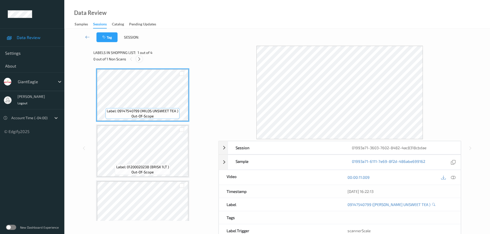
click at [138, 58] on icon at bounding box center [139, 59] width 4 height 5
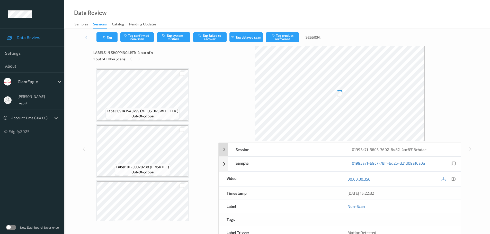
scroll to position [72, 0]
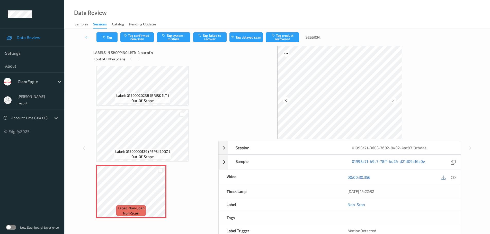
click at [454, 176] on icon at bounding box center [453, 177] width 5 height 5
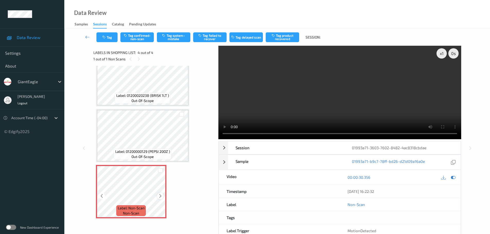
click at [159, 198] on icon at bounding box center [160, 196] width 4 height 5
click at [159, 197] on icon at bounding box center [160, 196] width 4 height 5
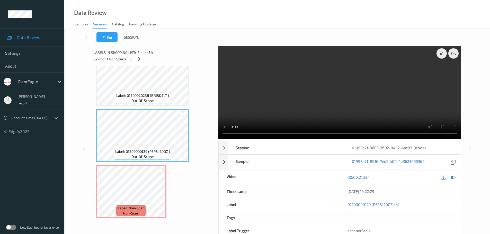
scroll to position [28, 0]
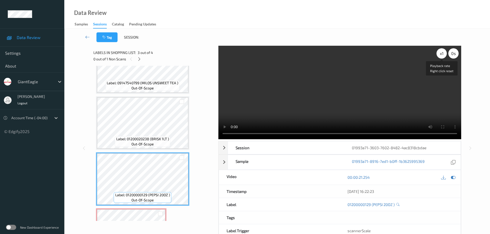
click at [442, 56] on div "x 1" at bounding box center [442, 53] width 10 height 10
click at [442, 56] on div "x 2" at bounding box center [442, 53] width 10 height 10
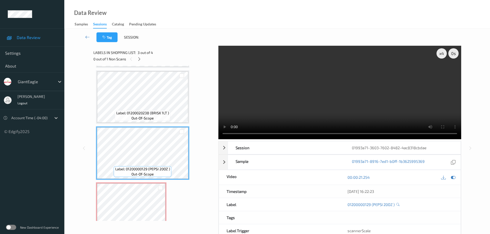
scroll to position [72, 0]
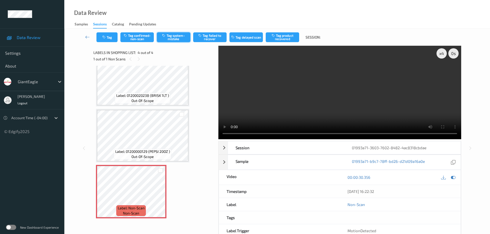
click at [181, 35] on button "Tag system-mistake" at bounding box center [173, 37] width 33 height 10
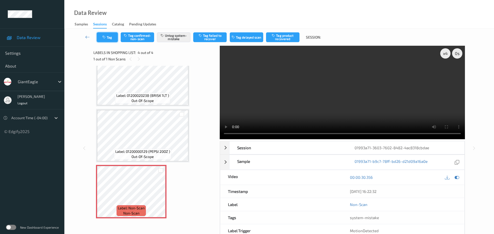
click at [113, 40] on button "Tag" at bounding box center [107, 37] width 21 height 10
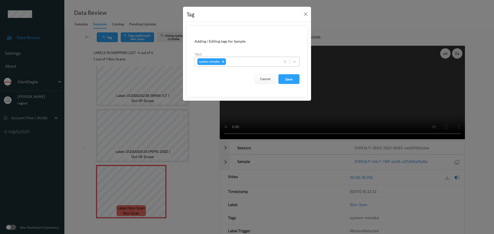
click at [243, 64] on div at bounding box center [252, 62] width 51 height 6
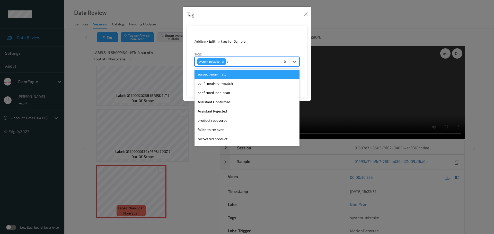
type input "unu"
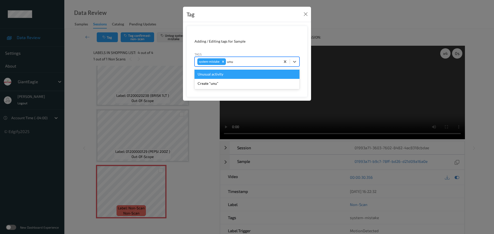
click at [236, 75] on div "Unusual activity" at bounding box center [246, 74] width 105 height 9
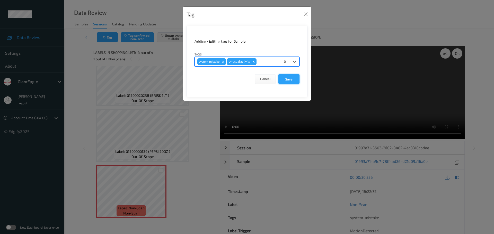
click at [285, 81] on button "Save" at bounding box center [288, 79] width 21 height 10
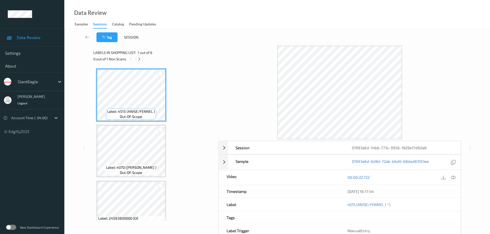
click at [138, 60] on icon at bounding box center [139, 59] width 4 height 5
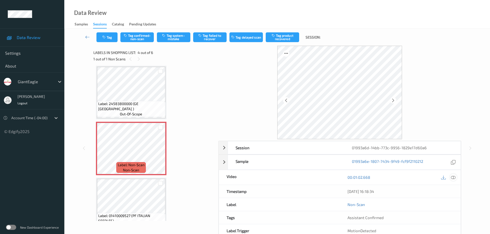
click at [453, 179] on icon at bounding box center [453, 177] width 5 height 5
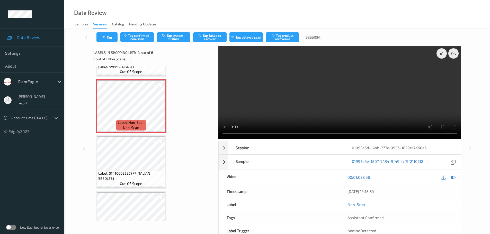
scroll to position [132, 0]
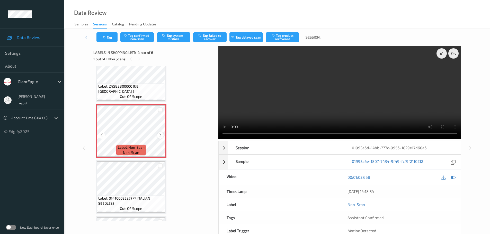
click at [161, 134] on icon at bounding box center [160, 135] width 4 height 5
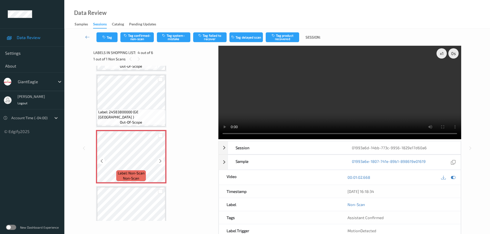
scroll to position [55, 0]
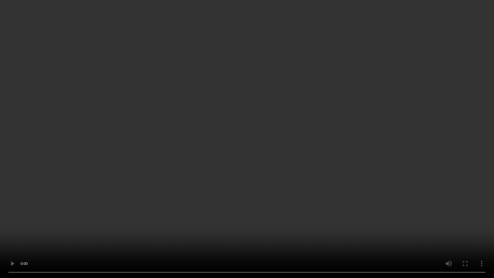
click at [280, 234] on video at bounding box center [247, 139] width 494 height 278
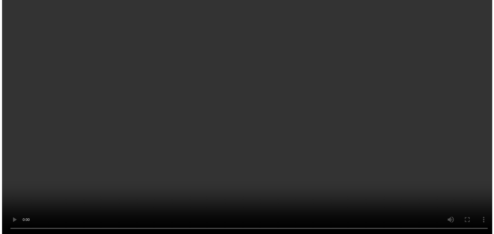
scroll to position [184, 0]
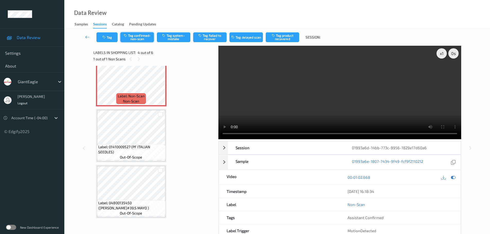
click at [136, 42] on button "Tag confirmed-non-scan" at bounding box center [136, 37] width 33 height 10
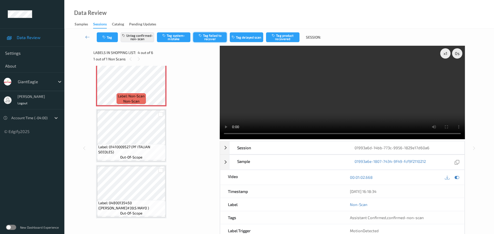
click at [215, 35] on button "Tag failed to recover" at bounding box center [209, 37] width 33 height 10
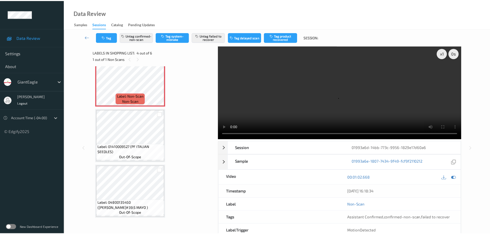
scroll to position [158, 0]
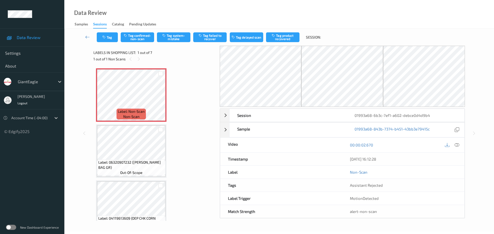
drag, startPoint x: 135, startPoint y: 62, endPoint x: 156, endPoint y: 74, distance: 24.6
click at [135, 61] on div "1 out of 1 Non Scans" at bounding box center [154, 59] width 123 height 6
drag, startPoint x: 457, startPoint y: 144, endPoint x: 454, endPoint y: 142, distance: 4.1
click at [458, 144] on icon at bounding box center [457, 145] width 5 height 5
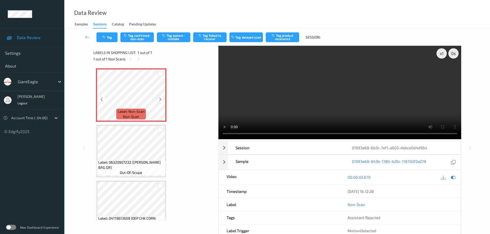
click at [162, 98] on icon at bounding box center [160, 99] width 4 height 5
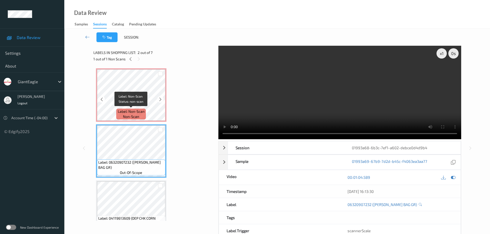
click at [134, 113] on span "Label: Non-Scan" at bounding box center [131, 111] width 27 height 5
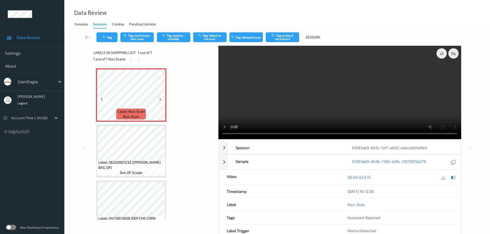
click at [162, 98] on icon at bounding box center [160, 99] width 4 height 5
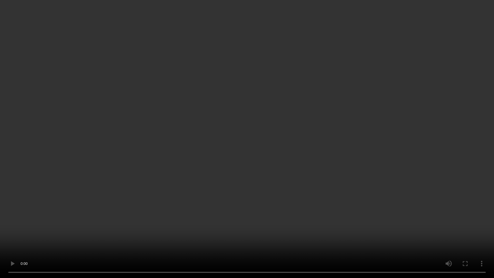
click at [54, 234] on video at bounding box center [247, 139] width 494 height 278
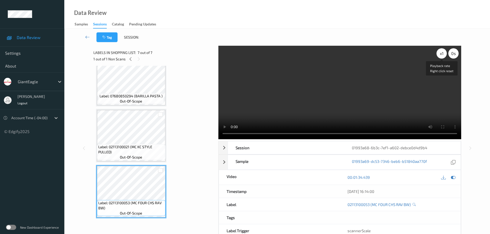
click at [444, 53] on div "x 1" at bounding box center [442, 53] width 10 height 10
click at [444, 53] on div "x 2" at bounding box center [442, 53] width 10 height 10
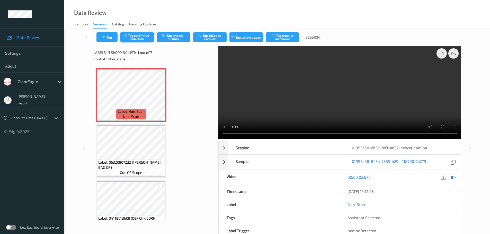
click at [137, 40] on button "Tag confirmed-non-scan" at bounding box center [136, 37] width 33 height 10
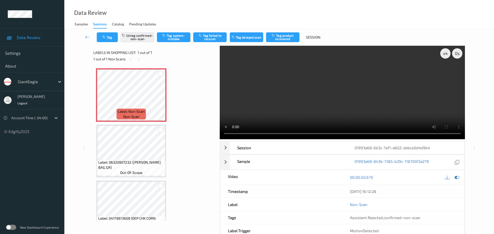
click at [276, 35] on icon "button" at bounding box center [274, 36] width 4 height 4
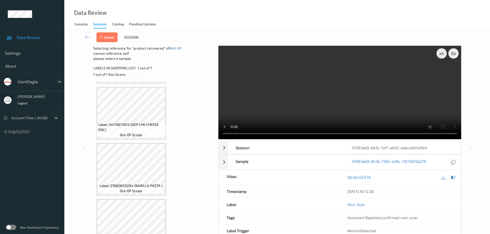
scroll to position [240, 0]
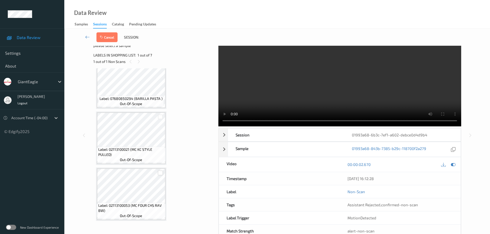
click at [160, 173] on div at bounding box center [160, 173] width 5 height 5
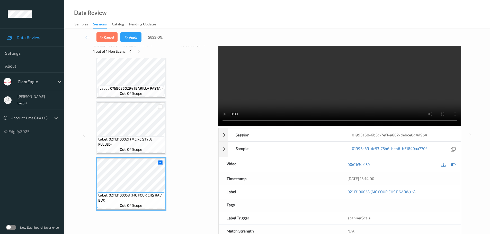
scroll to position [3, 0]
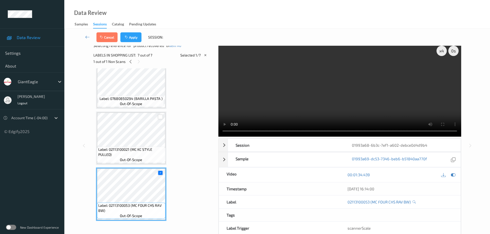
click at [160, 118] on div at bounding box center [160, 117] width 5 height 5
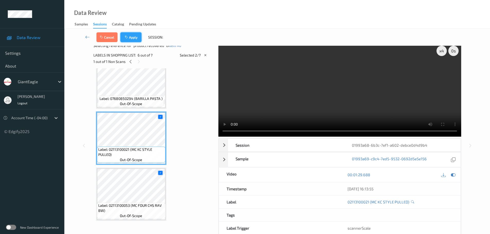
click at [132, 36] on button "Apply" at bounding box center [130, 37] width 21 height 10
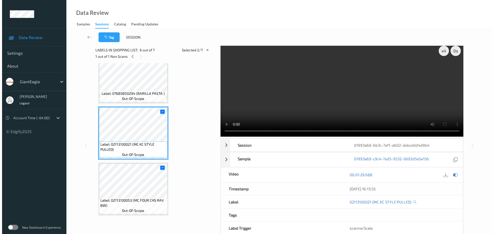
scroll to position [0, 0]
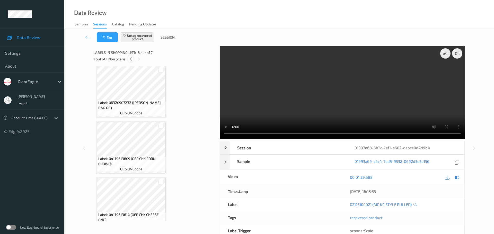
click at [131, 58] on icon at bounding box center [130, 59] width 4 height 5
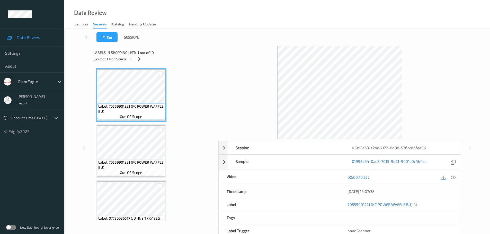
click at [143, 58] on div "0 out of 1 Non Scans" at bounding box center [153, 59] width 121 height 6
drag, startPoint x: 137, startPoint y: 60, endPoint x: 141, endPoint y: 66, distance: 6.8
click at [138, 61] on icon at bounding box center [139, 59] width 4 height 5
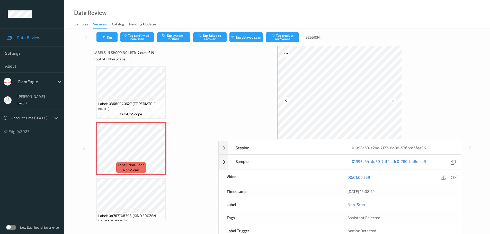
click at [454, 180] on div at bounding box center [453, 177] width 7 height 7
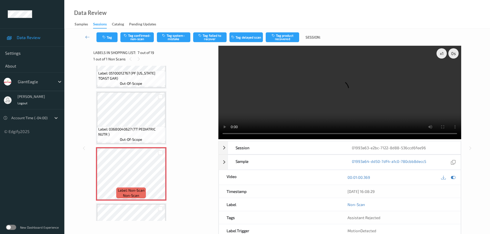
scroll to position [257, 0]
click at [159, 181] on icon at bounding box center [160, 178] width 4 height 5
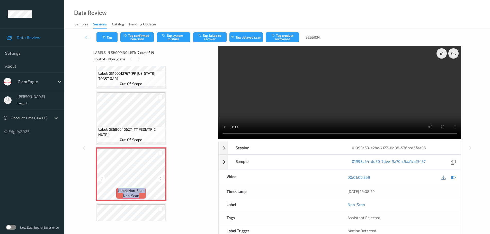
click at [159, 181] on icon at bounding box center [160, 178] width 4 height 5
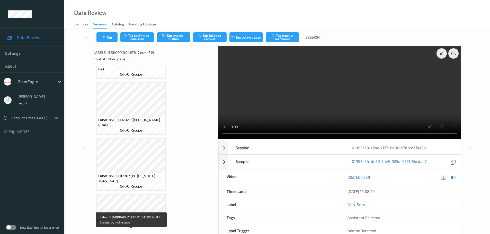
scroll to position [154, 0]
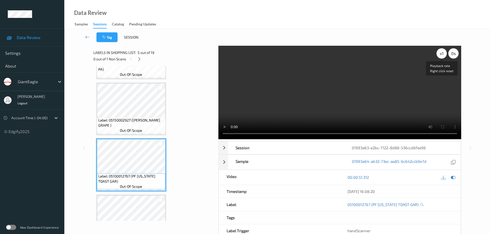
click at [440, 55] on div "x 1" at bounding box center [442, 53] width 10 height 10
click at [440, 55] on div "x 2" at bounding box center [442, 53] width 10 height 10
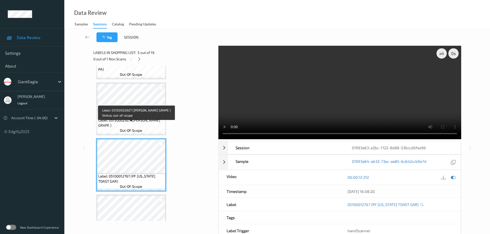
scroll to position [334, 0]
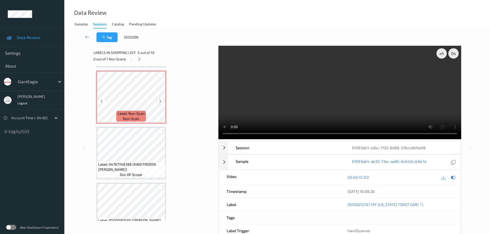
click at [162, 100] on icon at bounding box center [160, 101] width 4 height 5
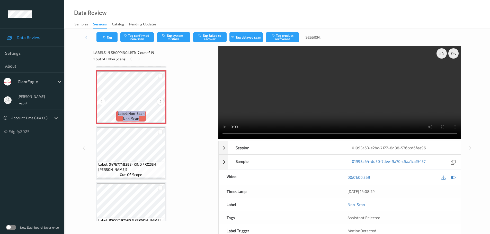
click at [162, 100] on icon at bounding box center [160, 101] width 4 height 5
click at [169, 37] on button "Tag system-mistake" at bounding box center [173, 37] width 33 height 10
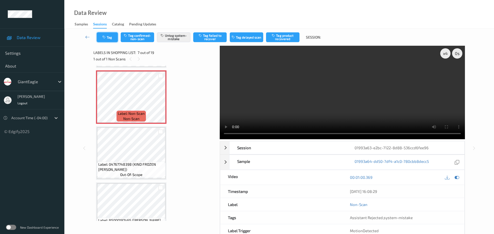
click at [107, 37] on button "Tag" at bounding box center [107, 37] width 21 height 10
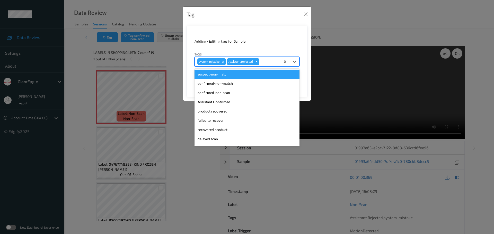
drag, startPoint x: 272, startPoint y: 60, endPoint x: 269, endPoint y: 57, distance: 4.0
click at [272, 60] on div at bounding box center [268, 62] width 17 height 6
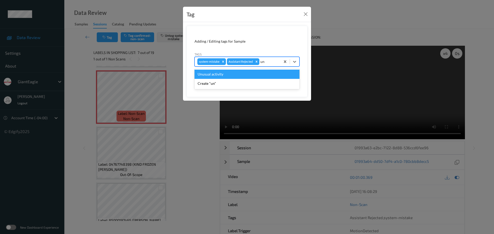
type input "unu"
drag, startPoint x: 258, startPoint y: 72, endPoint x: 269, endPoint y: 79, distance: 13.4
click at [258, 73] on div "Unusual activity" at bounding box center [246, 74] width 105 height 9
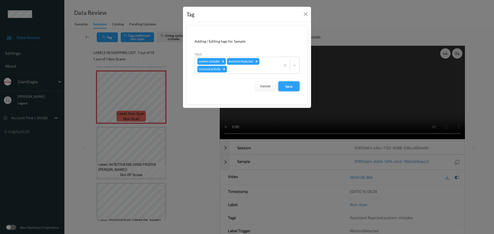
click at [282, 87] on button "Save" at bounding box center [288, 87] width 21 height 10
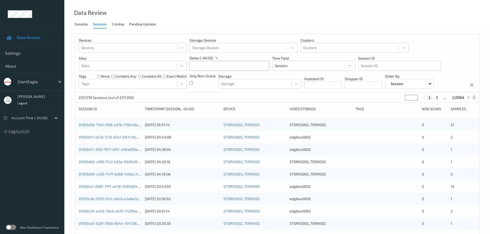
click at [211, 66] on input "text" at bounding box center [230, 66] width 80 height 10
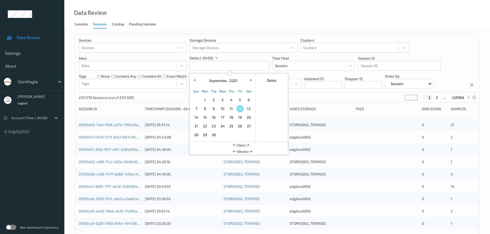
click at [229, 110] on span "11" at bounding box center [231, 108] width 7 height 7
type input "[DATE] 00:00 -> [DATE] 23:59"
click at [219, 29] on div "Data Review Samples Sessions Catalog Pending Updates" at bounding box center [277, 14] width 426 height 29
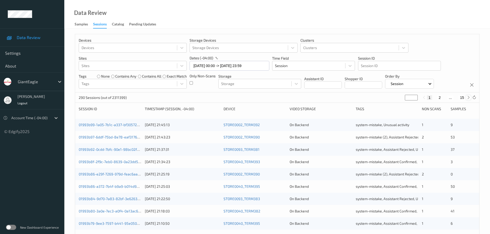
click at [470, 99] on icon at bounding box center [469, 98] width 4 height 4
type input "*"
click at [470, 99] on icon at bounding box center [469, 98] width 4 height 4
type input "*"
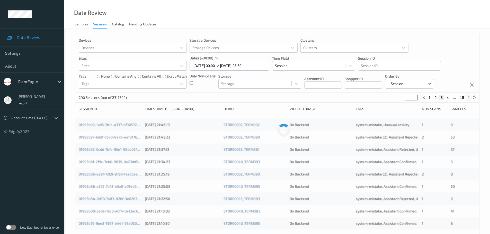
type input "*"
click at [470, 99] on icon at bounding box center [469, 98] width 4 height 4
type input "*"
click at [470, 99] on icon at bounding box center [469, 98] width 4 height 4
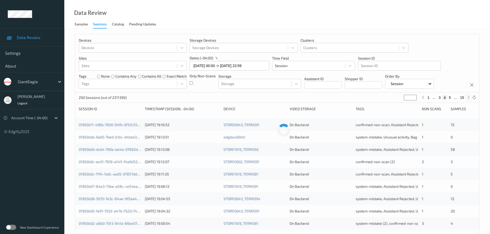
type input "*"
click at [470, 99] on icon at bounding box center [469, 98] width 4 height 4
type input "*"
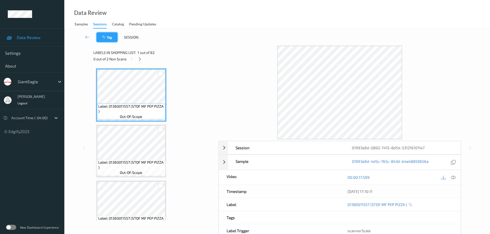
click at [117, 37] on button "Tag" at bounding box center [106, 37] width 21 height 10
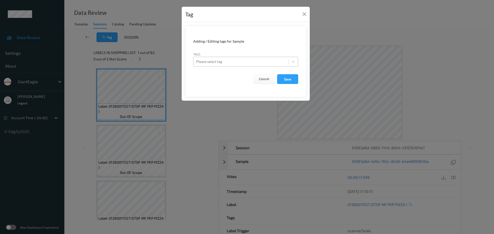
click at [204, 60] on div at bounding box center [241, 62] width 90 height 6
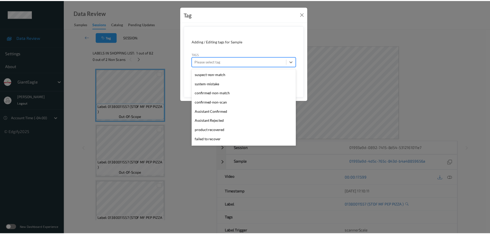
scroll to position [73, 0]
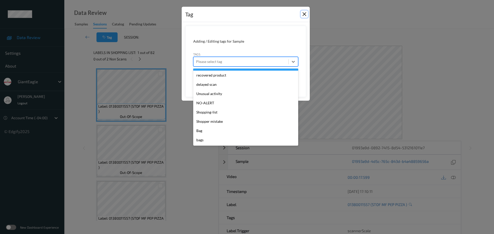
click at [302, 14] on button "Close" at bounding box center [304, 14] width 7 height 7
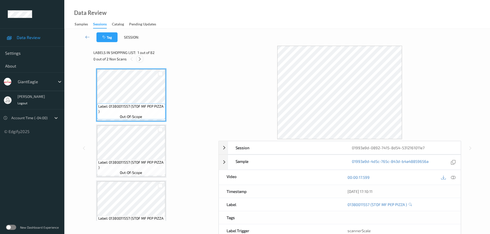
click at [141, 58] on icon at bounding box center [140, 59] width 4 height 5
